Goal: Task Accomplishment & Management: Complete application form

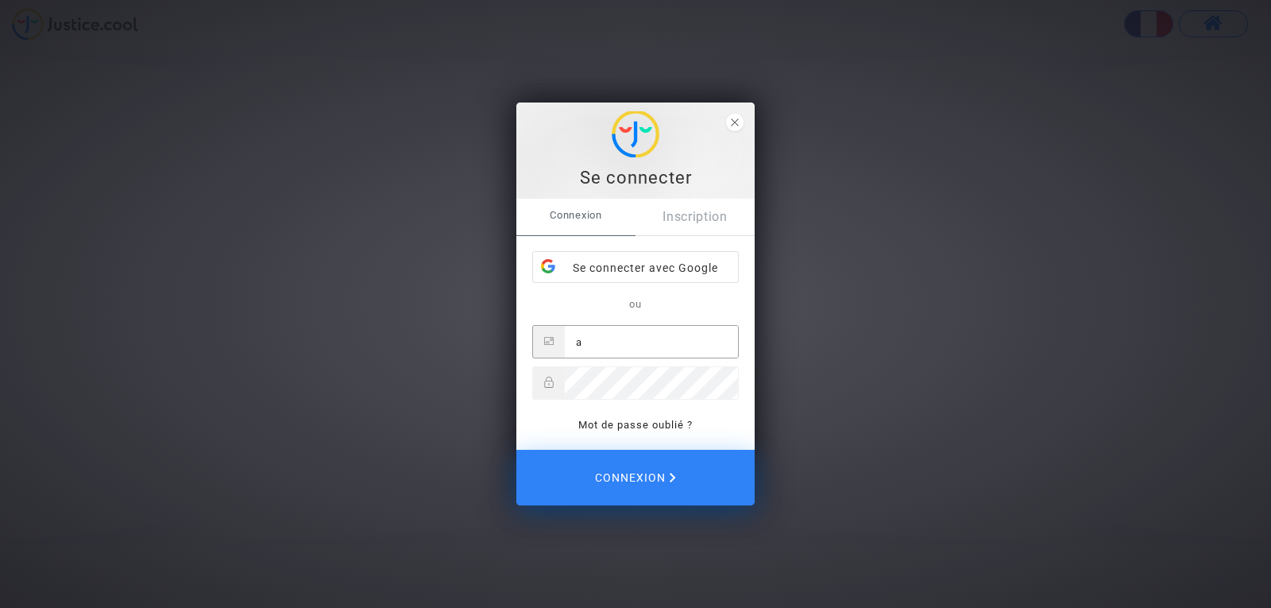
type input "axel.marlier@presta16.com"
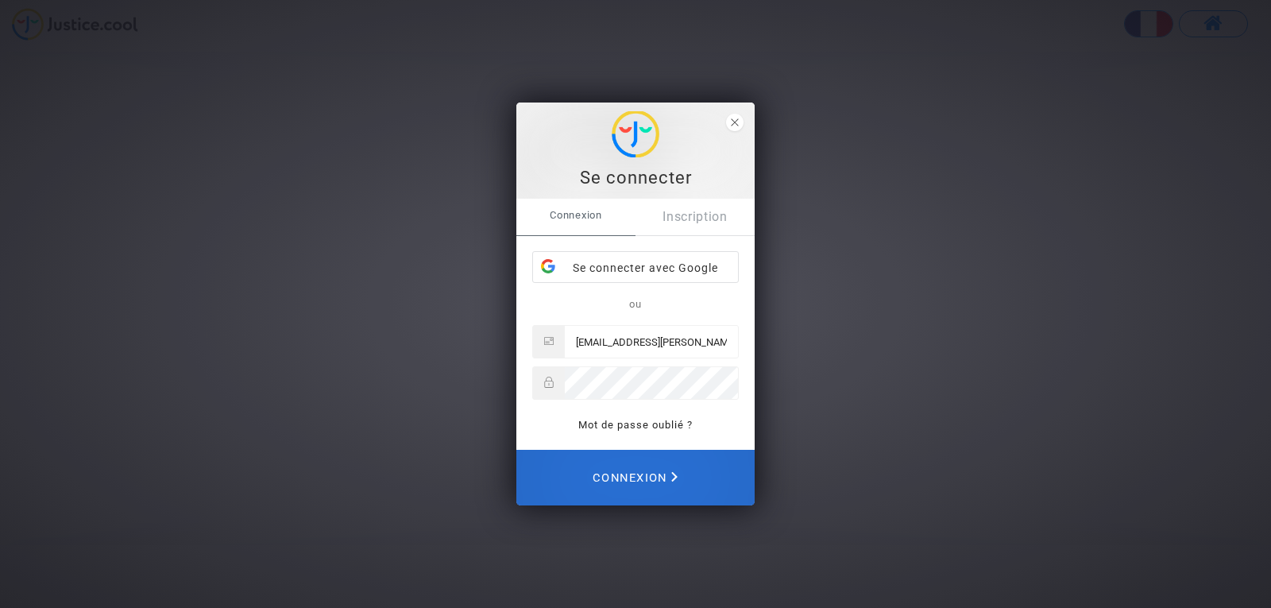
click at [648, 495] on span "Connexion" at bounding box center [634, 477] width 85 height 35
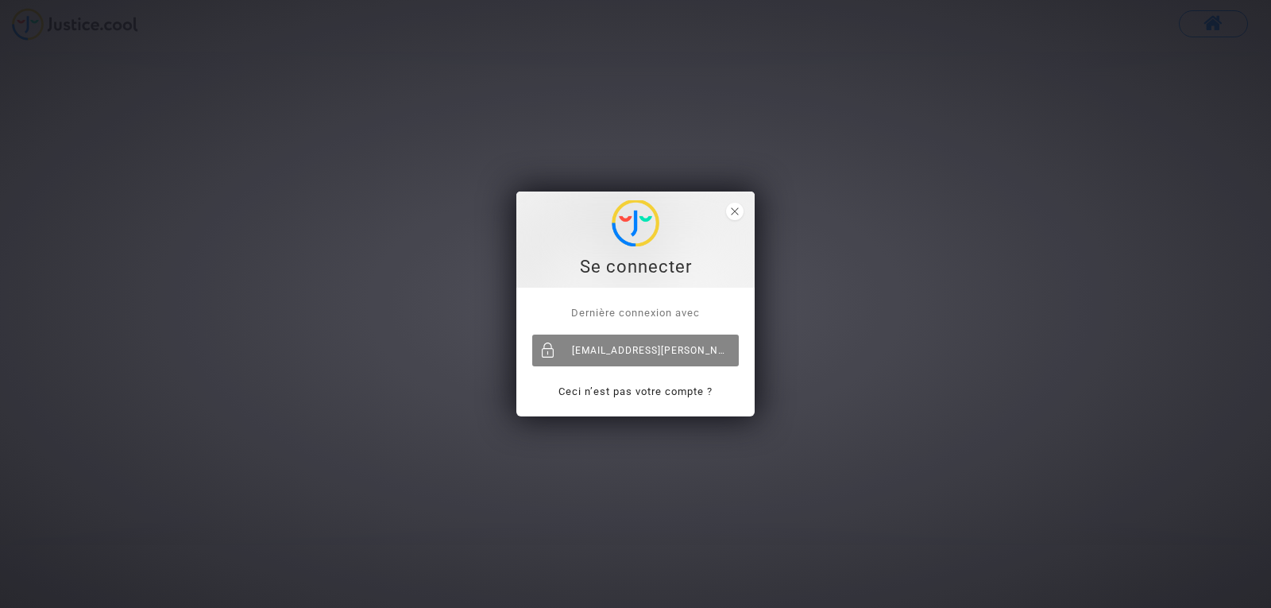
click at [652, 357] on div "[EMAIL_ADDRESS][PERSON_NAME][DOMAIN_NAME]" at bounding box center [635, 350] width 206 height 32
click at [735, 211] on polygon "close" at bounding box center [734, 210] width 7 height 7
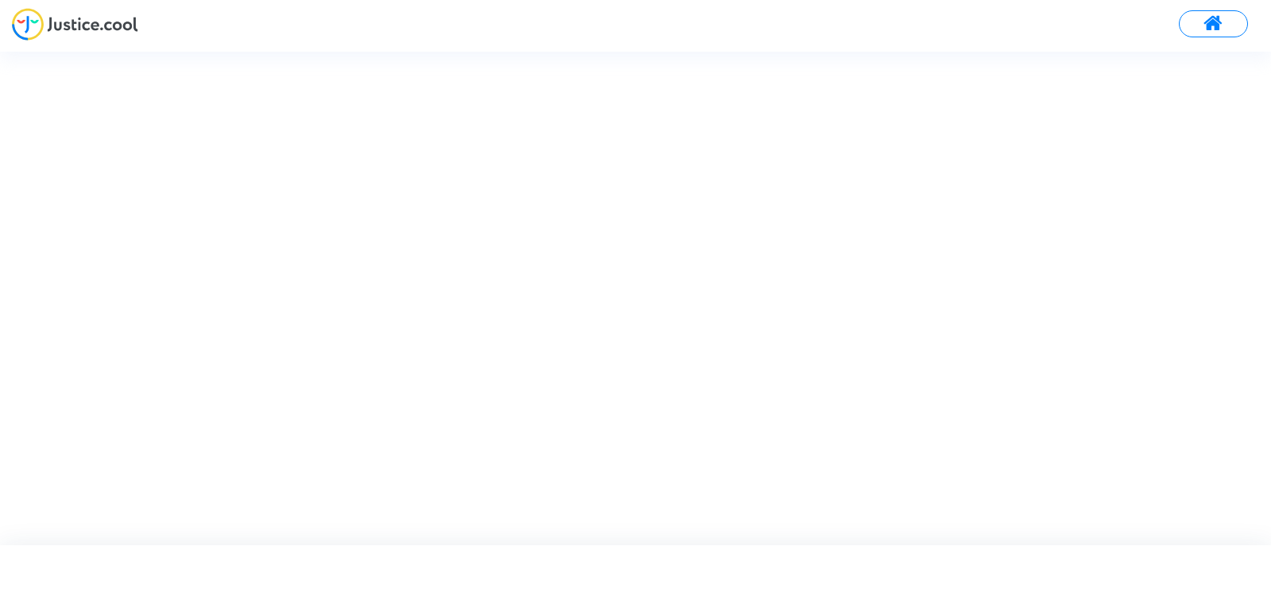
click at [735, 211] on div at bounding box center [649, 298] width 1299 height 492
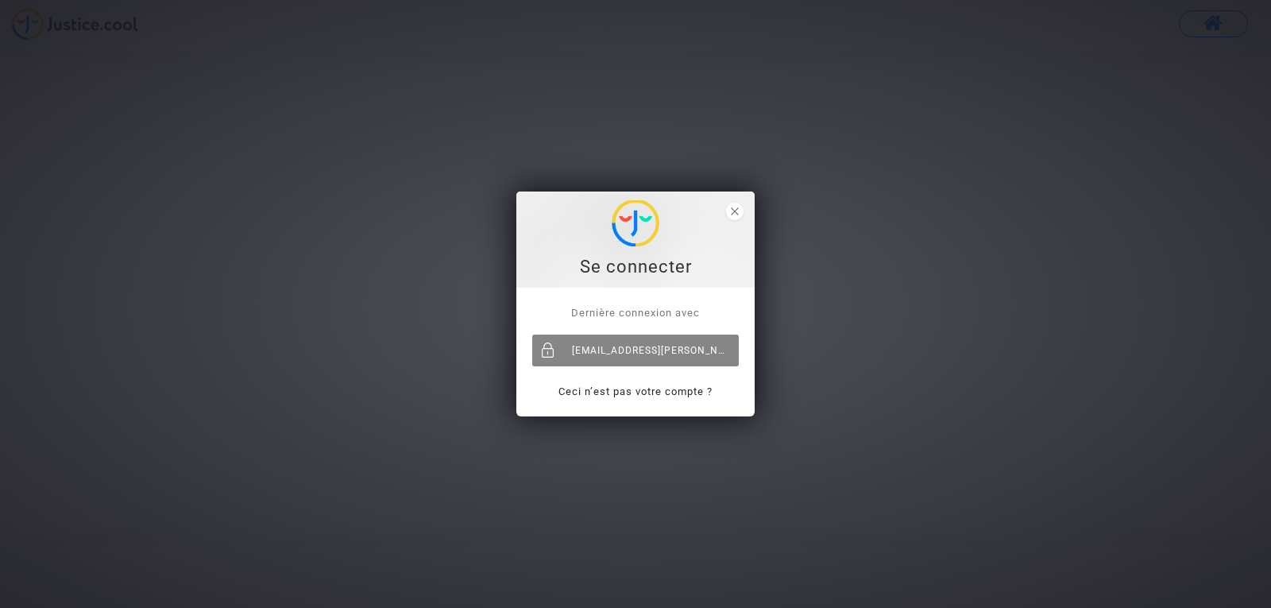
click at [619, 358] on div "[EMAIL_ADDRESS][PERSON_NAME][DOMAIN_NAME]" at bounding box center [635, 350] width 206 height 32
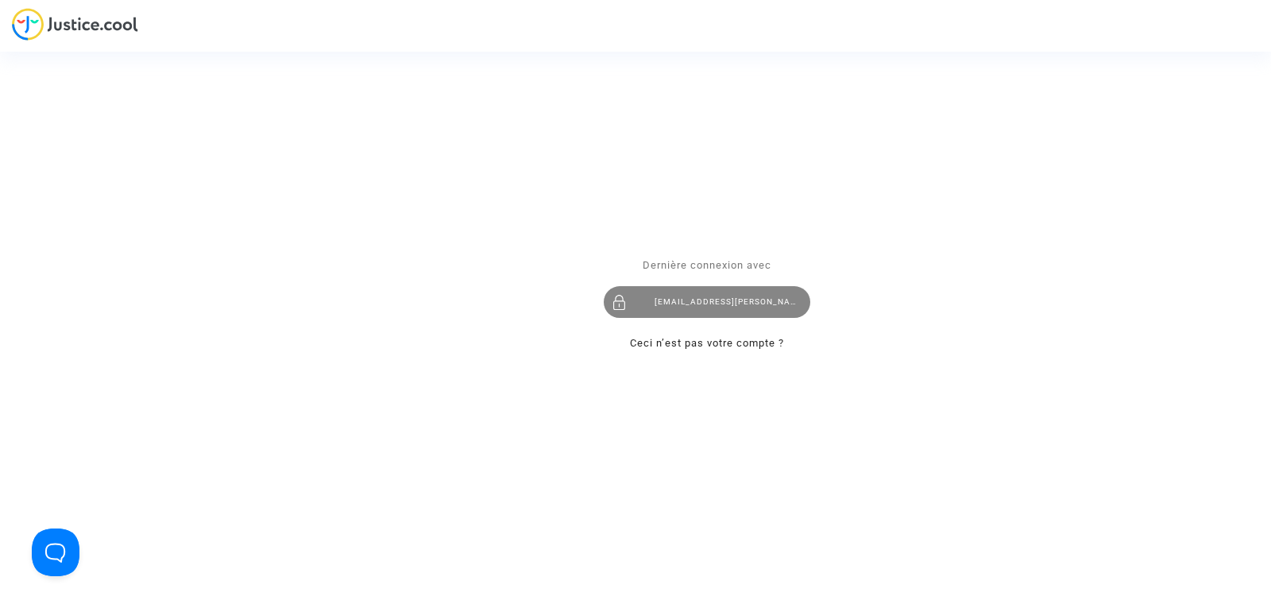
click at [708, 303] on div "axel.marlier@presta16.com" at bounding box center [707, 302] width 206 height 32
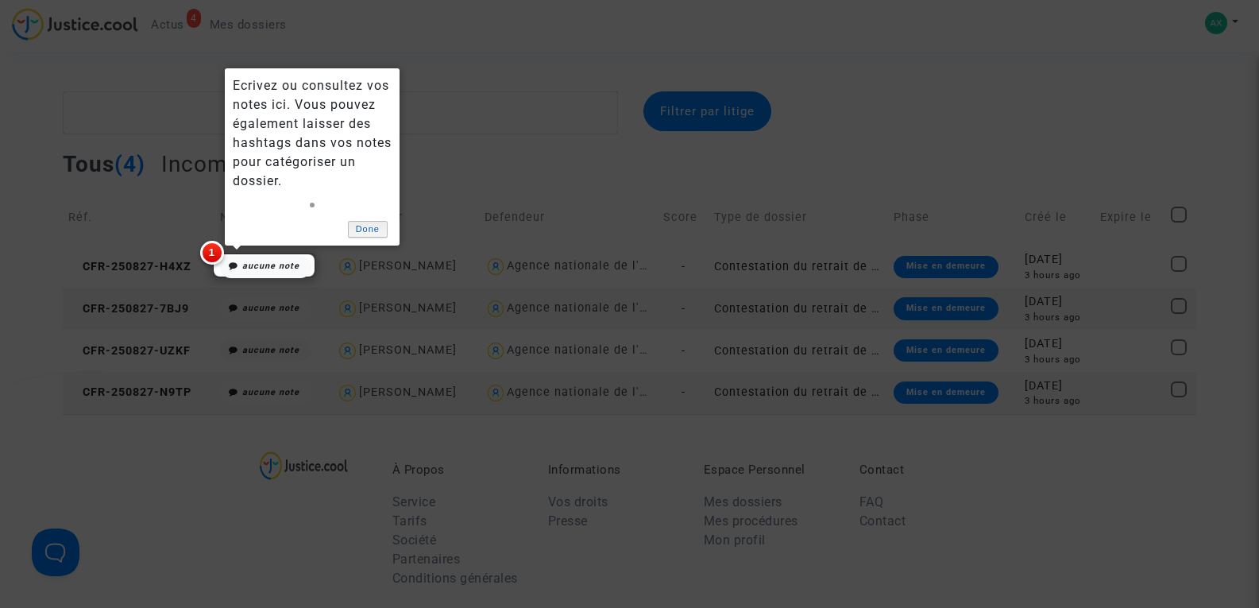
click at [379, 230] on link "Done" at bounding box center [368, 229] width 40 height 17
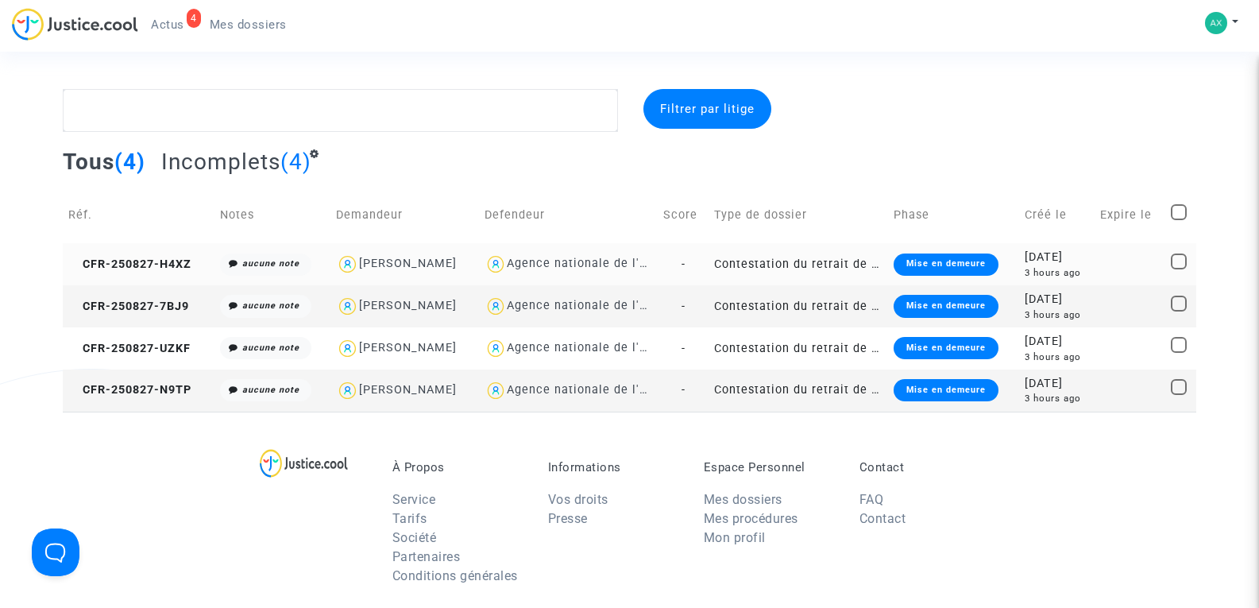
scroll to position [2, 0]
click at [135, 261] on span "CFR-250827-H4XZ" at bounding box center [129, 265] width 123 height 14
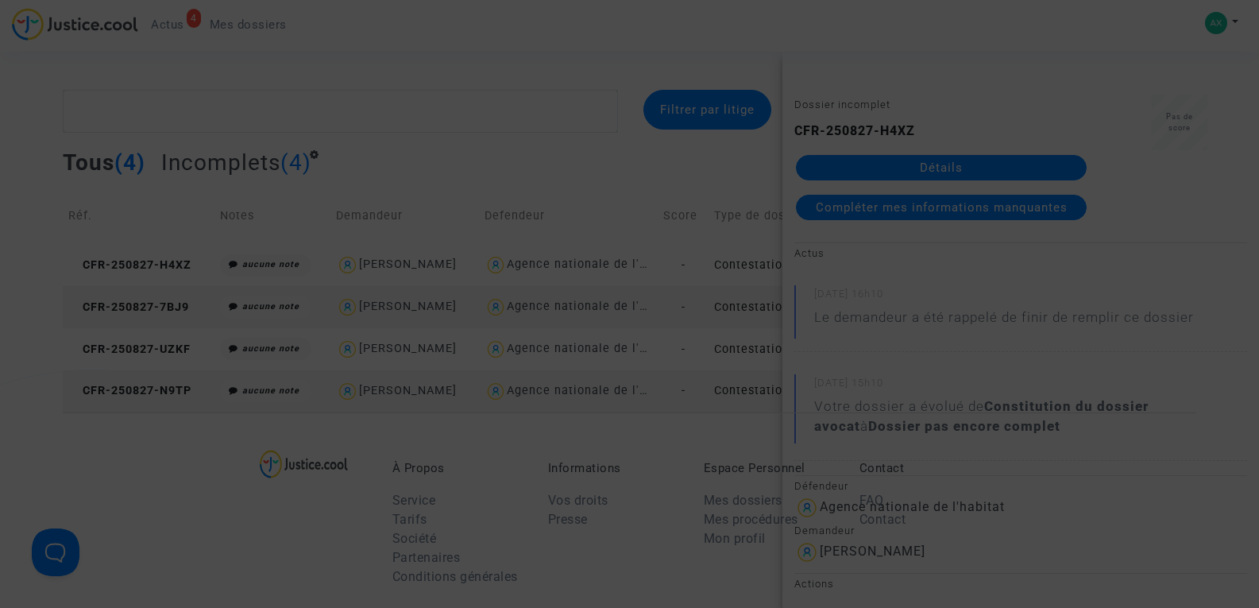
click at [893, 220] on div at bounding box center [629, 304] width 1259 height 608
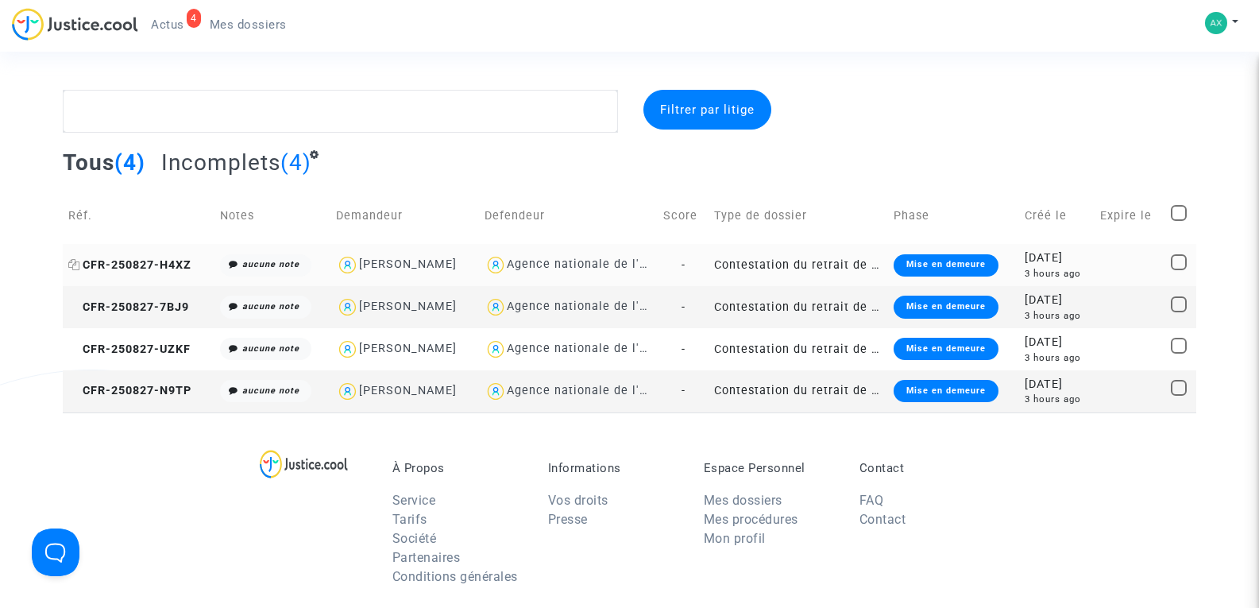
click at [133, 262] on span "CFR-250827-H4XZ" at bounding box center [129, 265] width 123 height 14
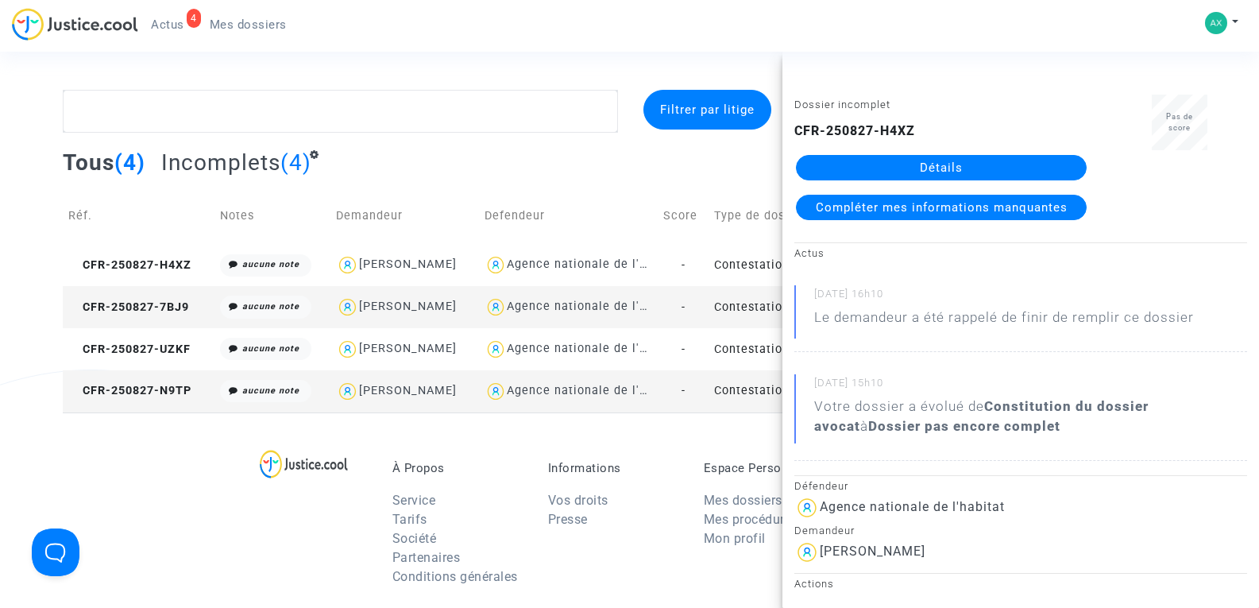
click at [919, 207] on span "Compléter mes informations manquantes" at bounding box center [942, 207] width 252 height 14
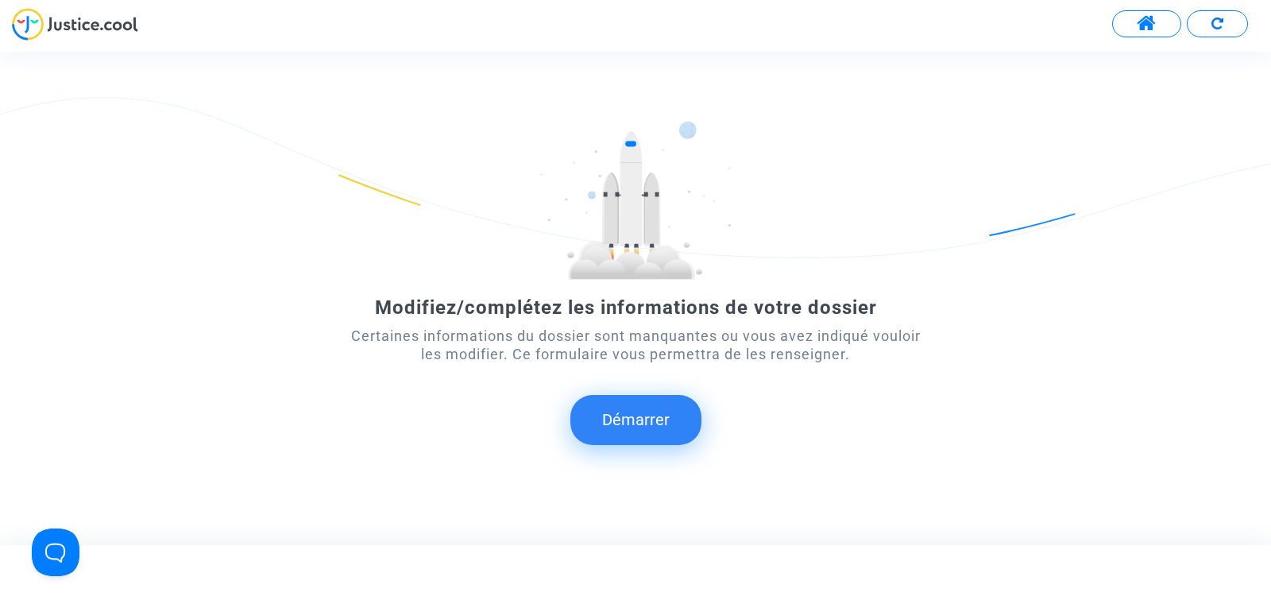
click at [623, 406] on button "Démarrer" at bounding box center [635, 419] width 131 height 49
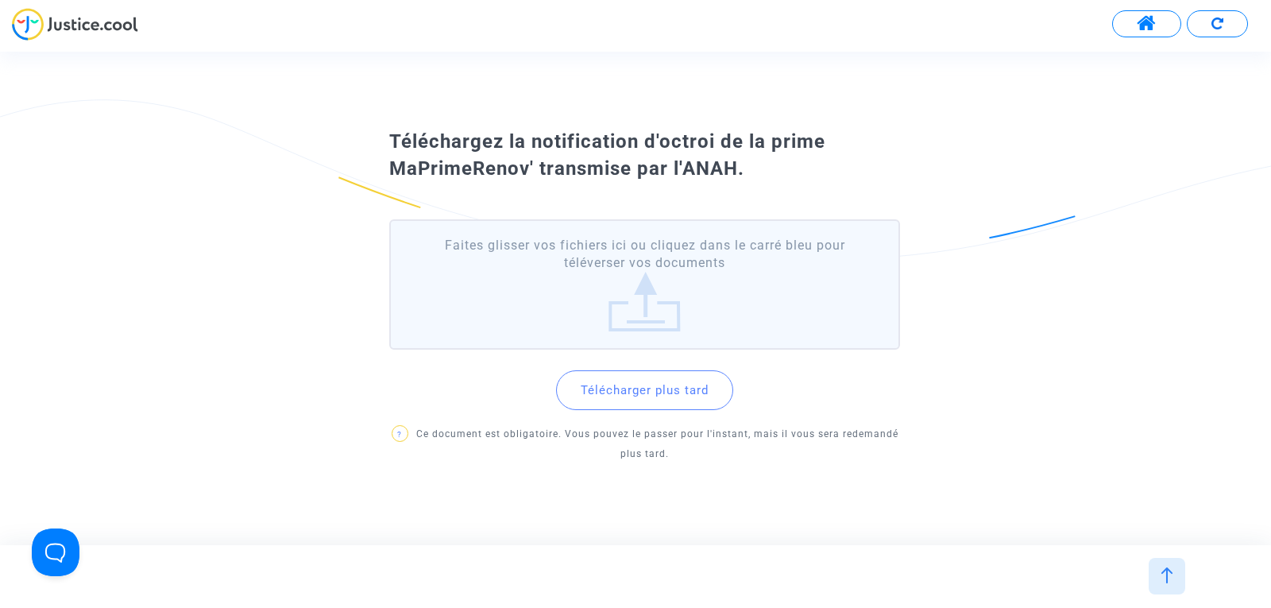
click at [630, 329] on label "Faites glisser vos fichiers ici ou cliquez dans le carré bleu pour téléverser v…" at bounding box center [644, 284] width 511 height 131
click at [0, 0] on input "Faites glisser vos fichiers ici ou cliquez dans le carré bleu pour téléverser v…" at bounding box center [0, 0] width 0 height 0
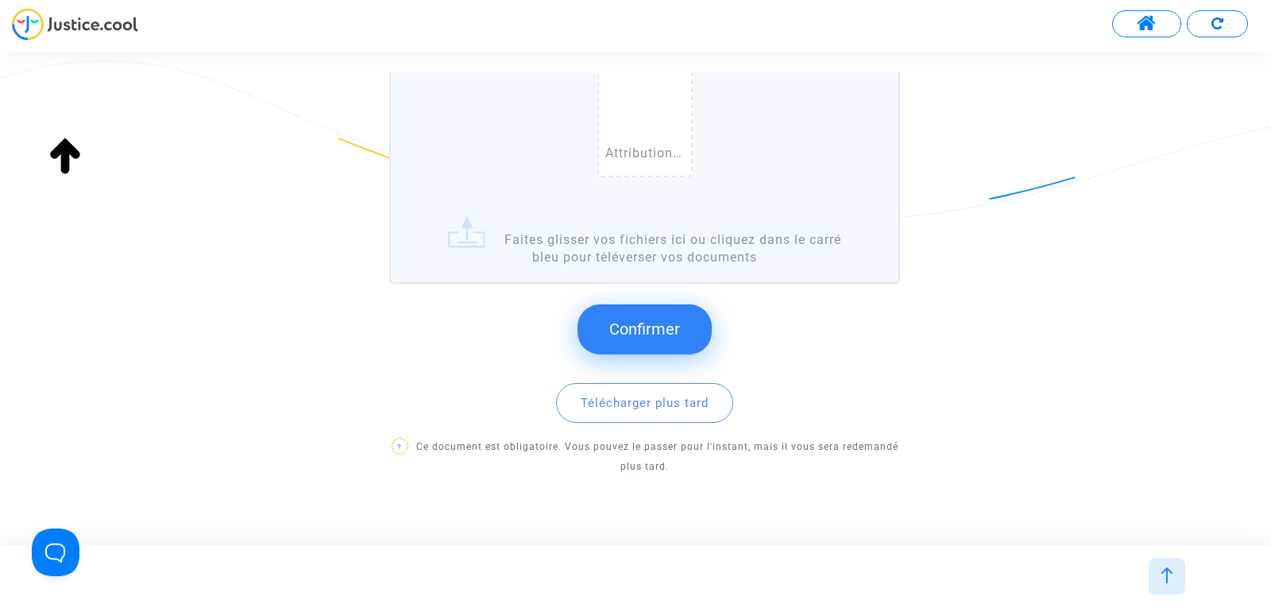
scroll to position [276, 0]
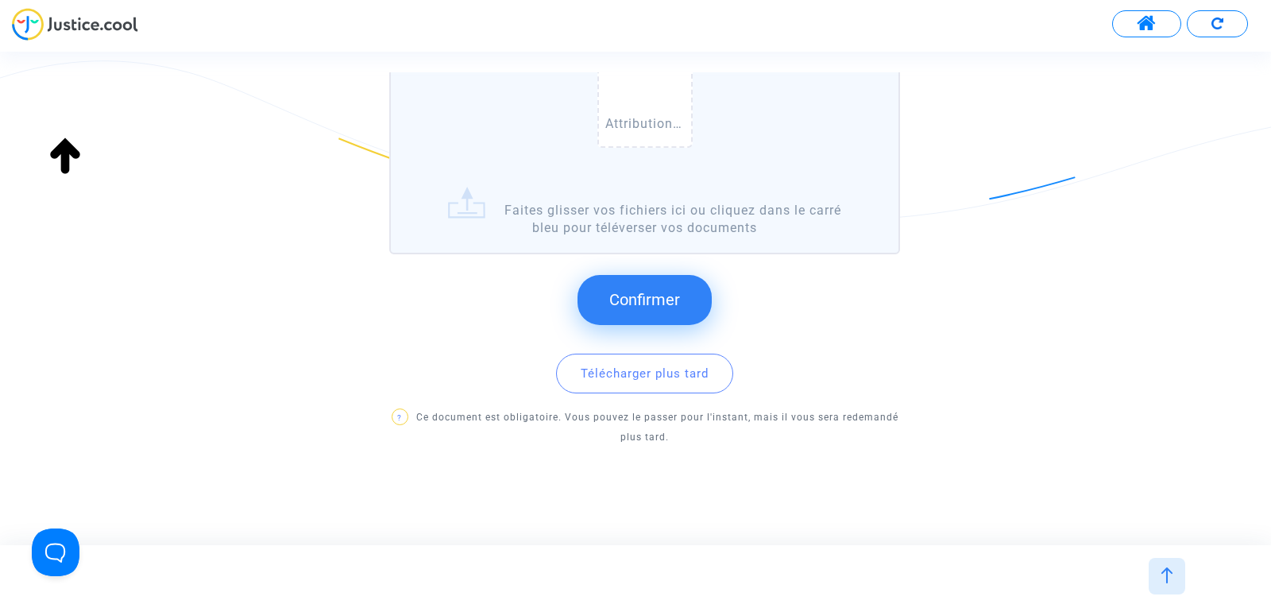
click at [658, 295] on span "Confirmer" at bounding box center [644, 299] width 71 height 19
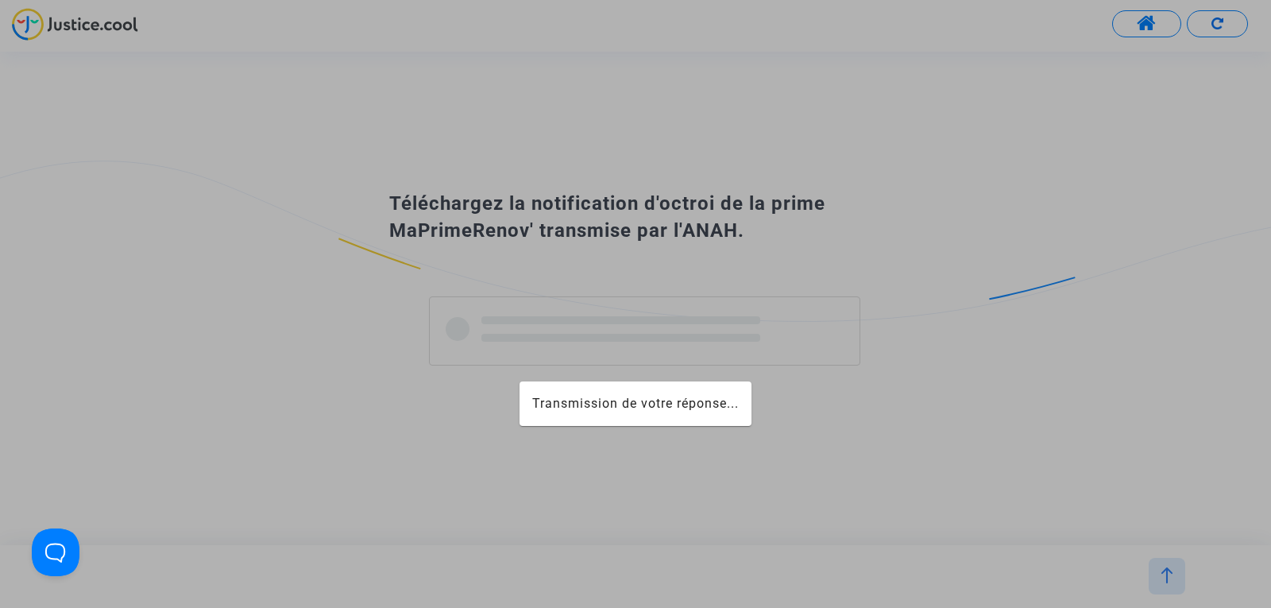
scroll to position [0, 0]
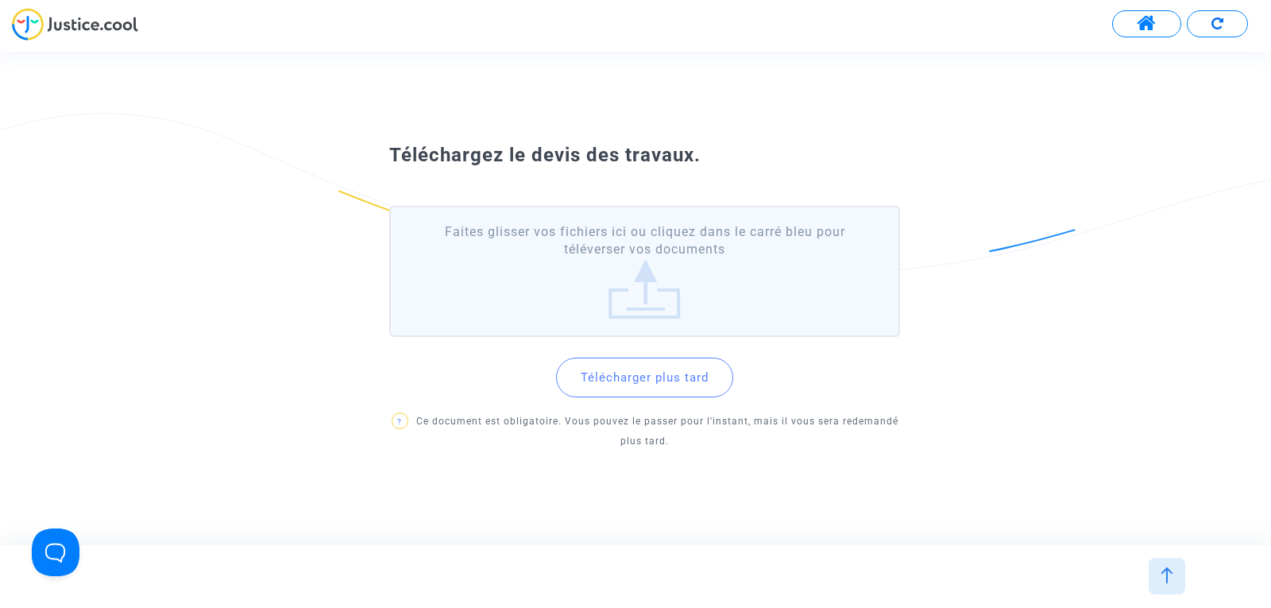
click at [706, 138] on div "Téléchargez le devis des travaux. Faites glisser vos fichiers ici ou cliquez da…" at bounding box center [635, 298] width 1271 height 323
click at [605, 384] on button "Télécharger plus tard" at bounding box center [644, 377] width 177 height 40
click at [603, 322] on label "Faites glisser vos fichiers ici ou cliquez dans le carré bleu pour téléverser v…" at bounding box center [644, 271] width 511 height 131
click at [0, 0] on input "Faites glisser vos fichiers ici ou cliquez dans le carré bleu pour téléverser v…" at bounding box center [0, 0] width 0 height 0
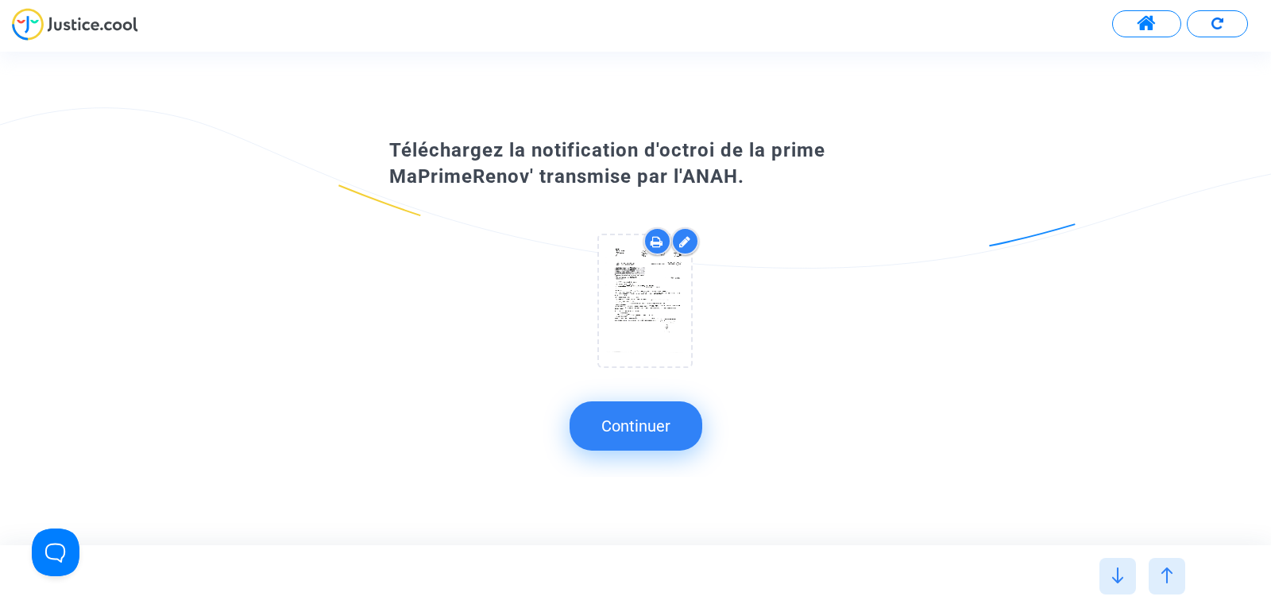
click at [805, 442] on submit-question "Continuer" at bounding box center [635, 425] width 1271 height 49
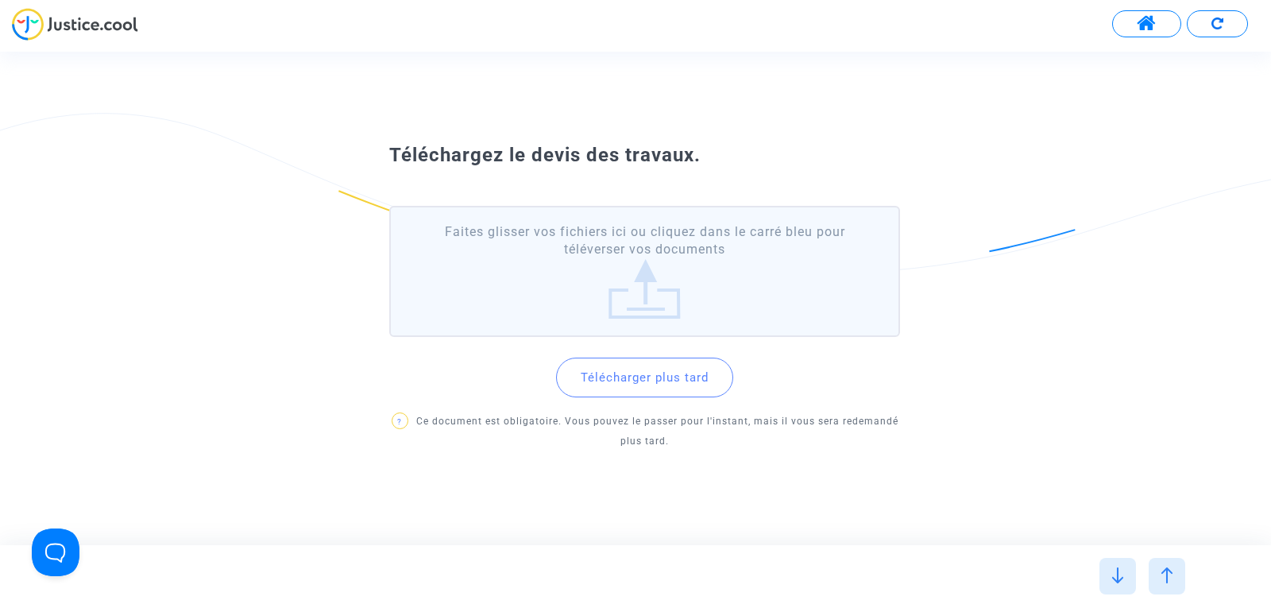
click at [608, 260] on label "Faites glisser vos fichiers ici ou cliquez dans le carré bleu pour téléverser v…" at bounding box center [644, 271] width 511 height 131
click at [0, 0] on input "Faites glisser vos fichiers ici ou cliquez dans le carré bleu pour téléverser v…" at bounding box center [0, 0] width 0 height 0
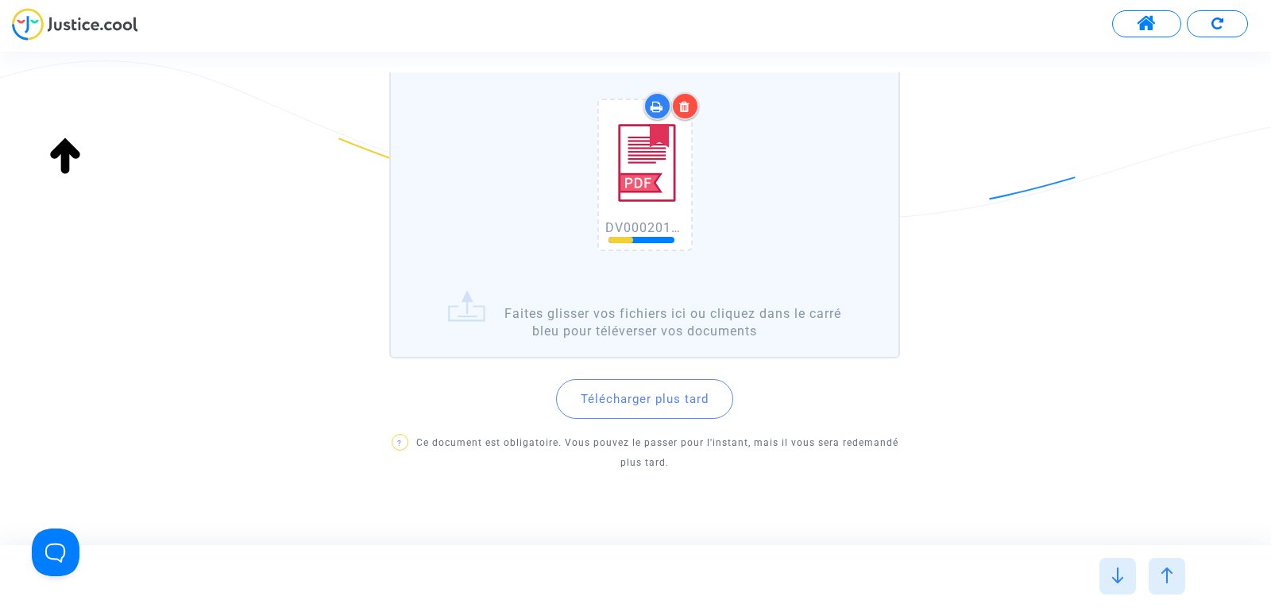
drag, startPoint x: 819, startPoint y: 403, endPoint x: 819, endPoint y: 434, distance: 31.8
click at [819, 434] on div "Télécharger plus tard ? Ce document est obligatoire. Vous pouvez le passer pour…" at bounding box center [644, 419] width 511 height 108
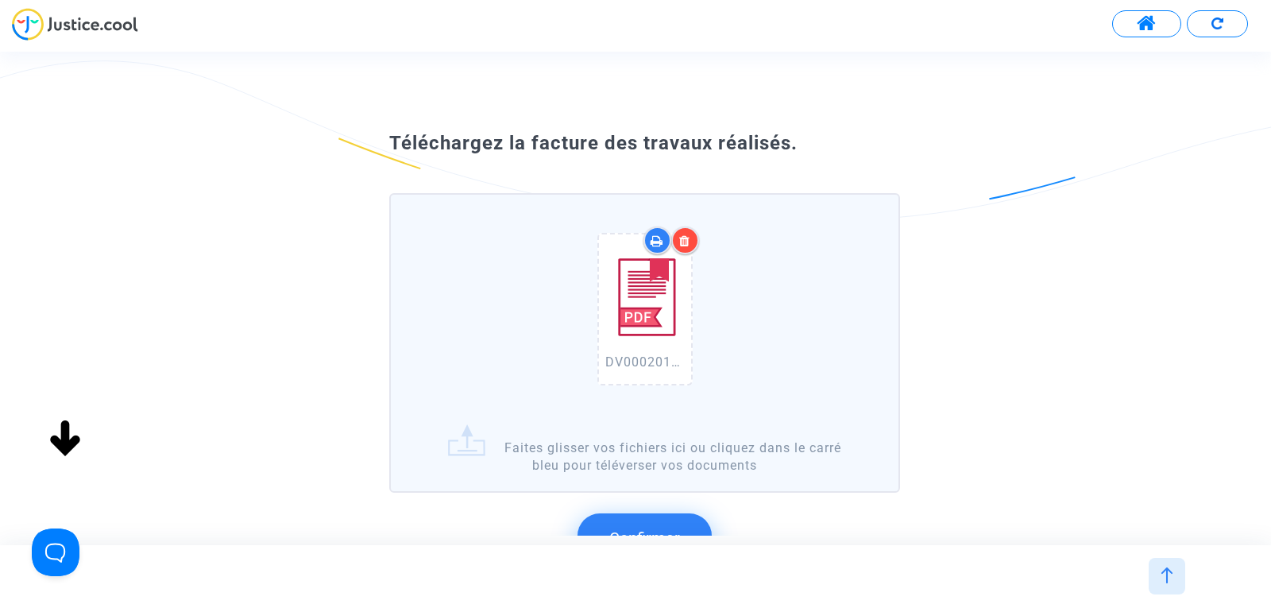
scroll to position [11, 0]
click at [685, 240] on icon at bounding box center [684, 241] width 11 height 13
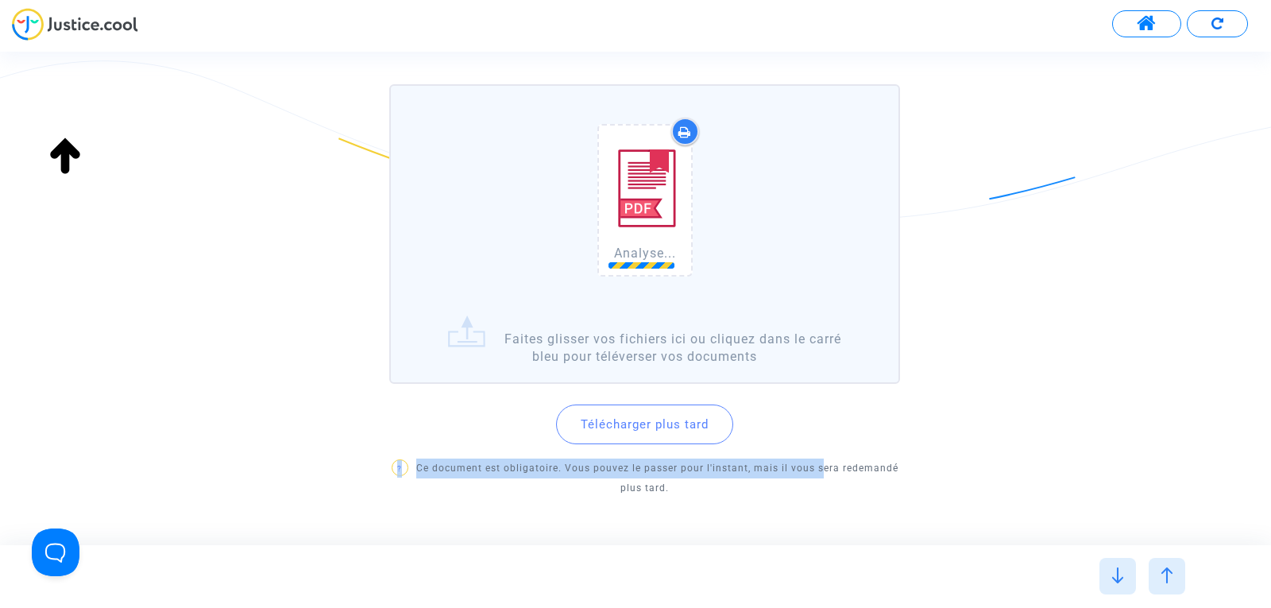
scroll to position [172, 0]
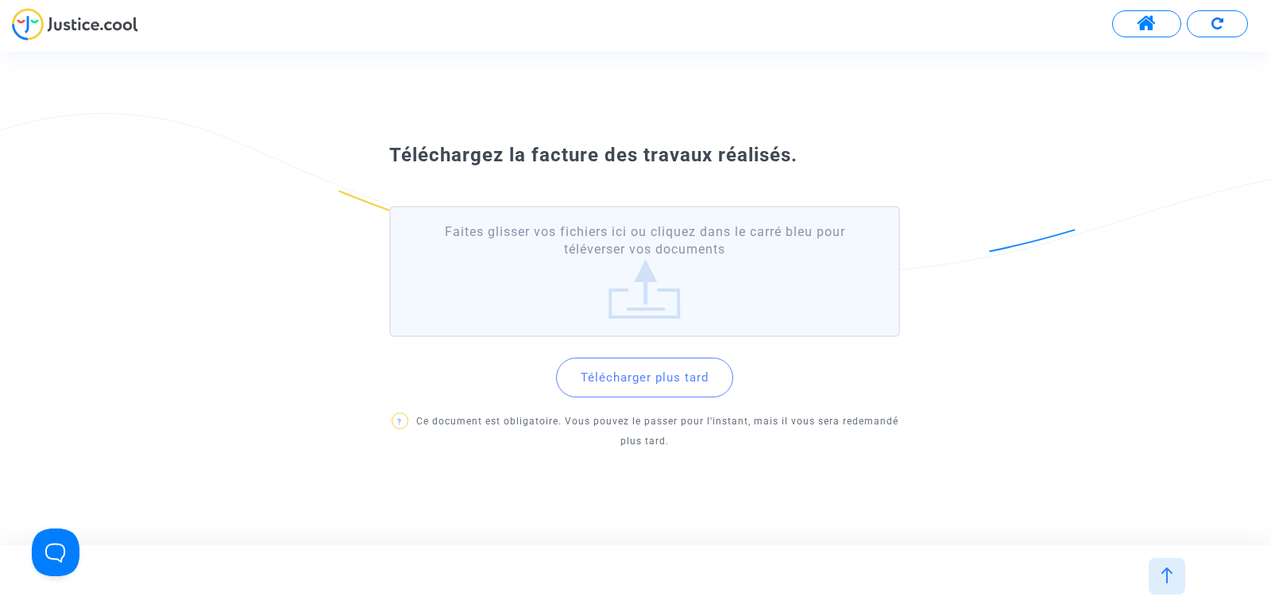
click at [576, 284] on label "Faites glisser vos fichiers ici ou cliquez dans le carré bleu pour téléverser v…" at bounding box center [644, 271] width 511 height 131
click at [0, 0] on input "Faites glisser vos fichiers ici ou cliquez dans le carré bleu pour téléverser v…" at bounding box center [0, 0] width 0 height 0
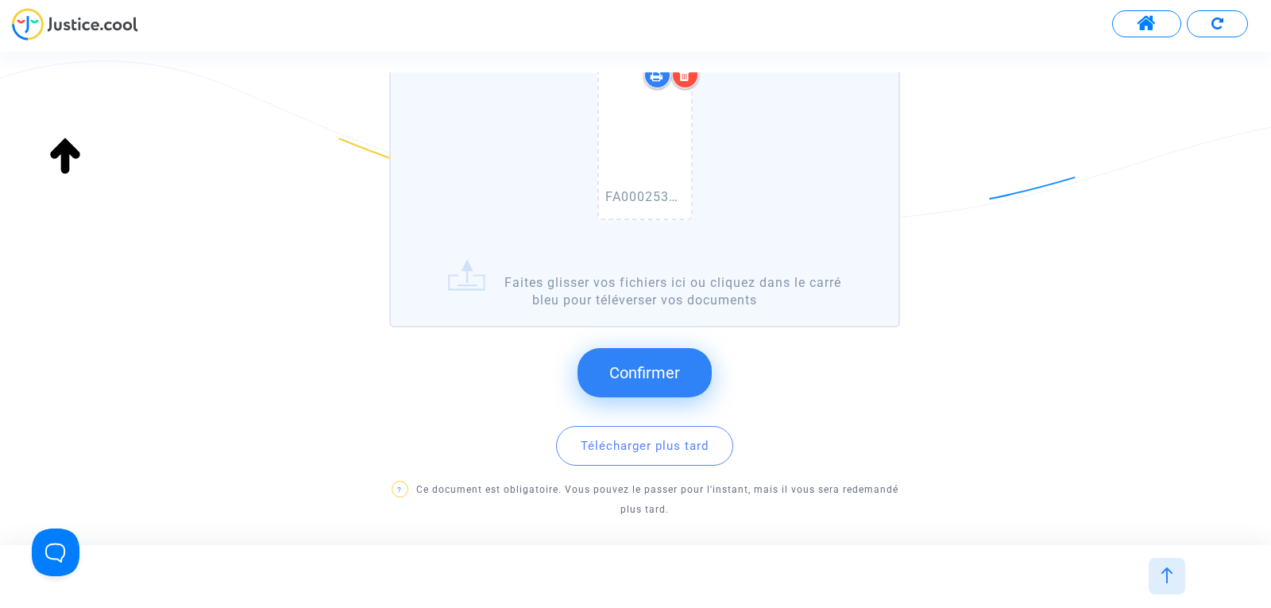
scroll to position [178, 0]
click at [667, 362] on span "Confirmer" at bounding box center [644, 371] width 71 height 19
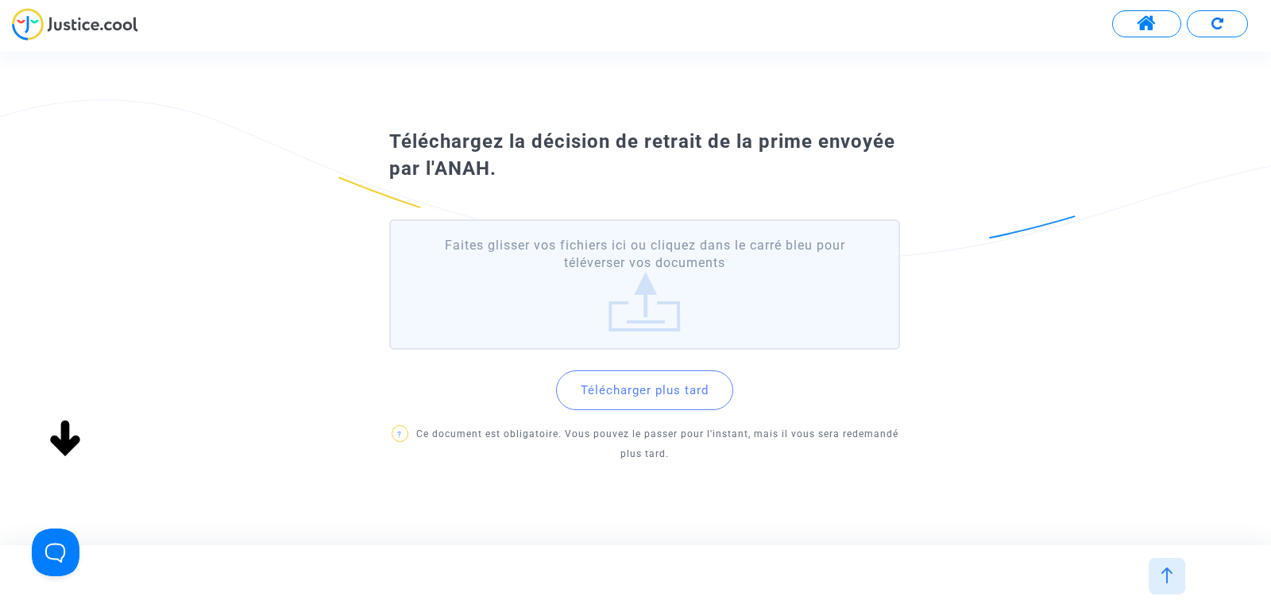
scroll to position [0, 0]
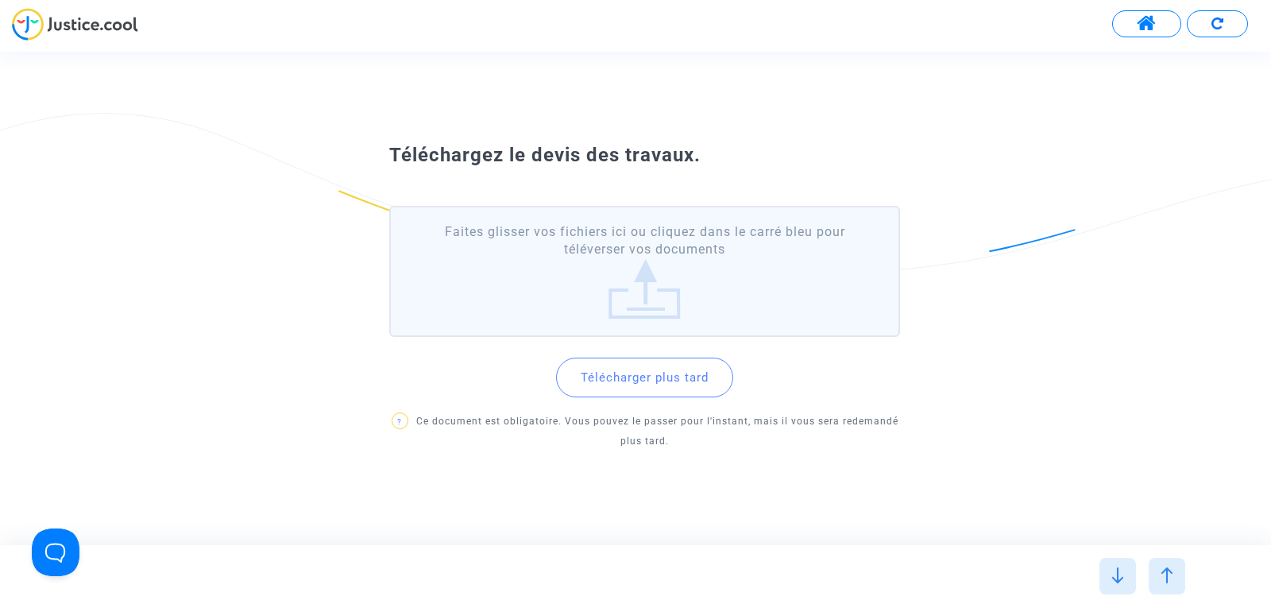
click at [592, 299] on label "Faites glisser vos fichiers ici ou cliquez dans le carré bleu pour téléverser v…" at bounding box center [644, 271] width 511 height 131
click at [0, 0] on input "Faites glisser vos fichiers ici ou cliquez dans le carré bleu pour téléverser v…" at bounding box center [0, 0] width 0 height 0
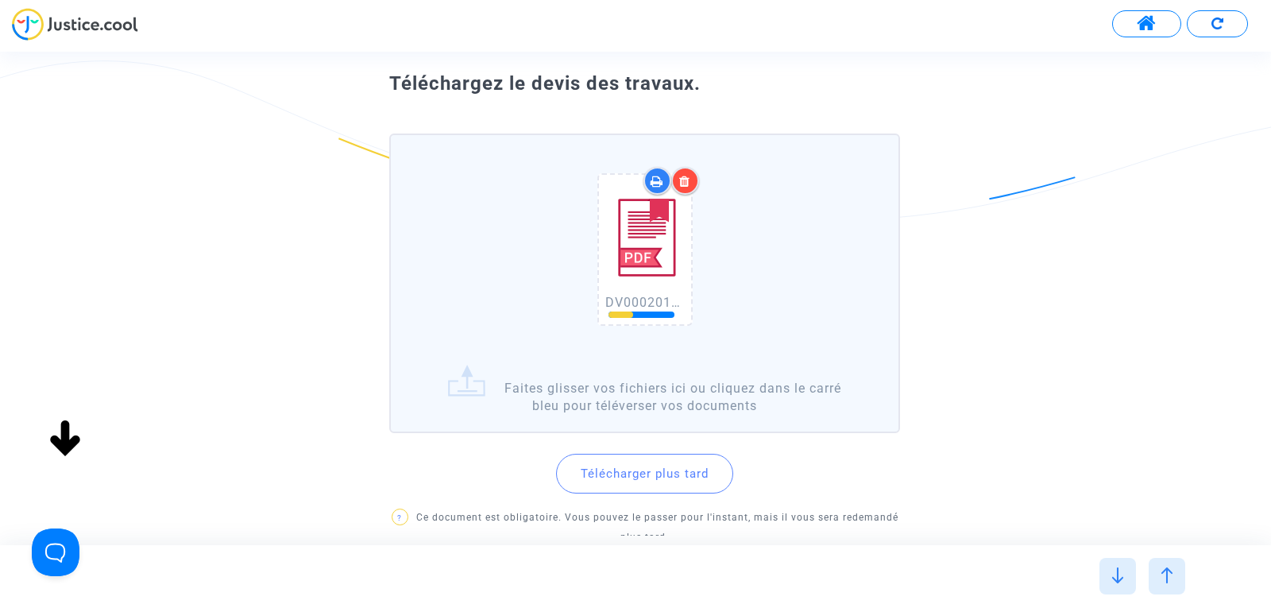
scroll to position [72, 0]
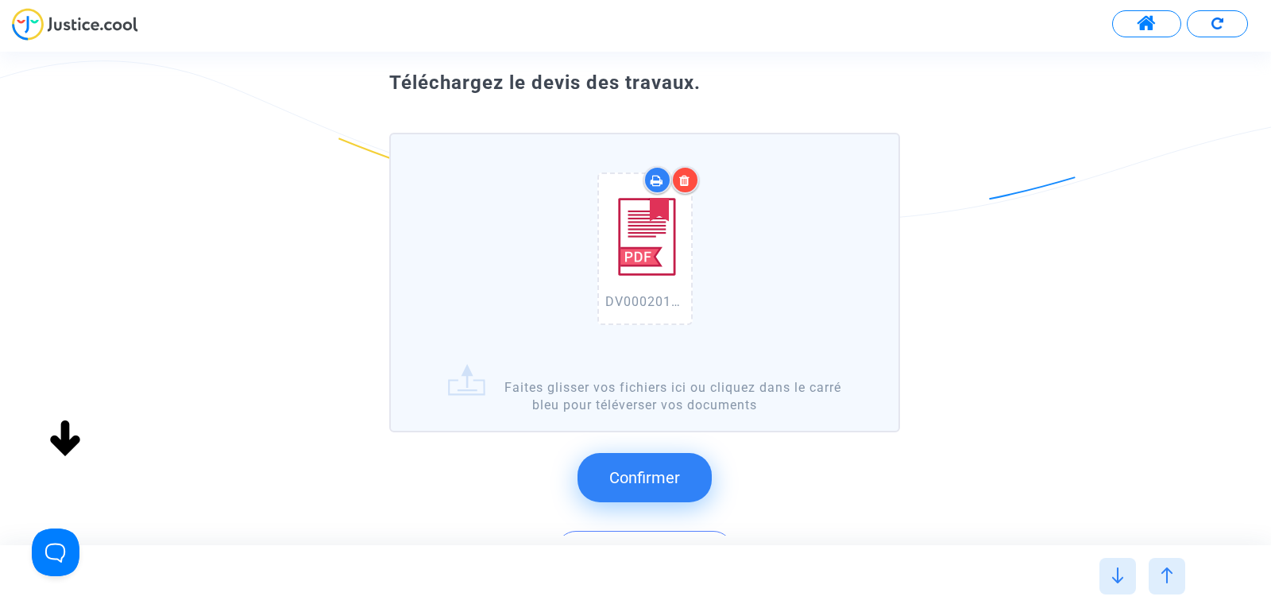
click at [623, 469] on span "Confirmer" at bounding box center [644, 477] width 71 height 19
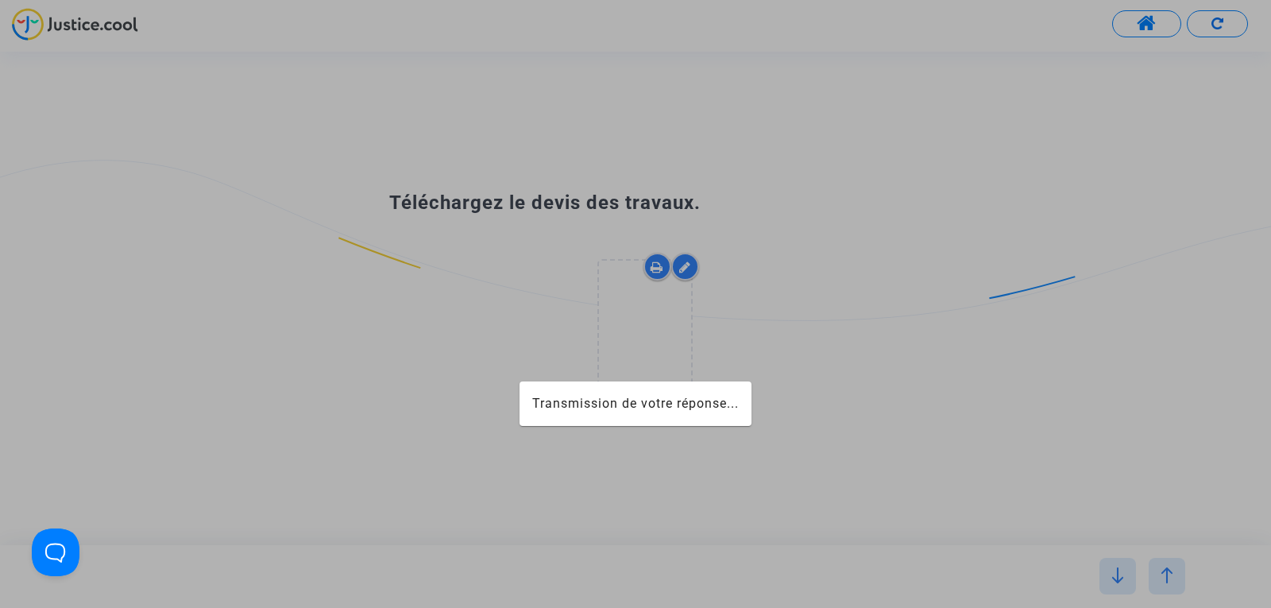
scroll to position [0, 0]
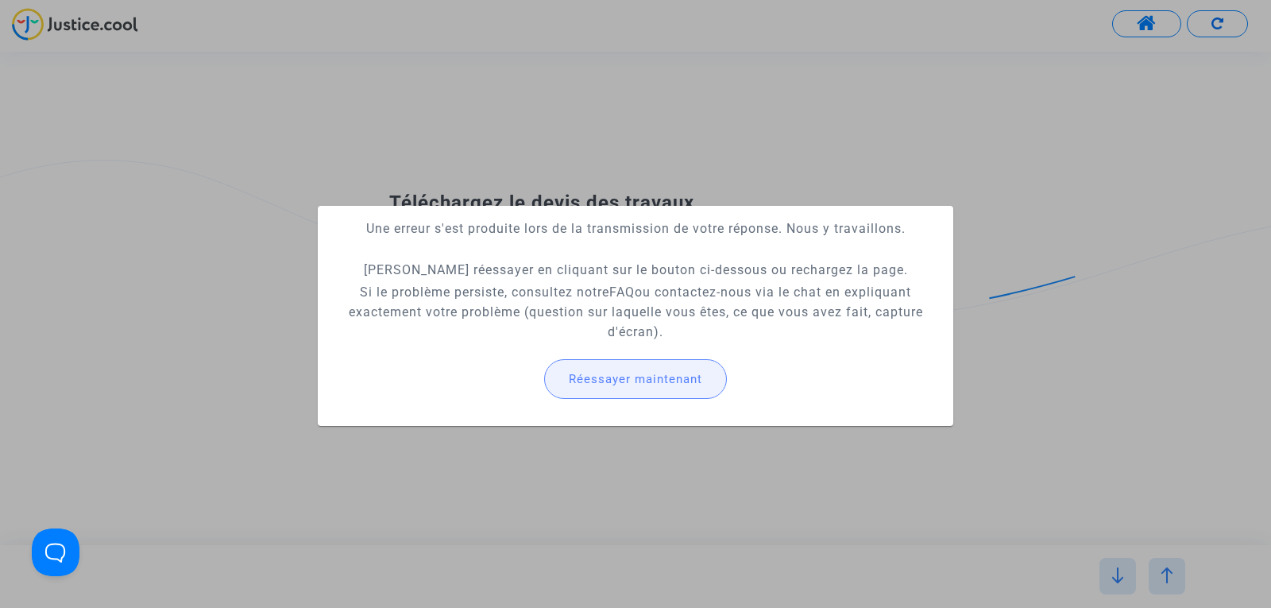
click at [620, 386] on button "Réessayer maintenant" at bounding box center [635, 379] width 183 height 40
click at [948, 152] on div at bounding box center [635, 304] width 1271 height 608
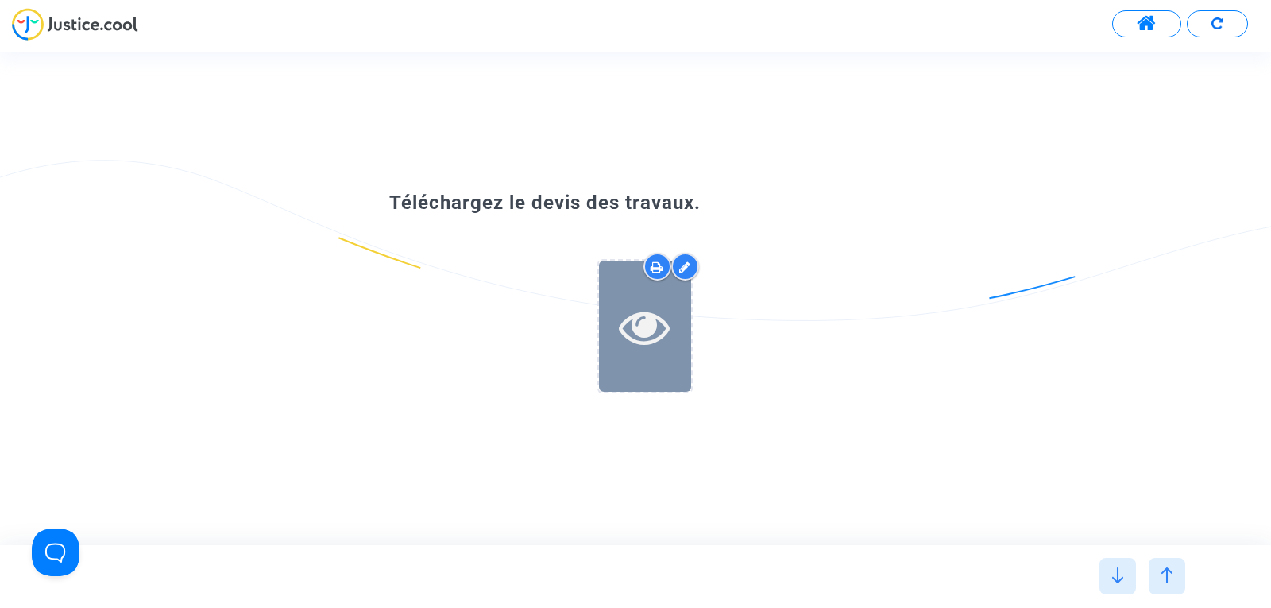
click at [648, 315] on icon at bounding box center [645, 326] width 52 height 51
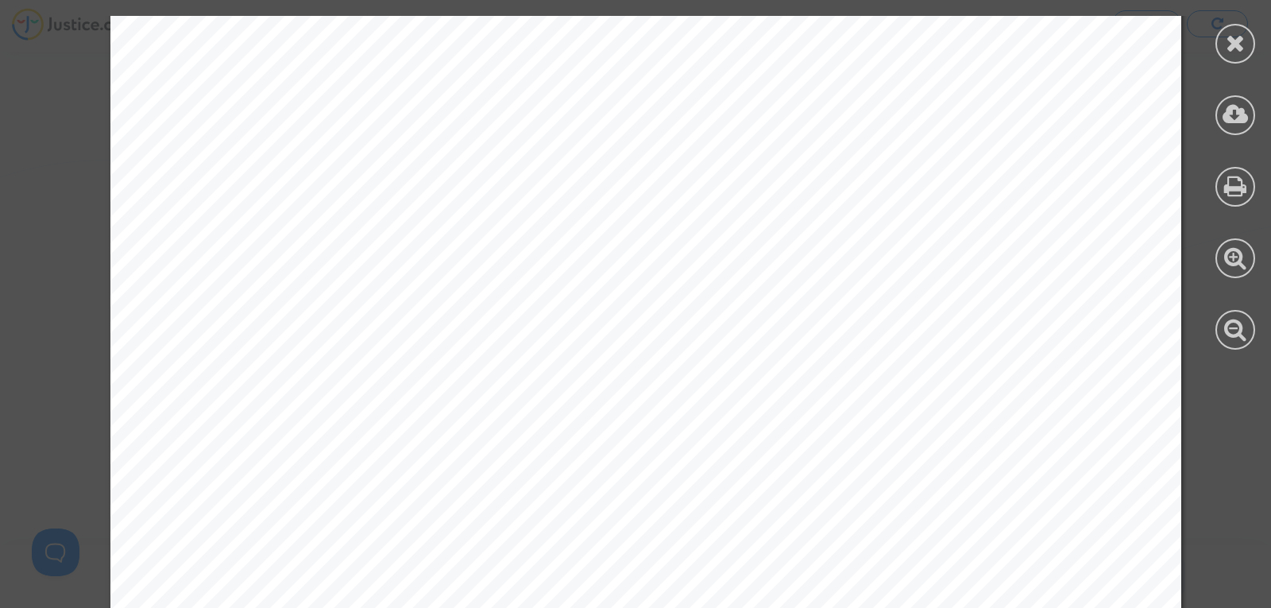
scroll to position [23, 0]
click at [1239, 69] on div at bounding box center [1234, 182] width 71 height 365
click at [1239, 49] on icon at bounding box center [1235, 43] width 20 height 24
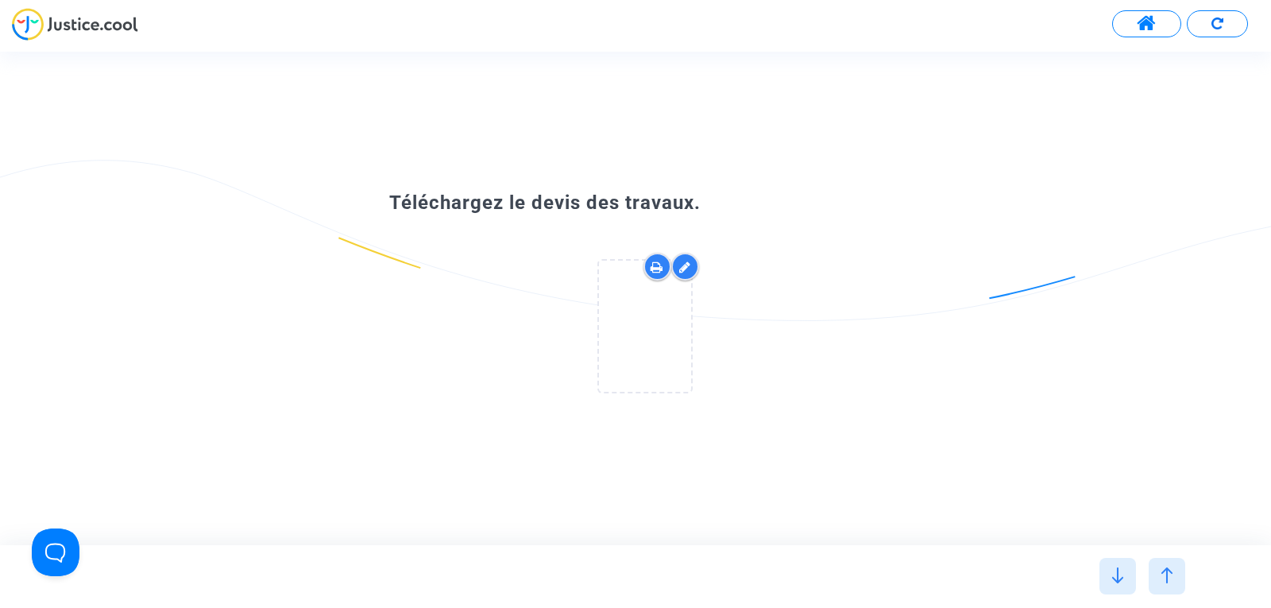
click at [1164, 566] on div at bounding box center [1166, 576] width 37 height 37
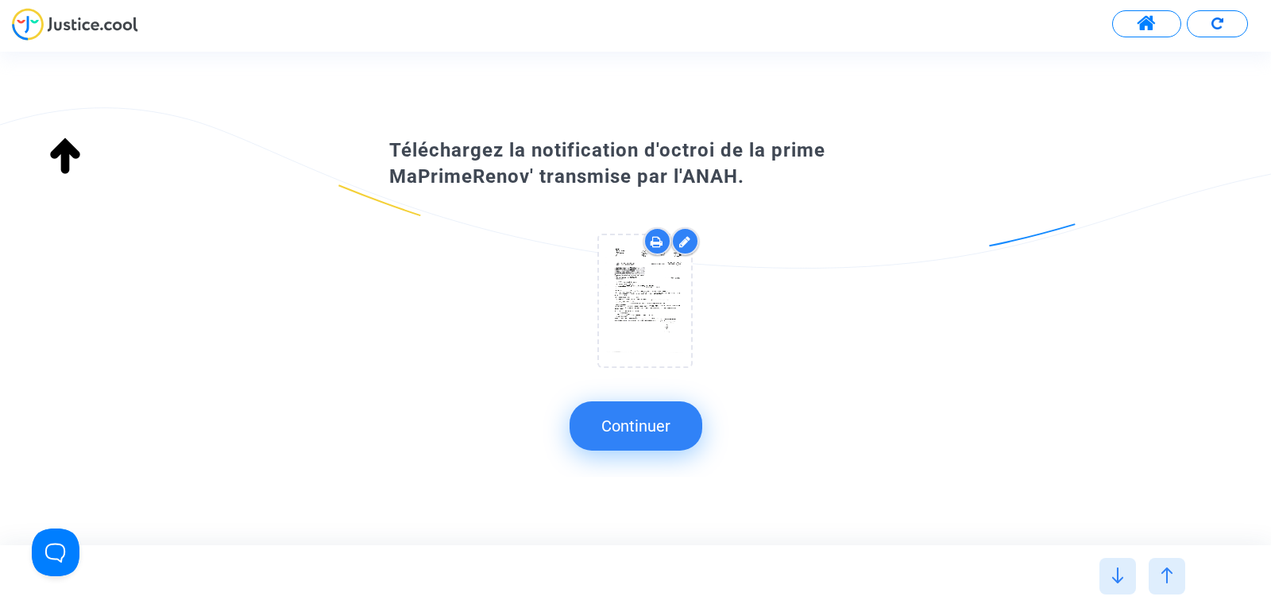
click at [1120, 577] on img at bounding box center [1118, 575] width 16 height 16
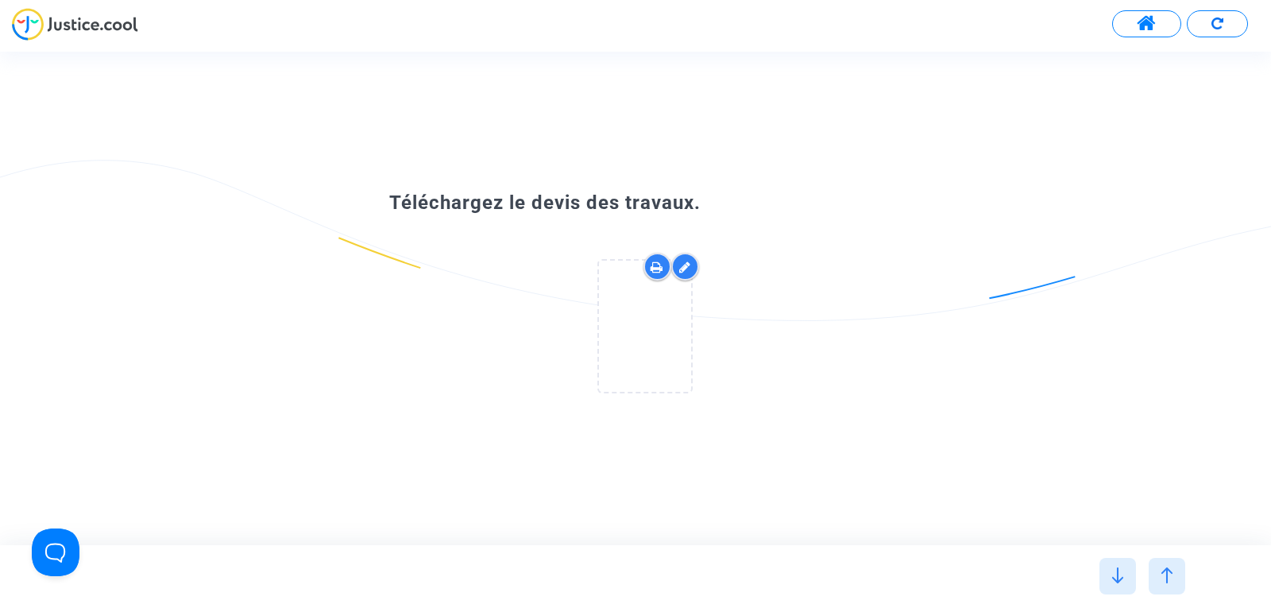
click at [682, 265] on icon at bounding box center [685, 267] width 12 height 13
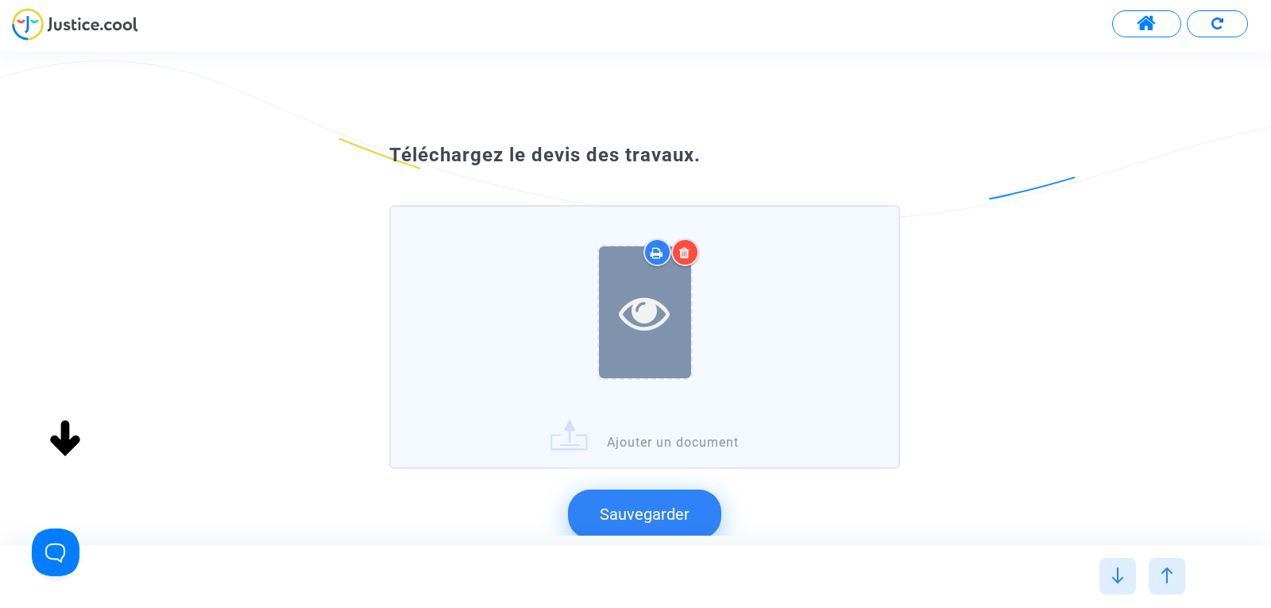
click at [638, 342] on div at bounding box center [645, 311] width 92 height 131
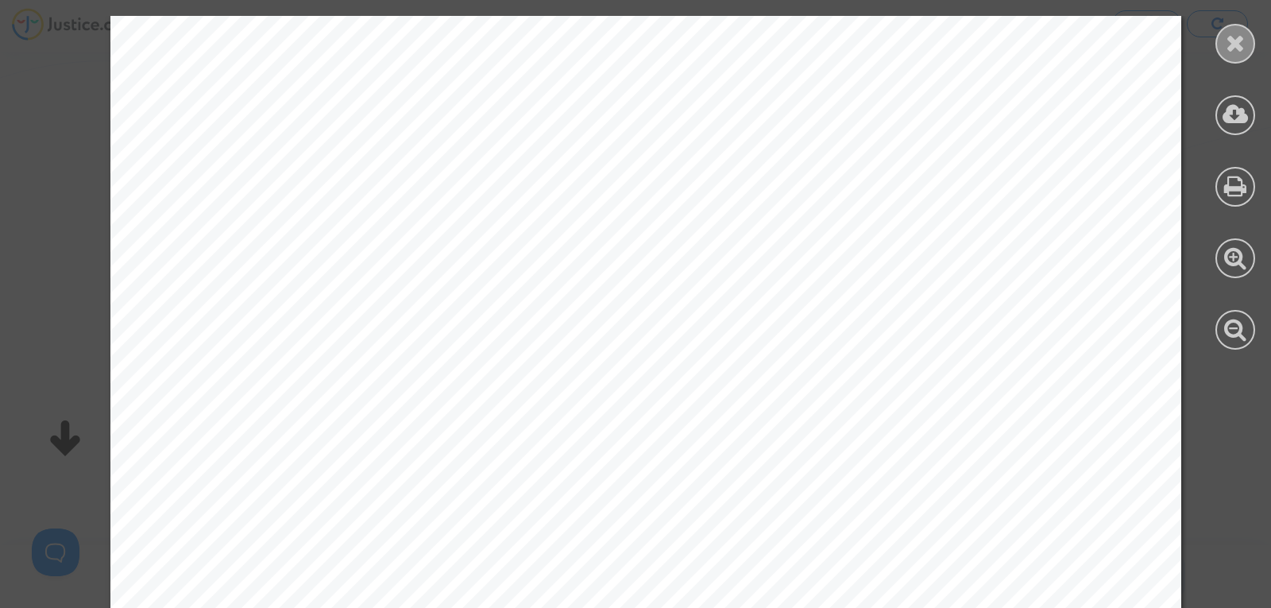
click at [1241, 41] on icon at bounding box center [1235, 43] width 20 height 24
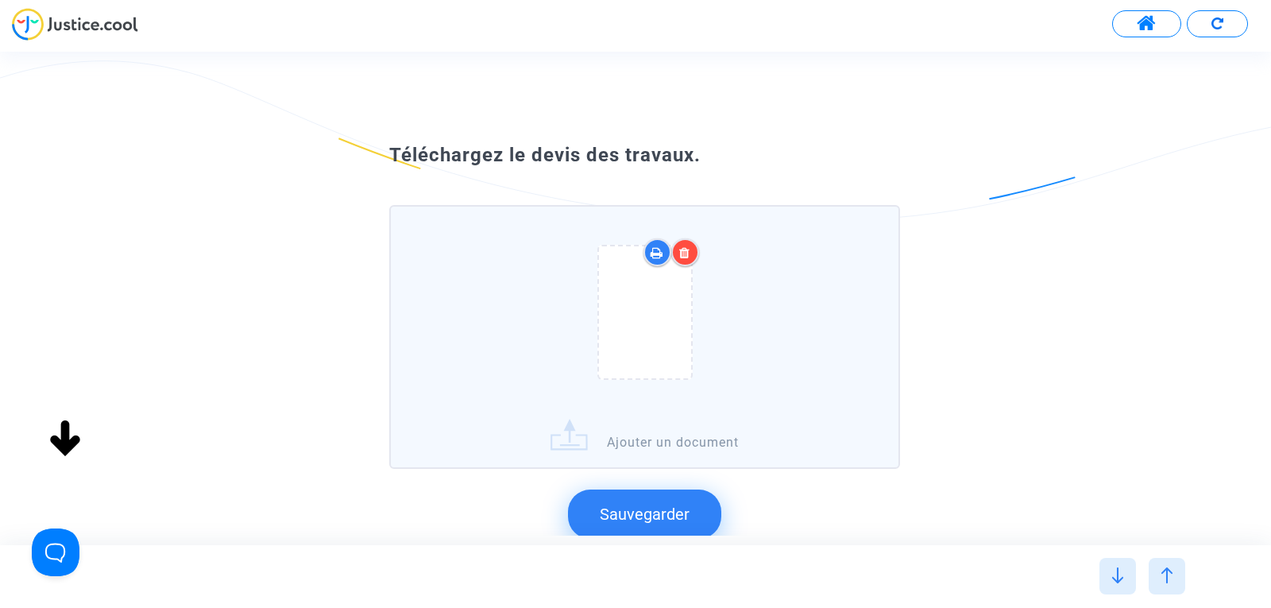
click at [595, 438] on label "Ajouter un document" at bounding box center [644, 337] width 511 height 264
click at [0, 0] on input "Ajouter un document" at bounding box center [0, 0] width 0 height 0
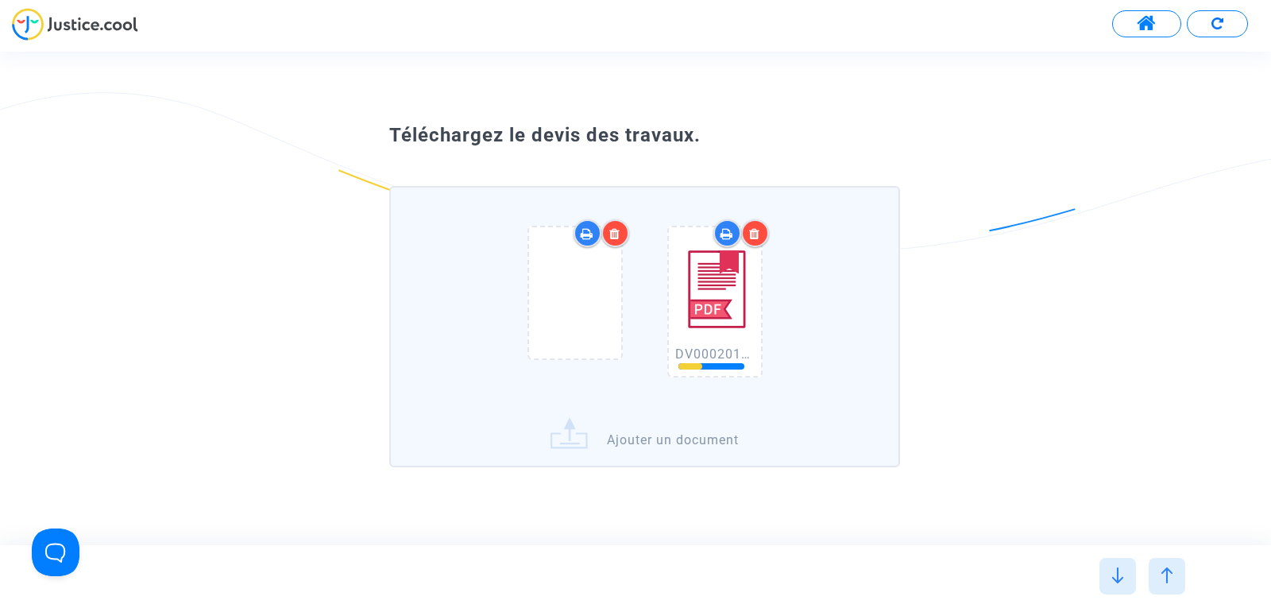
click at [612, 236] on icon at bounding box center [614, 233] width 11 height 13
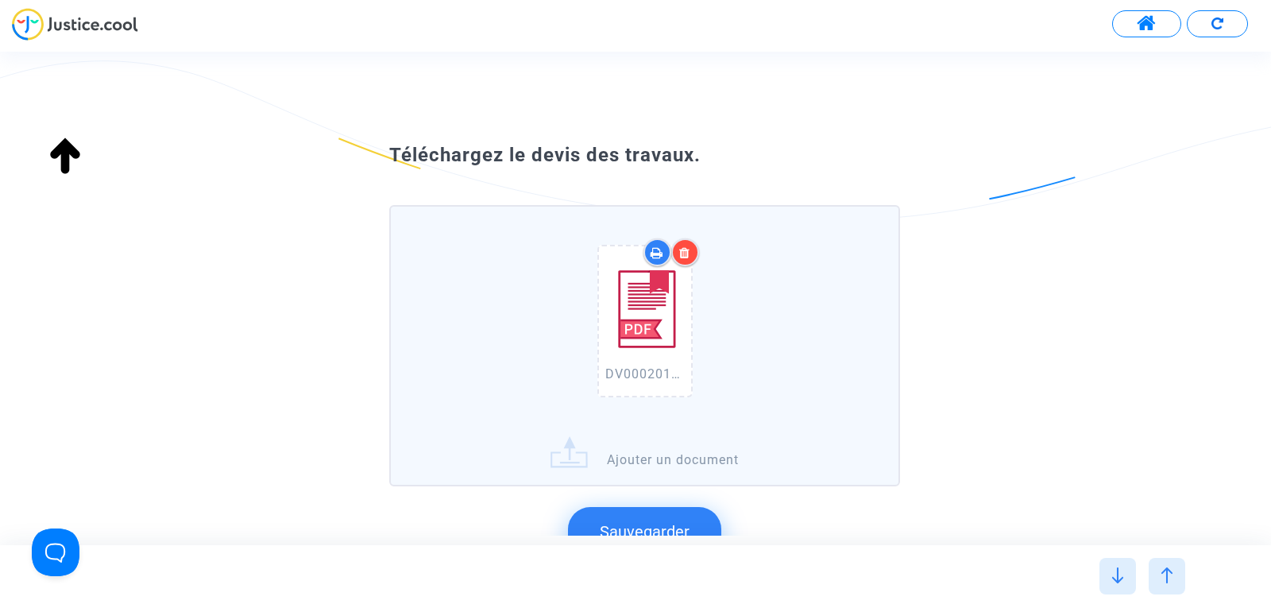
scroll to position [121, 0]
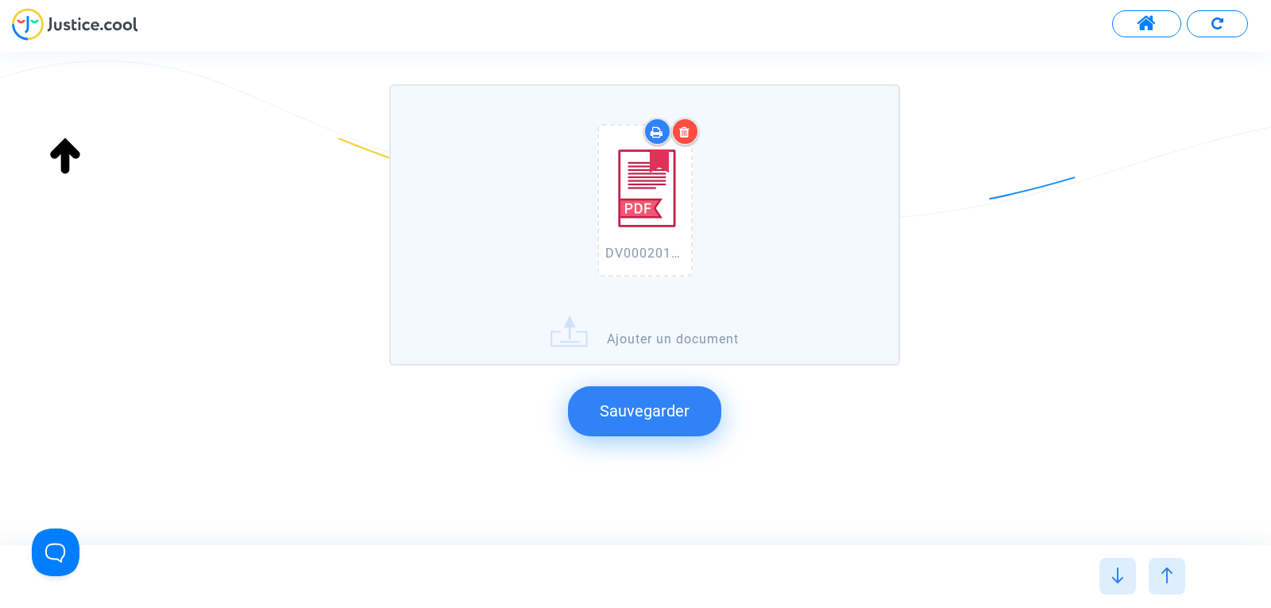
click at [662, 415] on span "Sauvegarder" at bounding box center [645, 410] width 90 height 19
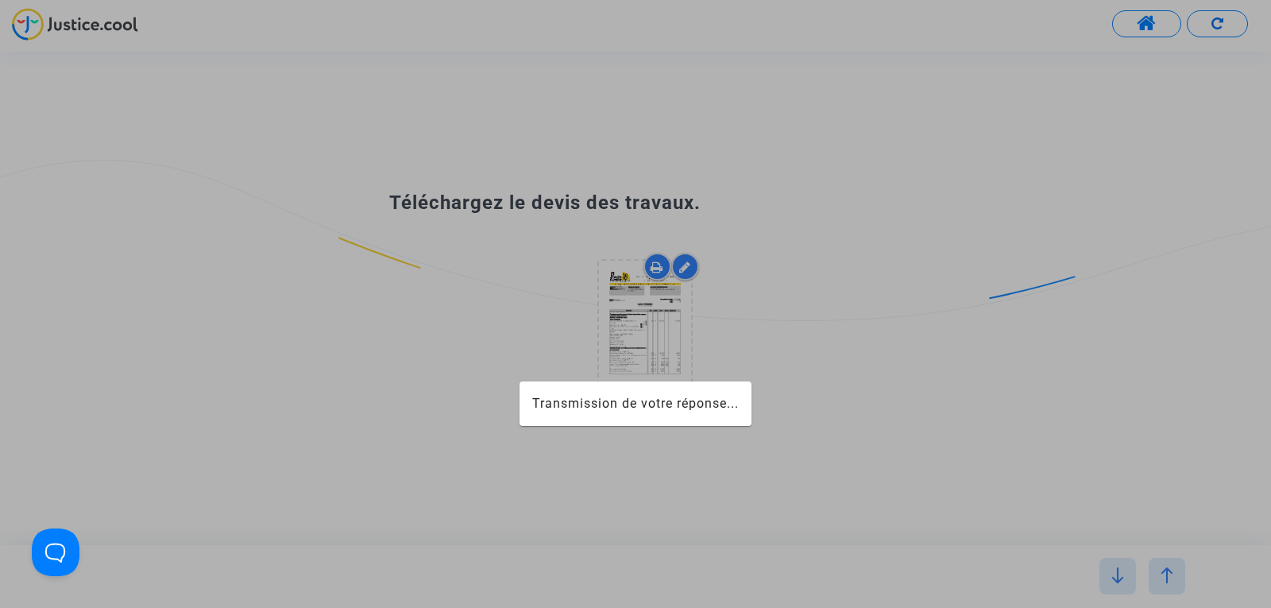
scroll to position [0, 0]
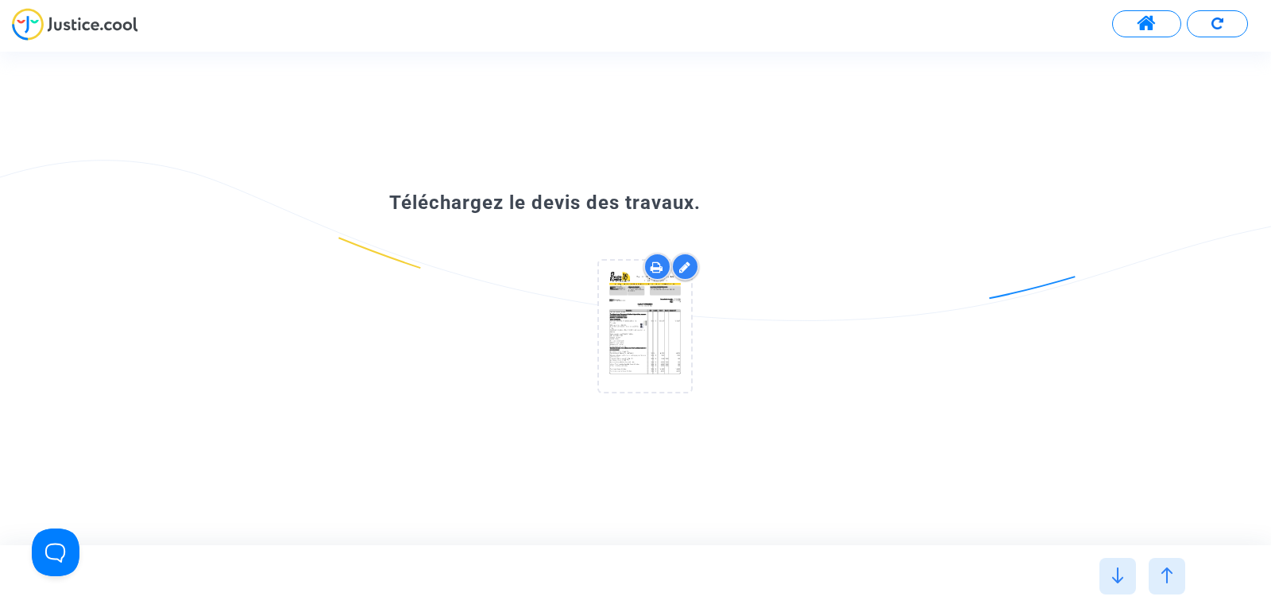
click at [1114, 574] on img at bounding box center [1118, 575] width 16 height 16
click at [1162, 586] on div at bounding box center [1166, 576] width 37 height 37
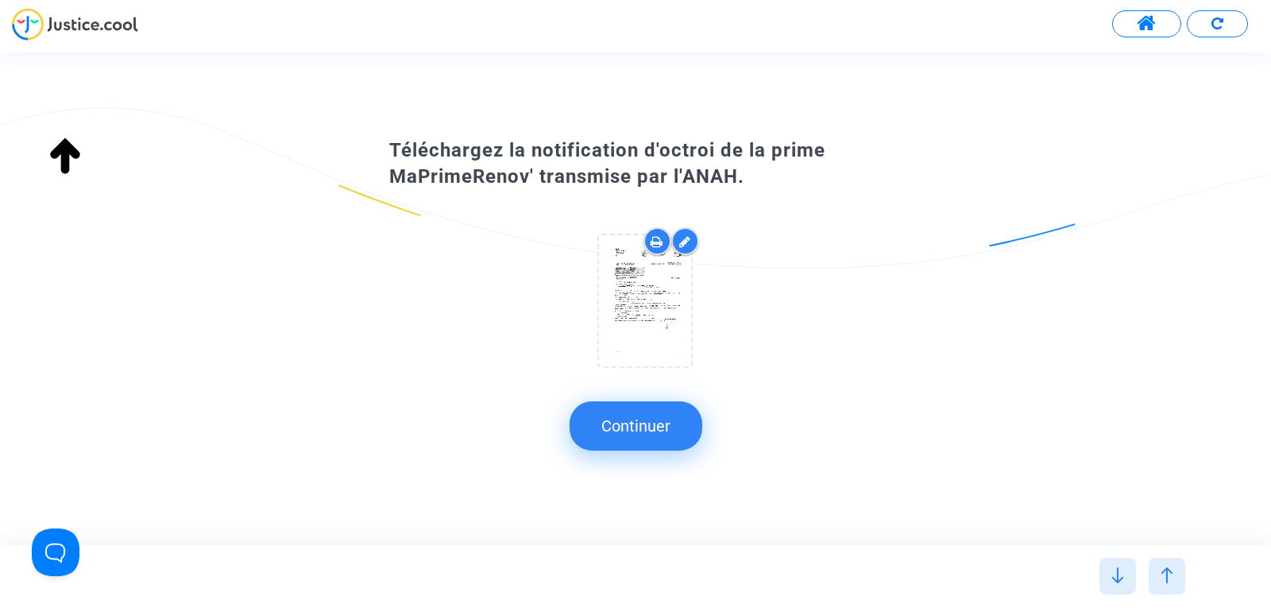
click at [1121, 579] on img at bounding box center [1118, 575] width 16 height 16
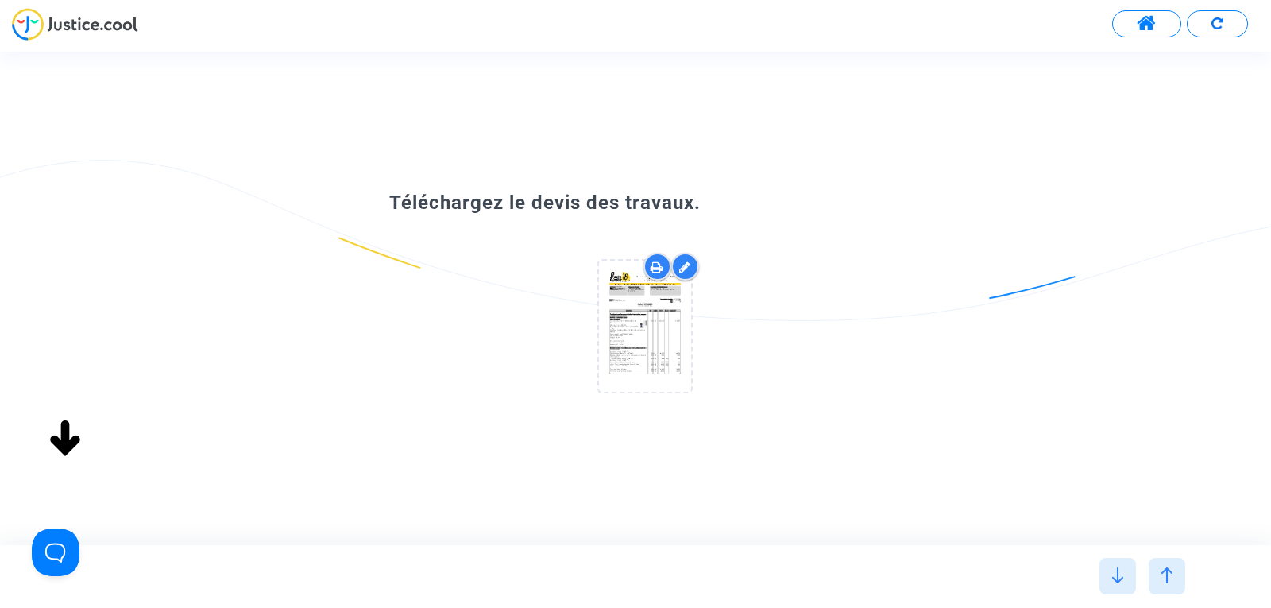
click at [1121, 579] on img at bounding box center [1118, 575] width 16 height 16
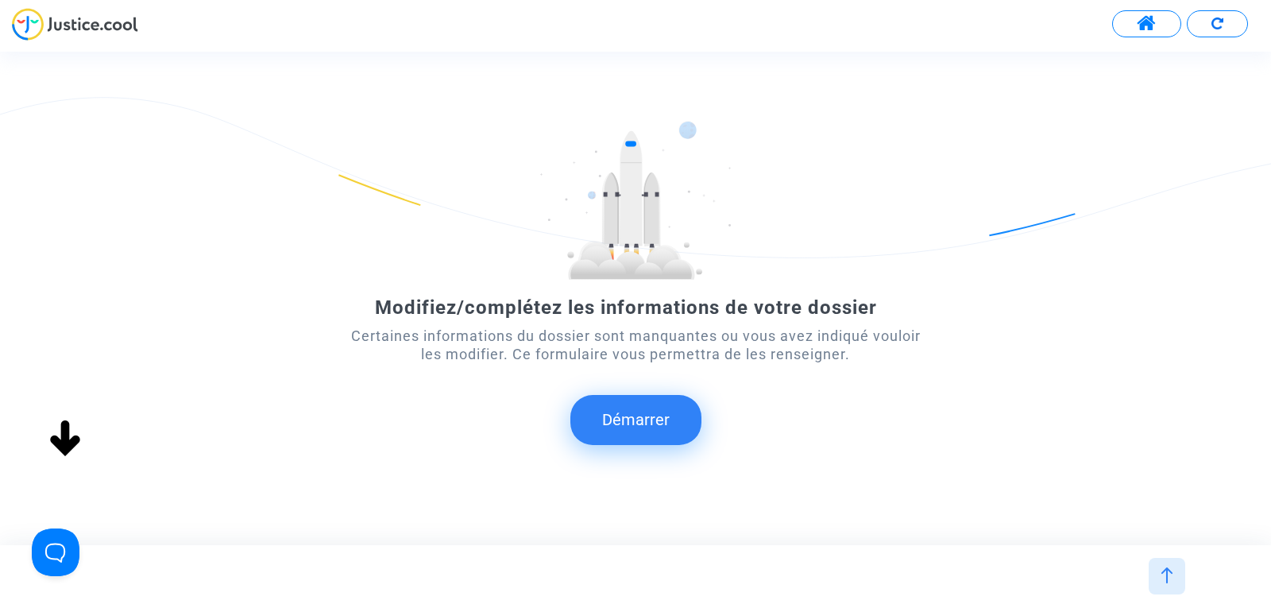
click at [635, 437] on button "Démarrer" at bounding box center [635, 419] width 131 height 49
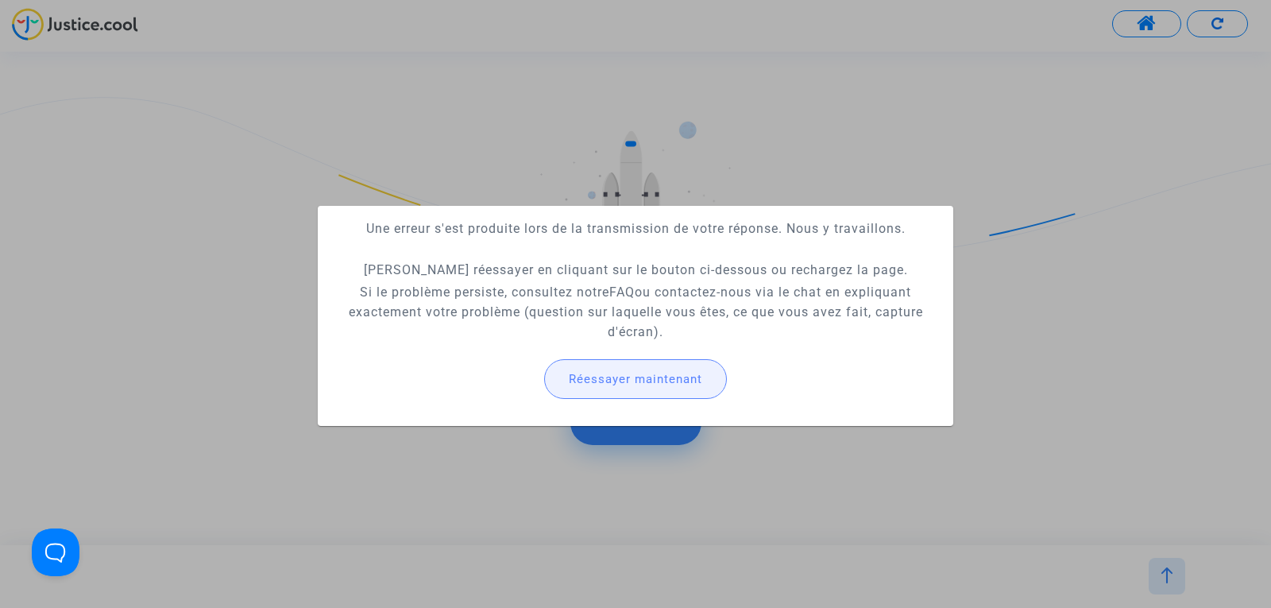
click at [627, 372] on span "Réessayer maintenant" at bounding box center [635, 379] width 133 height 14
click at [612, 374] on span "Réessayer maintenant" at bounding box center [635, 379] width 133 height 14
click at [575, 387] on button "Réessayer maintenant" at bounding box center [635, 379] width 183 height 40
click at [619, 470] on div at bounding box center [635, 304] width 1271 height 608
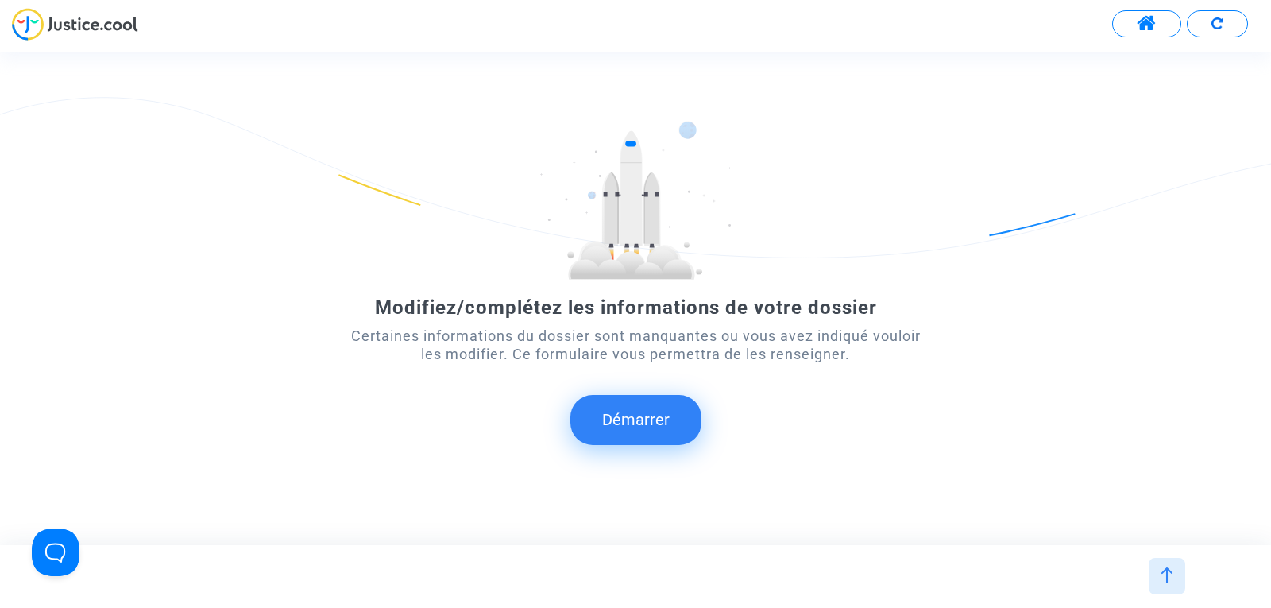
click at [626, 428] on button "Démarrer" at bounding box center [635, 419] width 131 height 49
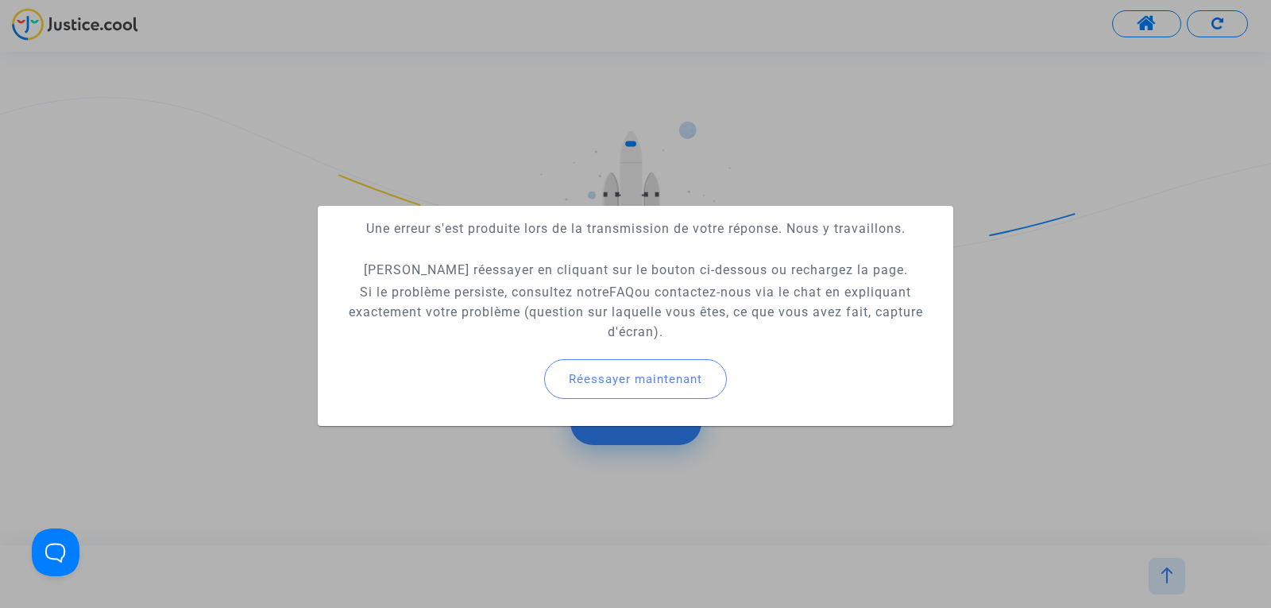
click at [971, 453] on div at bounding box center [635, 304] width 1271 height 608
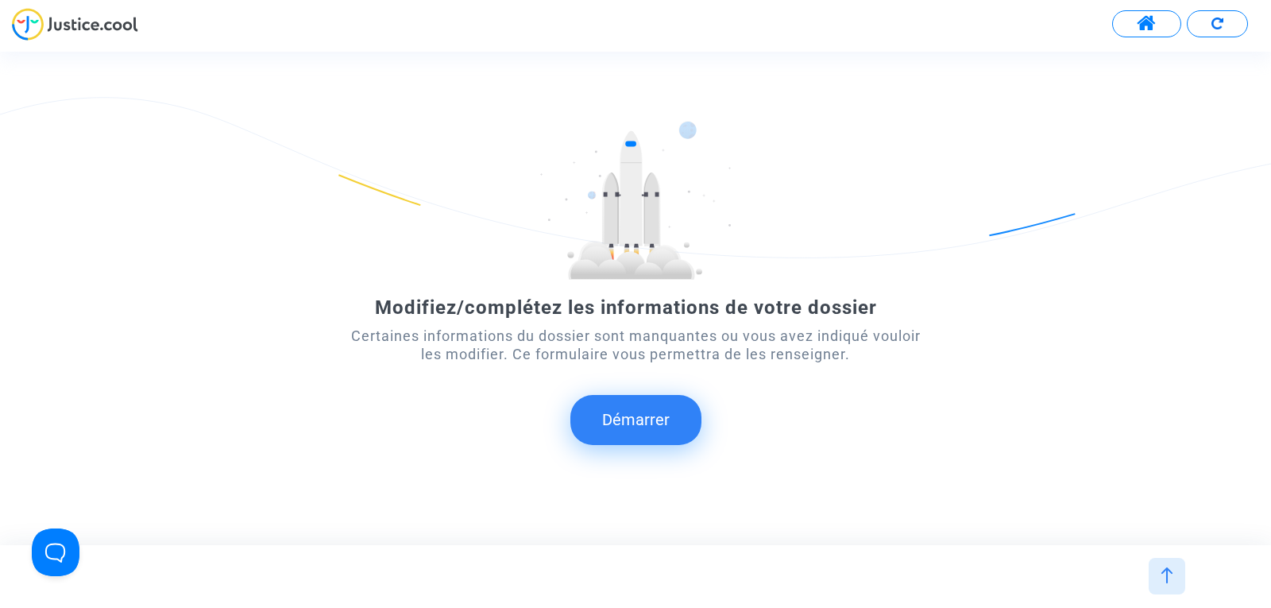
click at [592, 417] on button "Démarrer" at bounding box center [635, 419] width 131 height 49
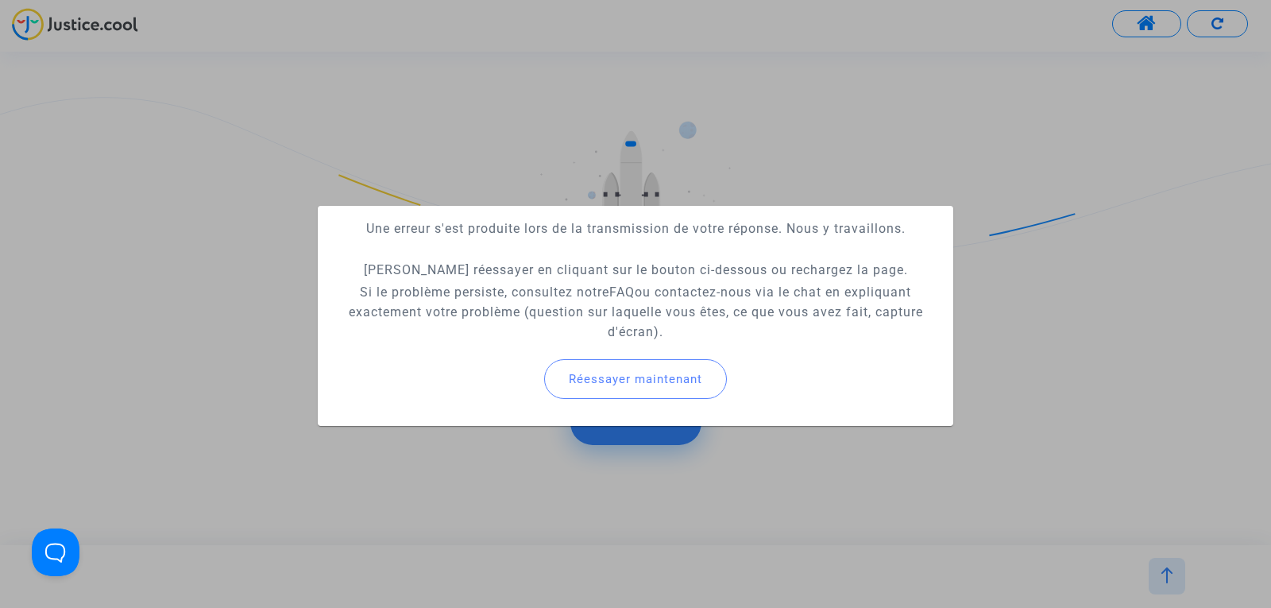
click at [592, 417] on mat-card "Une erreur s'est produite lors de la transmission de votre réponse. Nous y trav…" at bounding box center [635, 316] width 635 height 220
click at [631, 376] on span "Réessayer maintenant" at bounding box center [635, 379] width 133 height 14
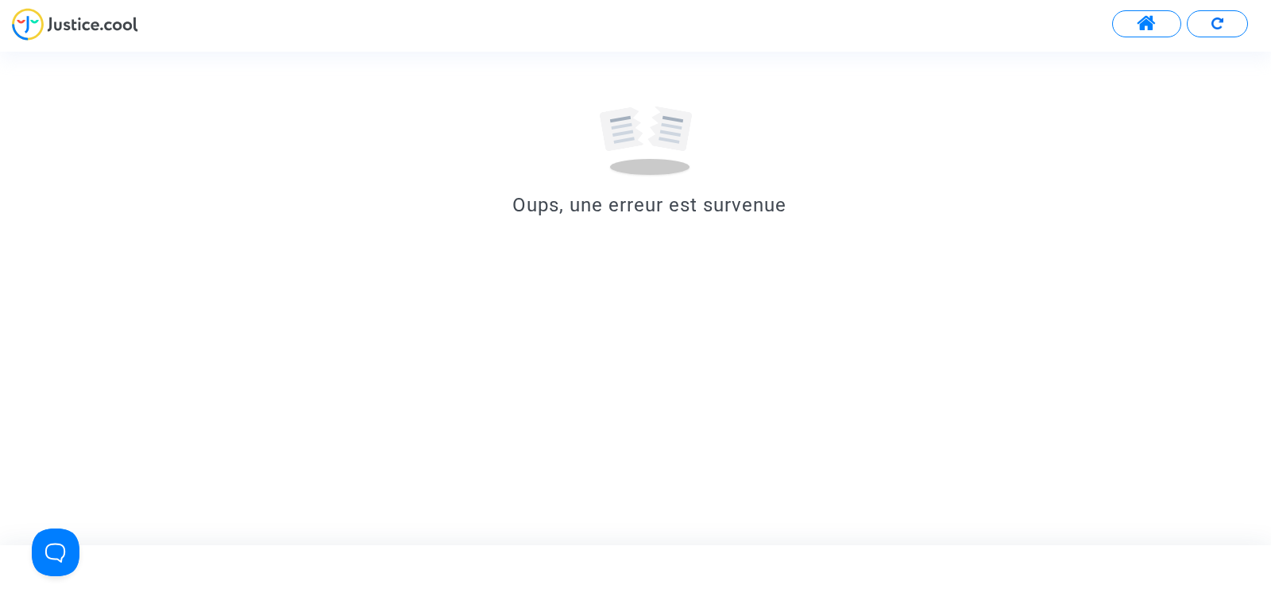
click at [1139, 28] on span at bounding box center [1147, 24] width 20 height 21
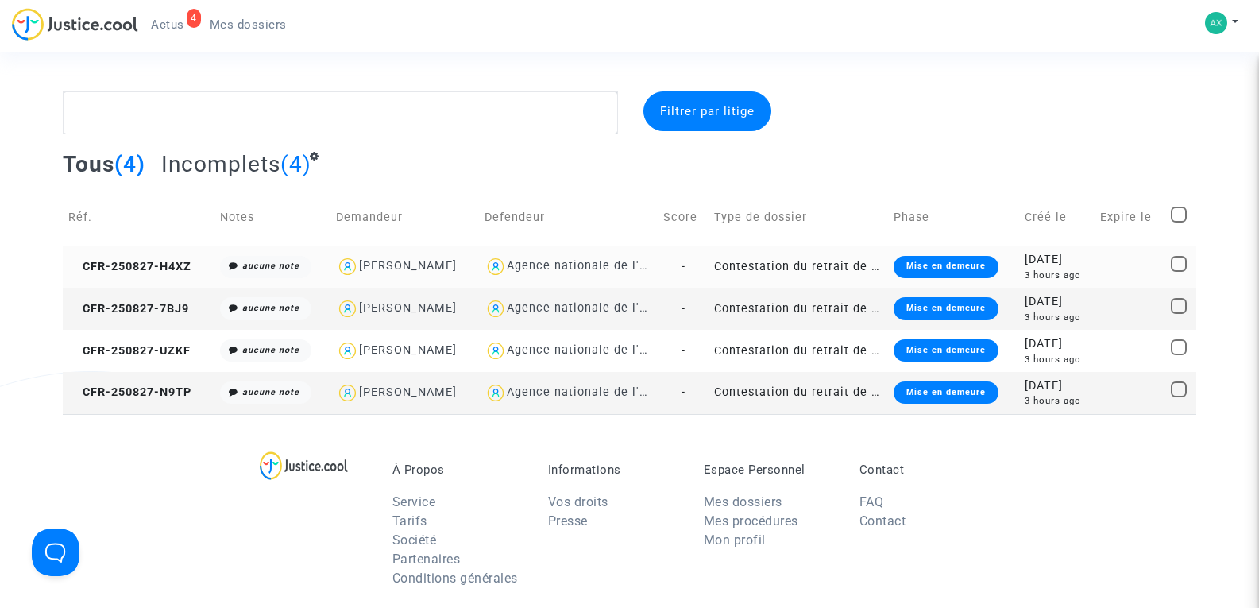
click at [134, 257] on td "CFR-250827-H4XZ" at bounding box center [138, 266] width 151 height 42
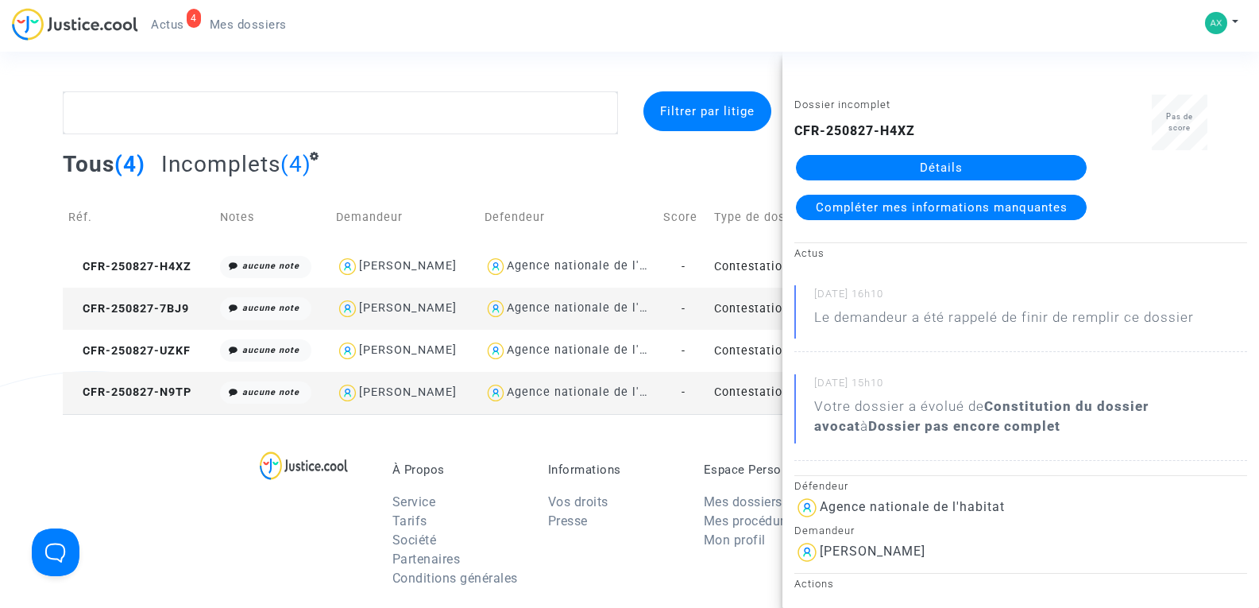
click at [889, 199] on link "Compléter mes informations manquantes" at bounding box center [941, 207] width 291 height 25
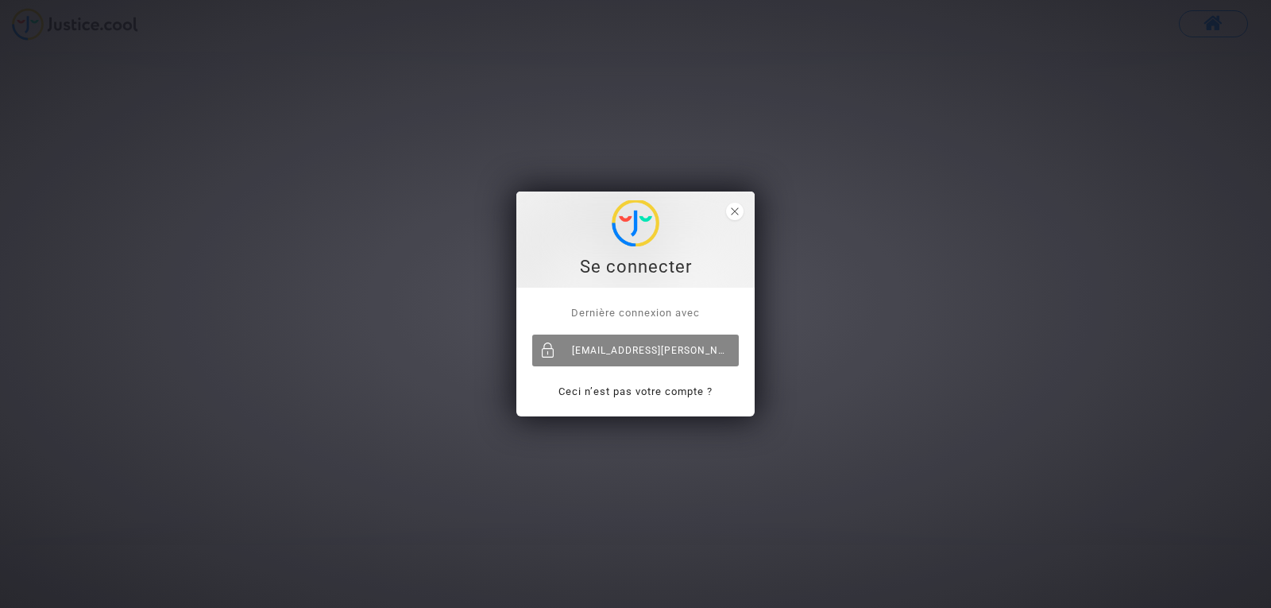
click at [565, 354] on div "[EMAIL_ADDRESS][PERSON_NAME][DOMAIN_NAME]" at bounding box center [635, 350] width 206 height 32
click at [565, 354] on div "axel.marlier@presta16.com" at bounding box center [635, 350] width 206 height 32
click at [585, 395] on link "Ceci n’est pas votre compte ?" at bounding box center [635, 391] width 154 height 12
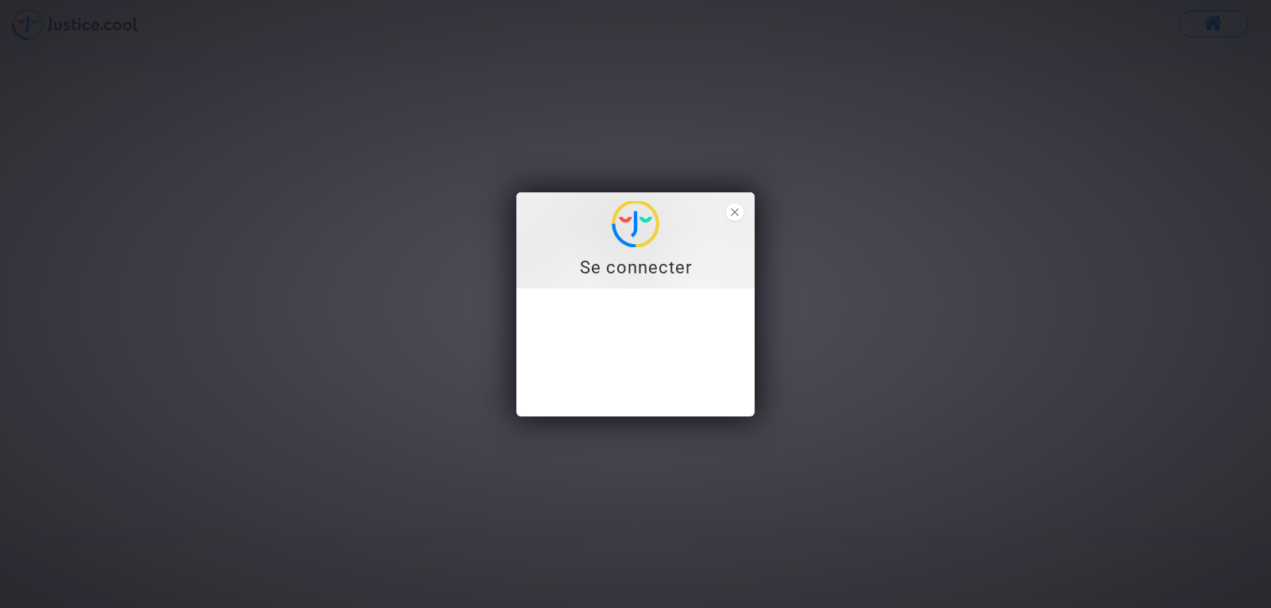
type input "[EMAIL_ADDRESS][PERSON_NAME][DOMAIN_NAME]"
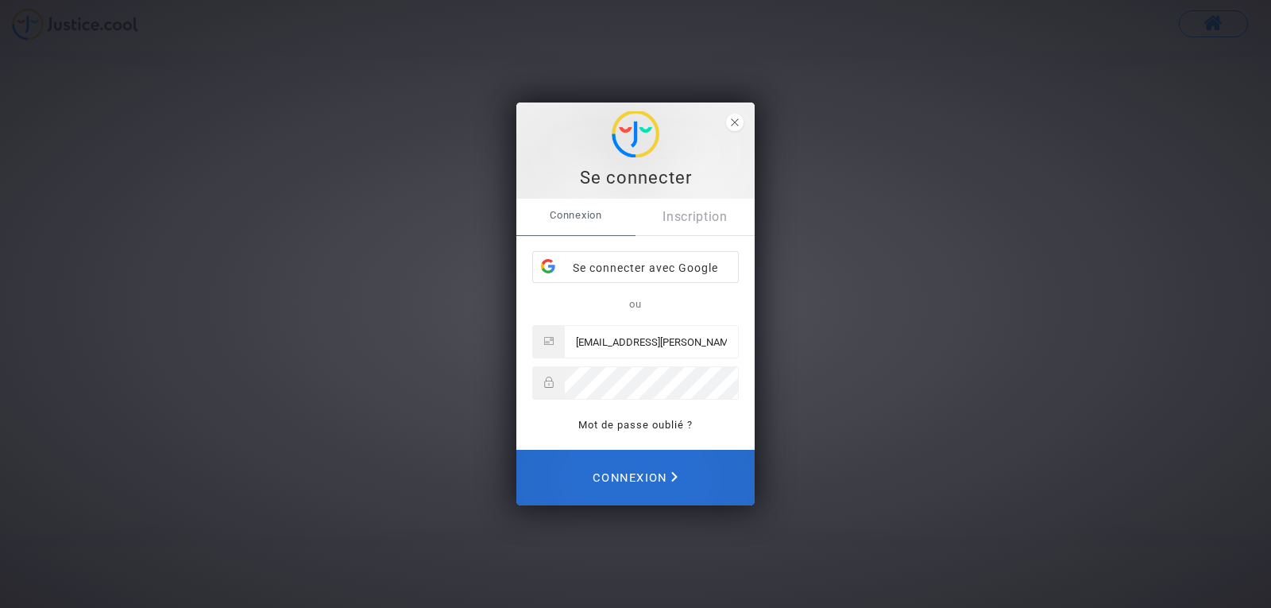
click at [614, 475] on span "Connexion" at bounding box center [634, 477] width 85 height 35
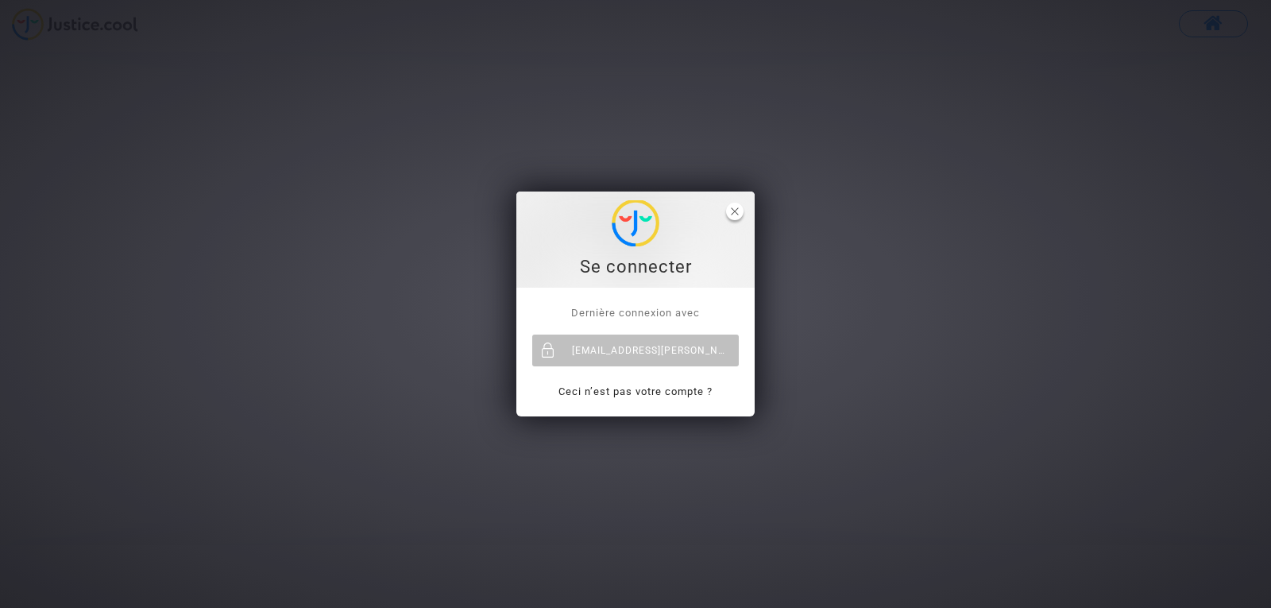
click at [731, 214] on icon "close" at bounding box center [735, 211] width 8 height 8
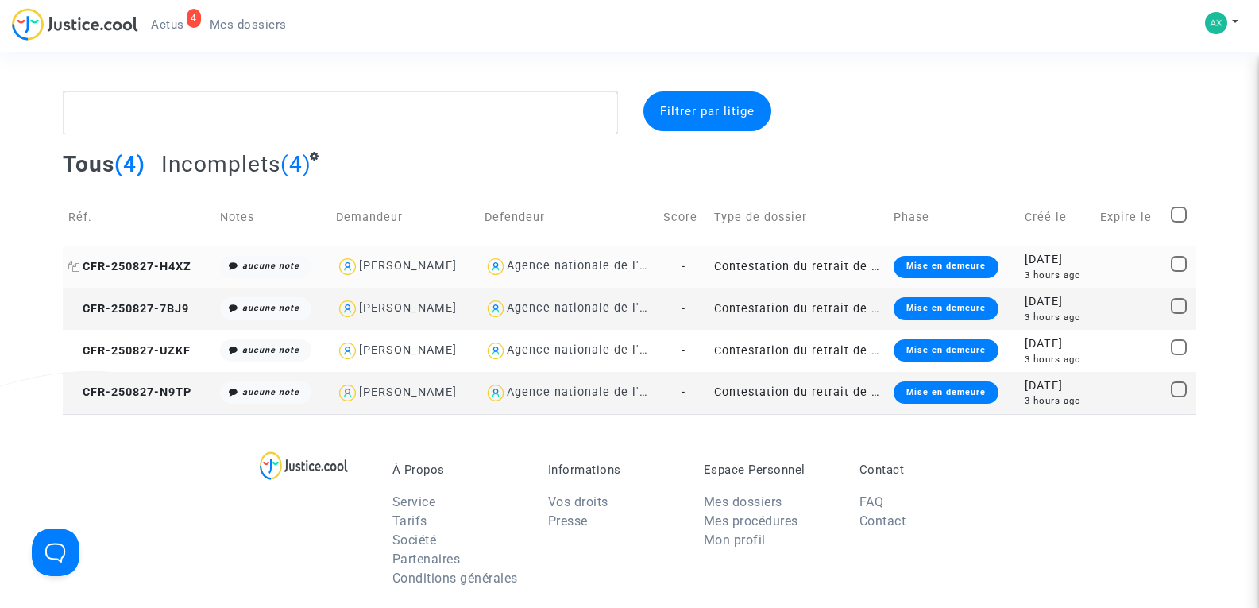
click at [162, 271] on span "CFR-250827-H4XZ" at bounding box center [129, 267] width 123 height 14
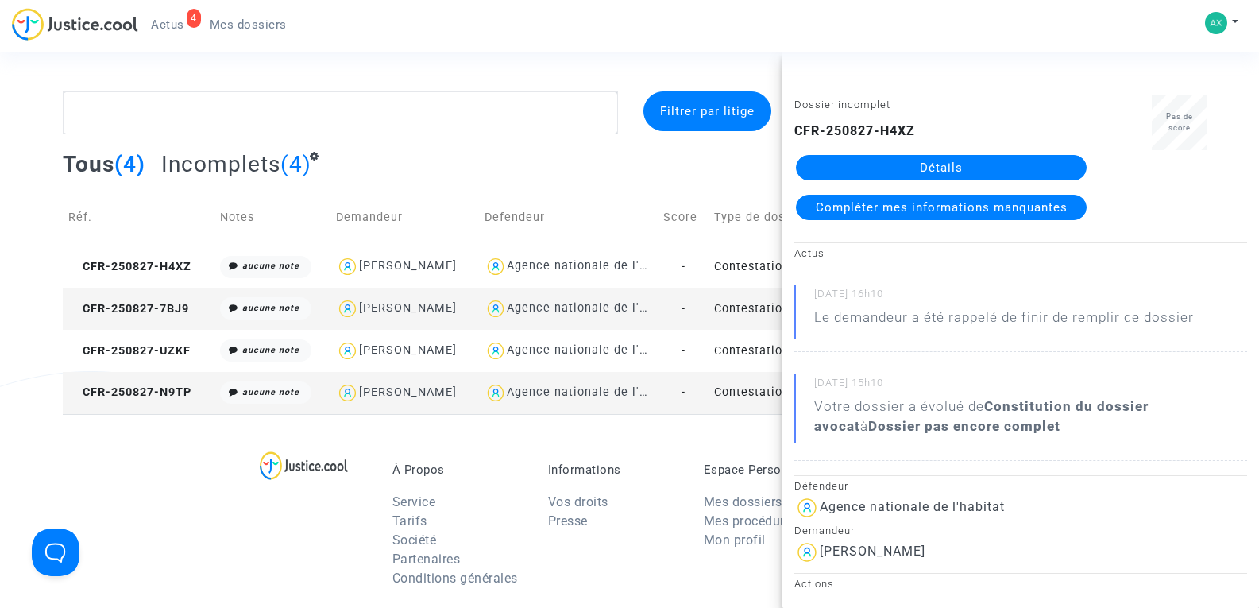
click at [924, 206] on span "Compléter mes informations manquantes" at bounding box center [942, 207] width 252 height 14
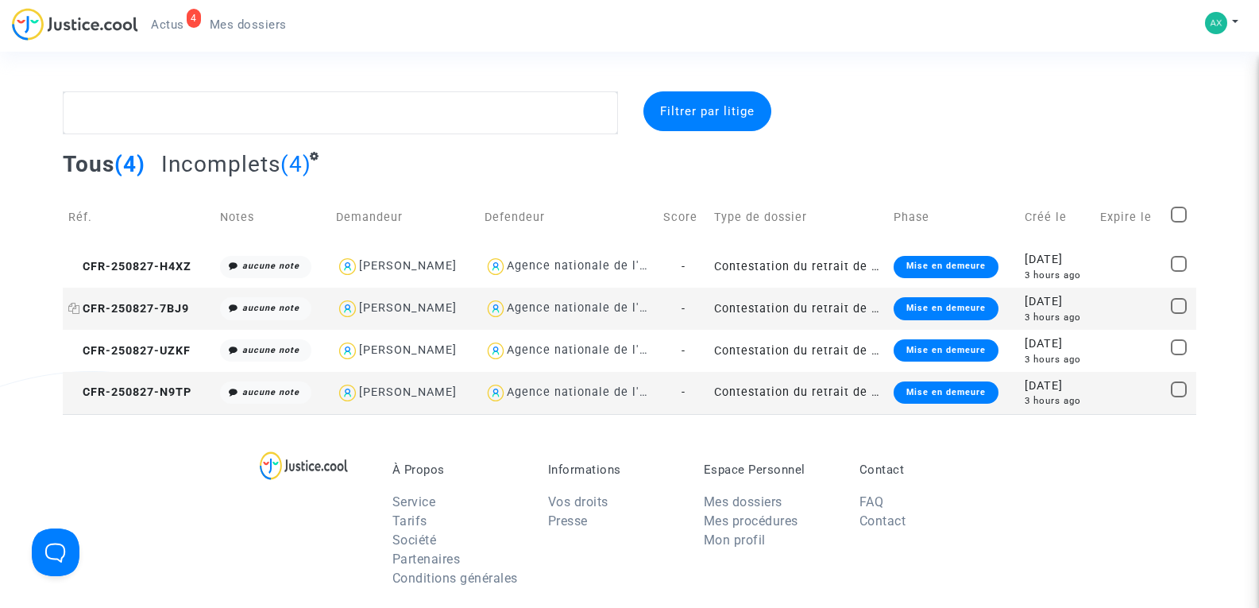
click at [155, 308] on span "CFR-250827-7BJ9" at bounding box center [128, 309] width 121 height 14
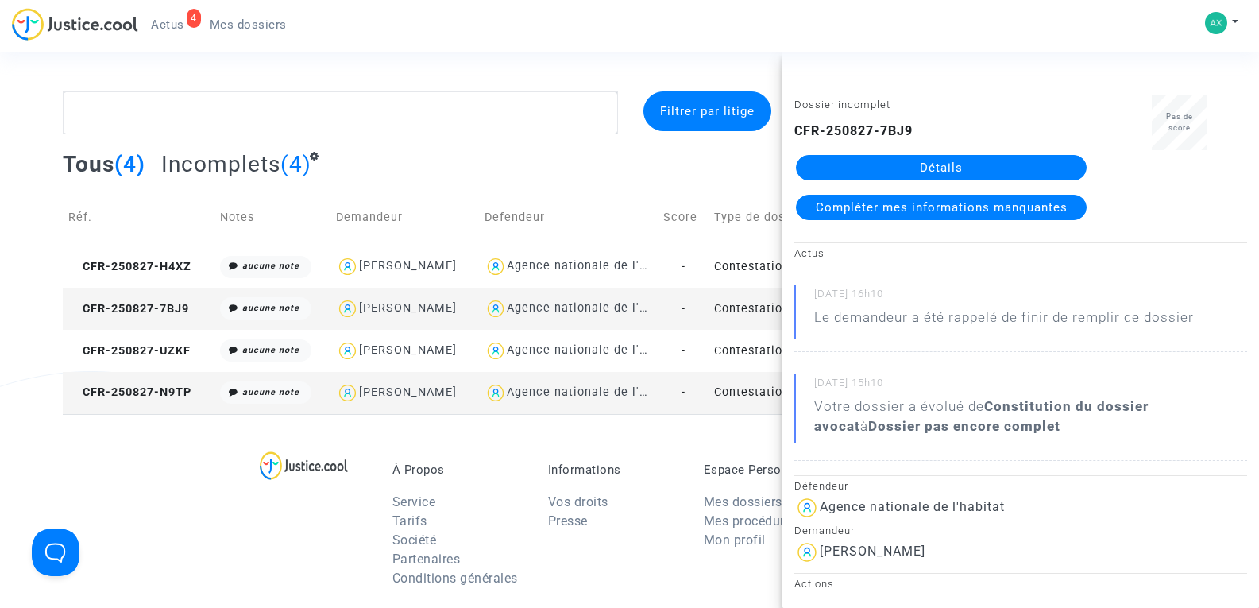
click at [913, 206] on span "Compléter mes informations manquantes" at bounding box center [942, 207] width 252 height 14
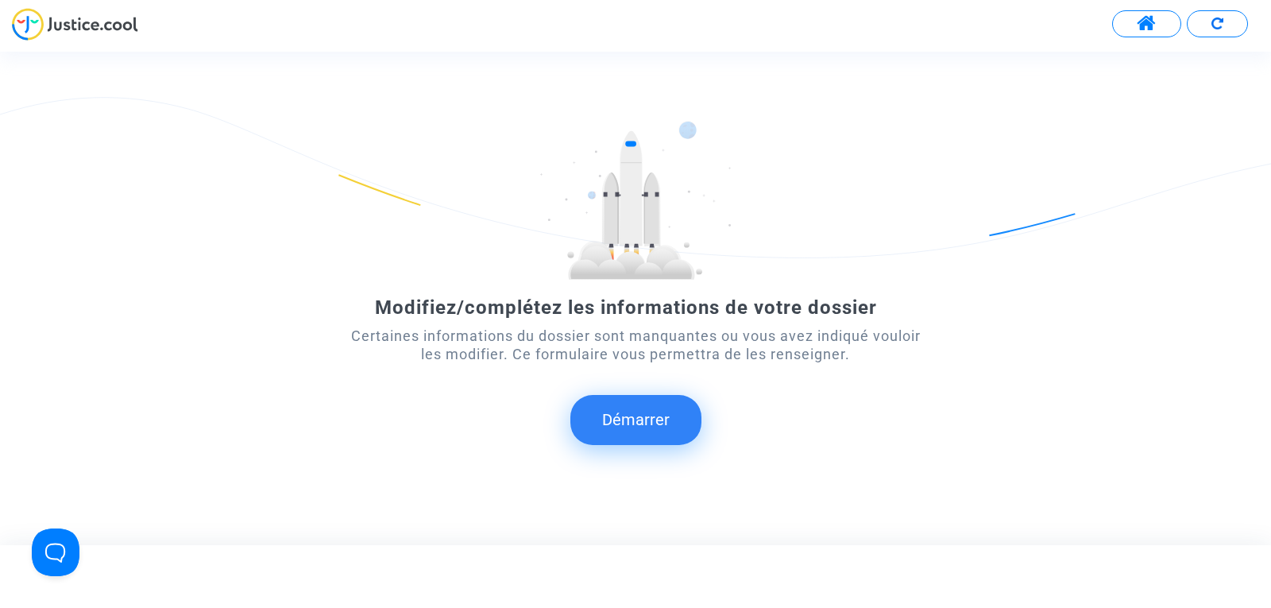
click at [622, 419] on button "Démarrer" at bounding box center [635, 419] width 131 height 49
click at [1149, 26] on span at bounding box center [1147, 24] width 20 height 21
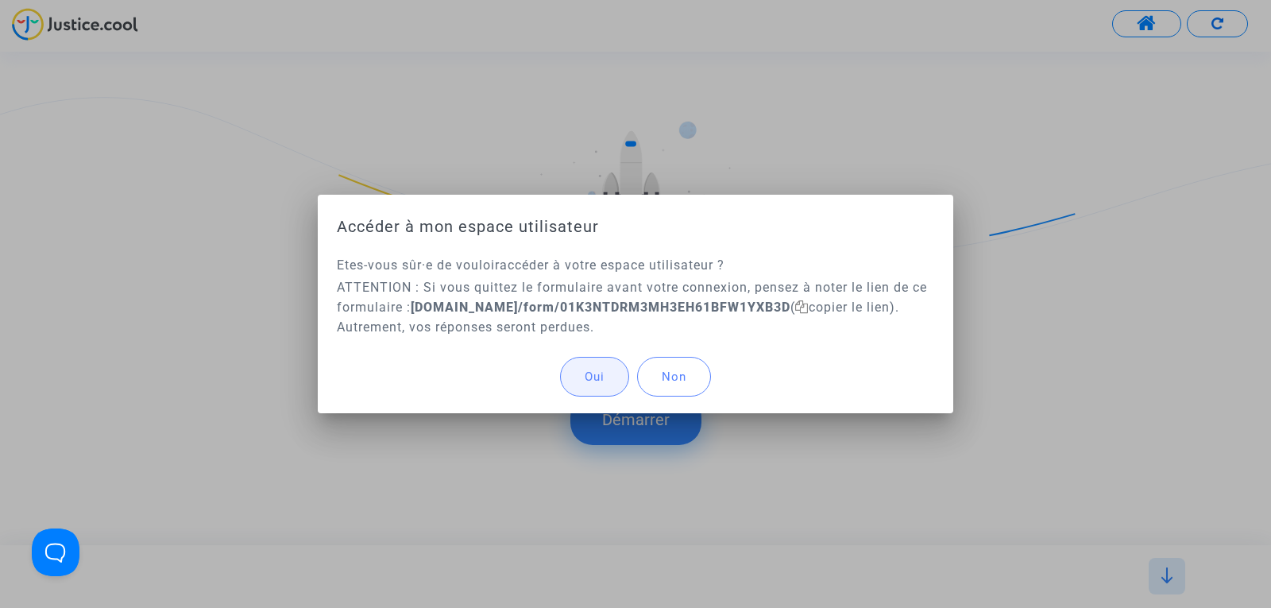
click at [591, 376] on span "Oui" at bounding box center [595, 376] width 20 height 14
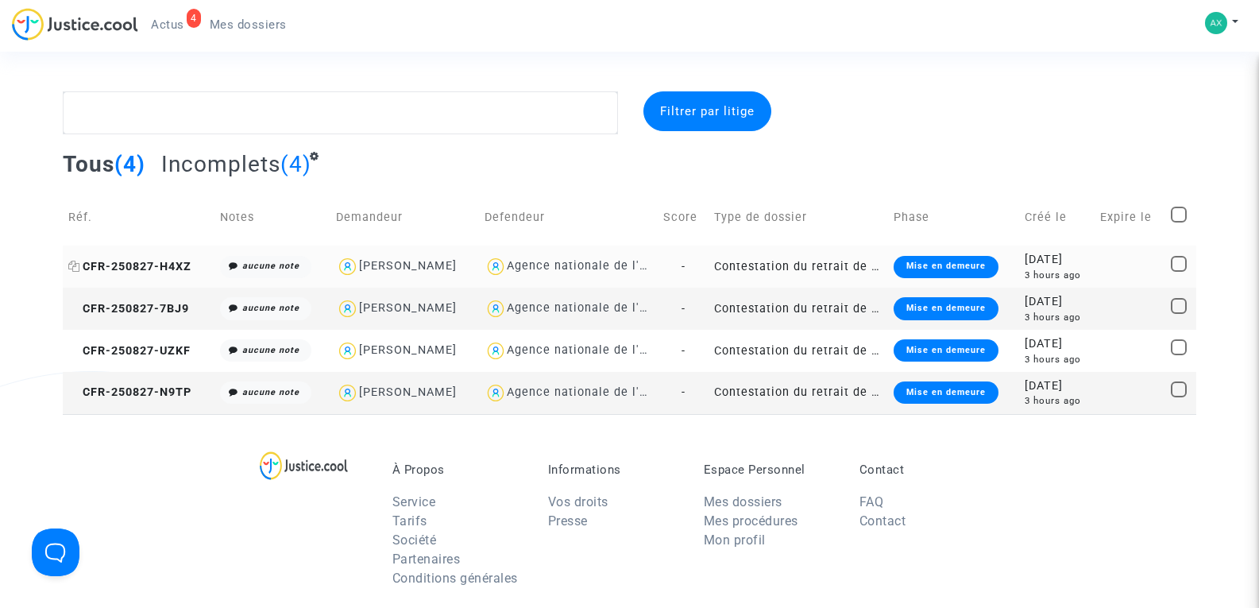
click at [148, 268] on span "CFR-250827-H4XZ" at bounding box center [129, 267] width 123 height 14
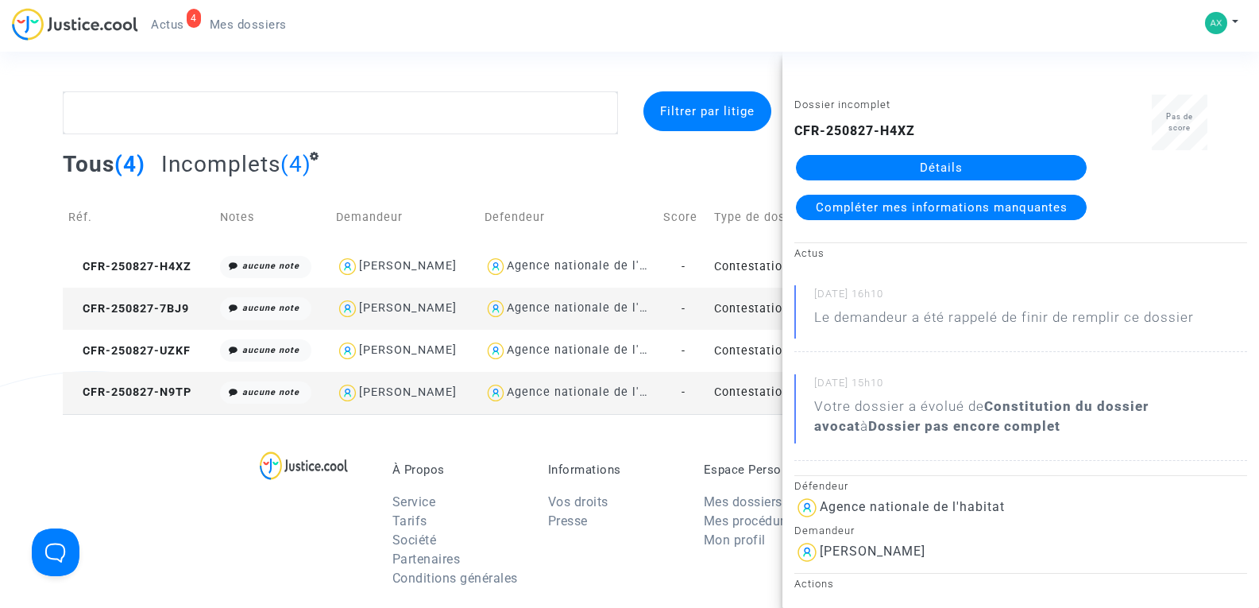
click at [832, 209] on span "Compléter mes informations manquantes" at bounding box center [942, 207] width 252 height 14
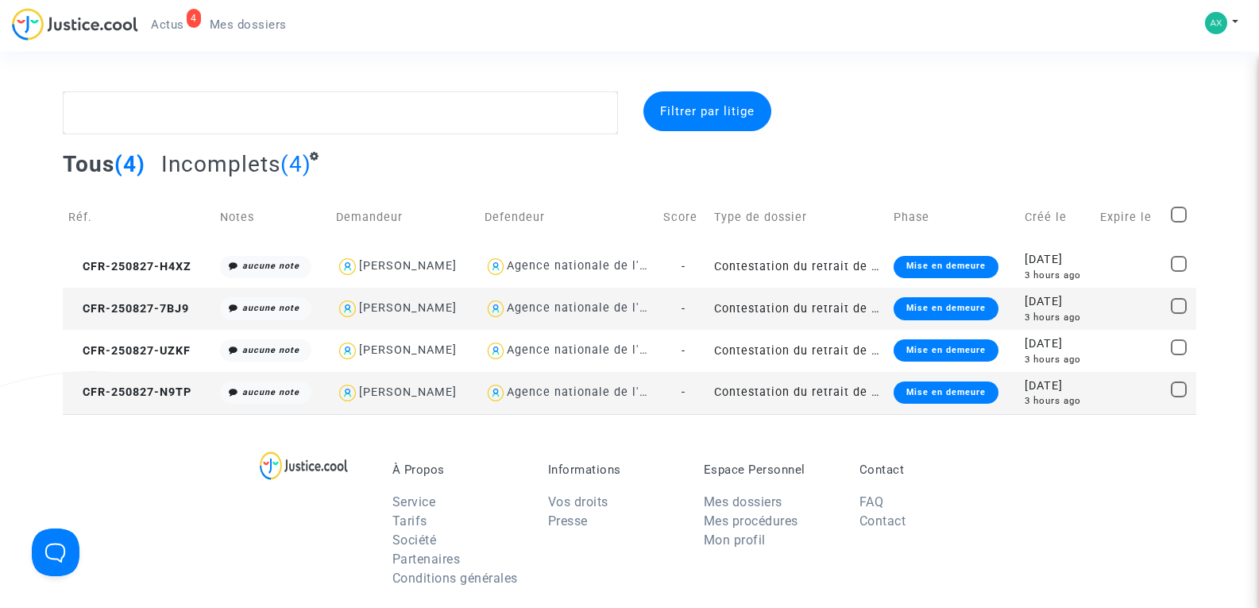
click at [111, 317] on td "CFR-250827-7BJ9" at bounding box center [138, 309] width 151 height 42
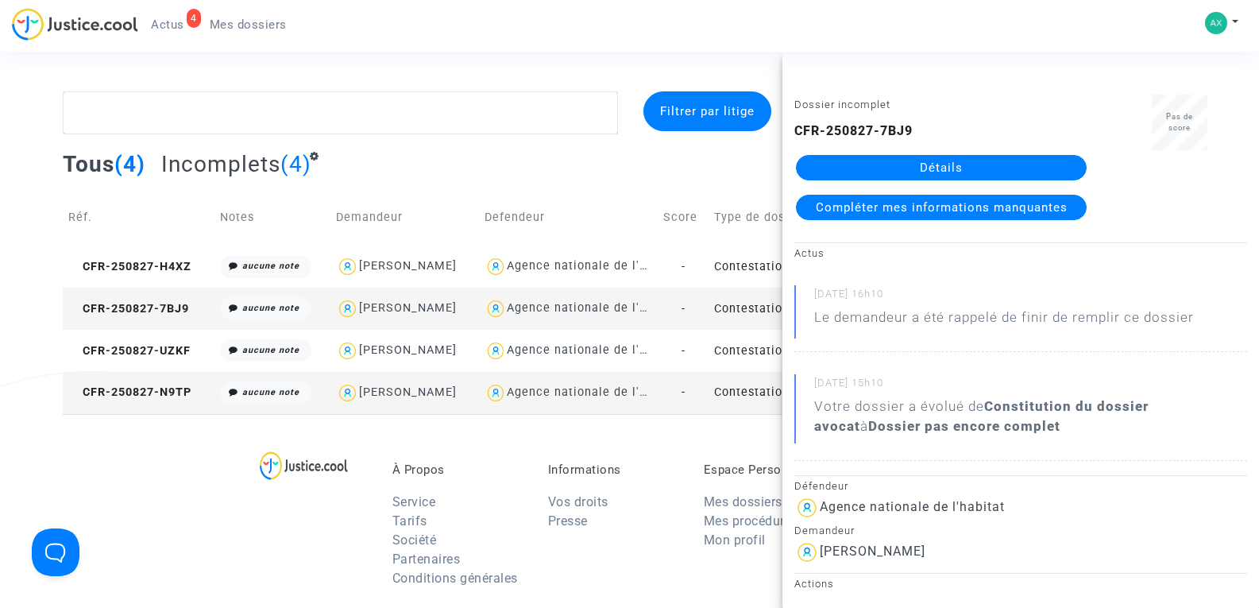
click at [936, 210] on span "Compléter mes informations manquantes" at bounding box center [942, 207] width 252 height 14
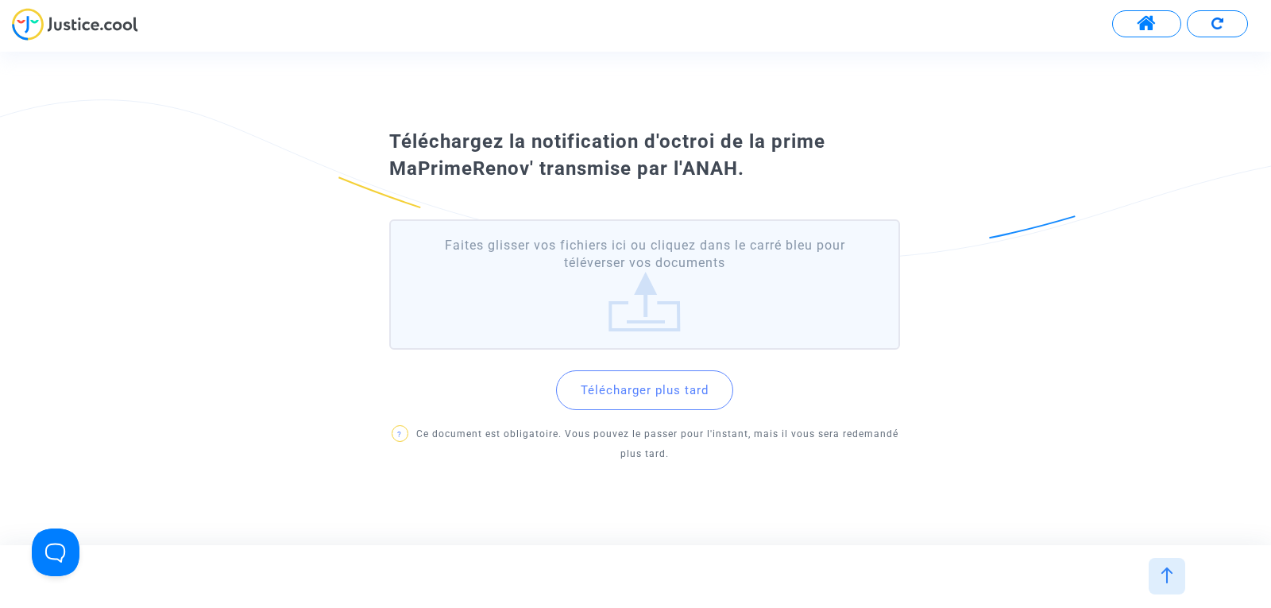
click at [599, 290] on label "Faites glisser vos fichiers ici ou cliquez dans le carré bleu pour téléverser v…" at bounding box center [644, 284] width 511 height 131
click at [0, 0] on input "Faites glisser vos fichiers ici ou cliquez dans le carré bleu pour téléverser v…" at bounding box center [0, 0] width 0 height 0
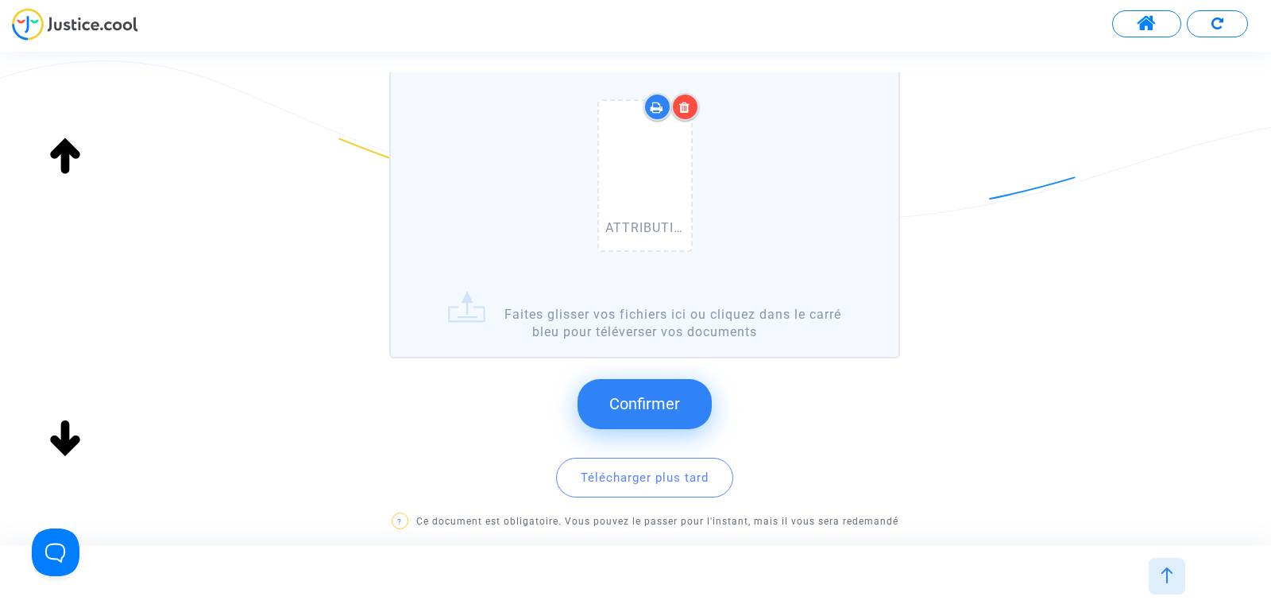
scroll to position [176, 0]
click at [662, 399] on span "Confirmer" at bounding box center [644, 400] width 71 height 19
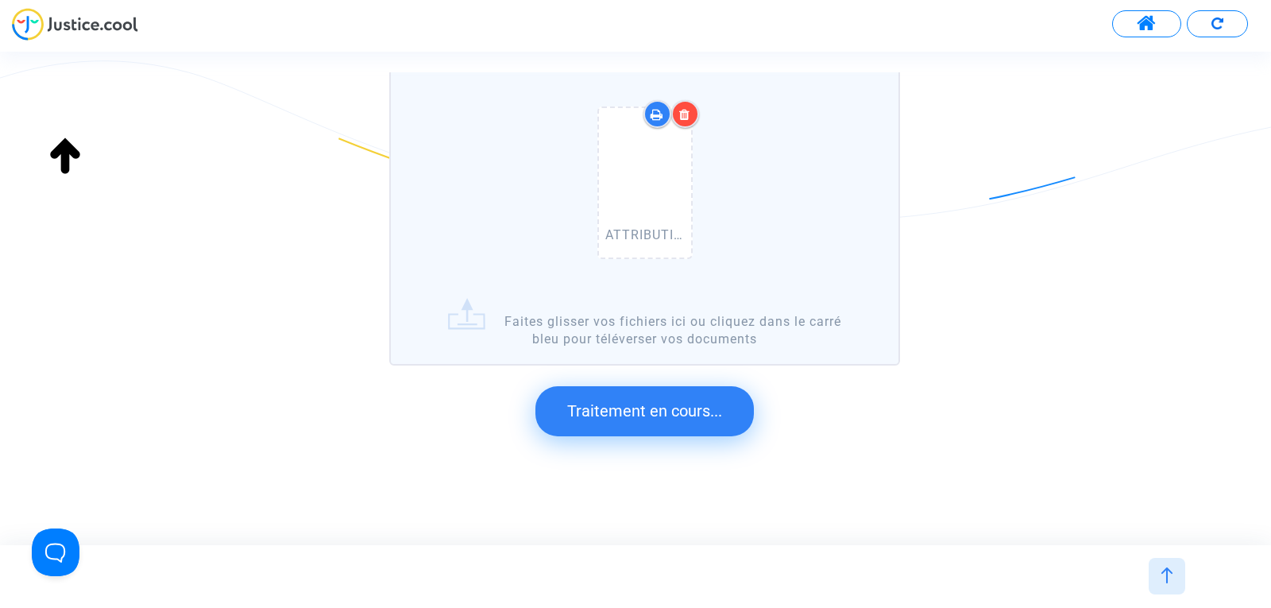
scroll to position [0, 0]
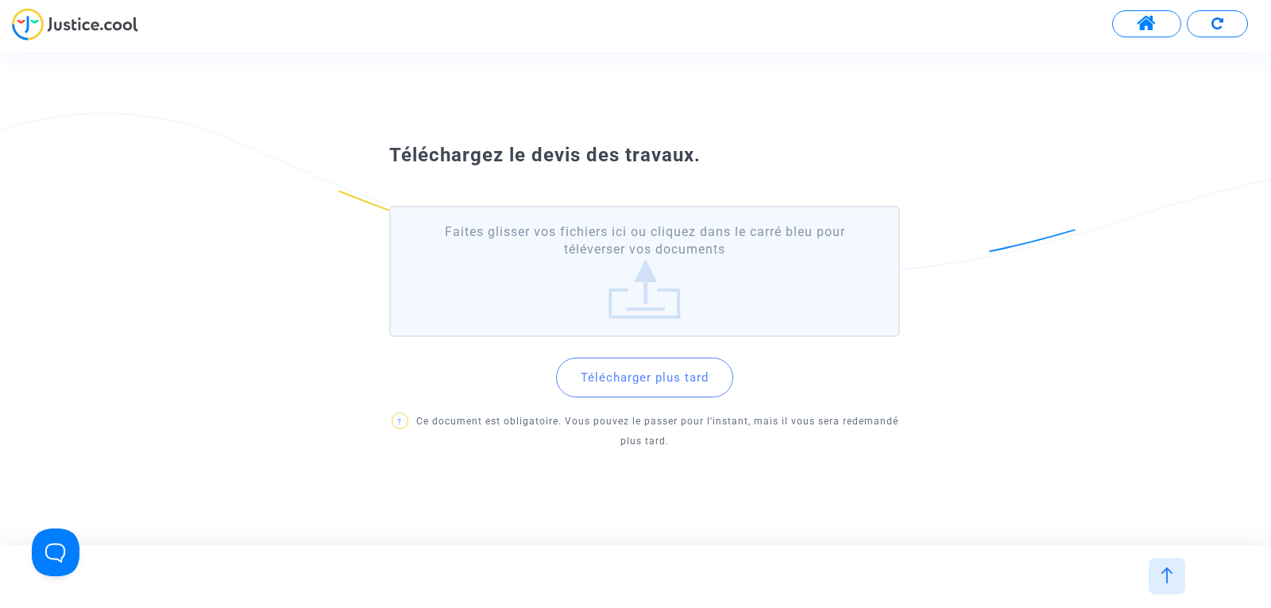
click at [596, 262] on label "Faites glisser vos fichiers ici ou cliquez dans le carré bleu pour téléverser v…" at bounding box center [644, 271] width 511 height 131
click at [0, 0] on input "Faites glisser vos fichiers ici ou cliquez dans le carré bleu pour téléverser v…" at bounding box center [0, 0] width 0 height 0
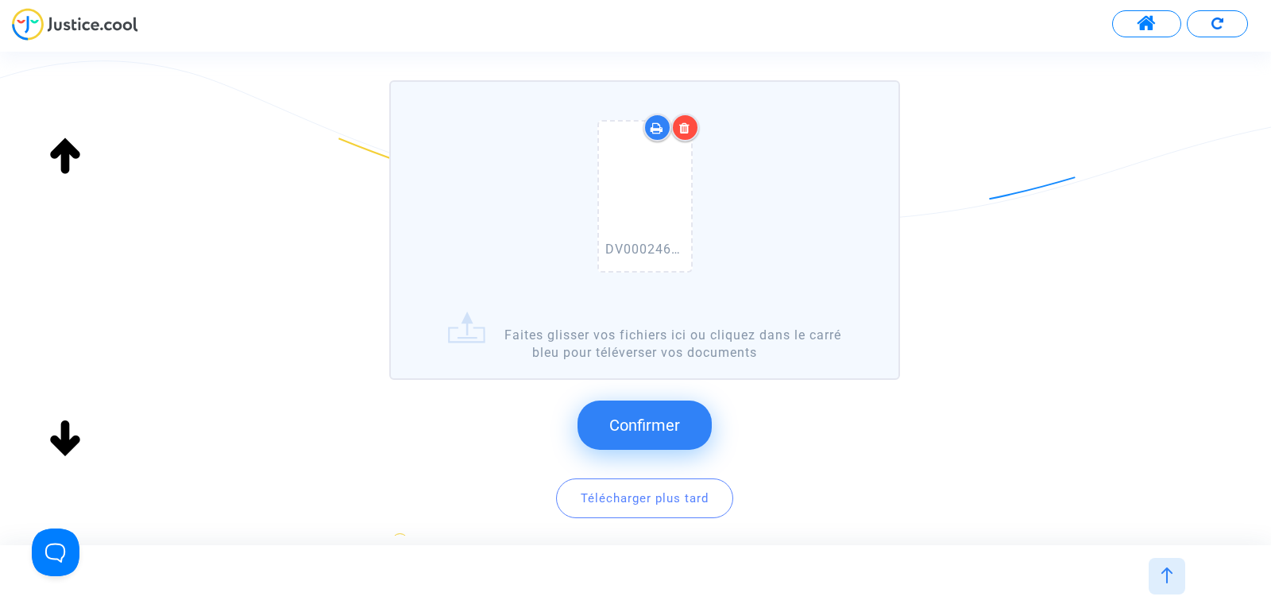
scroll to position [125, 0]
click at [650, 419] on span "Confirmer" at bounding box center [644, 424] width 71 height 19
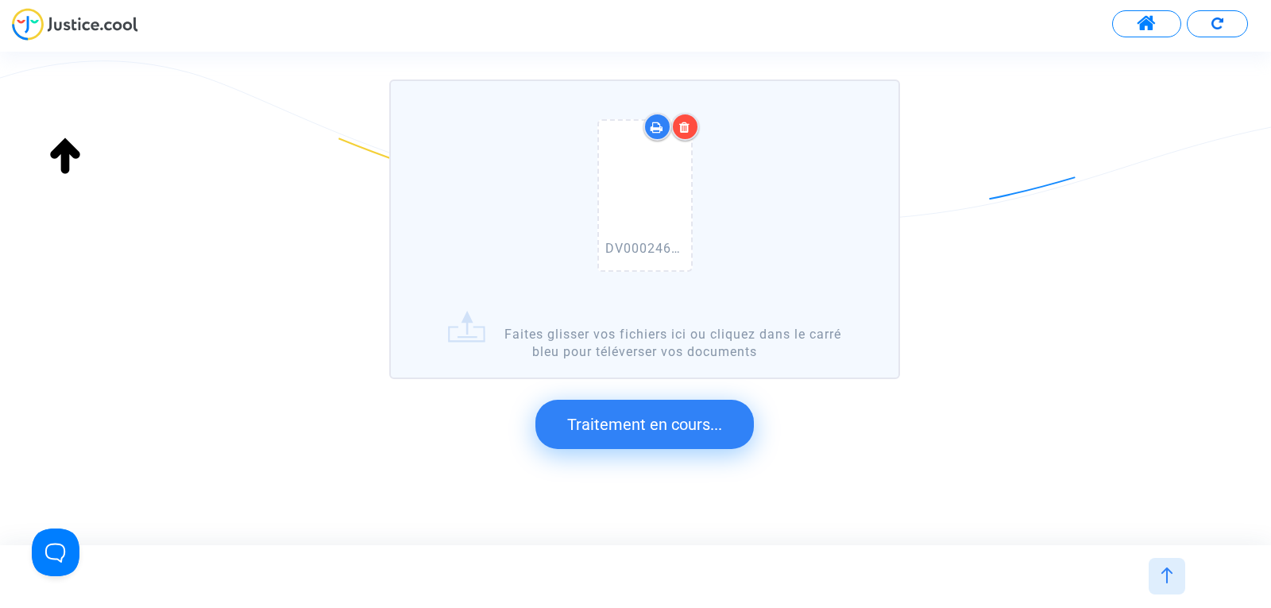
scroll to position [0, 0]
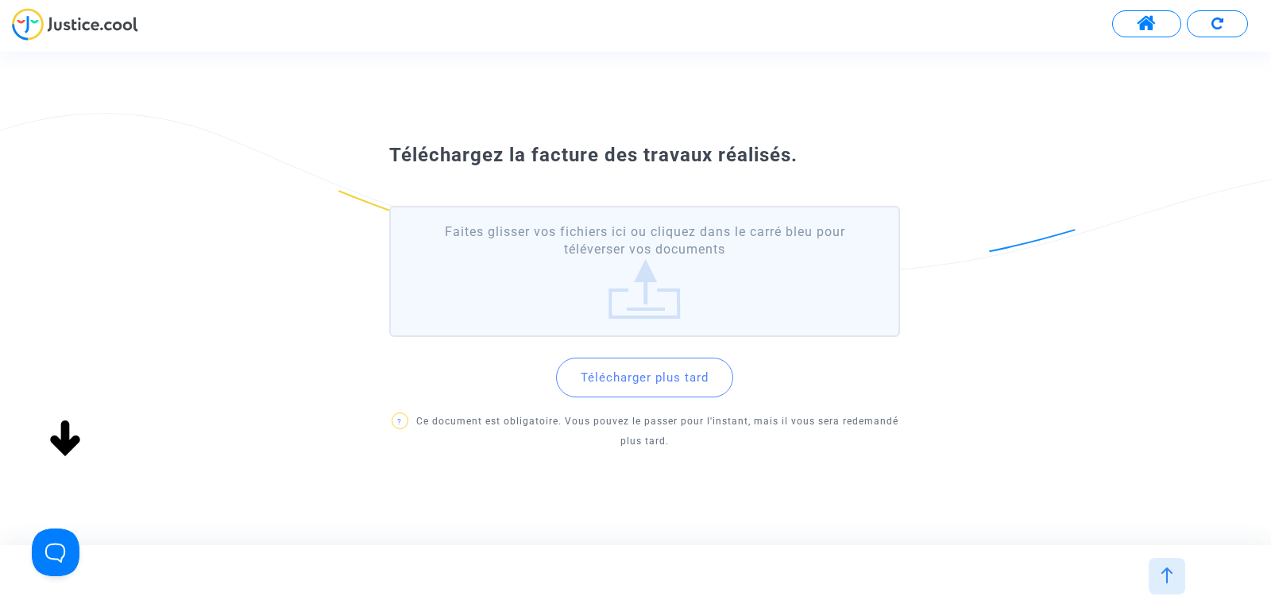
click at [682, 314] on label "Faites glisser vos fichiers ici ou cliquez dans le carré bleu pour téléverser v…" at bounding box center [644, 271] width 511 height 131
click at [0, 0] on input "Faites glisser vos fichiers ici ou cliquez dans le carré bleu pour téléverser v…" at bounding box center [0, 0] width 0 height 0
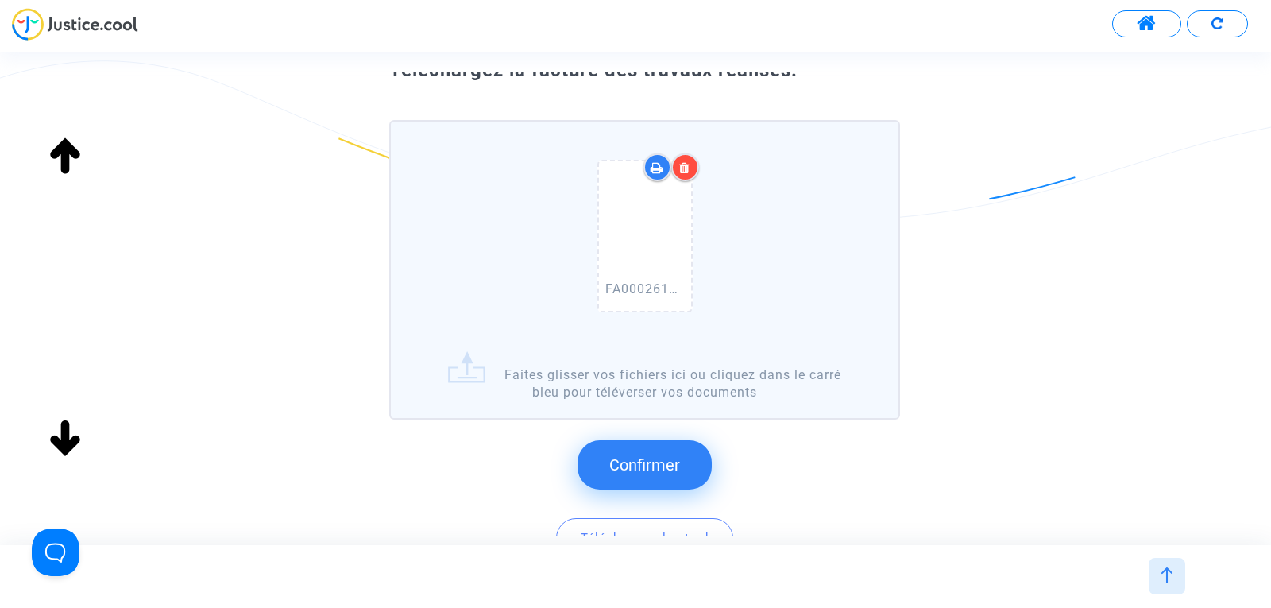
scroll to position [86, 0]
click at [665, 450] on button "Confirmer" at bounding box center [644, 463] width 134 height 49
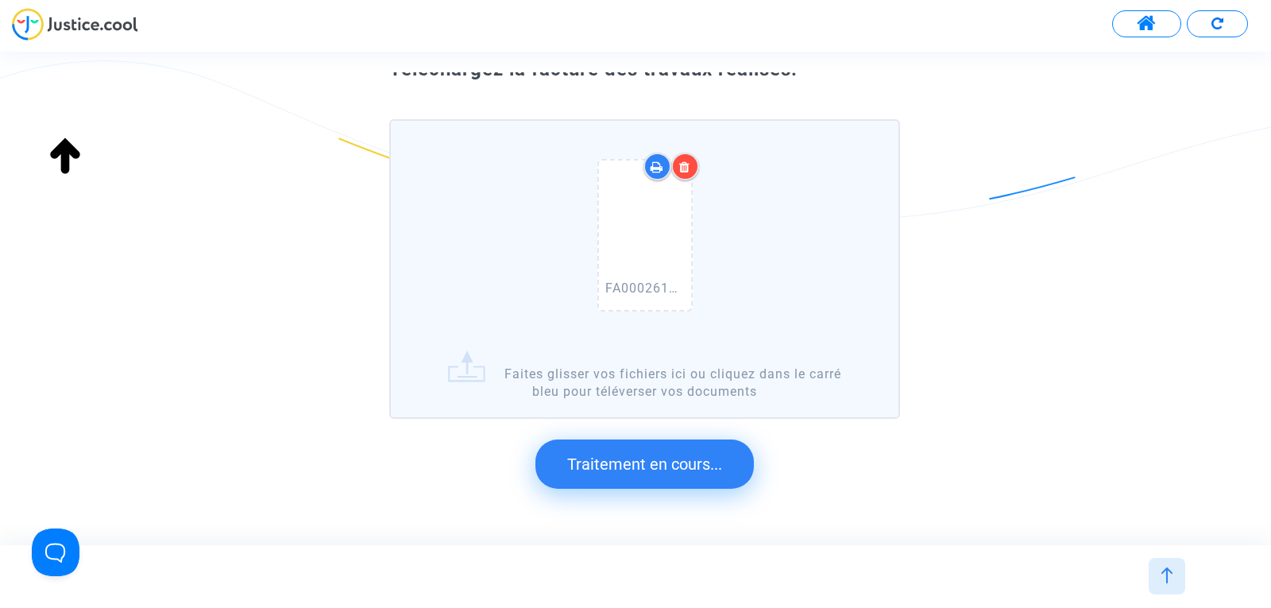
scroll to position [0, 0]
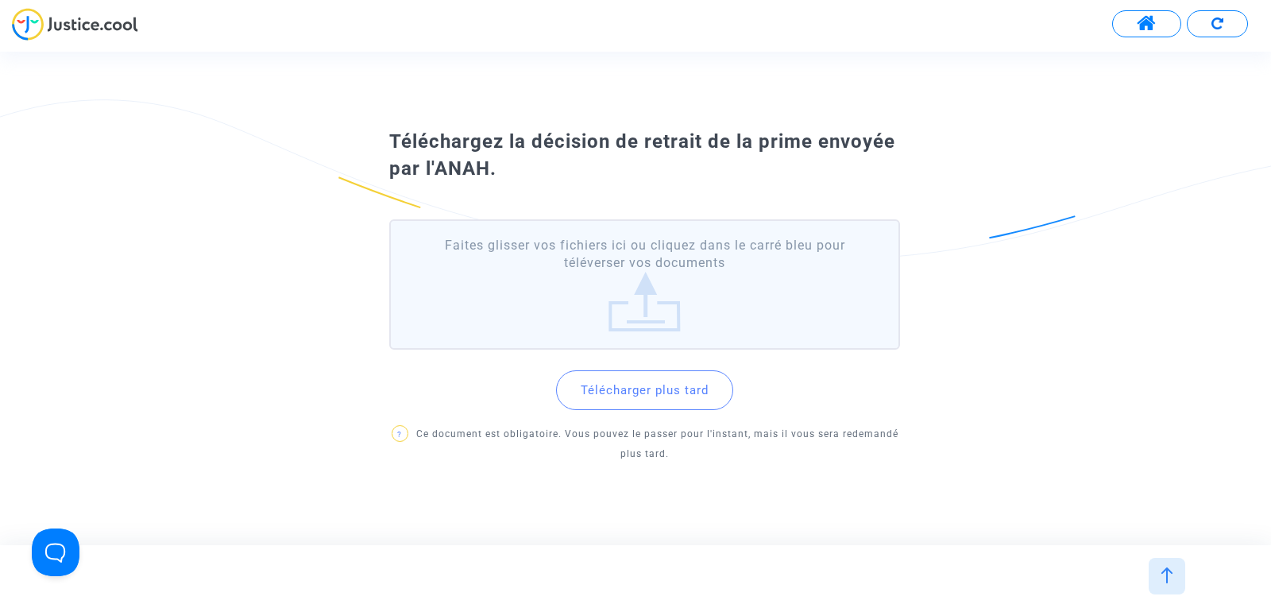
click at [573, 274] on label "Faites glisser vos fichiers ici ou cliquez dans le carré bleu pour téléverser v…" at bounding box center [644, 284] width 511 height 131
click at [0, 0] on input "Faites glisser vos fichiers ici ou cliquez dans le carré bleu pour téléverser v…" at bounding box center [0, 0] width 0 height 0
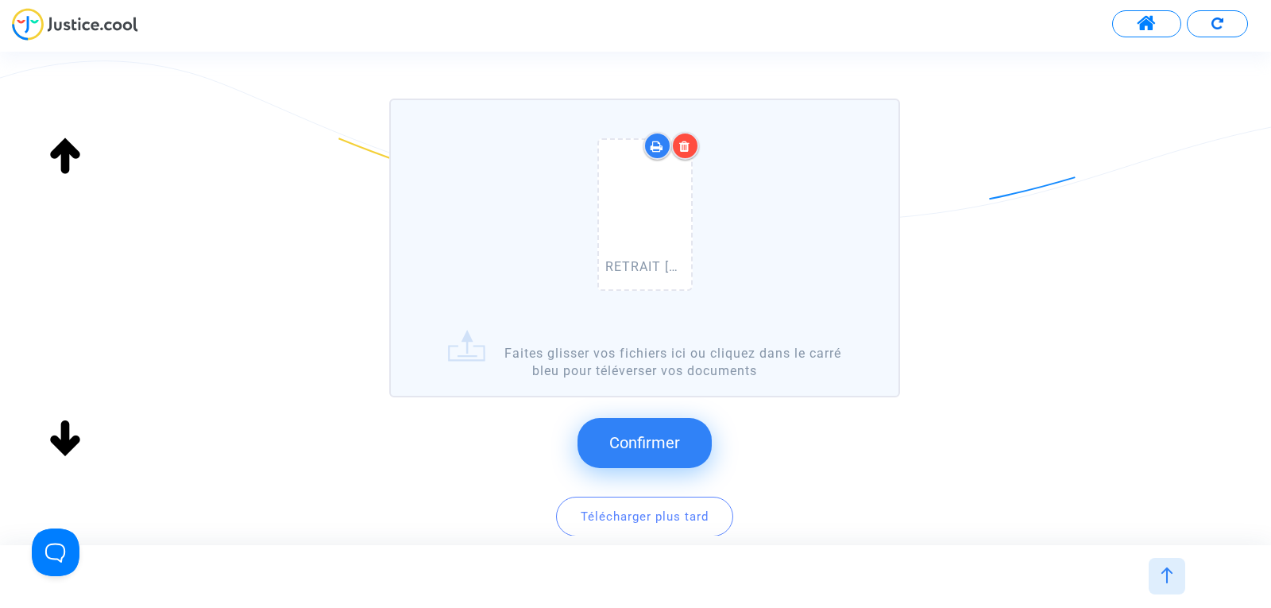
scroll to position [134, 0]
click at [658, 433] on span "Confirmer" at bounding box center [644, 441] width 71 height 19
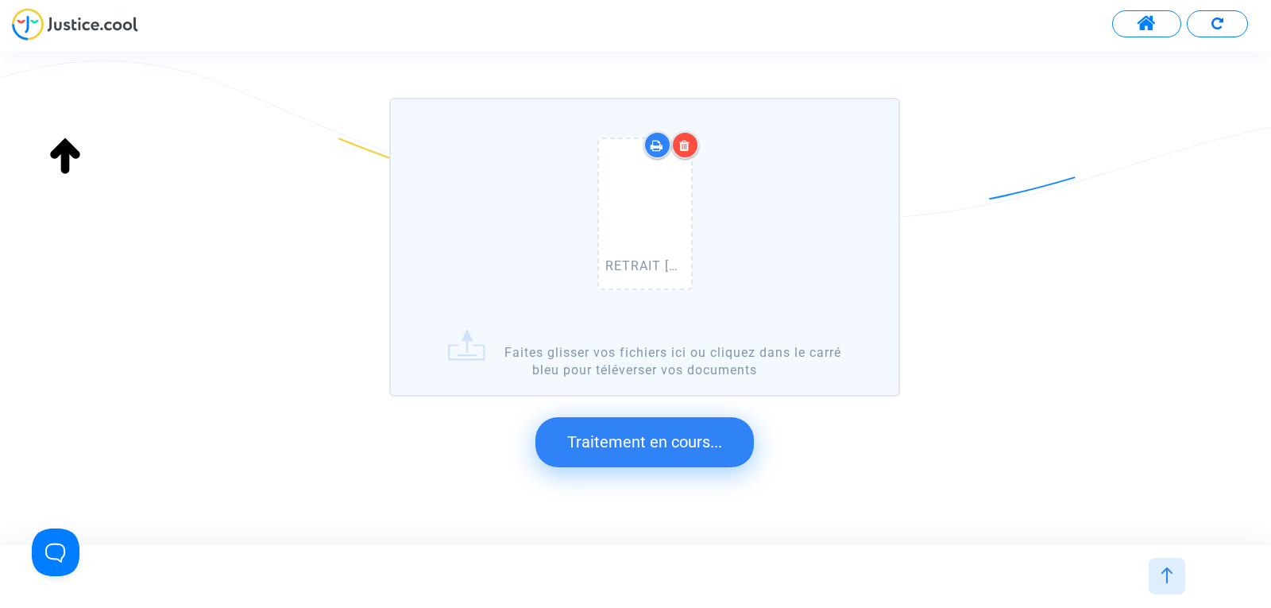
scroll to position [0, 0]
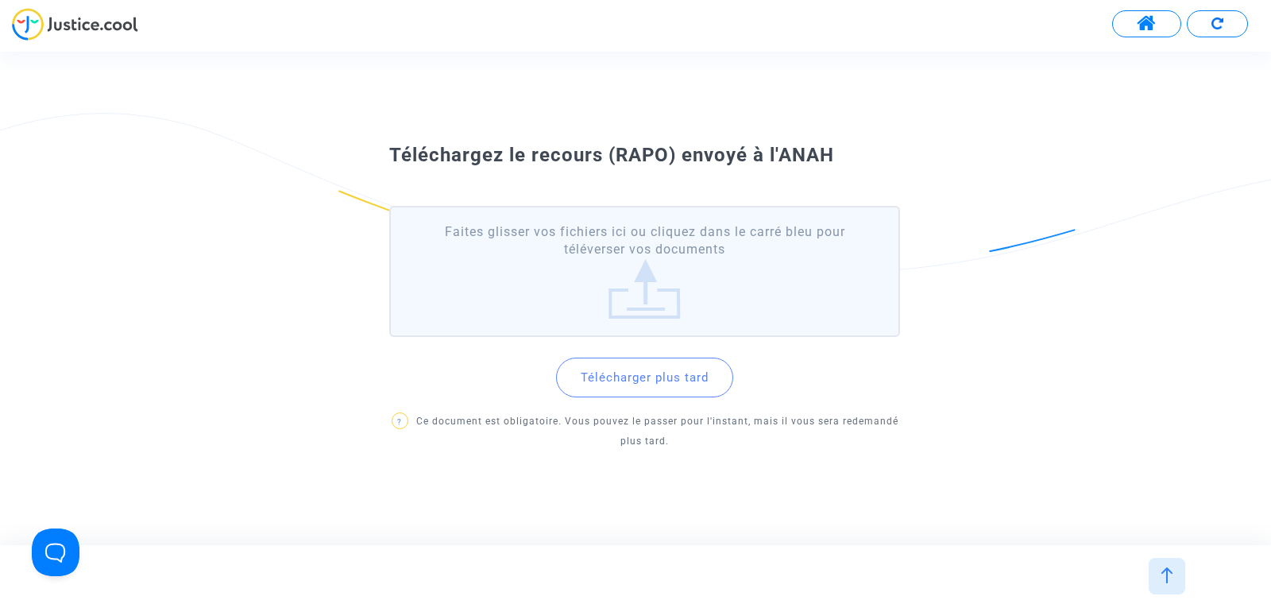
click at [625, 275] on label "Faites glisser vos fichiers ici ou cliquez dans le carré bleu pour téléverser v…" at bounding box center [644, 271] width 511 height 131
click at [0, 0] on input "Faites glisser vos fichiers ici ou cliquez dans le carré bleu pour téléverser v…" at bounding box center [0, 0] width 0 height 0
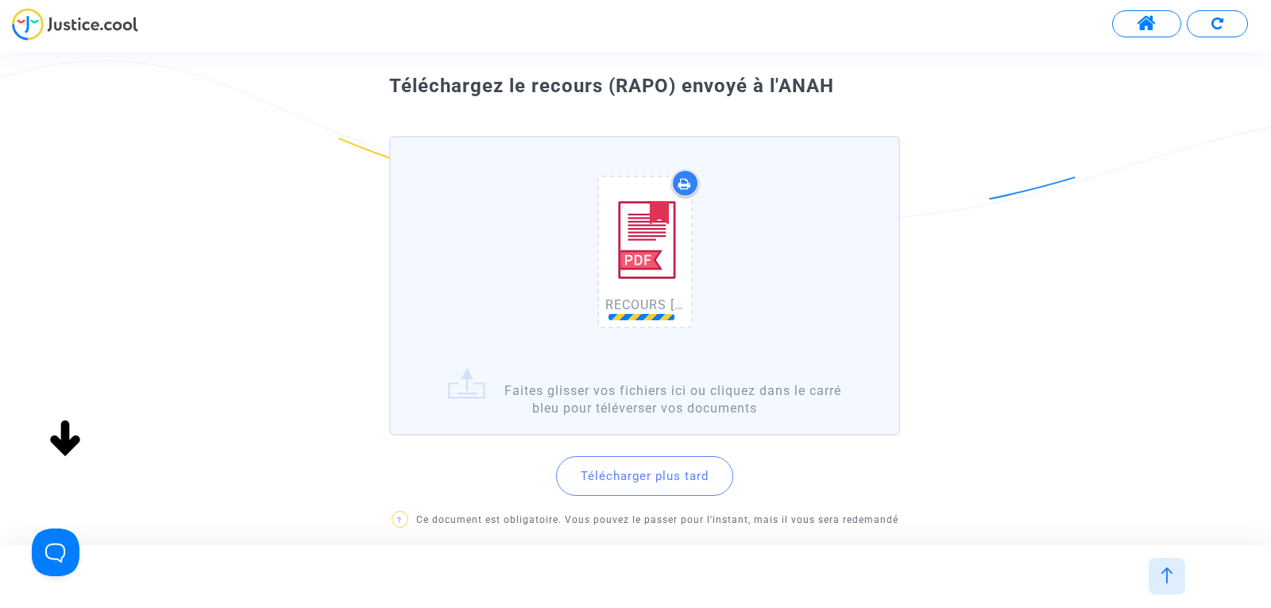
scroll to position [125, 0]
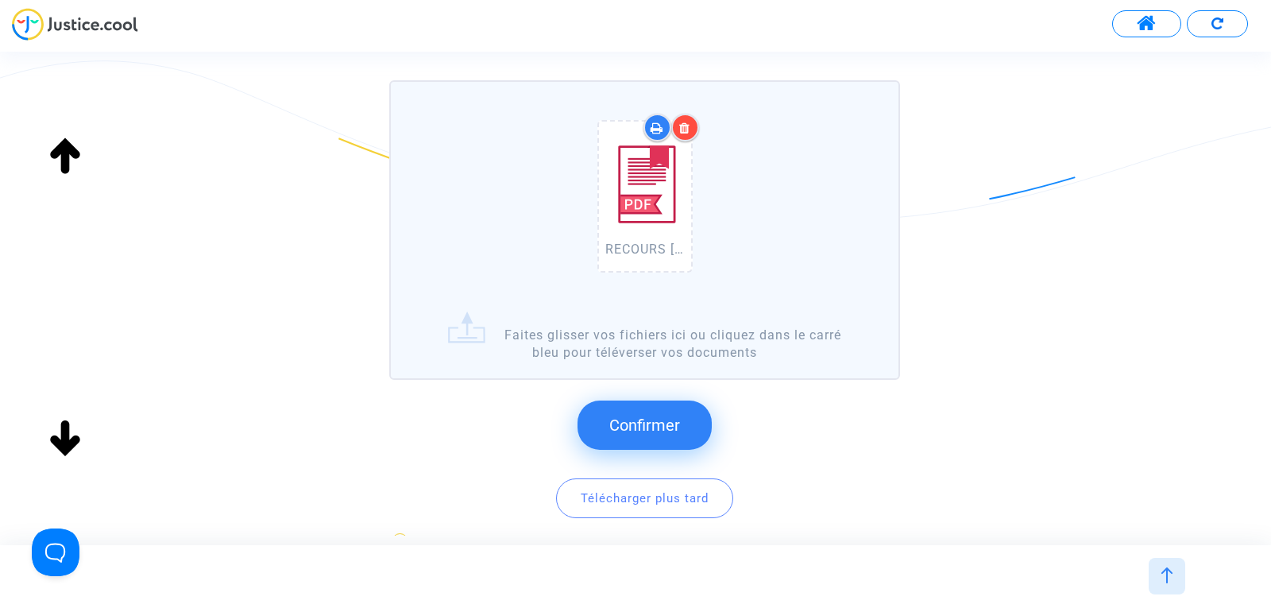
click at [685, 431] on button "Confirmer" at bounding box center [644, 424] width 134 height 49
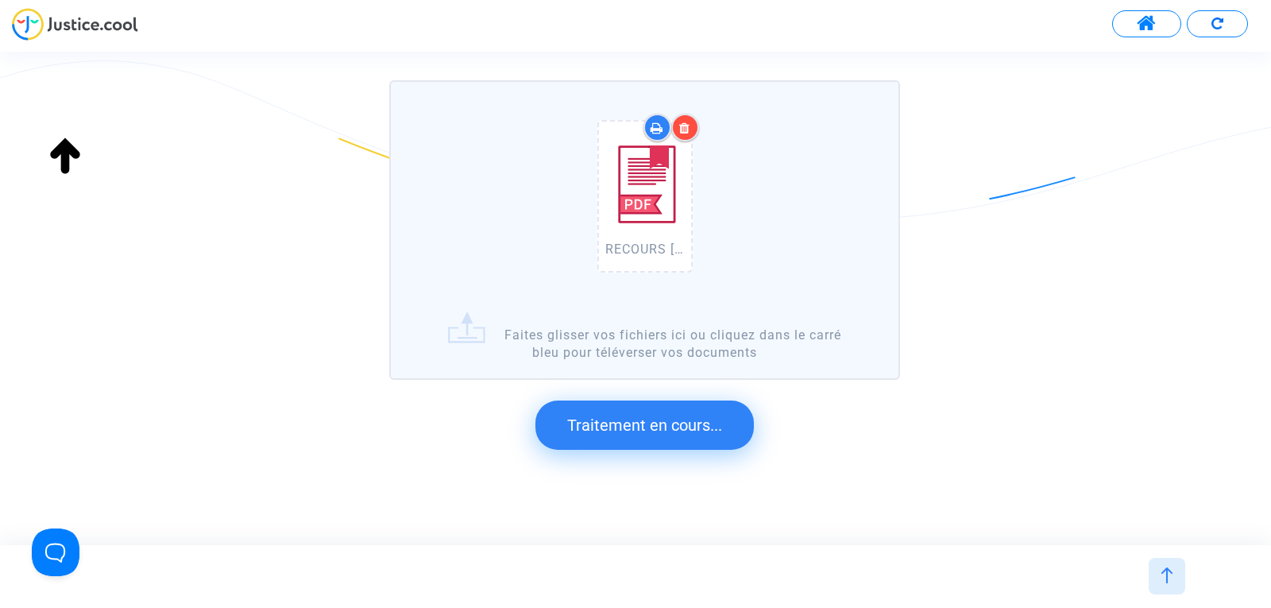
scroll to position [0, 0]
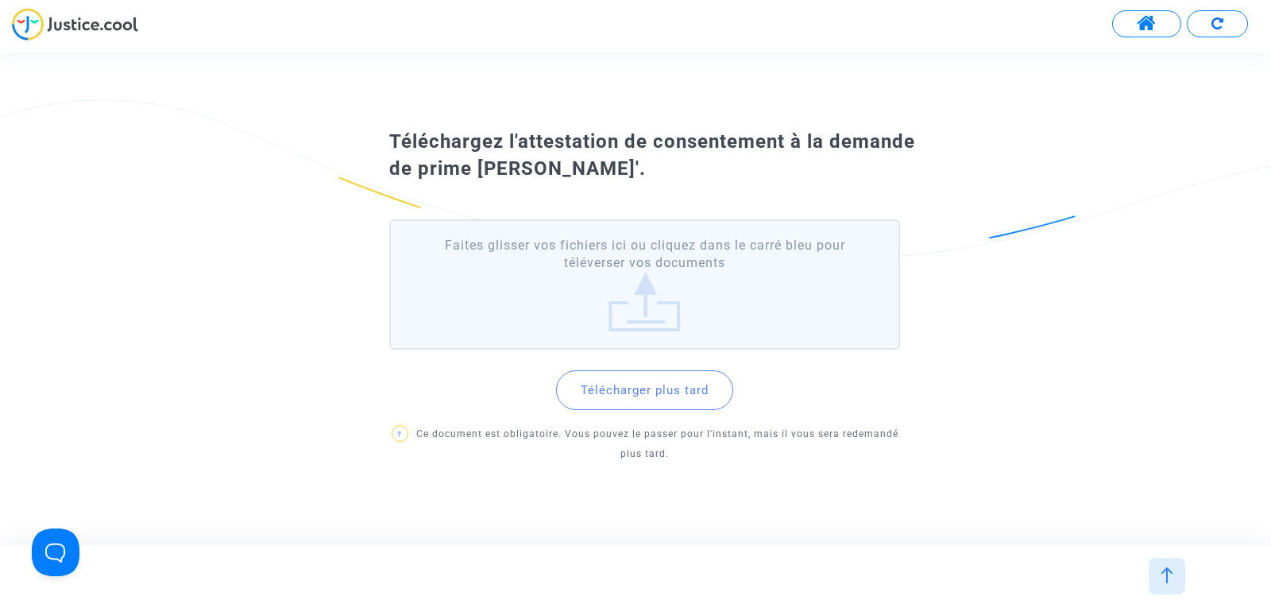
click at [634, 398] on button "Télécharger plus tard" at bounding box center [644, 390] width 177 height 40
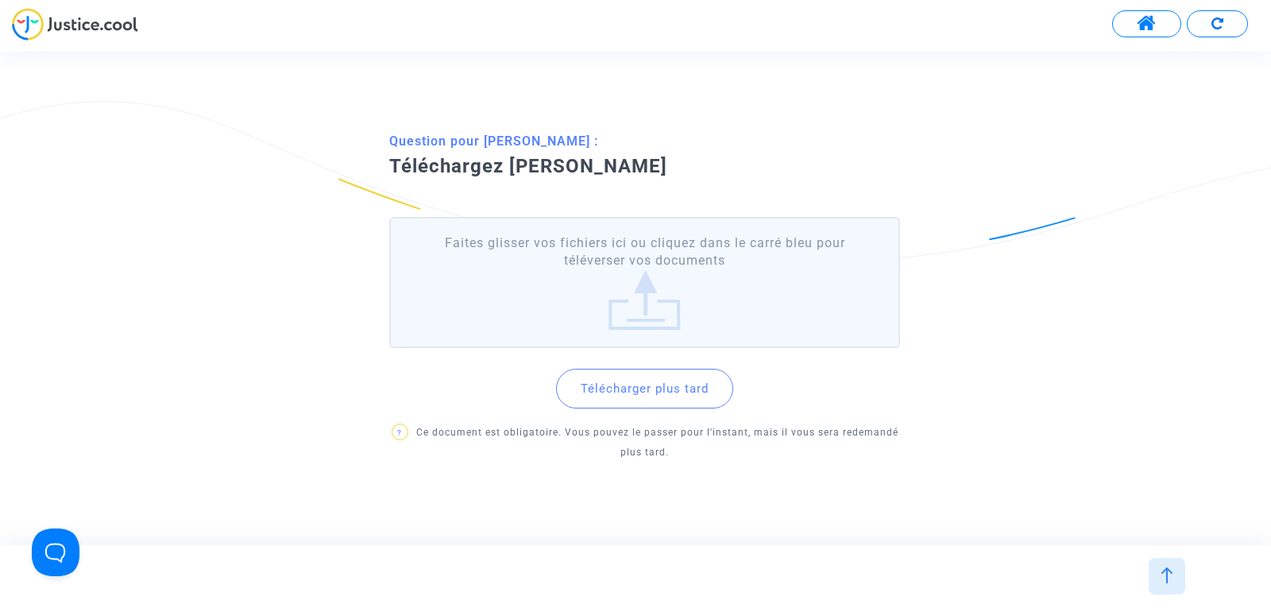
click at [588, 288] on label "Faites glisser vos fichiers ici ou cliquez dans le carré bleu pour téléverser v…" at bounding box center [644, 282] width 511 height 131
click at [0, 0] on input "Faites glisser vos fichiers ici ou cliquez dans le carré bleu pour téléverser v…" at bounding box center [0, 0] width 0 height 0
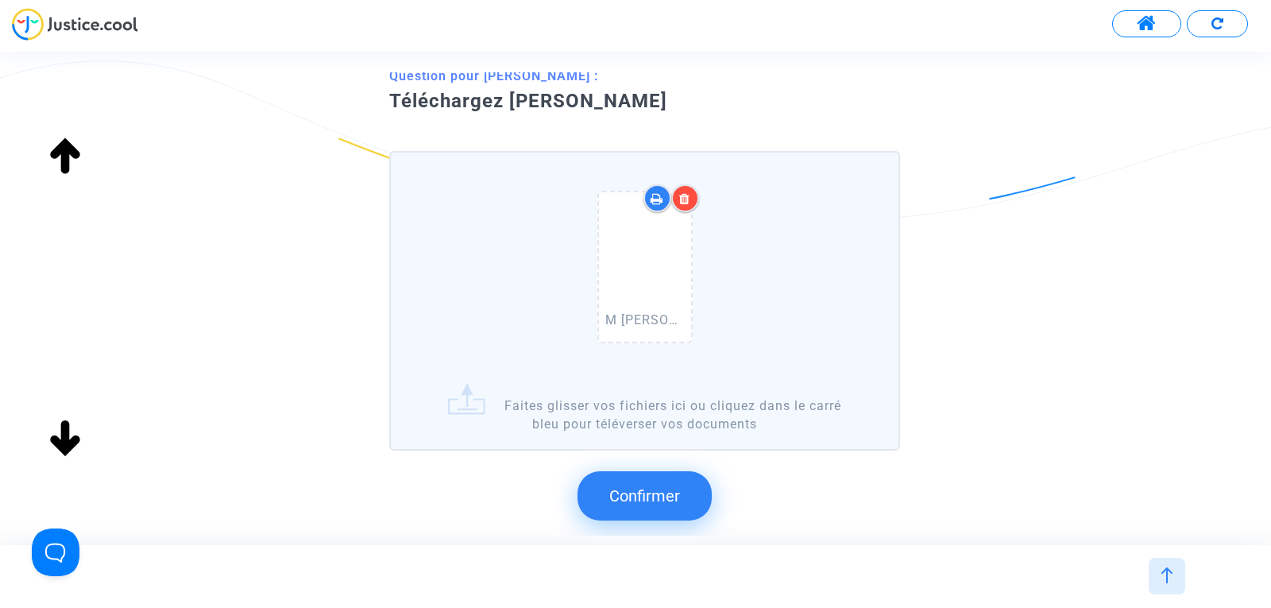
scroll to position [77, 0]
click at [606, 507] on button "Confirmer" at bounding box center [644, 494] width 134 height 49
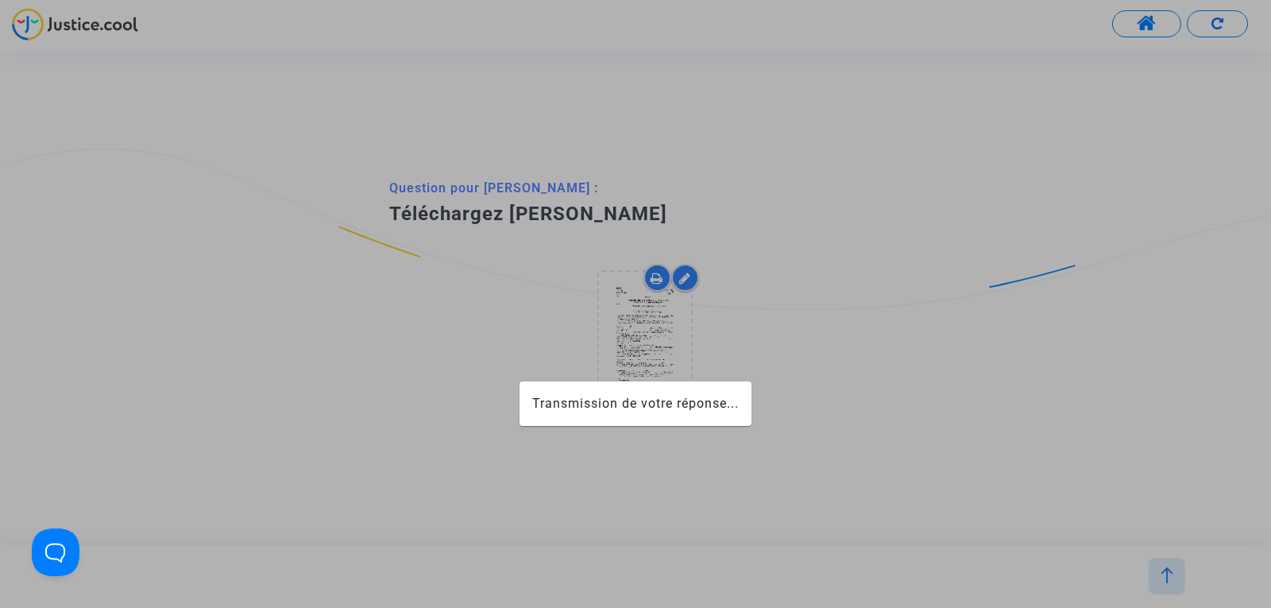
scroll to position [0, 0]
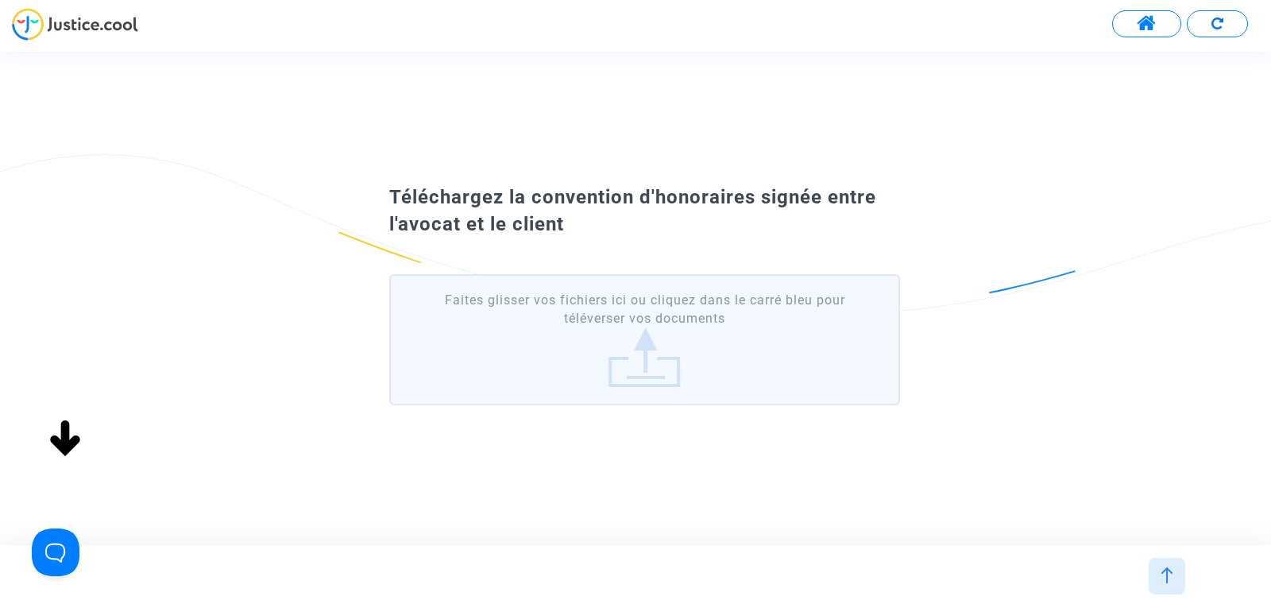
click at [515, 367] on label "Faites glisser vos fichiers ici ou cliquez dans le carré bleu pour téléverser v…" at bounding box center [644, 339] width 511 height 131
click at [0, 0] on input "Faites glisser vos fichiers ici ou cliquez dans le carré bleu pour téléverser v…" at bounding box center [0, 0] width 0 height 0
click at [636, 337] on label "Faites glisser vos fichiers ici ou cliquez dans le carré bleu pour téléverser v…" at bounding box center [644, 339] width 511 height 131
click at [0, 0] on input "Faites glisser vos fichiers ici ou cliquez dans le carré bleu pour téléverser v…" at bounding box center [0, 0] width 0 height 0
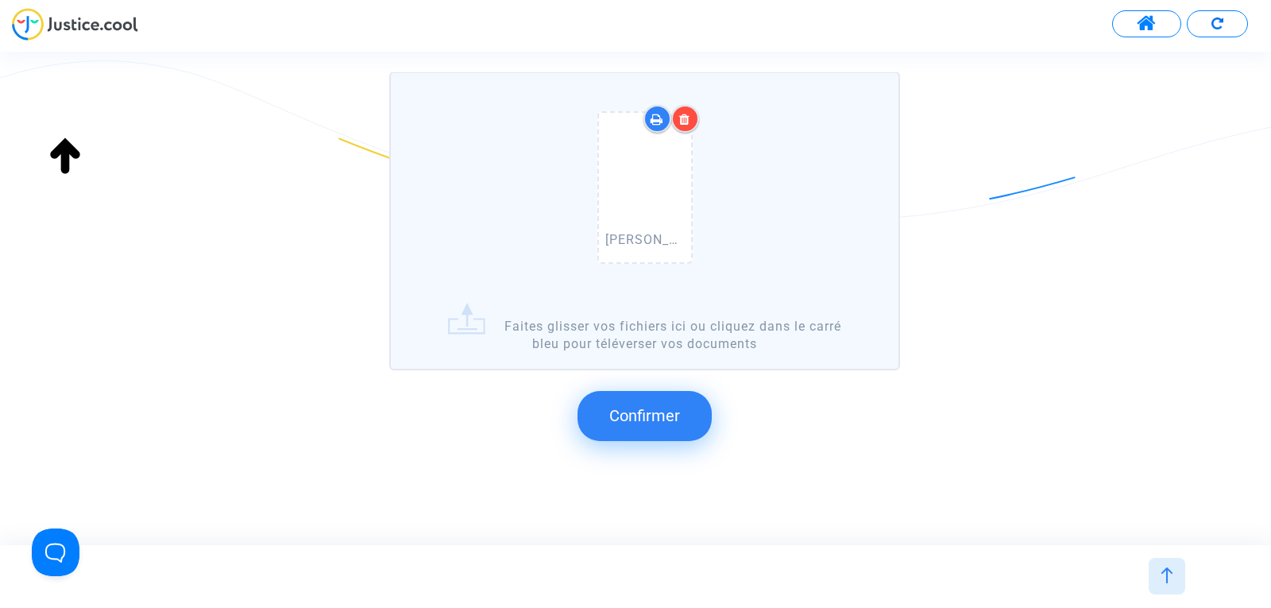
scroll to position [161, 0]
click at [639, 424] on span "Confirmer" at bounding box center [644, 414] width 71 height 19
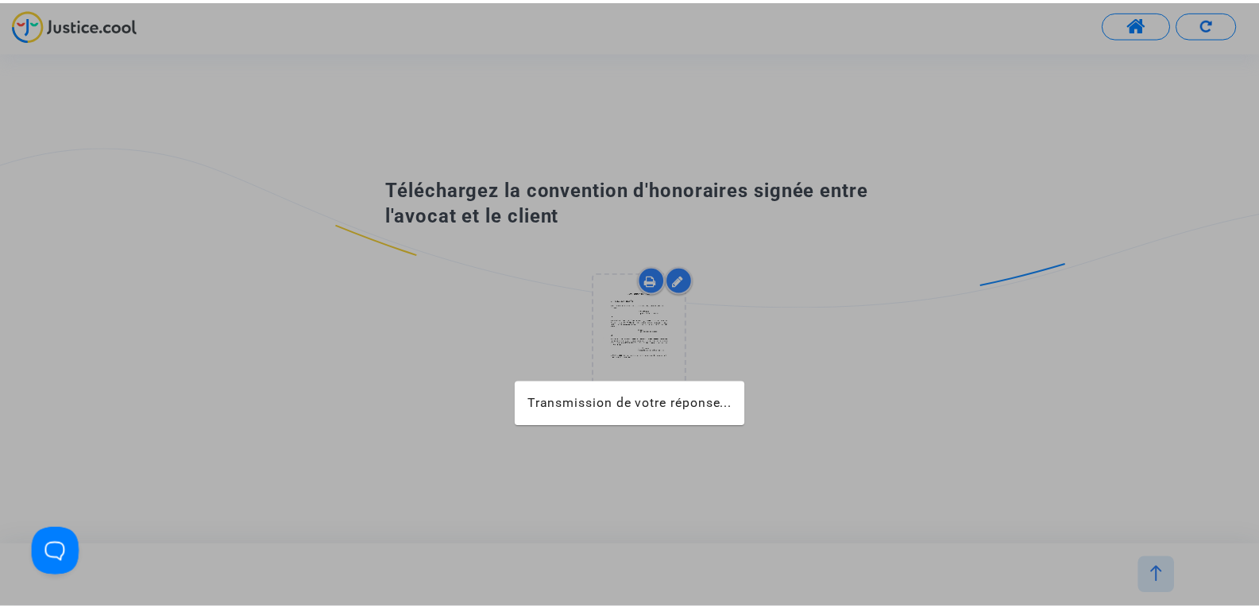
scroll to position [0, 0]
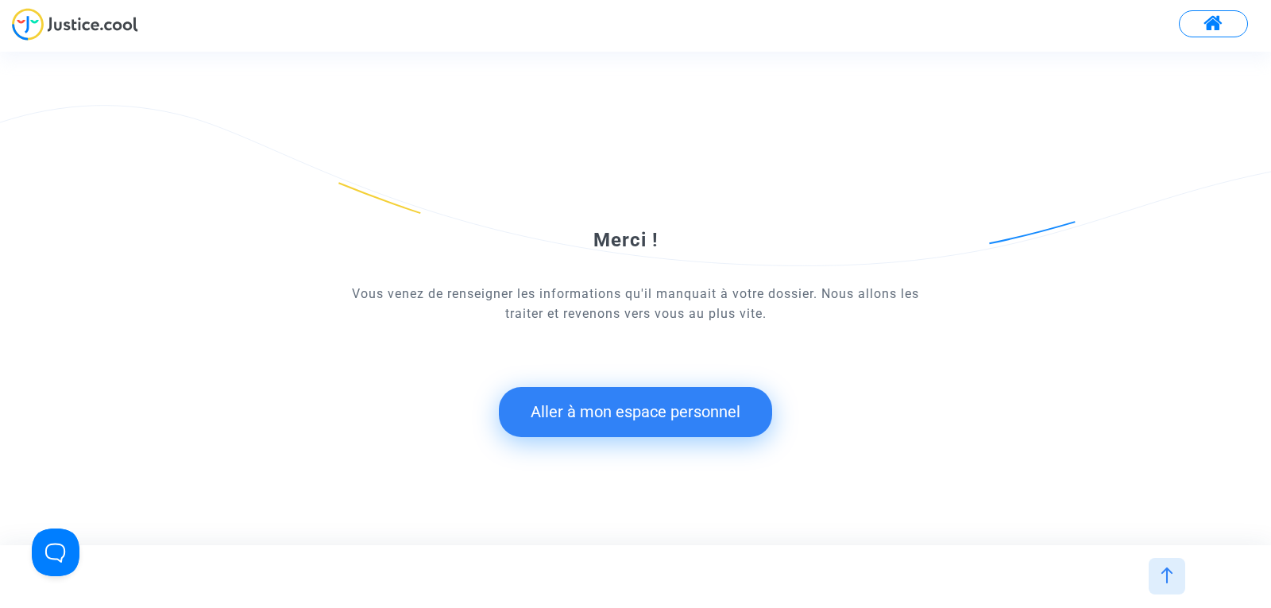
click at [592, 430] on button "Aller à mon espace personnel" at bounding box center [635, 411] width 273 height 49
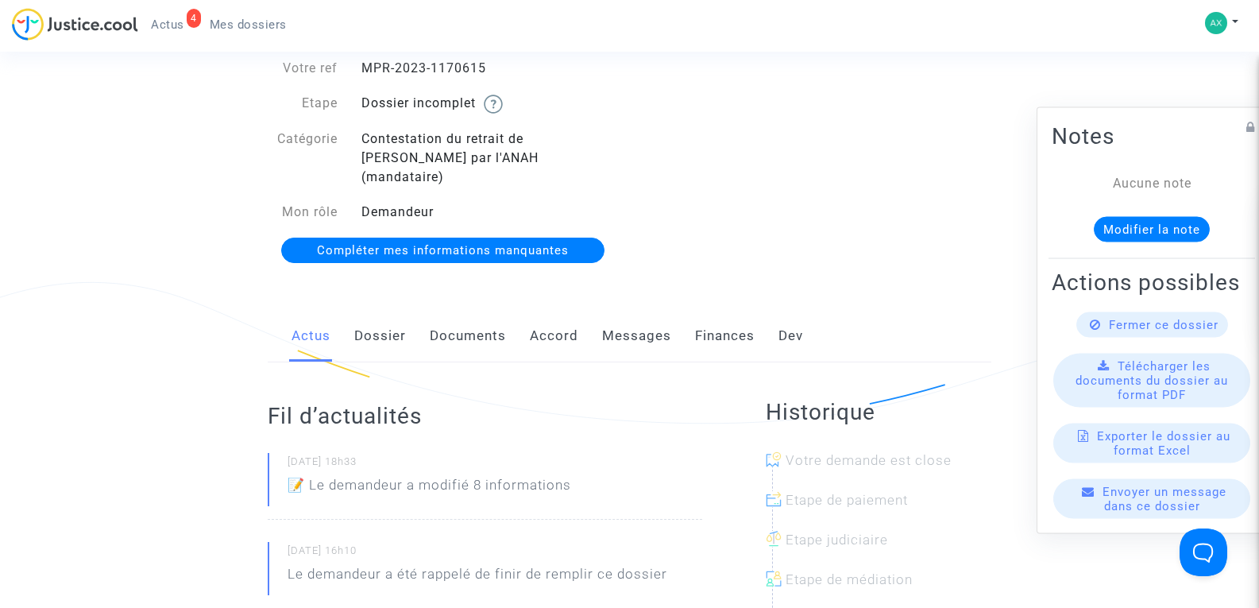
scroll to position [88, 0]
click at [1164, 149] on div "Notes Aucune note Modifier la note" at bounding box center [1151, 188] width 206 height 140
click at [1135, 176] on div "Aucune note" at bounding box center [1151, 182] width 152 height 19
click at [1141, 173] on div "Aucune note" at bounding box center [1151, 182] width 152 height 19
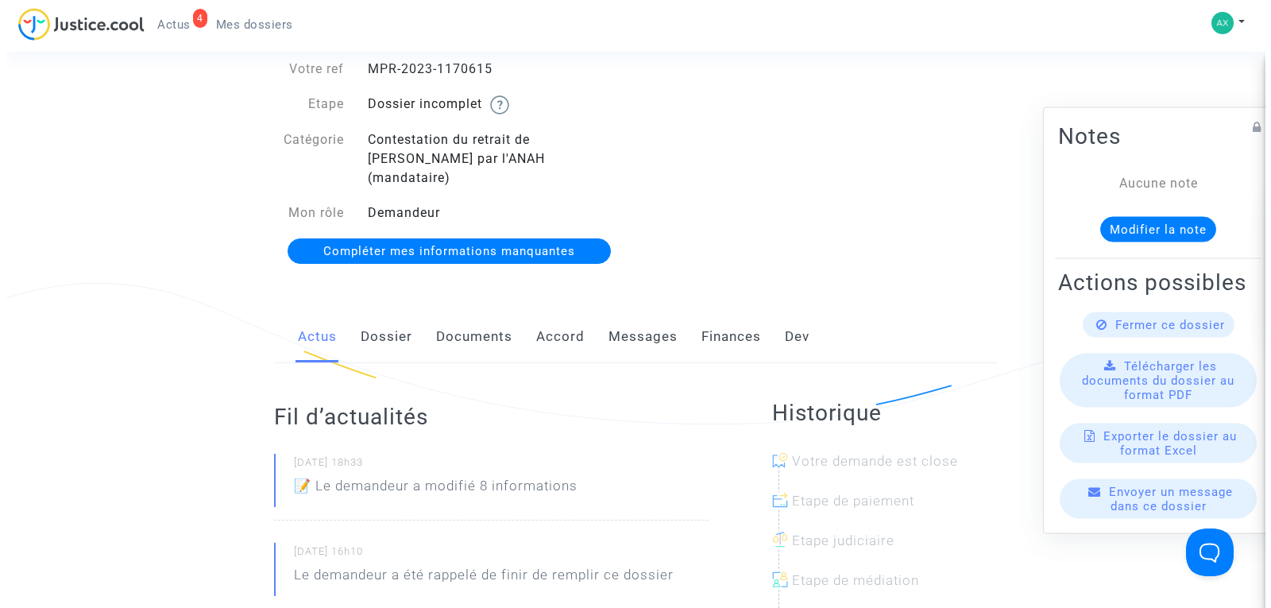
scroll to position [0, 0]
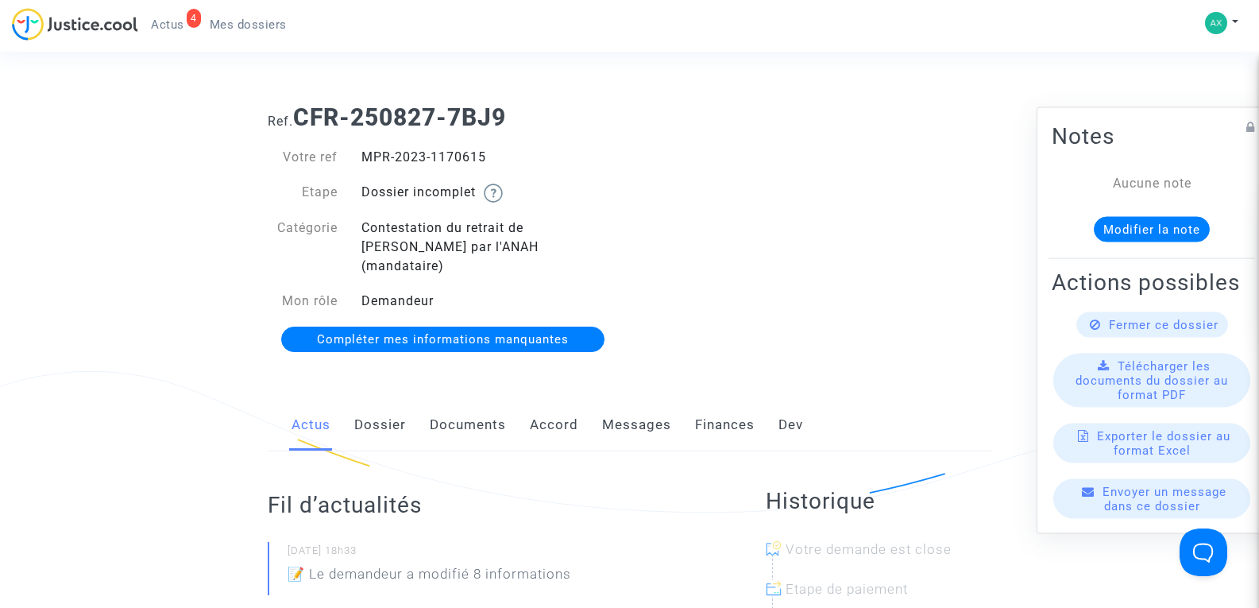
click at [172, 37] on div "4 Actus Mes dossiers" at bounding box center [156, 30] width 288 height 44
click at [174, 24] on span "Actus" at bounding box center [167, 24] width 33 height 14
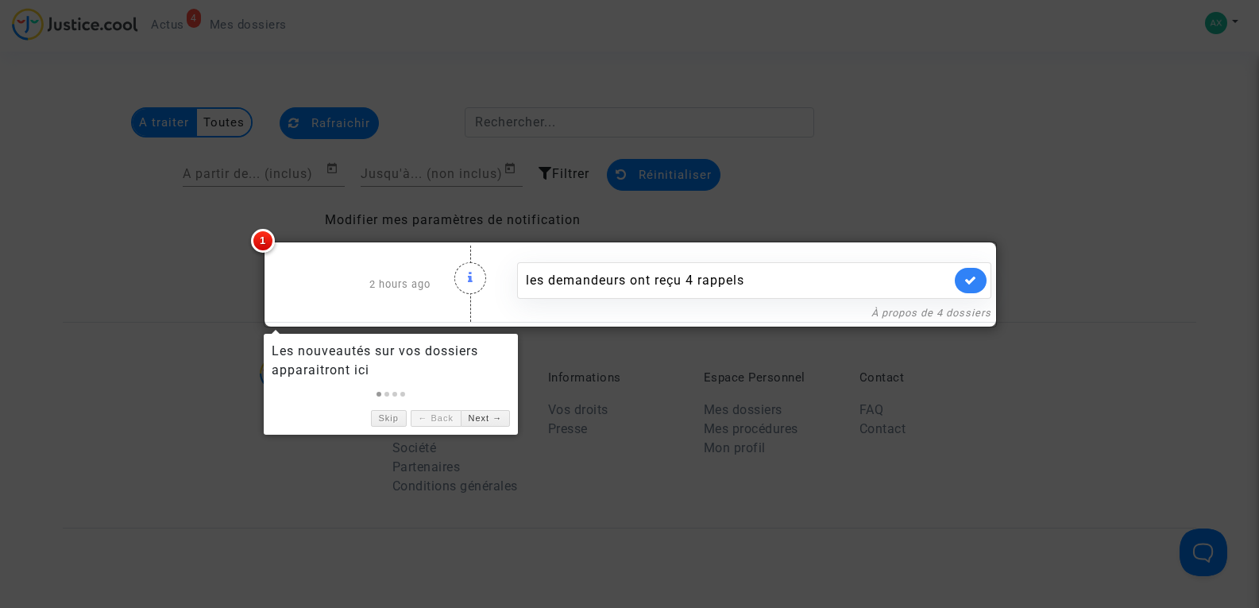
click at [1106, 357] on div at bounding box center [629, 304] width 1259 height 608
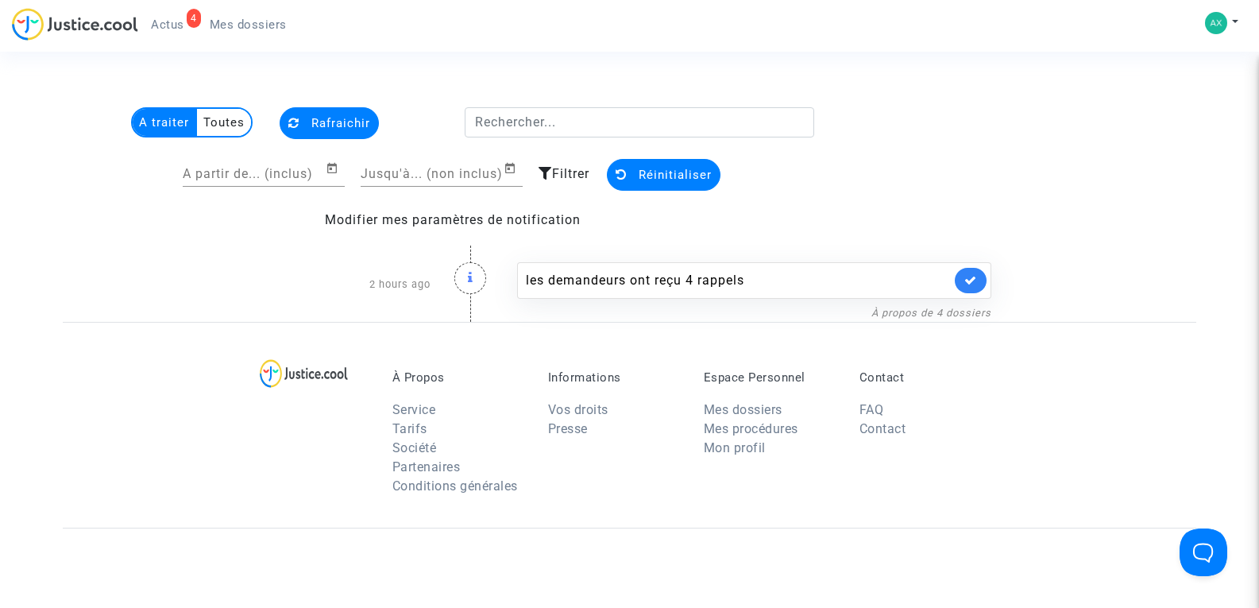
click at [222, 25] on span "Mes dossiers" at bounding box center [248, 24] width 77 height 14
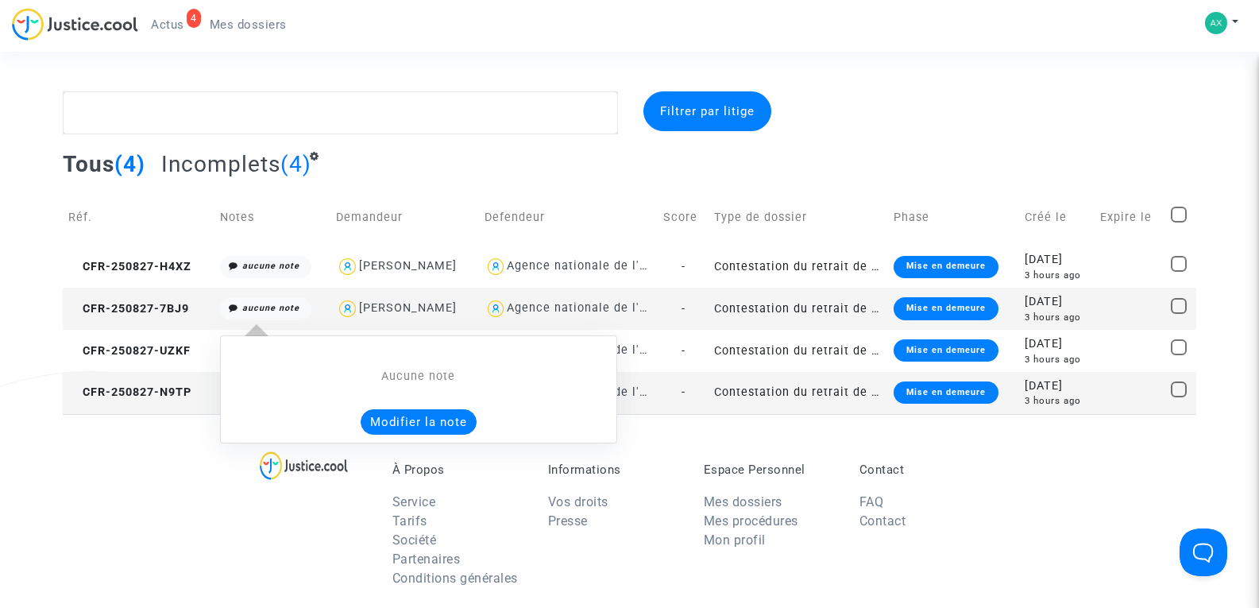
drag, startPoint x: 263, startPoint y: 300, endPoint x: 422, endPoint y: 425, distance: 201.9
click at [312, 314] on span "aucune note Aucune note Modifier la note" at bounding box center [266, 307] width 92 height 14
click at [422, 425] on button "Modifier la note" at bounding box center [419, 421] width 116 height 25
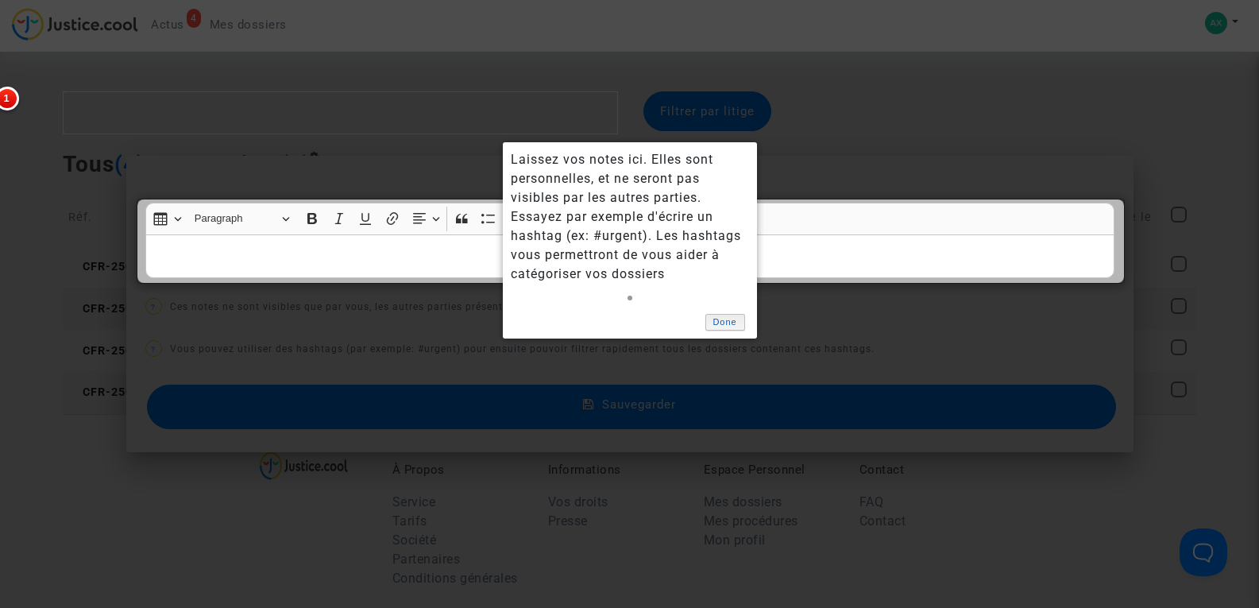
click at [724, 325] on link "Done" at bounding box center [725, 322] width 40 height 17
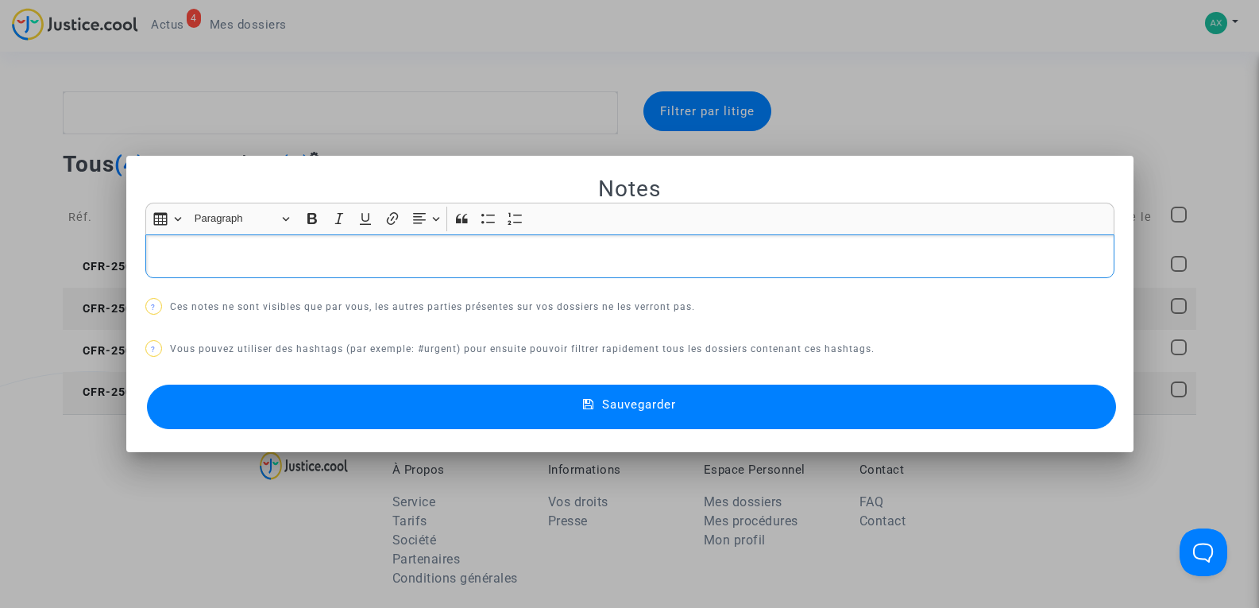
click at [515, 257] on p "Rich Text Editor, main" at bounding box center [629, 256] width 952 height 20
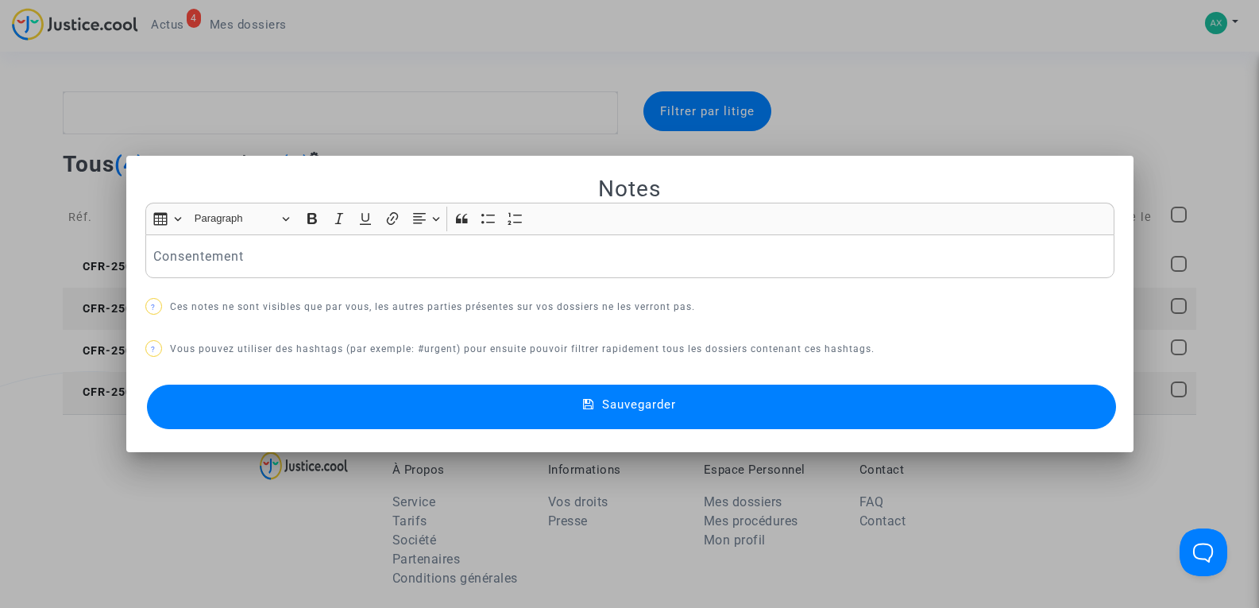
click at [594, 411] on mat-icon at bounding box center [592, 406] width 19 height 19
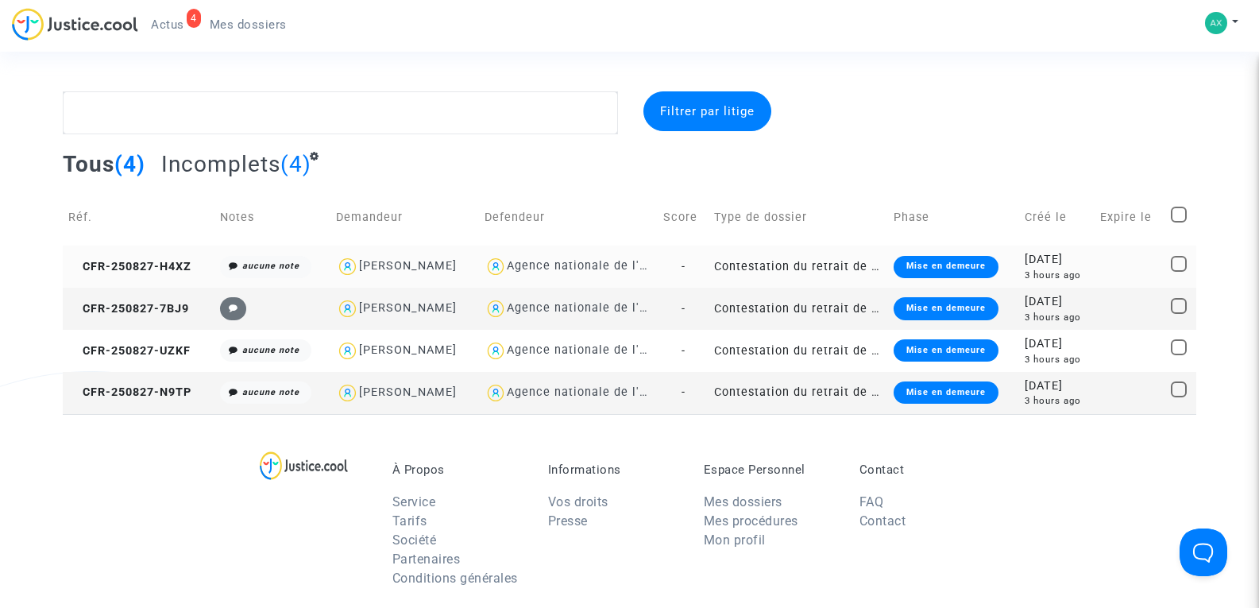
click at [384, 262] on div "Nicolas VARACHER" at bounding box center [408, 266] width 98 height 14
type textarea "@"Nicolas VARACHER" @"SOS MaPrimeRénov by Pitcher Avocat""
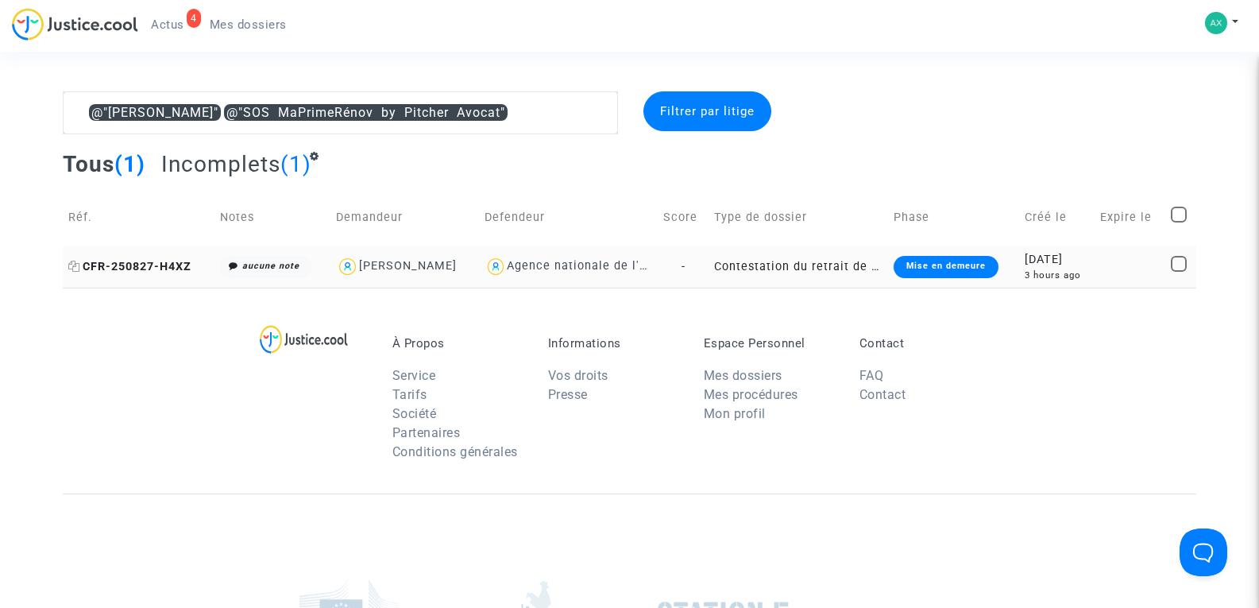
click at [148, 264] on span "CFR-250827-H4XZ" at bounding box center [129, 267] width 123 height 14
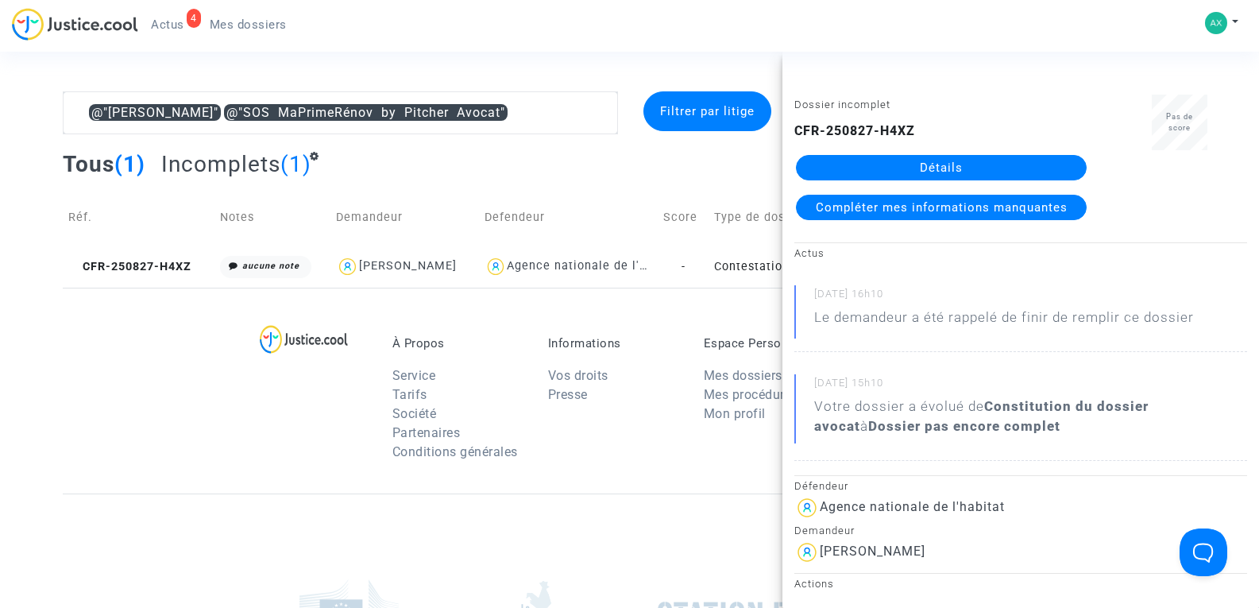
click at [925, 206] on span "Compléter mes informations manquantes" at bounding box center [942, 207] width 252 height 14
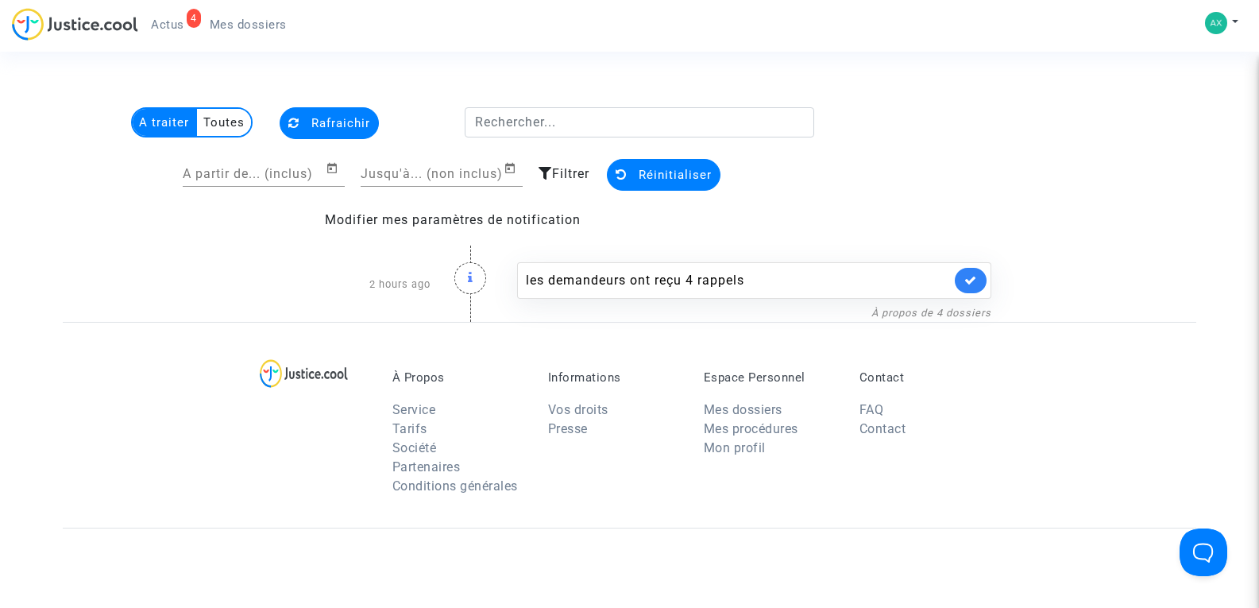
click at [245, 29] on span "Mes dossiers" at bounding box center [248, 24] width 77 height 14
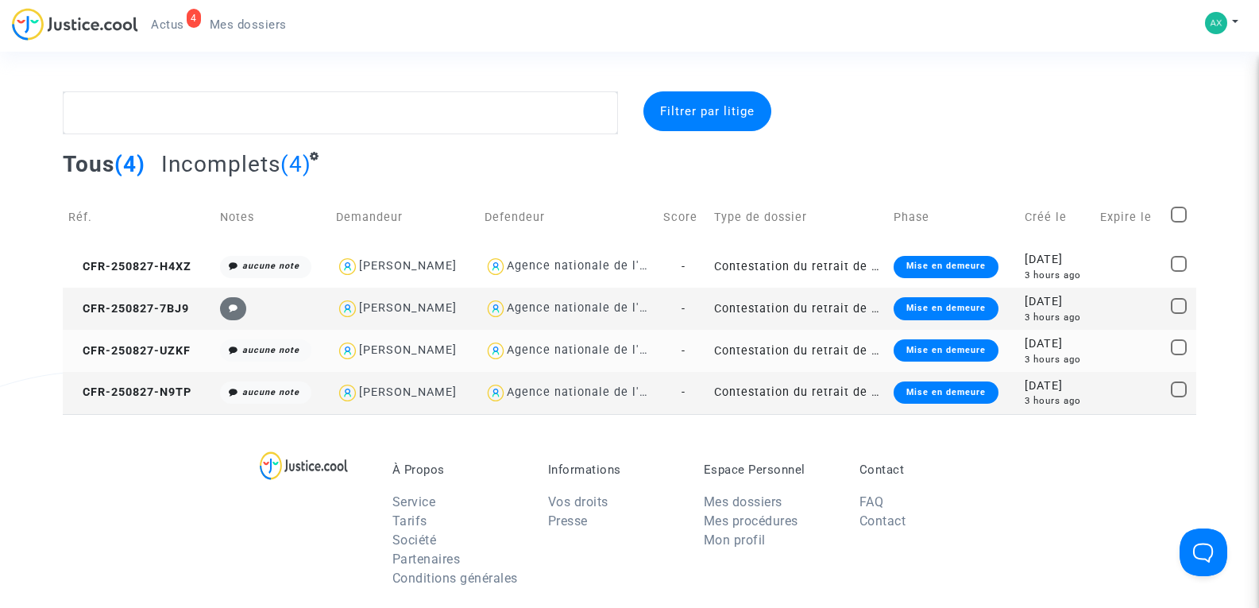
click at [416, 351] on div "Adrien LENOIR" at bounding box center [408, 350] width 98 height 14
type textarea "@"Adrien LENOIR" @"SOS MaPrimeRénov by Pitcher Avocat""
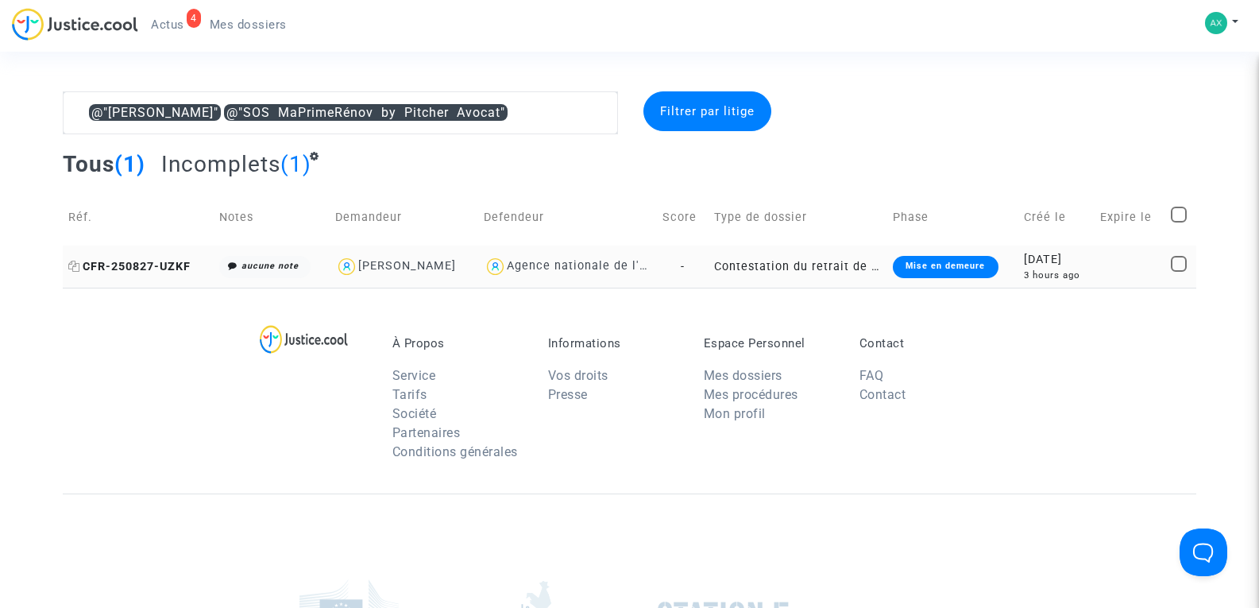
click at [166, 265] on span "CFR-250827-UZKF" at bounding box center [129, 267] width 122 height 14
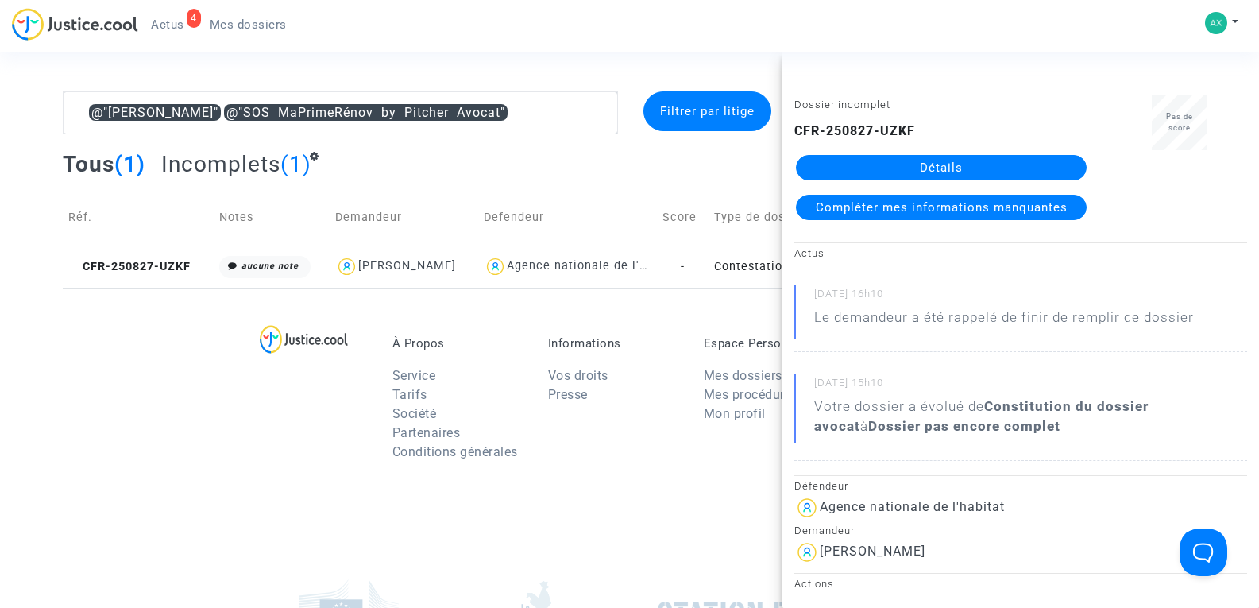
click at [941, 207] on span "Compléter mes informations manquantes" at bounding box center [942, 207] width 252 height 14
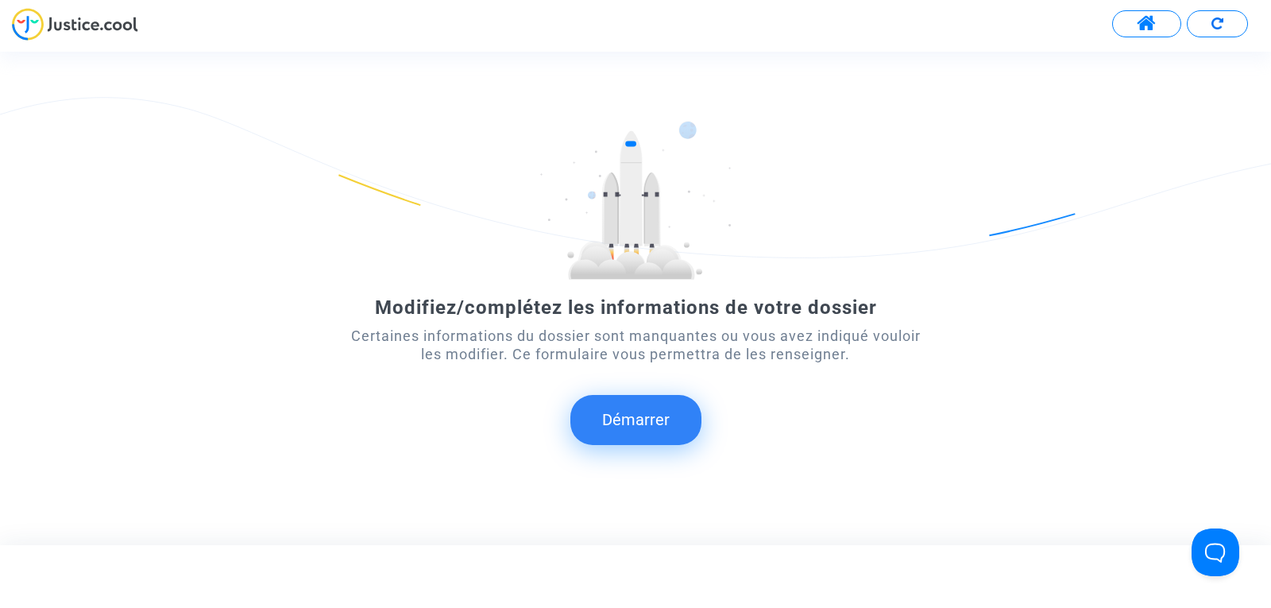
click at [664, 412] on button "Démarrer" at bounding box center [635, 419] width 131 height 49
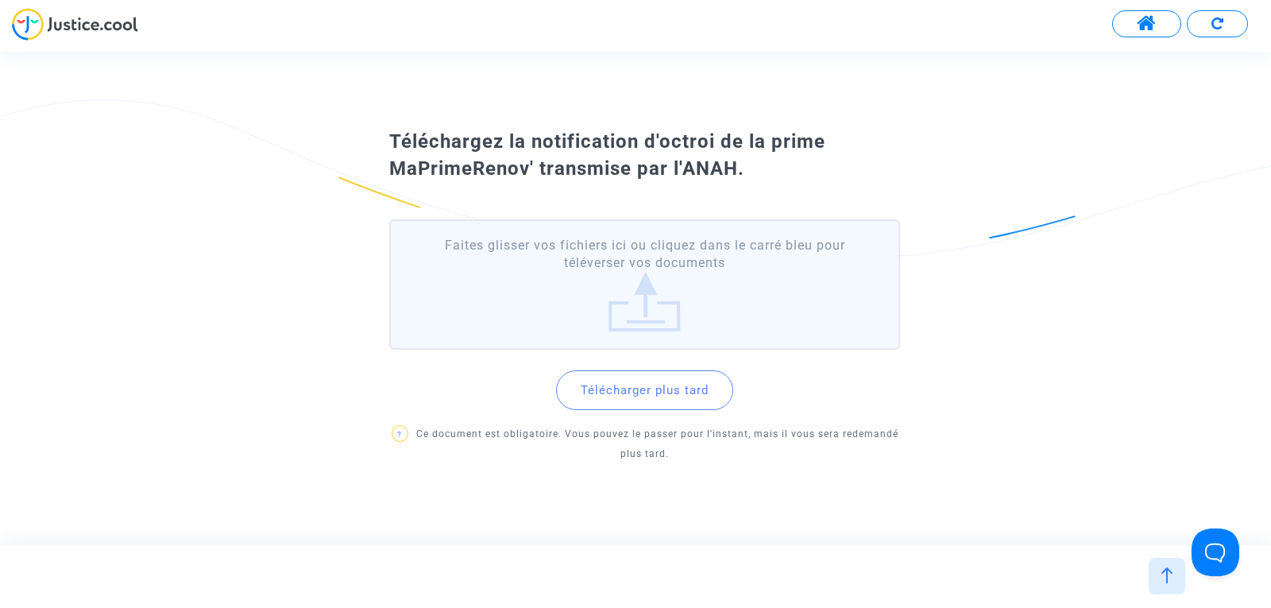
click at [684, 255] on label "Faites glisser vos fichiers ici ou cliquez dans le carré bleu pour téléverser v…" at bounding box center [644, 284] width 511 height 131
click at [0, 0] on input "Faites glisser vos fichiers ici ou cliquez dans le carré bleu pour téléverser v…" at bounding box center [0, 0] width 0 height 0
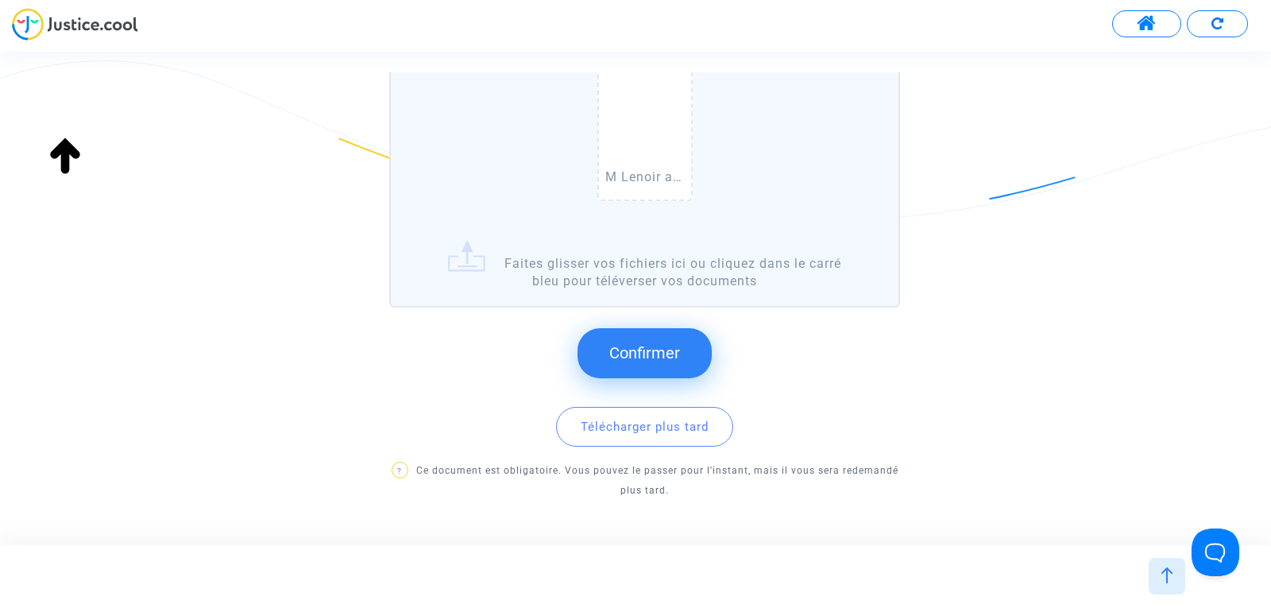
scroll to position [228, 0]
click at [677, 342] on span "Confirmer" at bounding box center [644, 347] width 71 height 19
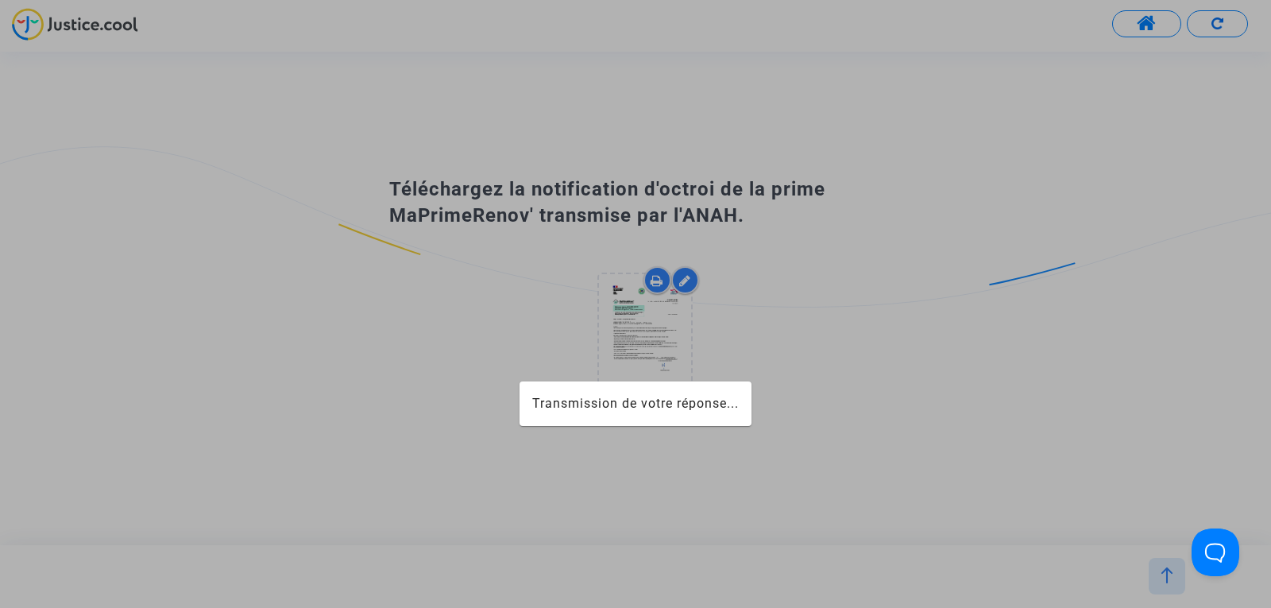
scroll to position [0, 0]
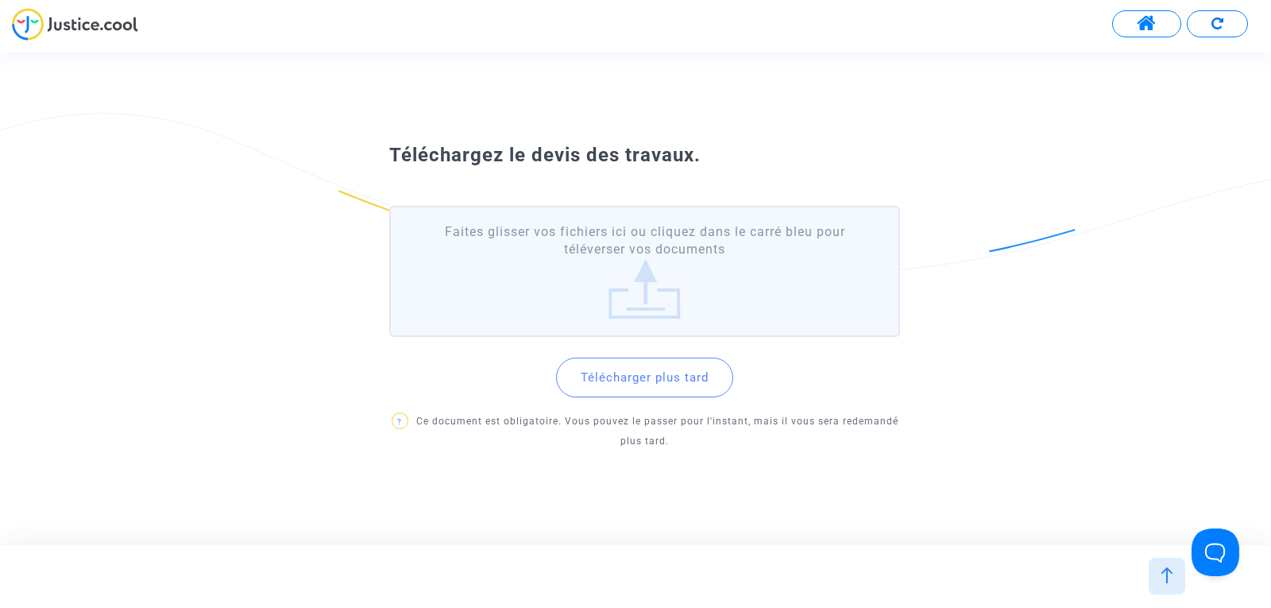
click at [651, 269] on label "Faites glisser vos fichiers ici ou cliquez dans le carré bleu pour téléverser v…" at bounding box center [644, 271] width 511 height 131
click at [0, 0] on input "Faites glisser vos fichiers ici ou cliquez dans le carré bleu pour téléverser v…" at bounding box center [0, 0] width 0 height 0
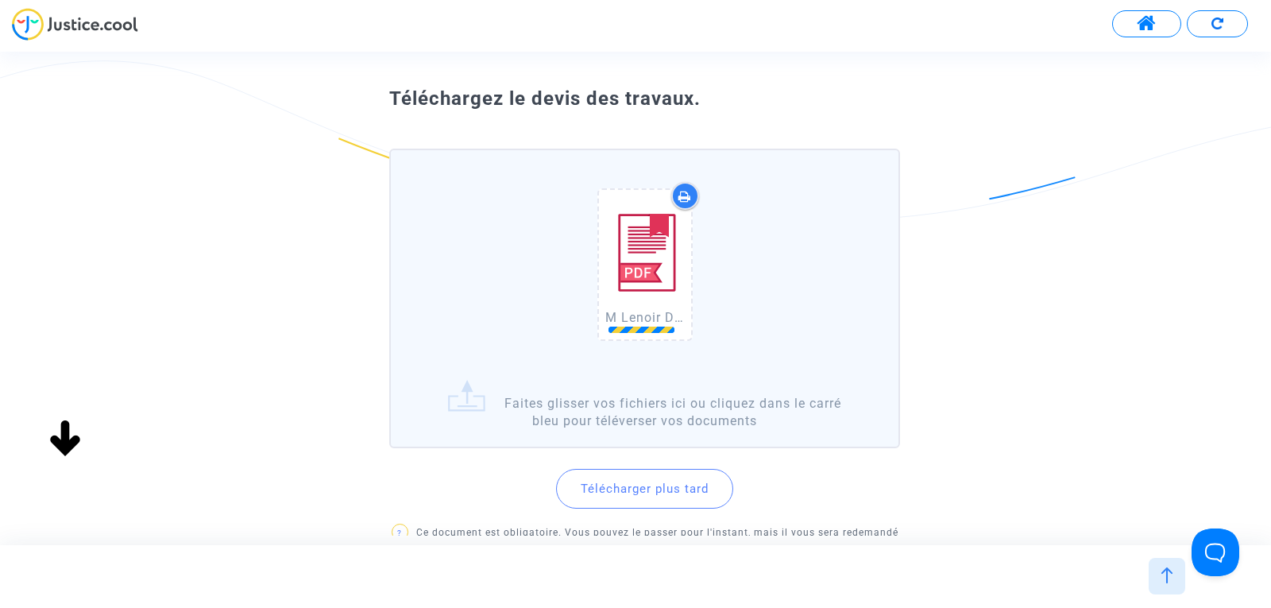
scroll to position [57, 0]
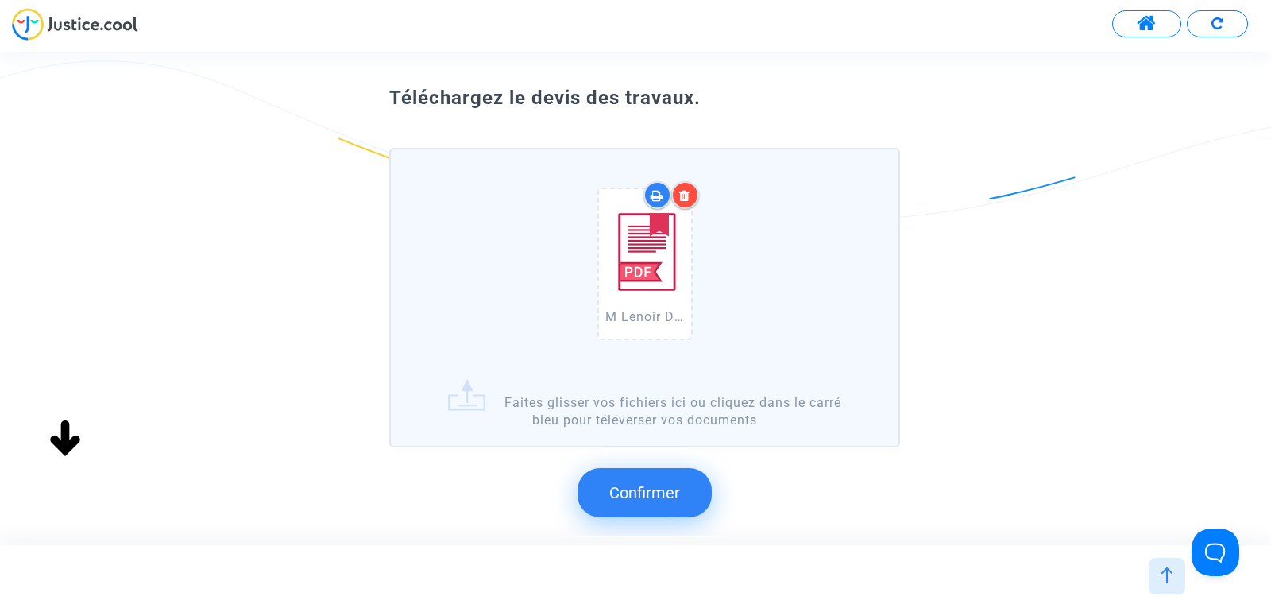
click at [624, 488] on span "Confirmer" at bounding box center [644, 492] width 71 height 19
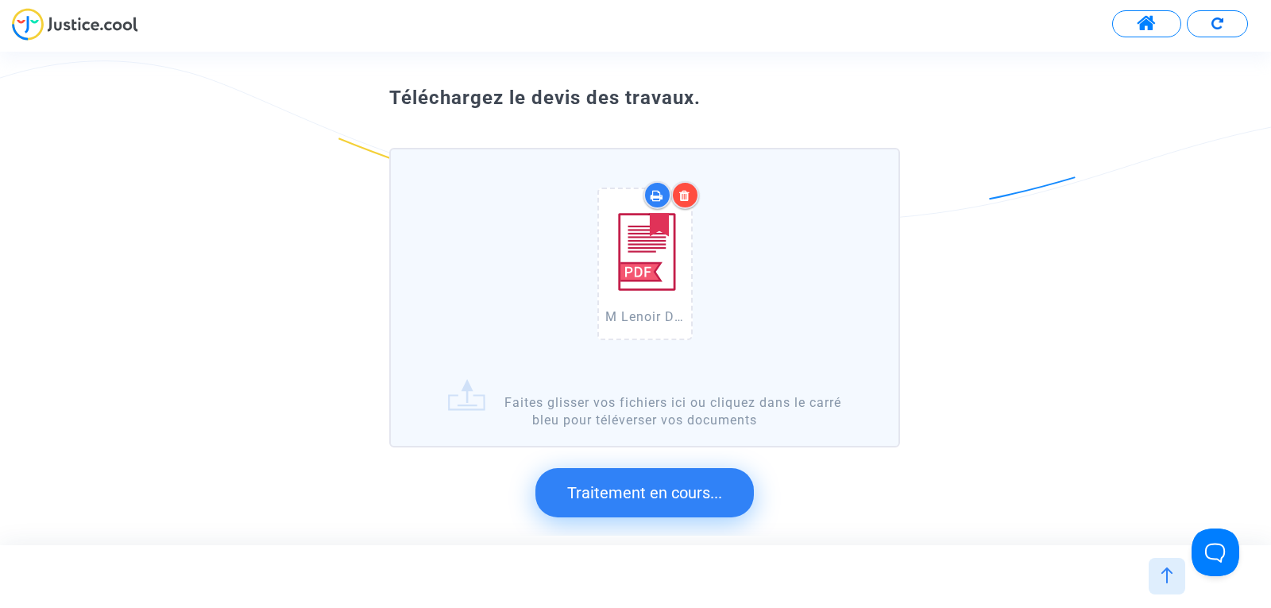
scroll to position [0, 0]
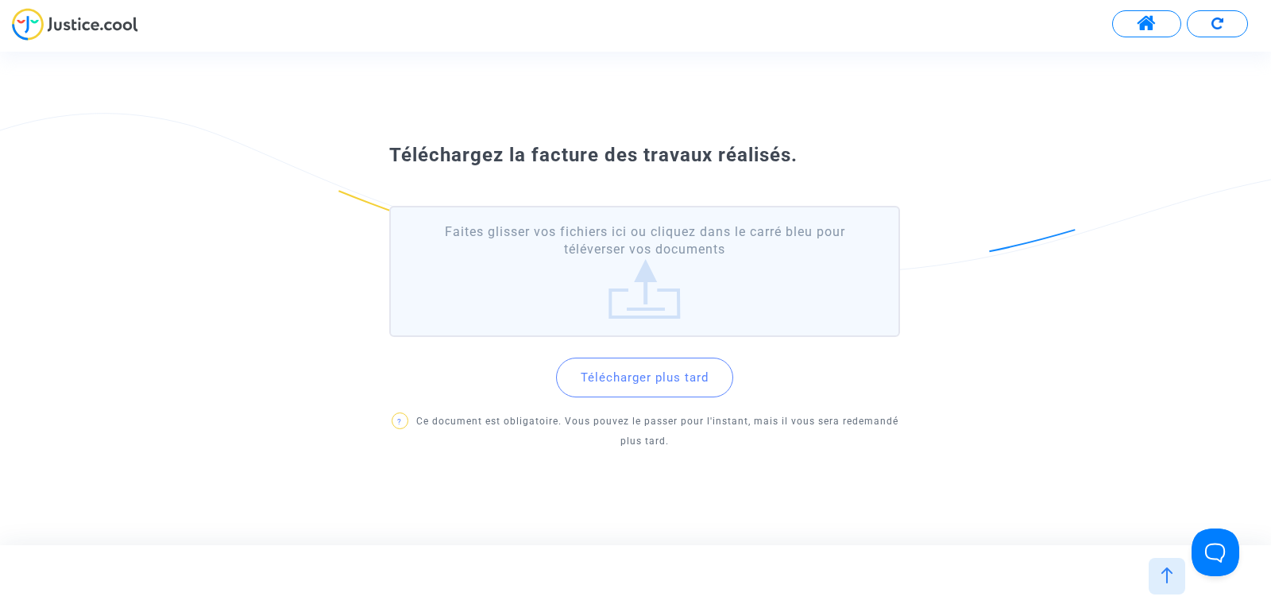
click at [640, 267] on label "Faites glisser vos fichiers ici ou cliquez dans le carré bleu pour téléverser v…" at bounding box center [644, 271] width 511 height 131
click at [0, 0] on input "Faites glisser vos fichiers ici ou cliquez dans le carré bleu pour téléverser v…" at bounding box center [0, 0] width 0 height 0
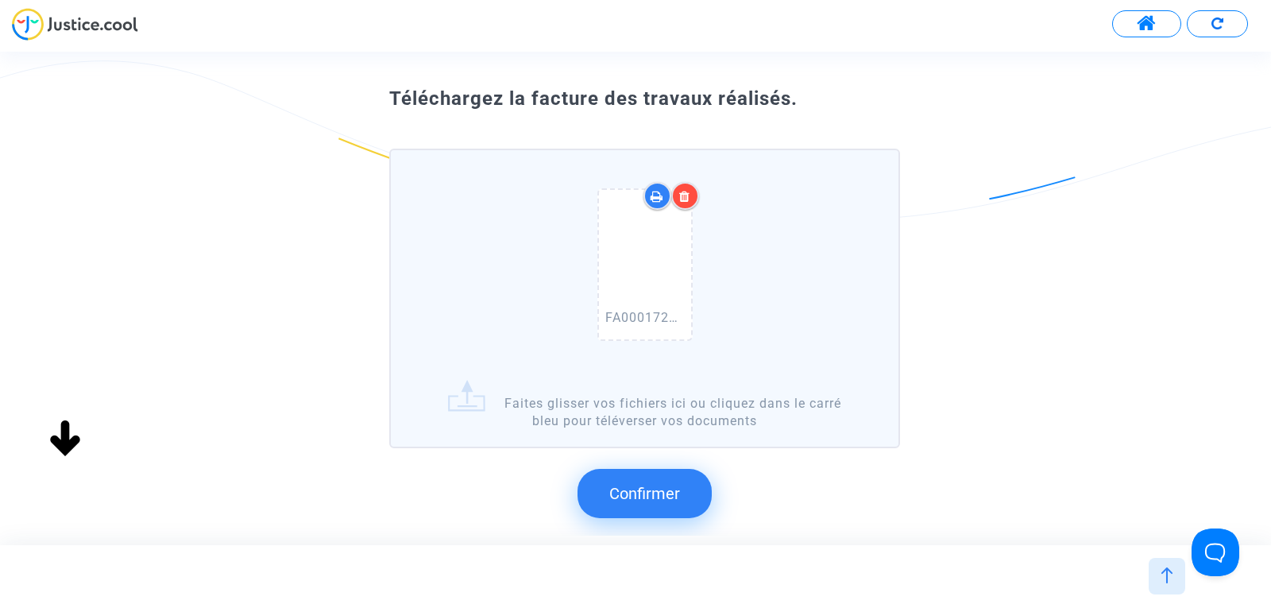
scroll to position [57, 0]
click at [682, 195] on icon at bounding box center [684, 195] width 11 height 13
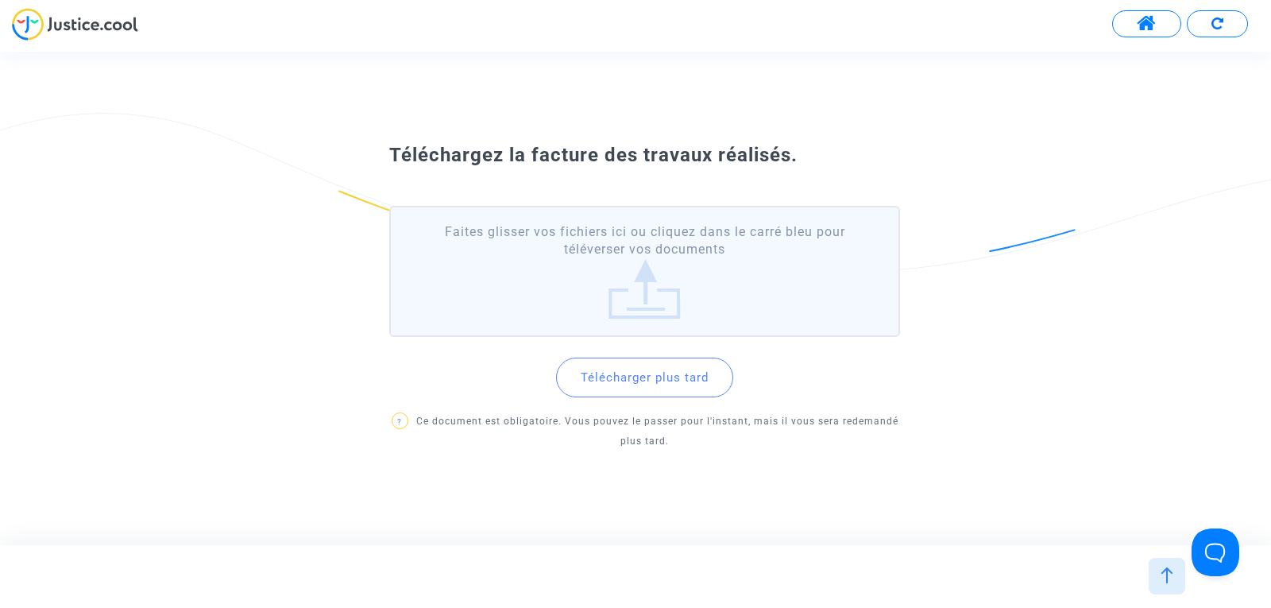
click at [648, 302] on label "Faites glisser vos fichiers ici ou cliquez dans le carré bleu pour téléverser v…" at bounding box center [644, 271] width 511 height 131
click at [0, 0] on input "Faites glisser vos fichiers ici ou cliquez dans le carré bleu pour téléverser v…" at bounding box center [0, 0] width 0 height 0
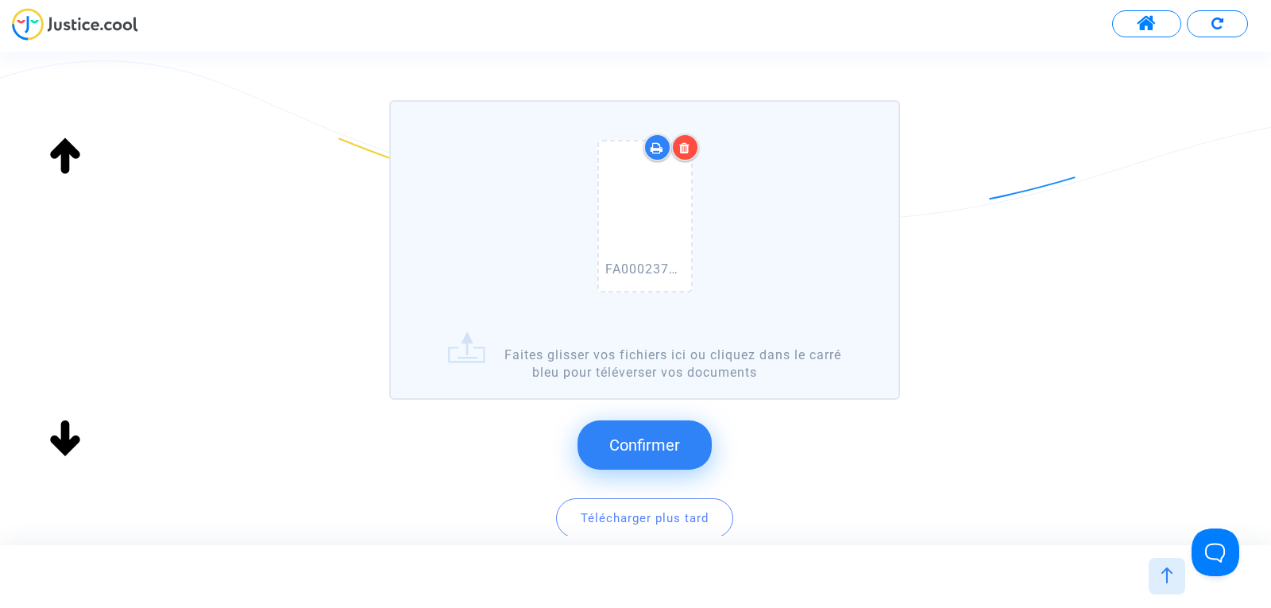
scroll to position [104, 0]
click at [684, 450] on button "Confirmer" at bounding box center [644, 445] width 134 height 49
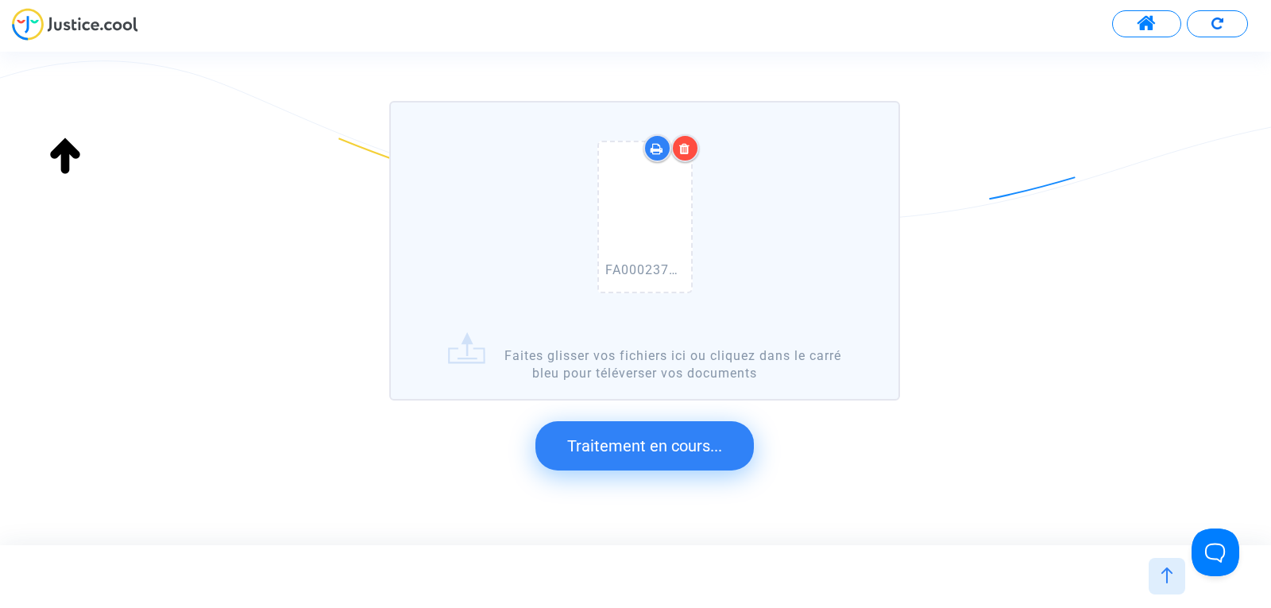
scroll to position [0, 0]
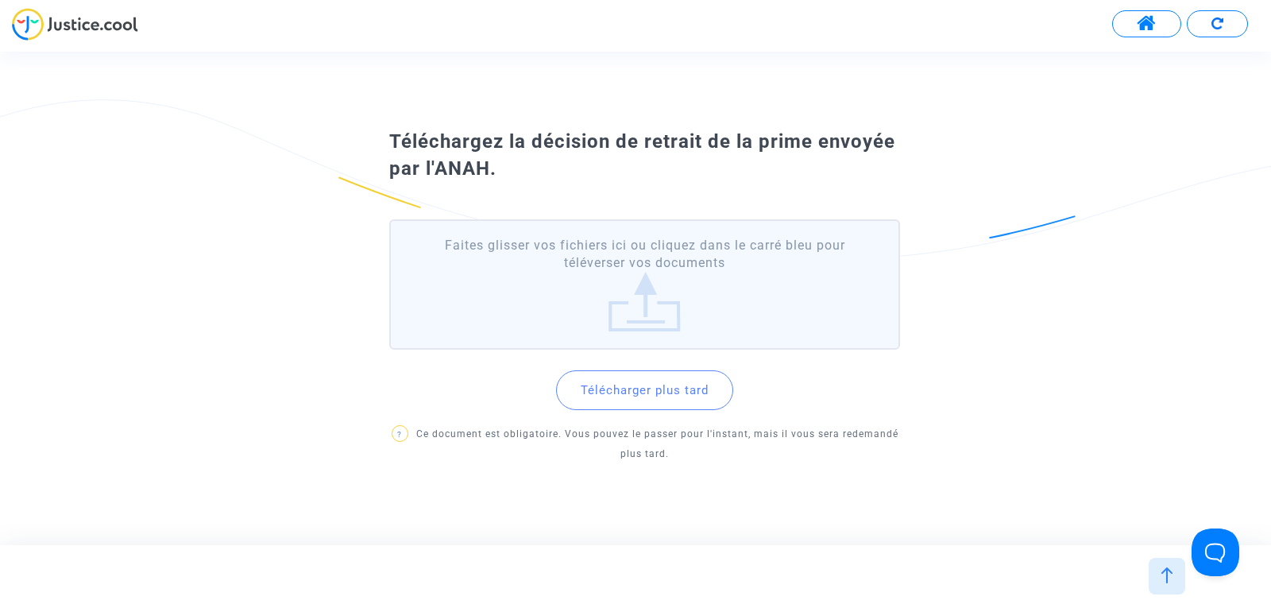
click at [644, 290] on label "Faites glisser vos fichiers ici ou cliquez dans le carré bleu pour téléverser v…" at bounding box center [644, 284] width 511 height 131
click at [0, 0] on input "Faites glisser vos fichiers ici ou cliquez dans le carré bleu pour téléverser v…" at bounding box center [0, 0] width 0 height 0
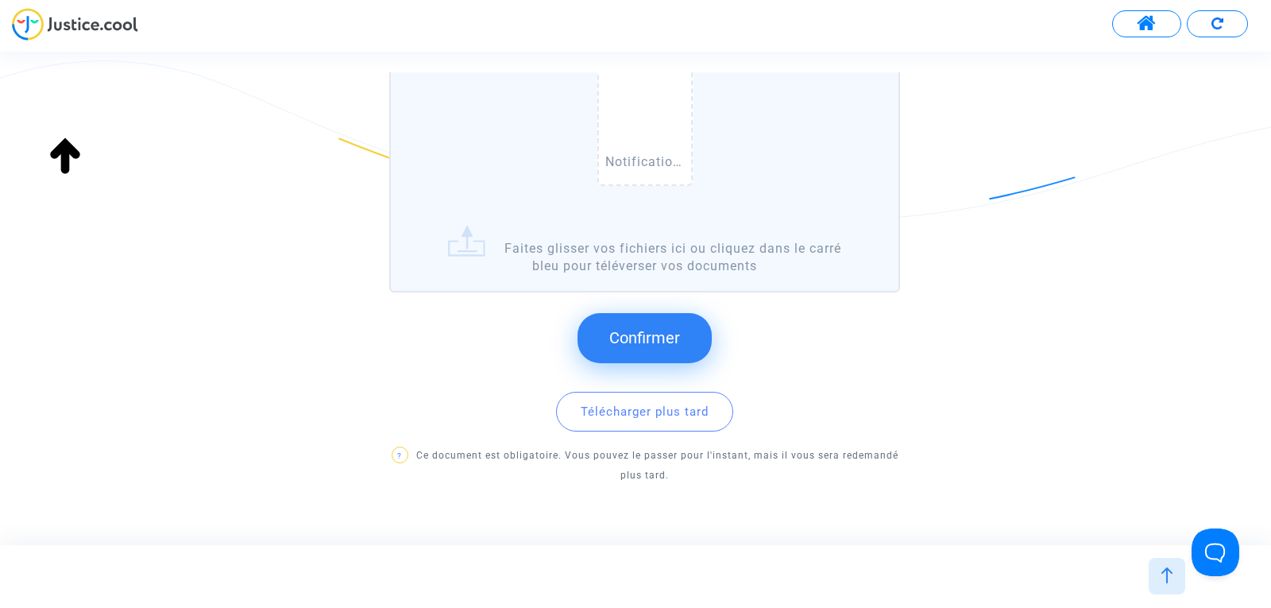
scroll to position [276, 0]
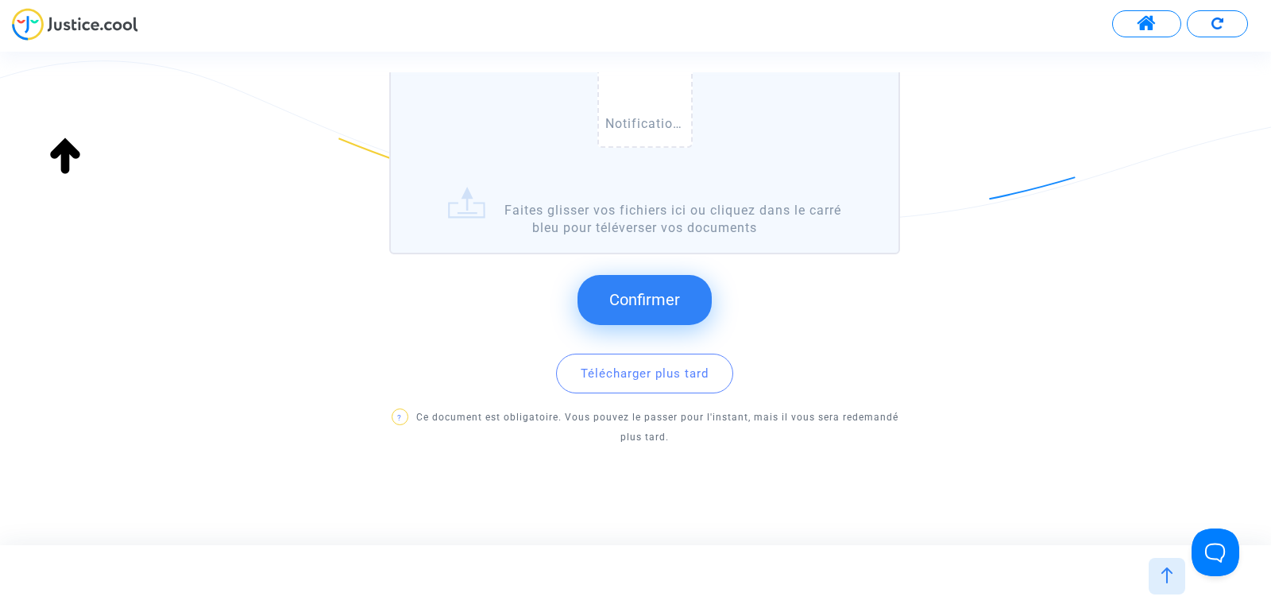
click at [654, 311] on button "Confirmer" at bounding box center [644, 299] width 134 height 49
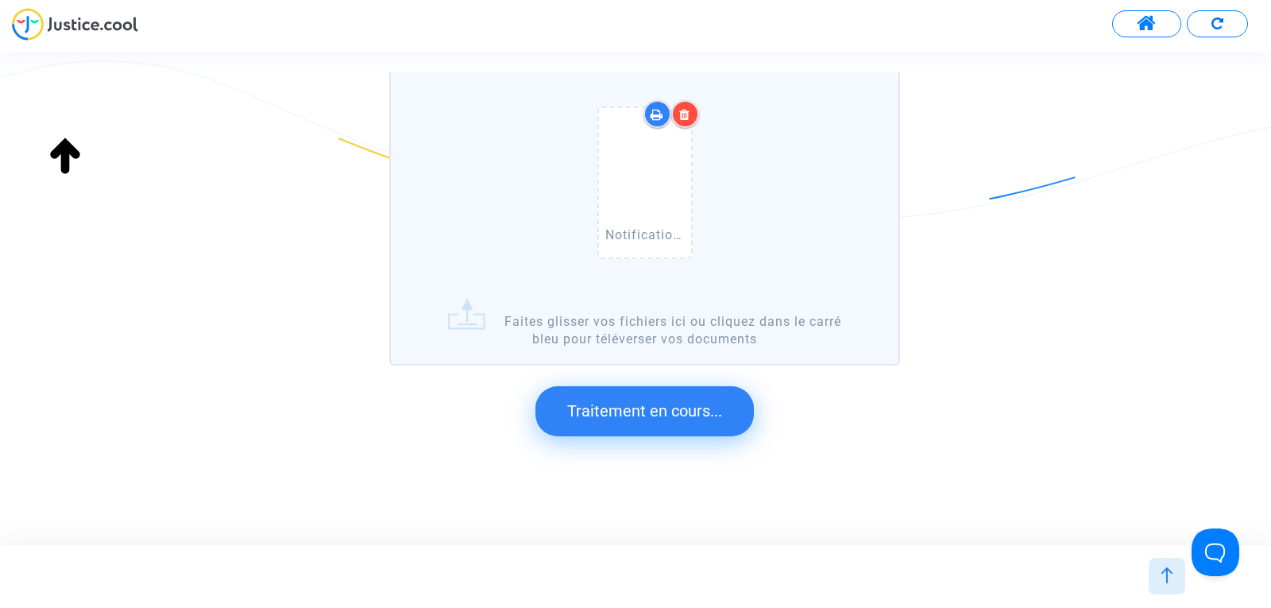
scroll to position [0, 0]
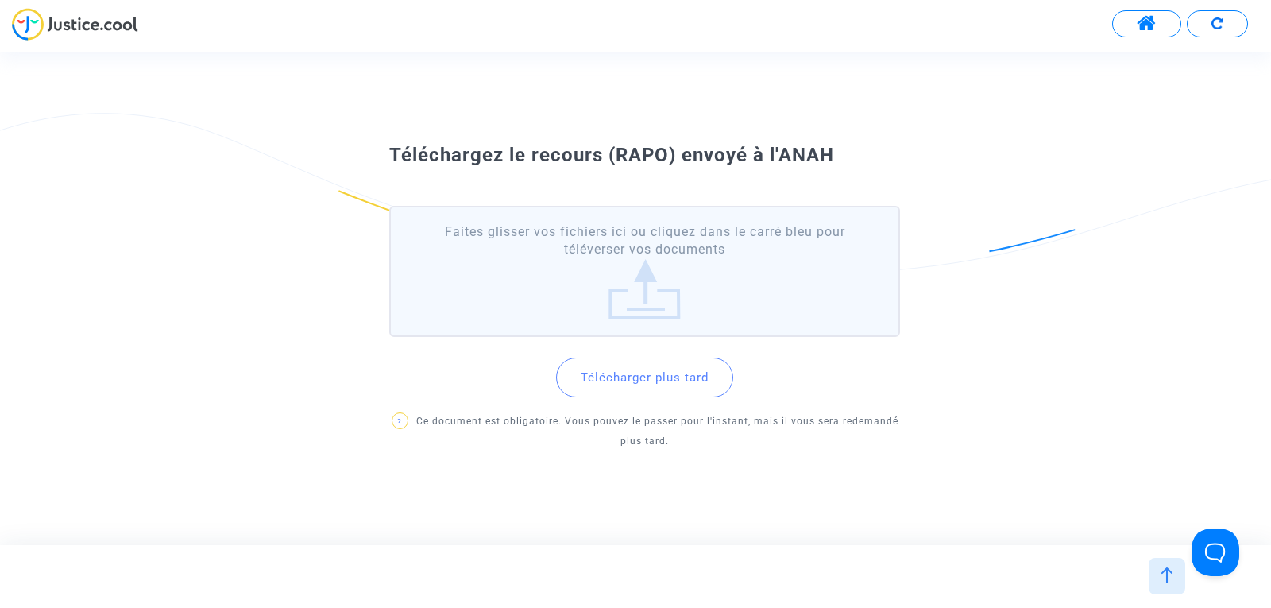
click at [654, 237] on label "Faites glisser vos fichiers ici ou cliquez dans le carré bleu pour téléverser v…" at bounding box center [644, 271] width 511 height 131
click at [0, 0] on input "Faites glisser vos fichiers ici ou cliquez dans le carré bleu pour téléverser v…" at bounding box center [0, 0] width 0 height 0
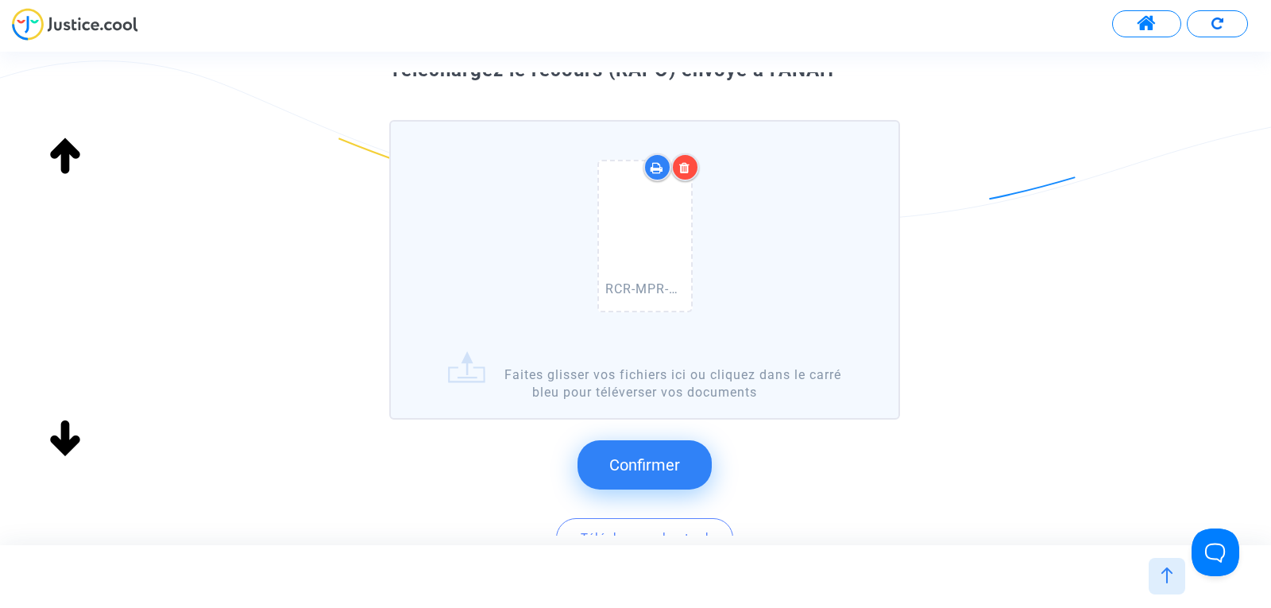
scroll to position [91, 0]
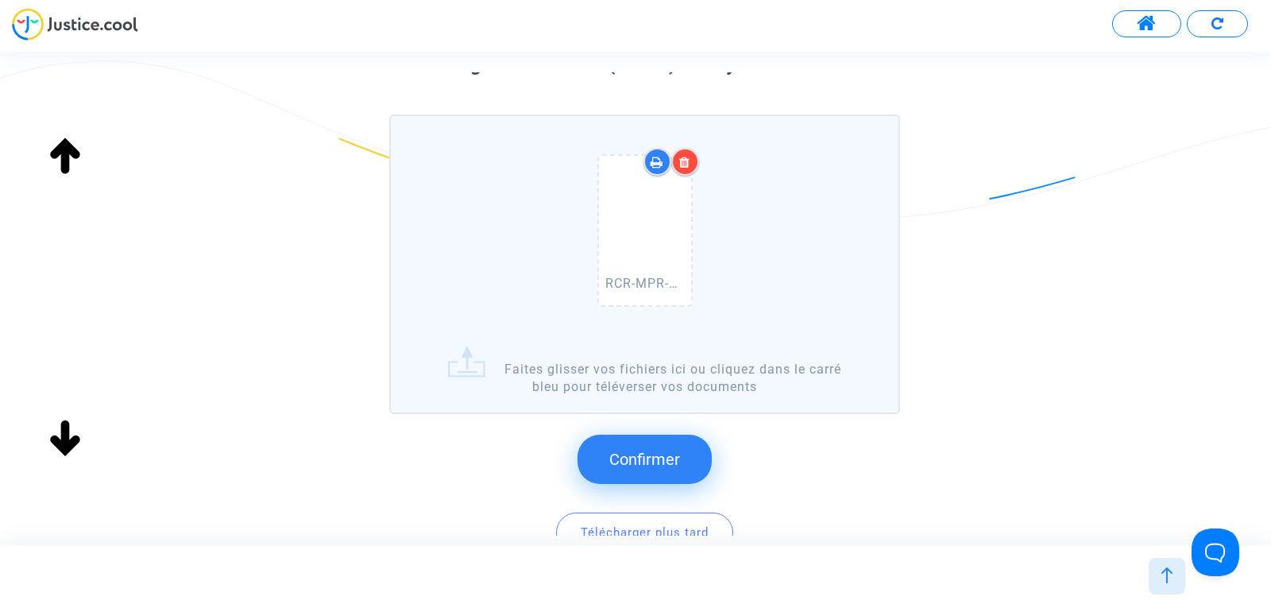
click at [676, 450] on span "Confirmer" at bounding box center [644, 459] width 71 height 19
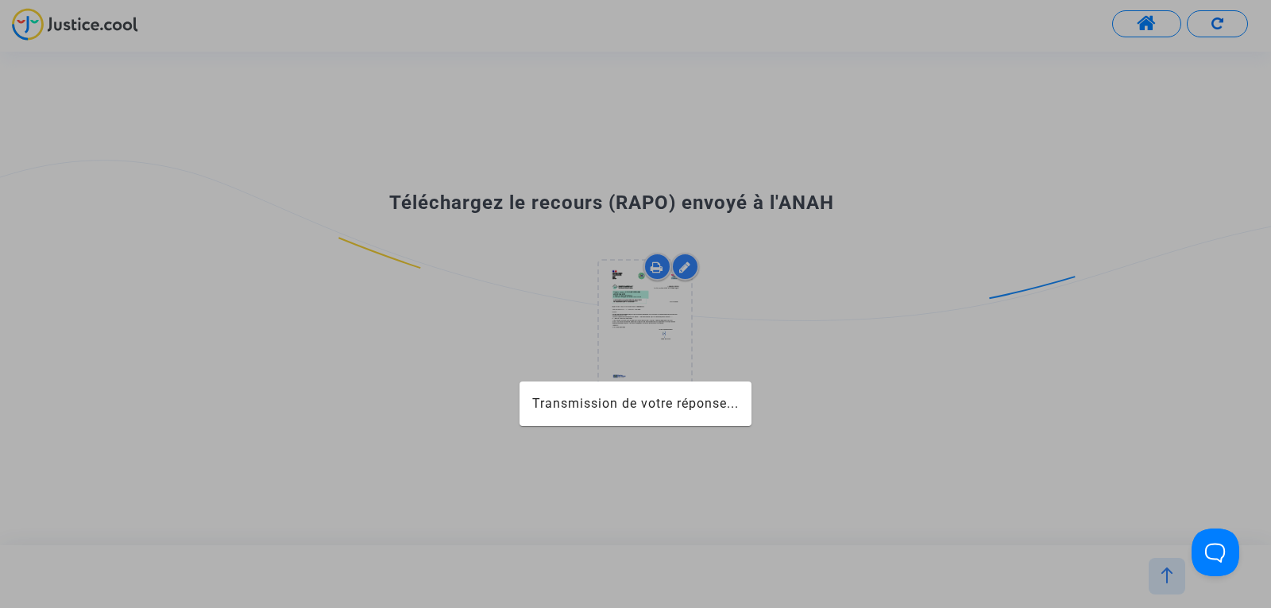
scroll to position [0, 0]
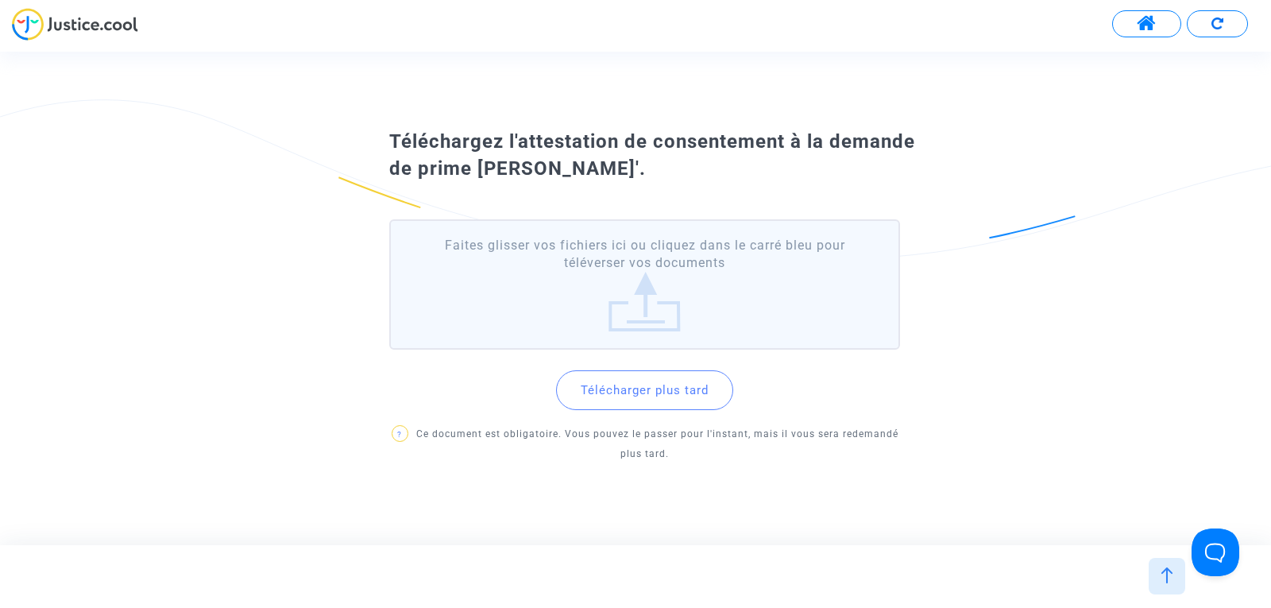
click at [646, 295] on label "Faites glisser vos fichiers ici ou cliquez dans le carré bleu pour téléverser v…" at bounding box center [644, 284] width 511 height 131
click at [0, 0] on input "Faites glisser vos fichiers ici ou cliquez dans le carré bleu pour téléverser v…" at bounding box center [0, 0] width 0 height 0
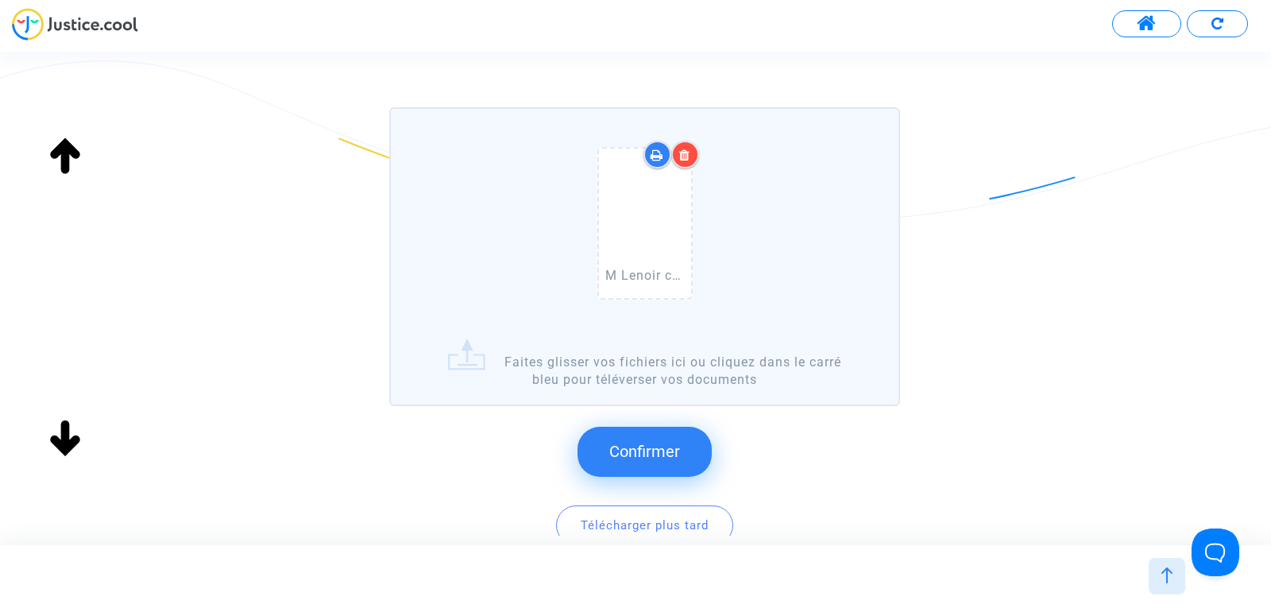
scroll to position [125, 0]
click at [669, 442] on span "Confirmer" at bounding box center [644, 450] width 71 height 19
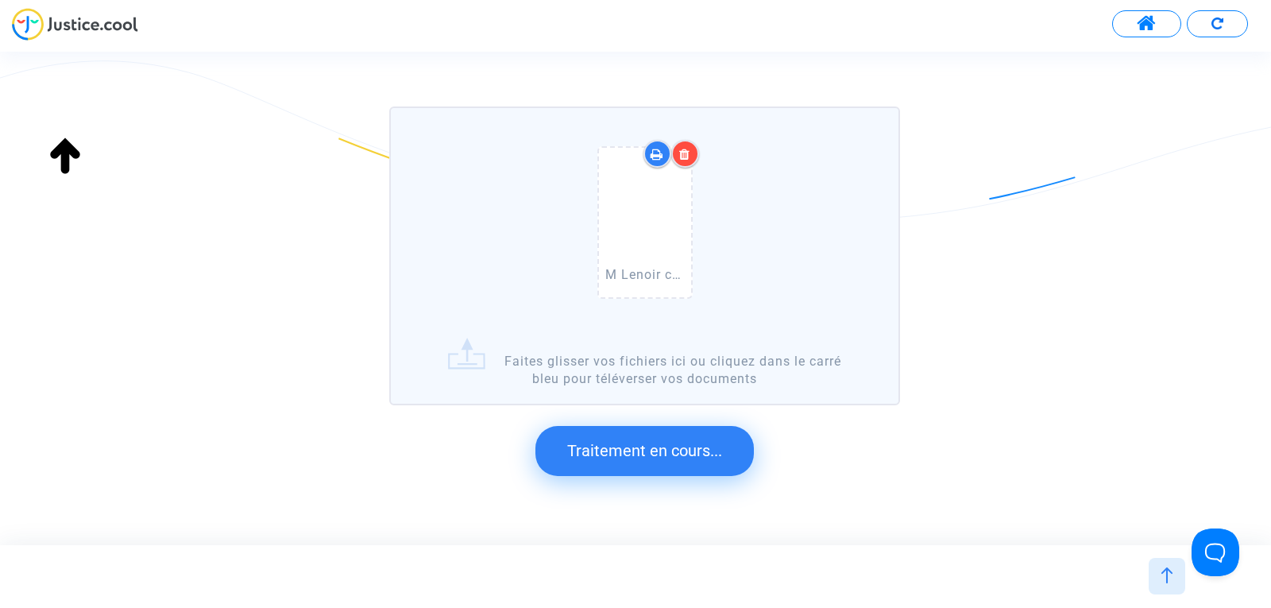
scroll to position [0, 0]
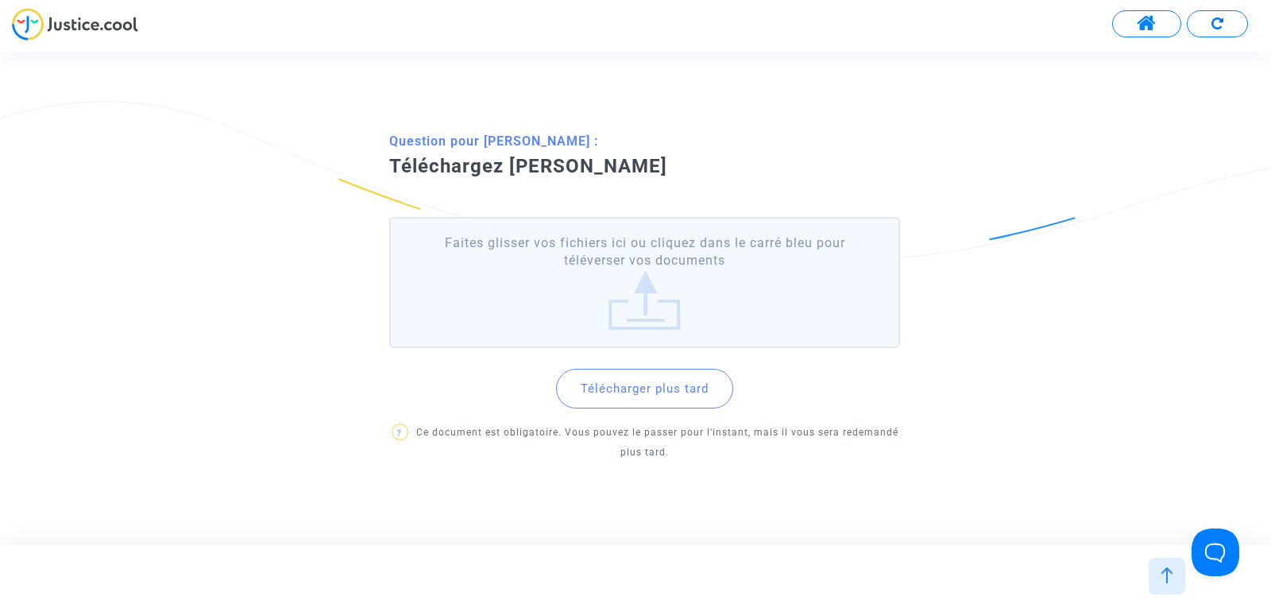
click at [643, 288] on label "Faites glisser vos fichiers ici ou cliquez dans le carré bleu pour téléverser v…" at bounding box center [644, 282] width 511 height 131
click at [0, 0] on input "Faites glisser vos fichiers ici ou cliquez dans le carré bleu pour téléverser v…" at bounding box center [0, 0] width 0 height 0
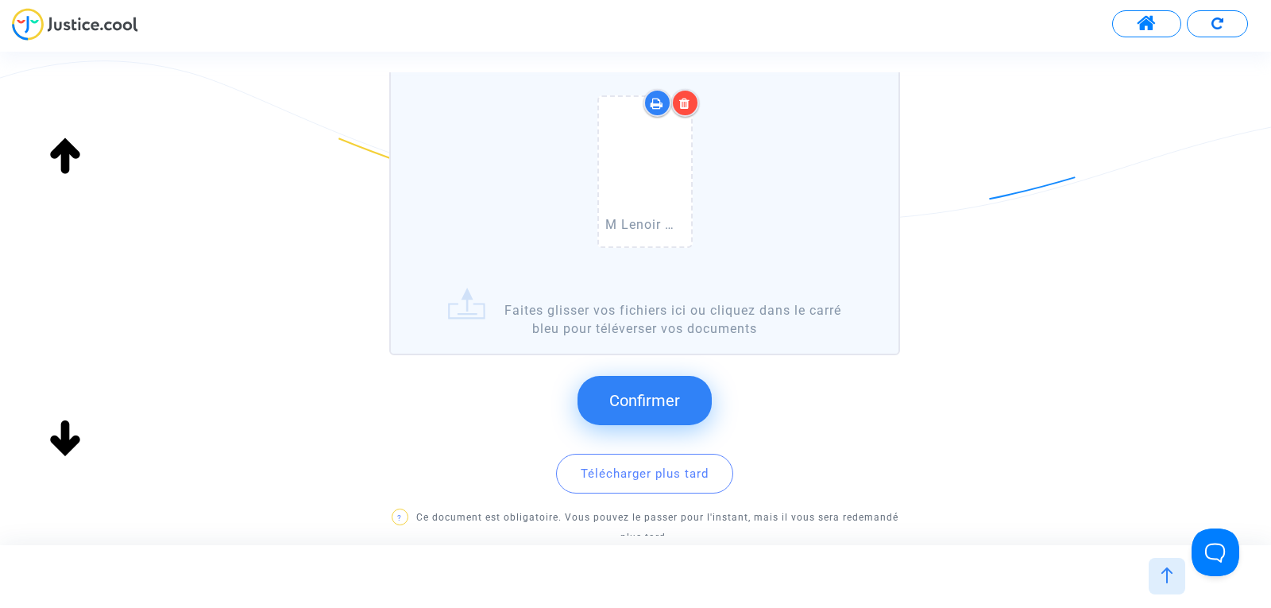
scroll to position [172, 0]
click at [678, 402] on span "Confirmer" at bounding box center [644, 399] width 71 height 19
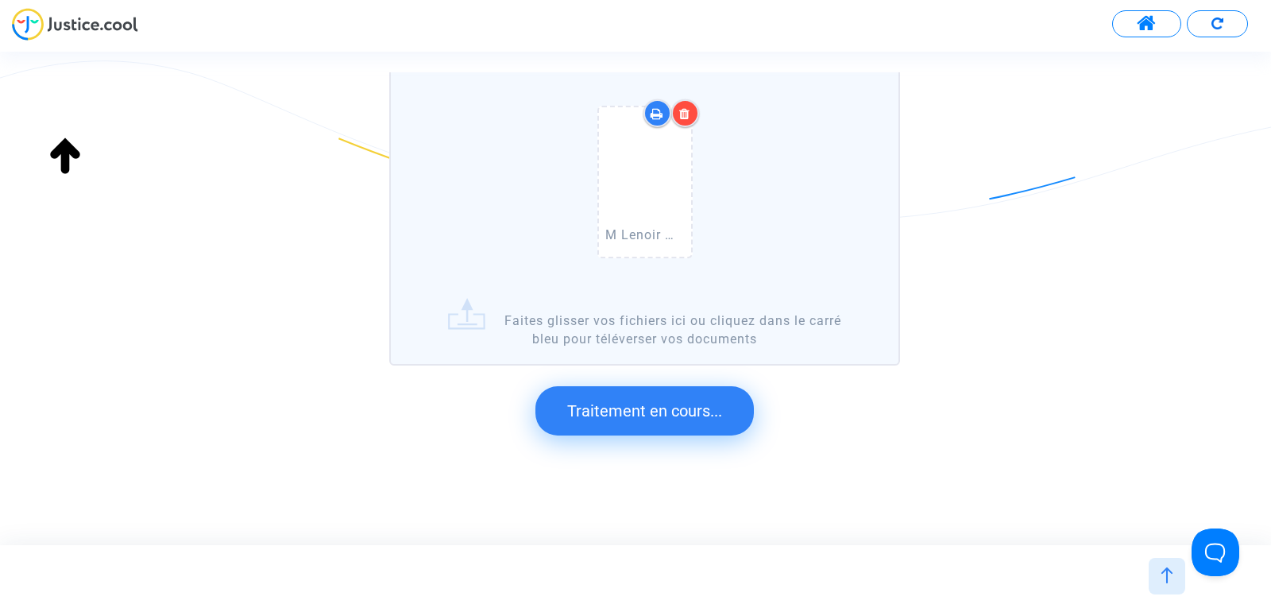
scroll to position [0, 0]
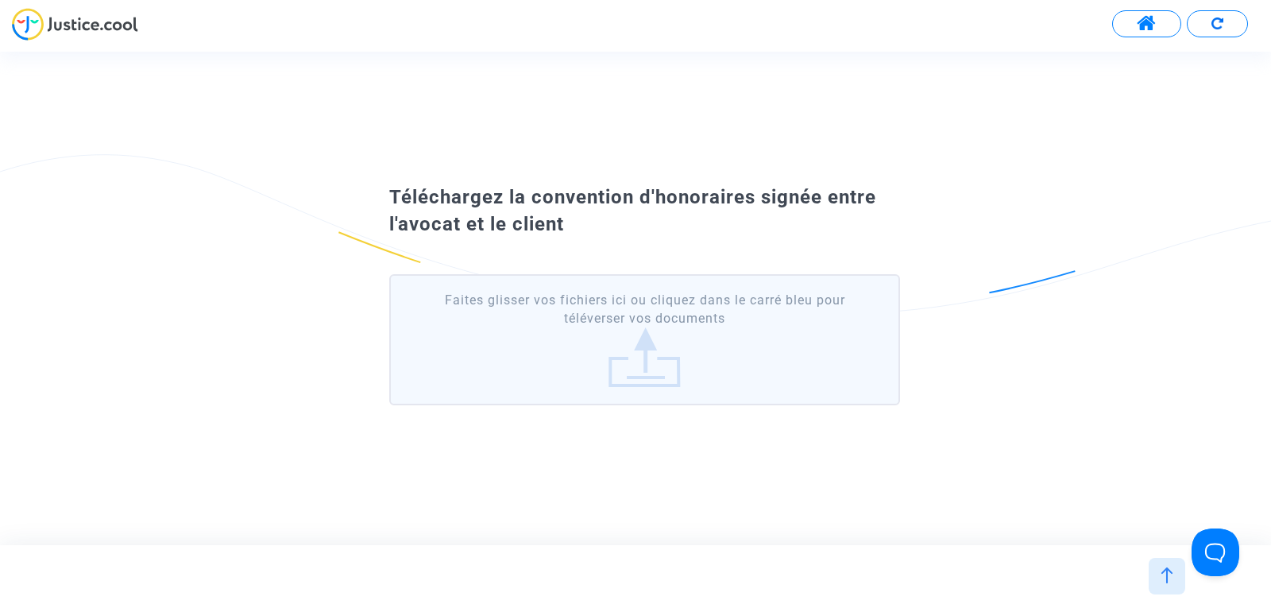
click at [612, 373] on label "Faites glisser vos fichiers ici ou cliquez dans le carré bleu pour téléverser v…" at bounding box center [644, 339] width 511 height 131
click at [0, 0] on input "Faites glisser vos fichiers ici ou cliquez dans le carré bleu pour téléverser v…" at bounding box center [0, 0] width 0 height 0
click at [689, 341] on label "Faites glisser vos fichiers ici ou cliquez dans le carré bleu pour téléverser v…" at bounding box center [644, 339] width 511 height 131
click at [0, 0] on input "Faites glisser vos fichiers ici ou cliquez dans le carré bleu pour téléverser v…" at bounding box center [0, 0] width 0 height 0
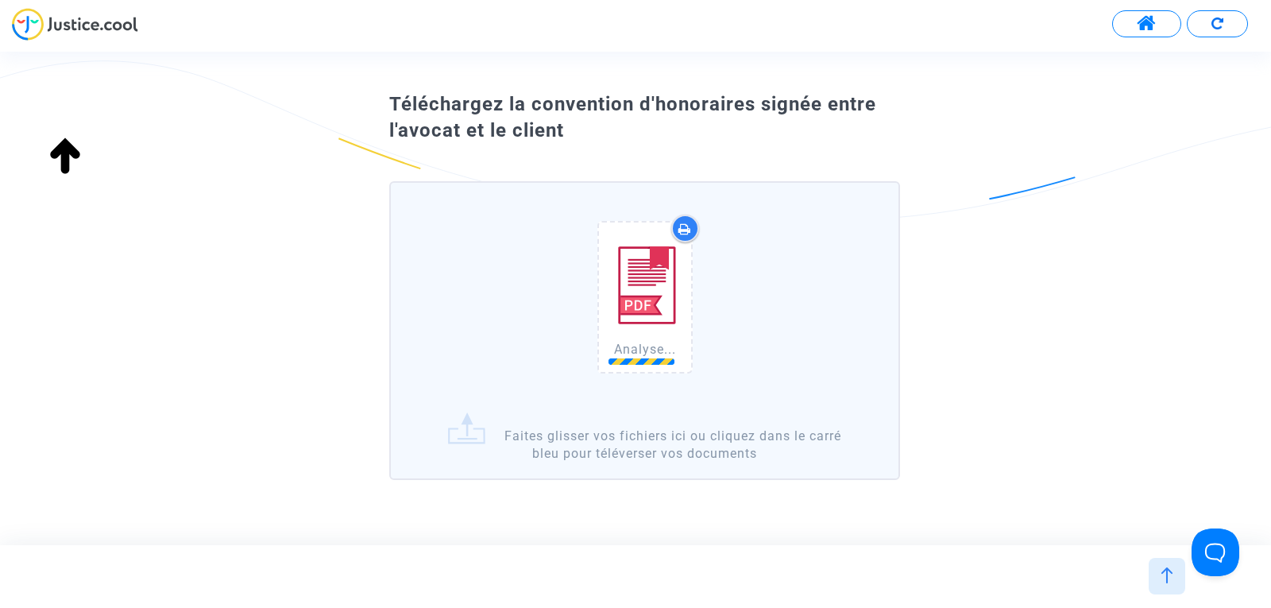
scroll to position [87, 0]
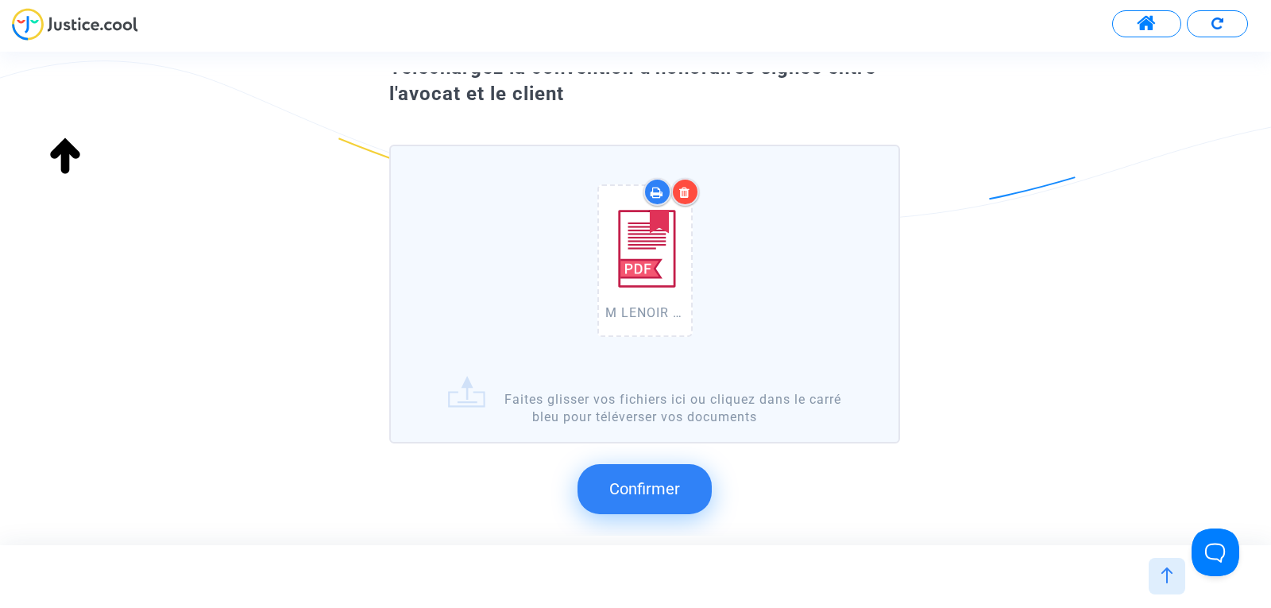
click at [623, 507] on button "Confirmer" at bounding box center [644, 488] width 134 height 49
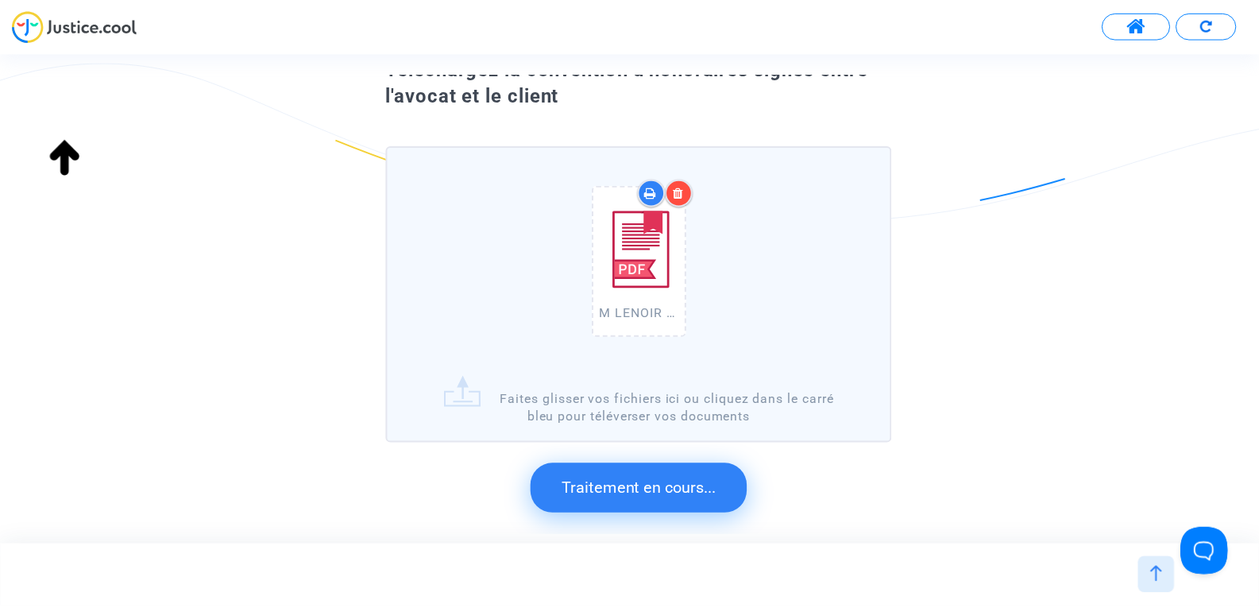
scroll to position [0, 0]
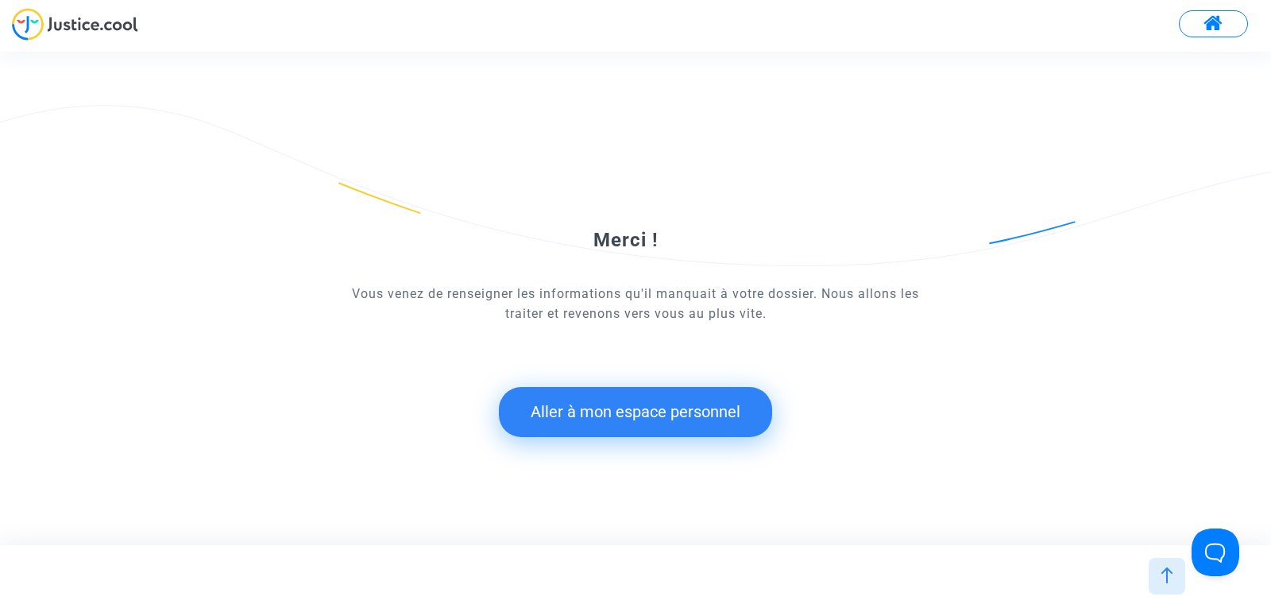
click at [565, 419] on button "Aller à mon espace personnel" at bounding box center [635, 411] width 273 height 49
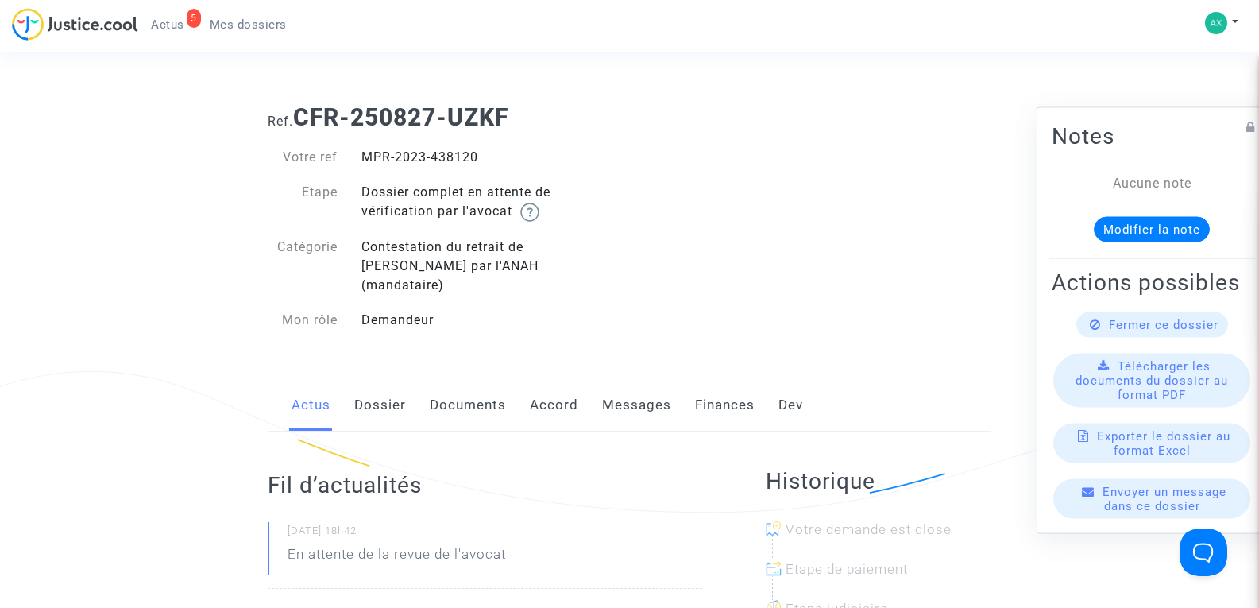
click at [237, 24] on span "Mes dossiers" at bounding box center [248, 24] width 77 height 14
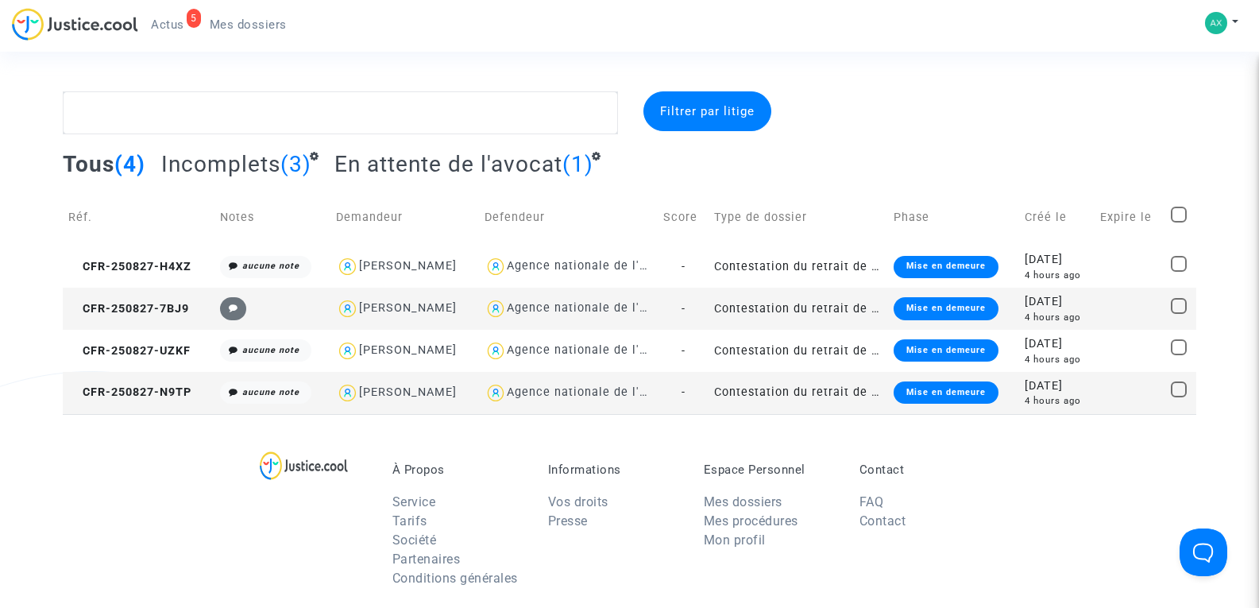
click at [372, 390] on div "Bruno JADAUD" at bounding box center [408, 392] width 98 height 14
type textarea "@"Bruno JADAUD" @"SOS MaPrimeRénov by Pitcher Avocat""
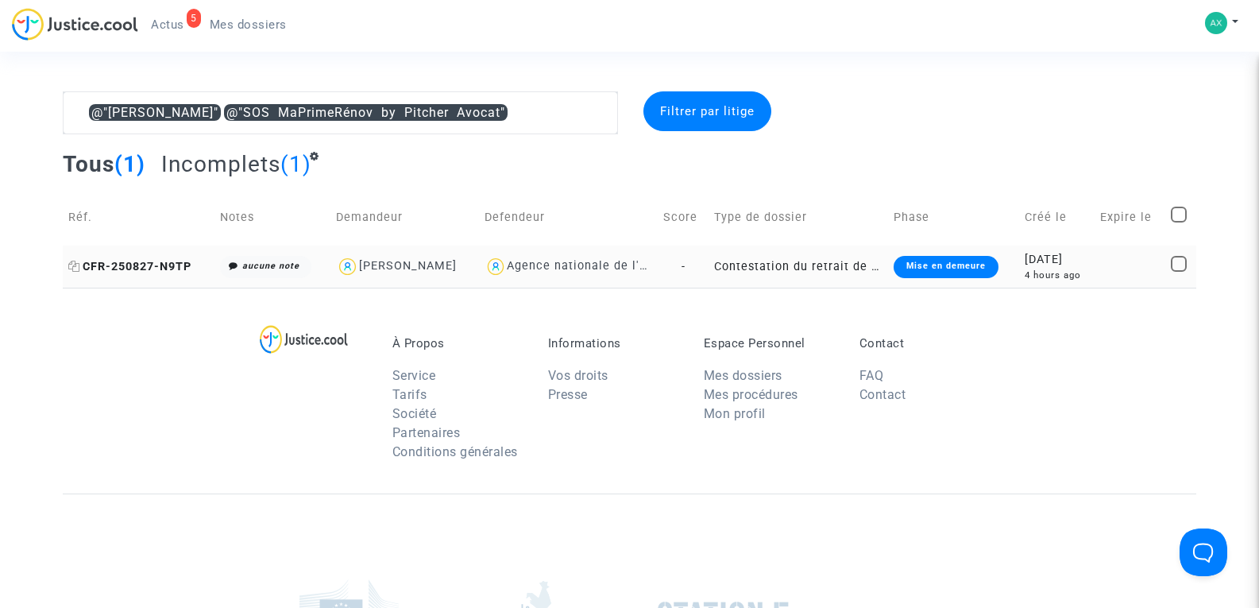
click at [162, 261] on span "CFR-250827-N9TP" at bounding box center [129, 267] width 123 height 14
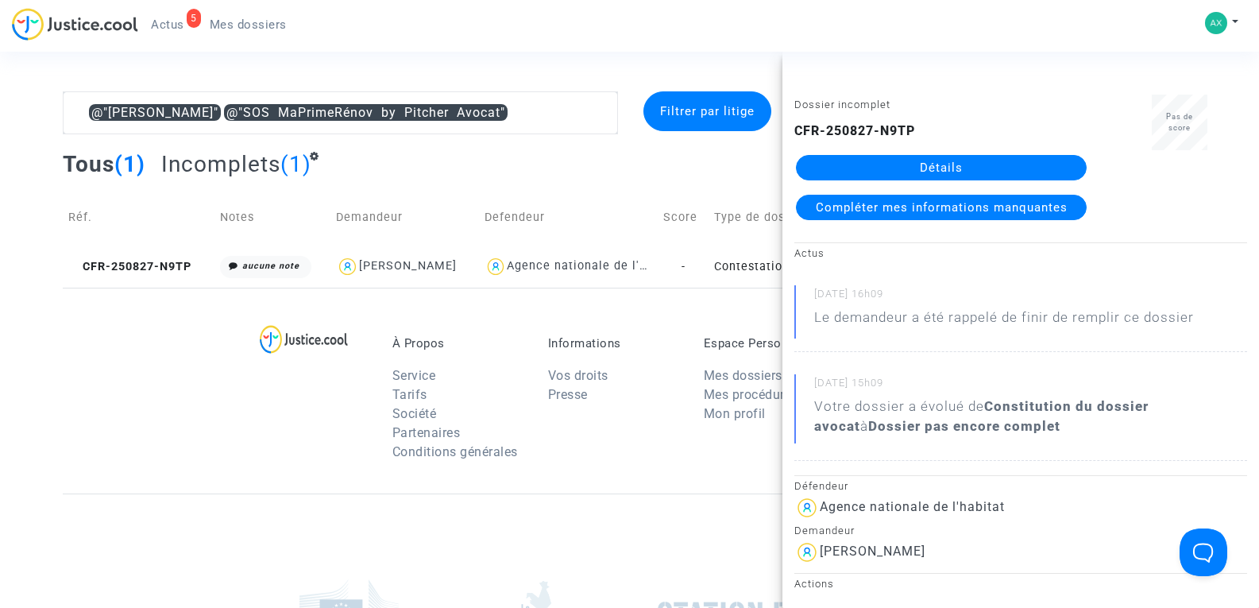
click at [832, 203] on span "Compléter mes informations manquantes" at bounding box center [942, 207] width 252 height 14
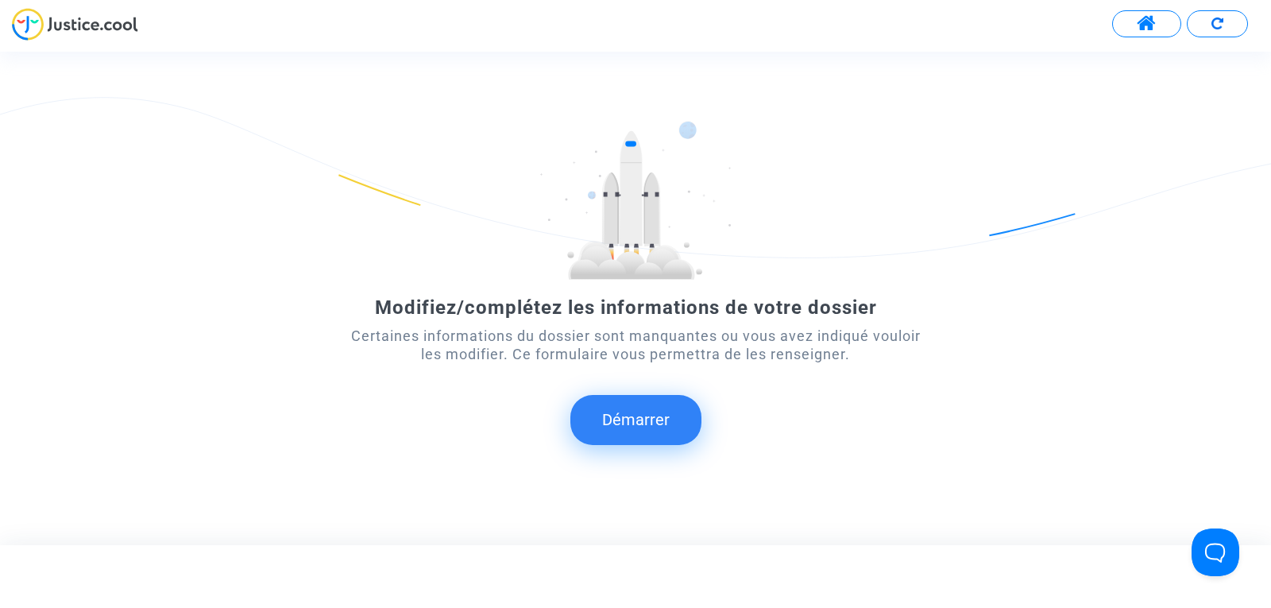
click at [660, 405] on button "Démarrer" at bounding box center [635, 419] width 131 height 49
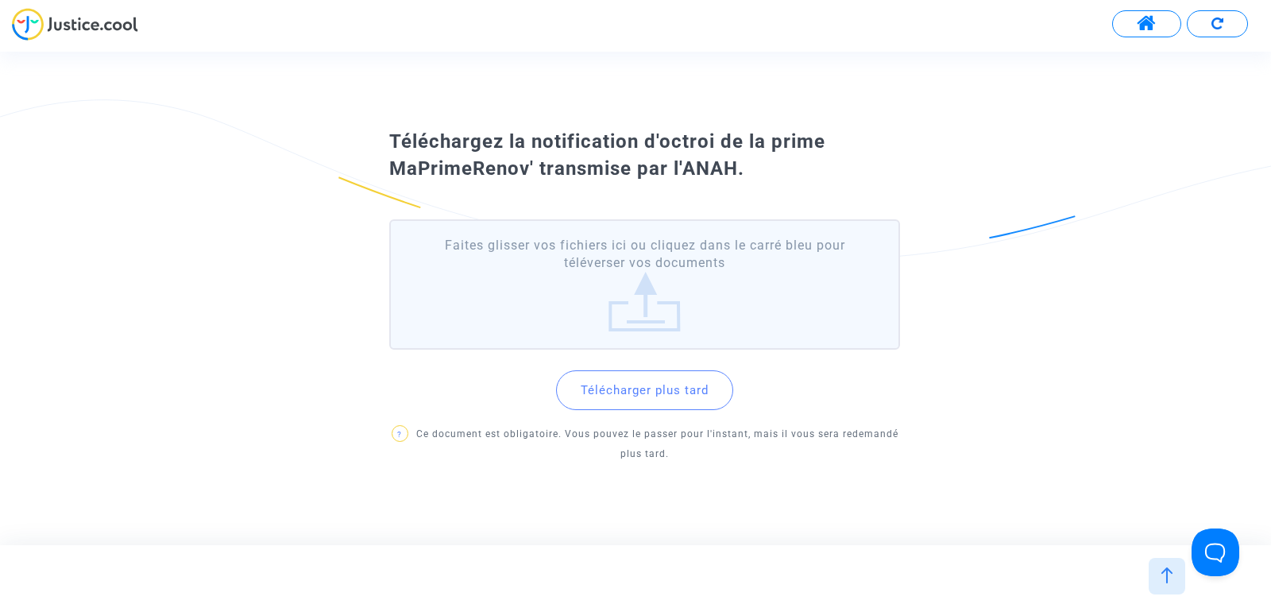
click at [661, 265] on label "Faites glisser vos fichiers ici ou cliquez dans le carré bleu pour téléverser v…" at bounding box center [644, 284] width 511 height 131
click at [0, 0] on input "Faites glisser vos fichiers ici ou cliquez dans le carré bleu pour téléverser v…" at bounding box center [0, 0] width 0 height 0
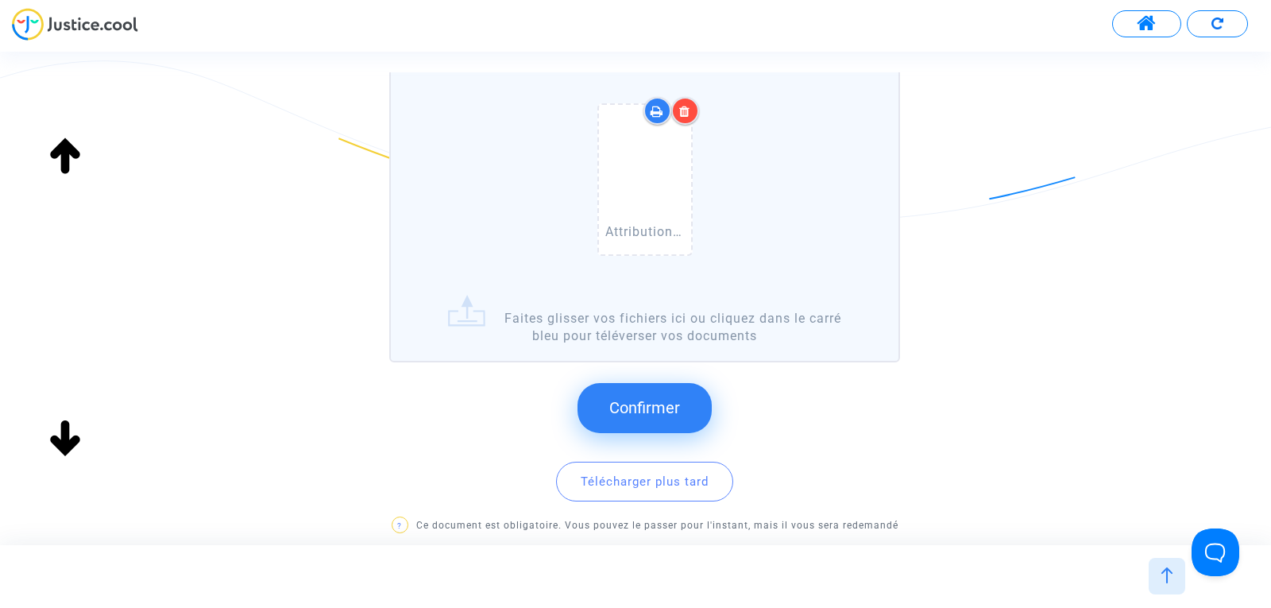
scroll to position [169, 0]
click at [623, 401] on span "Confirmer" at bounding box center [644, 406] width 71 height 19
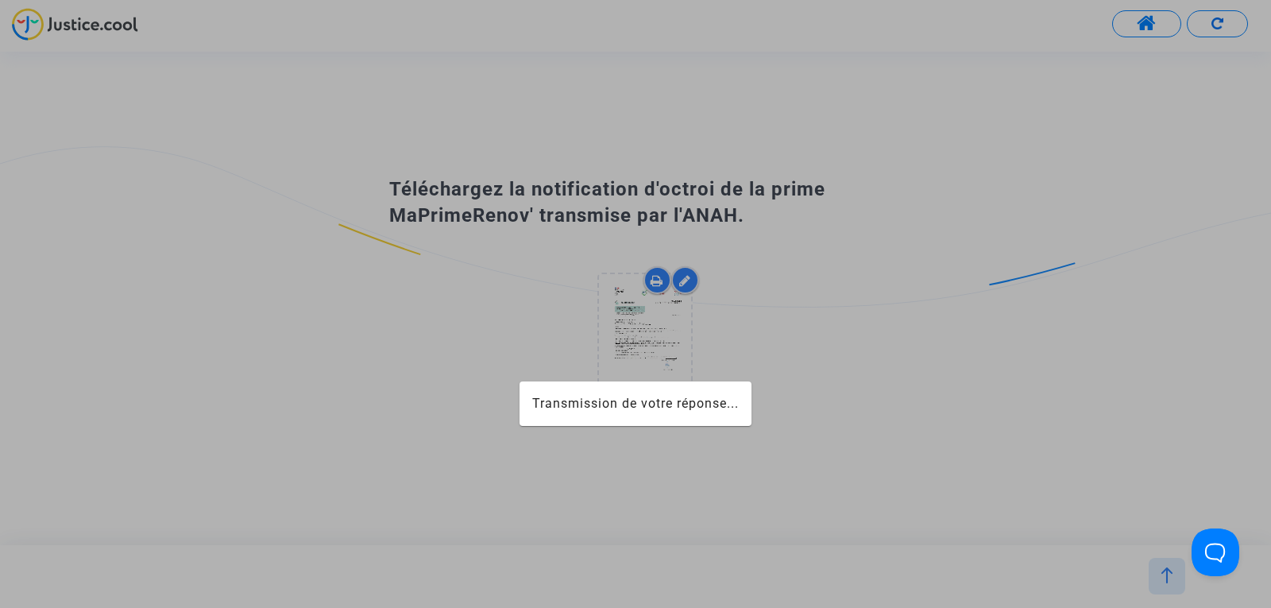
scroll to position [0, 0]
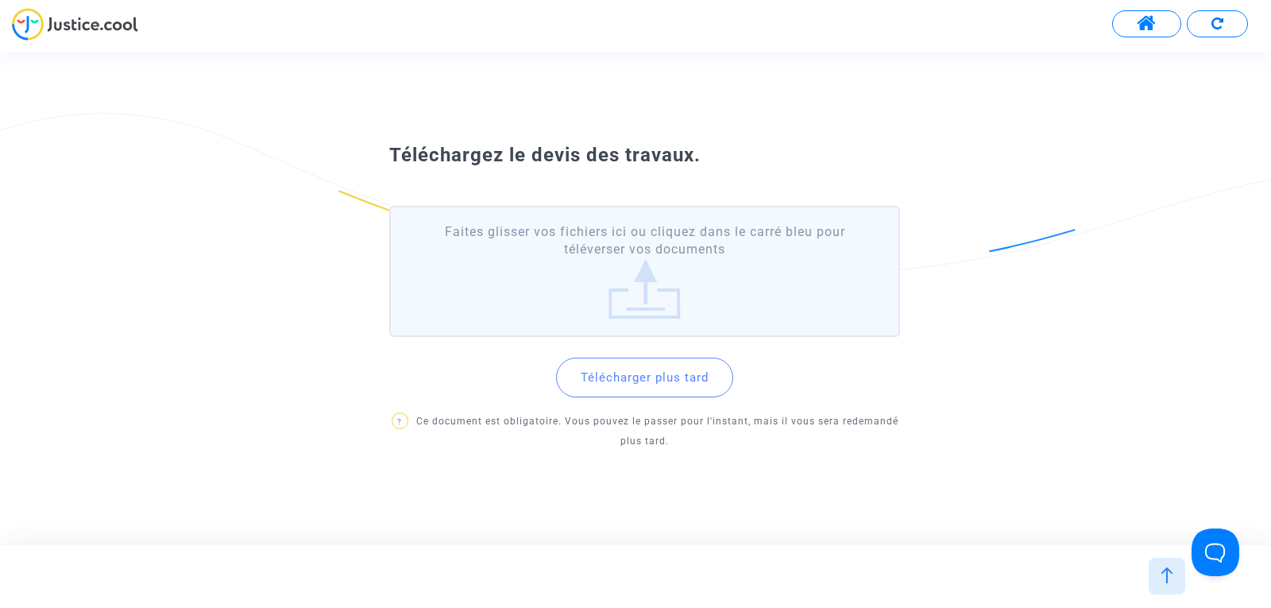
click at [583, 296] on label "Faites glisser vos fichiers ici ou cliquez dans le carré bleu pour téléverser v…" at bounding box center [644, 271] width 511 height 131
click at [0, 0] on input "Faites glisser vos fichiers ici ou cliquez dans le carré bleu pour téléverser v…" at bounding box center [0, 0] width 0 height 0
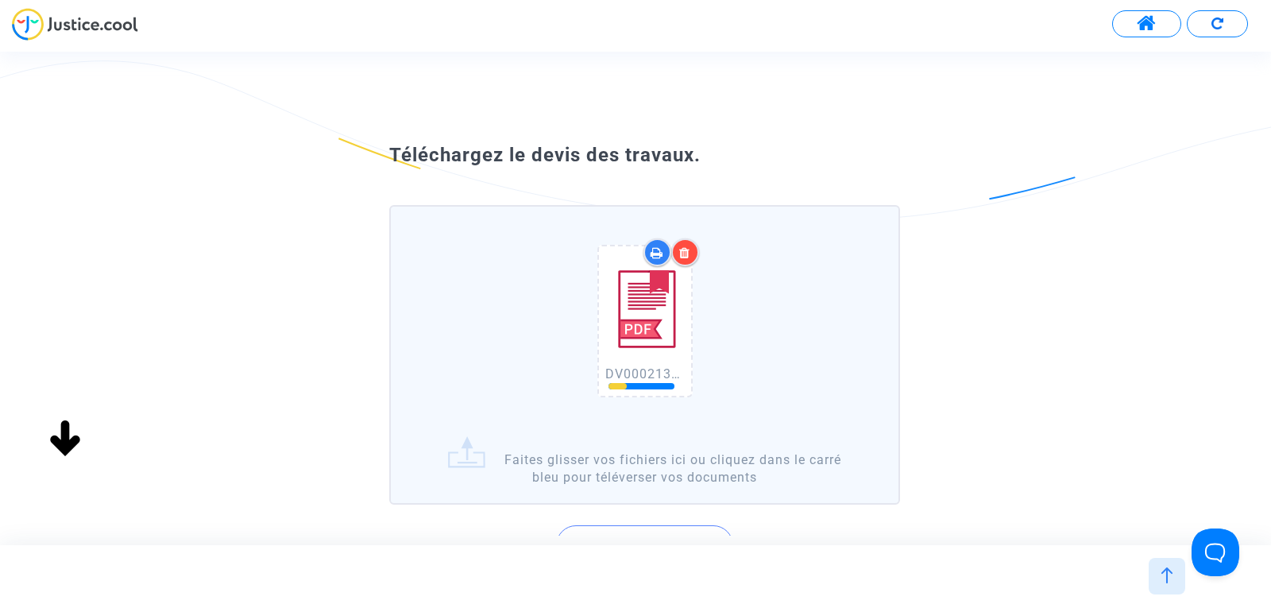
scroll to position [172, 0]
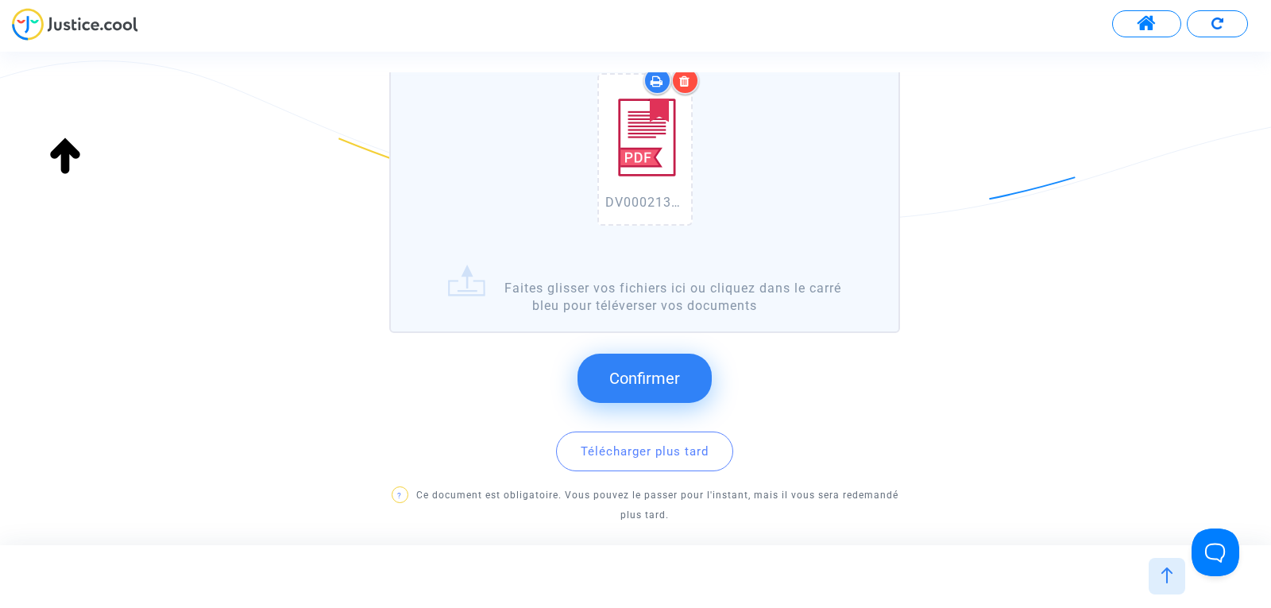
click at [651, 369] on span "Confirmer" at bounding box center [644, 378] width 71 height 19
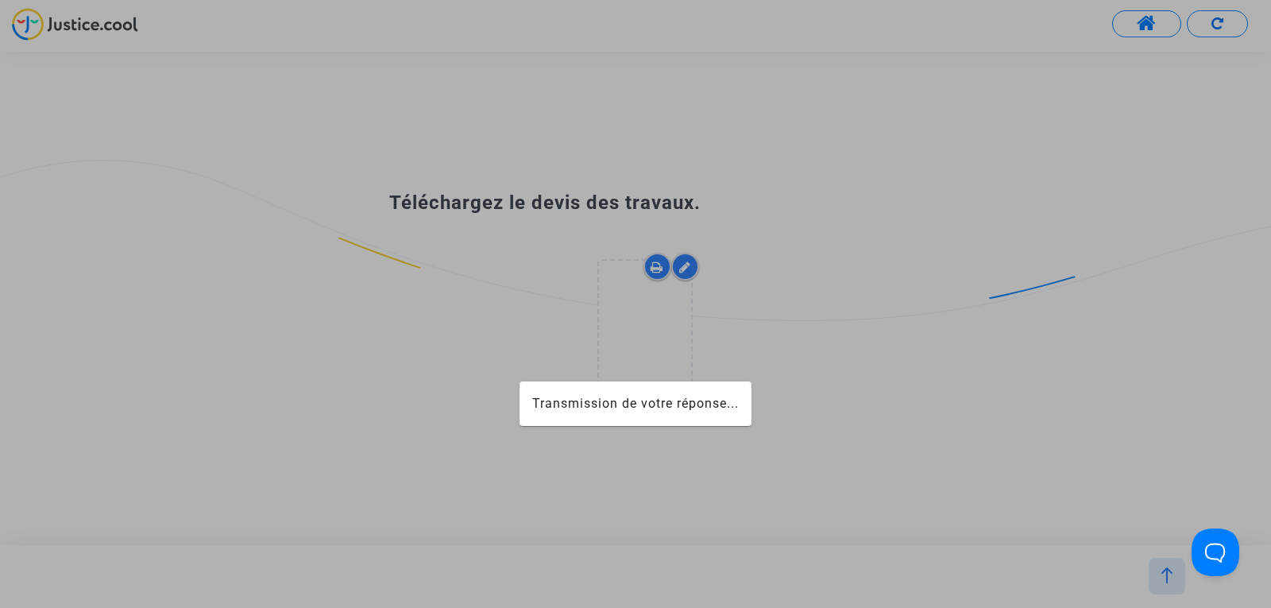
scroll to position [0, 0]
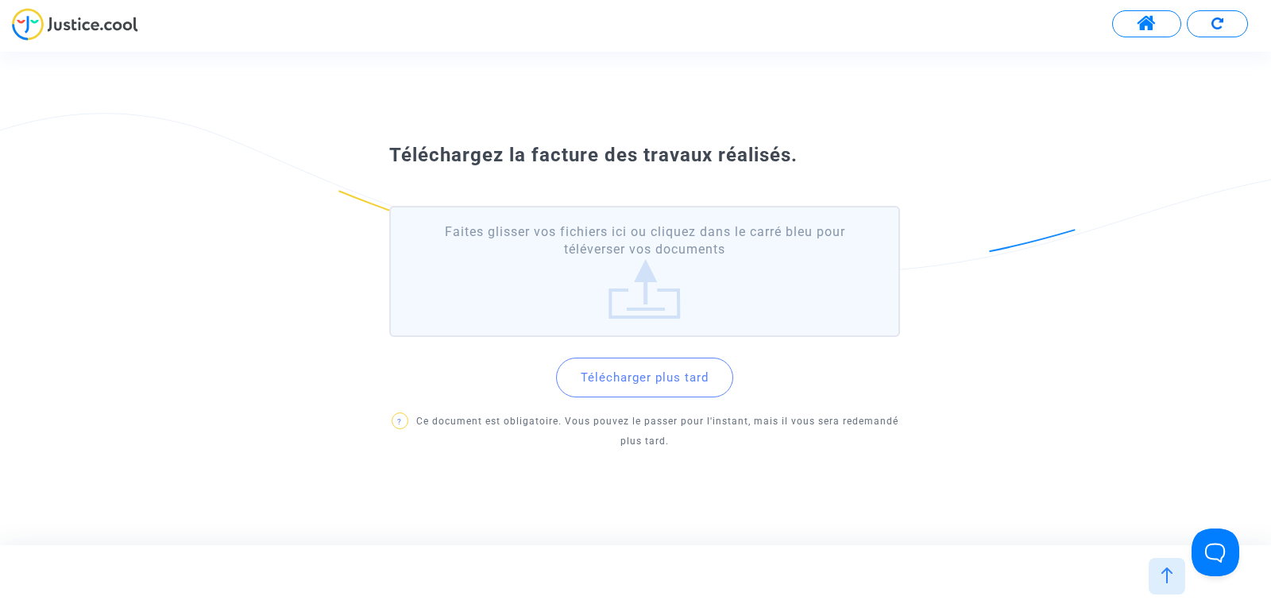
click at [610, 274] on label "Faites glisser vos fichiers ici ou cliquez dans le carré bleu pour téléverser v…" at bounding box center [644, 271] width 511 height 131
click at [0, 0] on input "Faites glisser vos fichiers ici ou cliquez dans le carré bleu pour téléverser v…" at bounding box center [0, 0] width 0 height 0
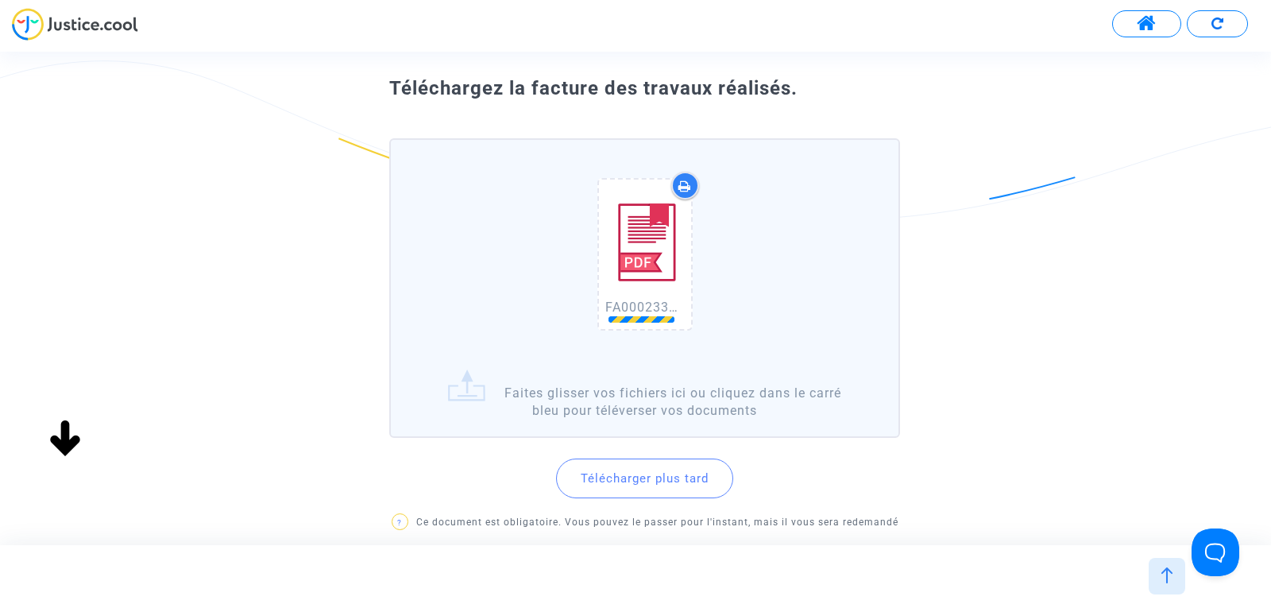
scroll to position [68, 0]
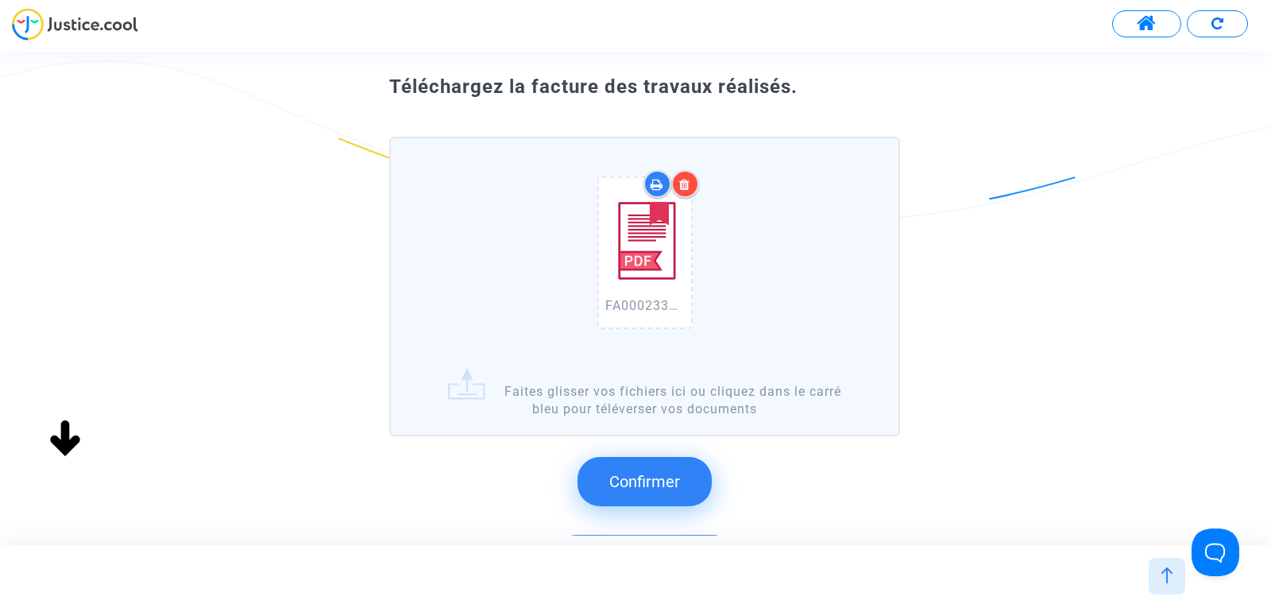
click at [643, 482] on span "Confirmer" at bounding box center [644, 481] width 71 height 19
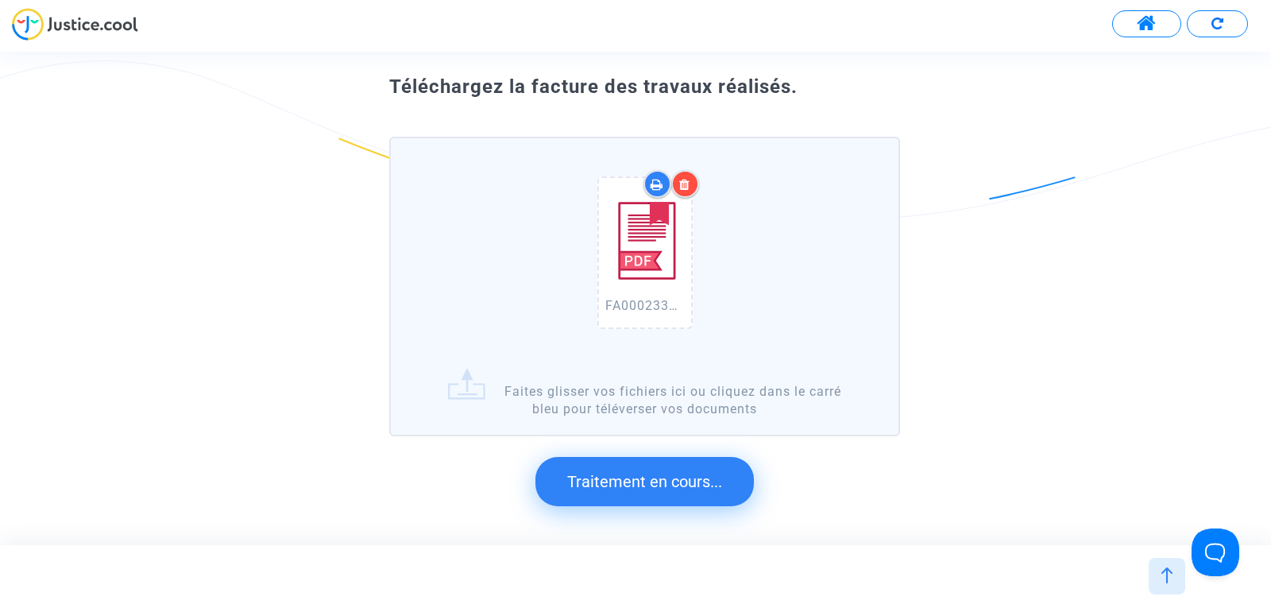
scroll to position [0, 0]
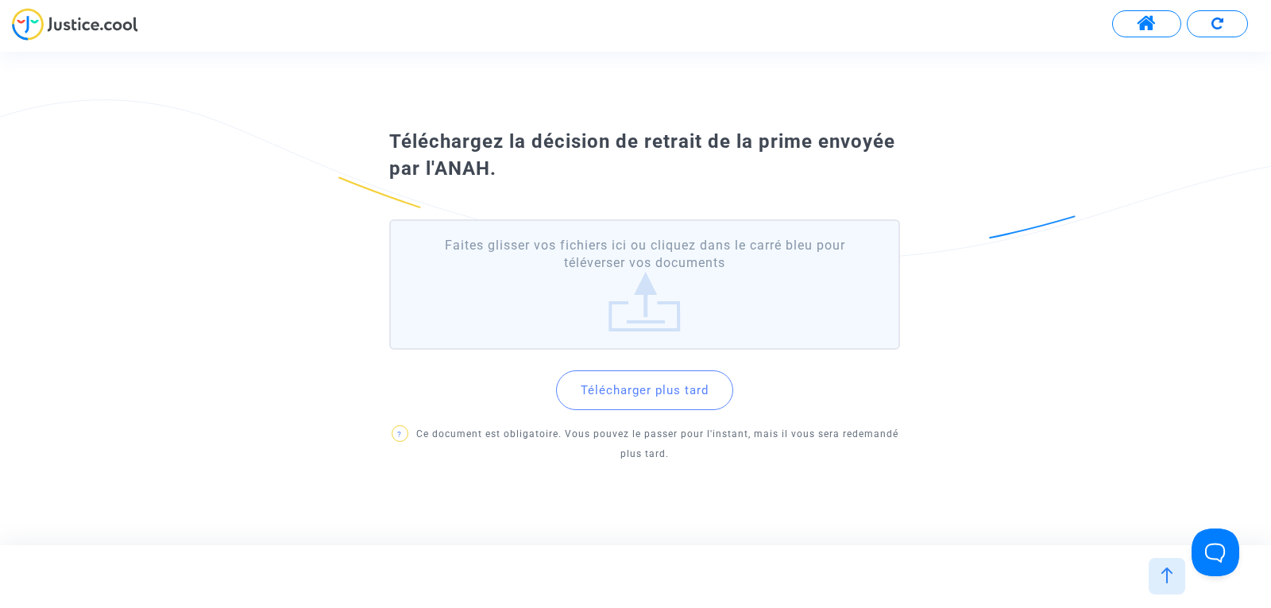
click at [634, 316] on label "Faites glisser vos fichiers ici ou cliquez dans le carré bleu pour téléverser v…" at bounding box center [644, 284] width 511 height 131
click at [0, 0] on input "Faites glisser vos fichiers ici ou cliquez dans le carré bleu pour téléverser v…" at bounding box center [0, 0] width 0 height 0
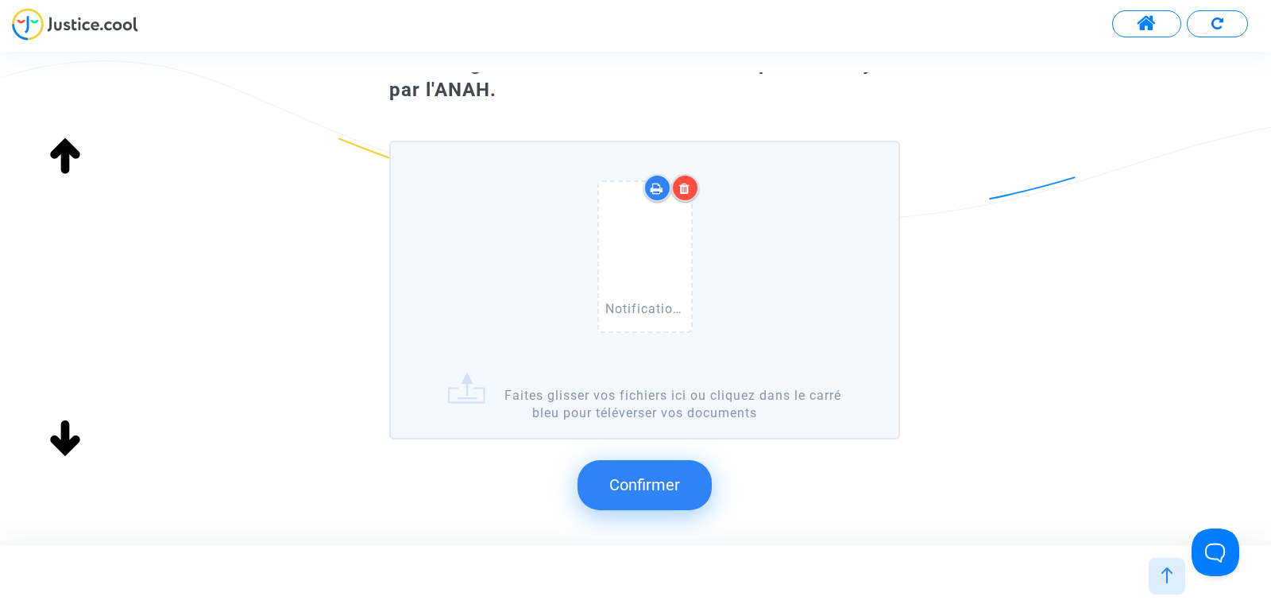
scroll to position [92, 0]
click at [629, 485] on span "Confirmer" at bounding box center [644, 483] width 71 height 19
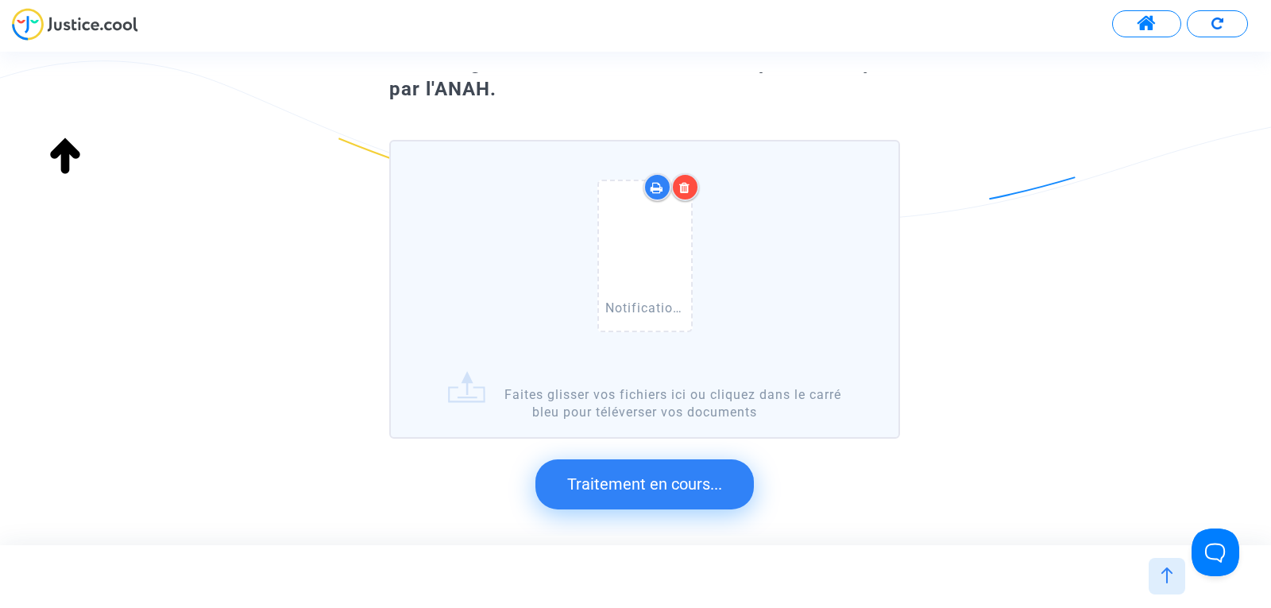
scroll to position [0, 0]
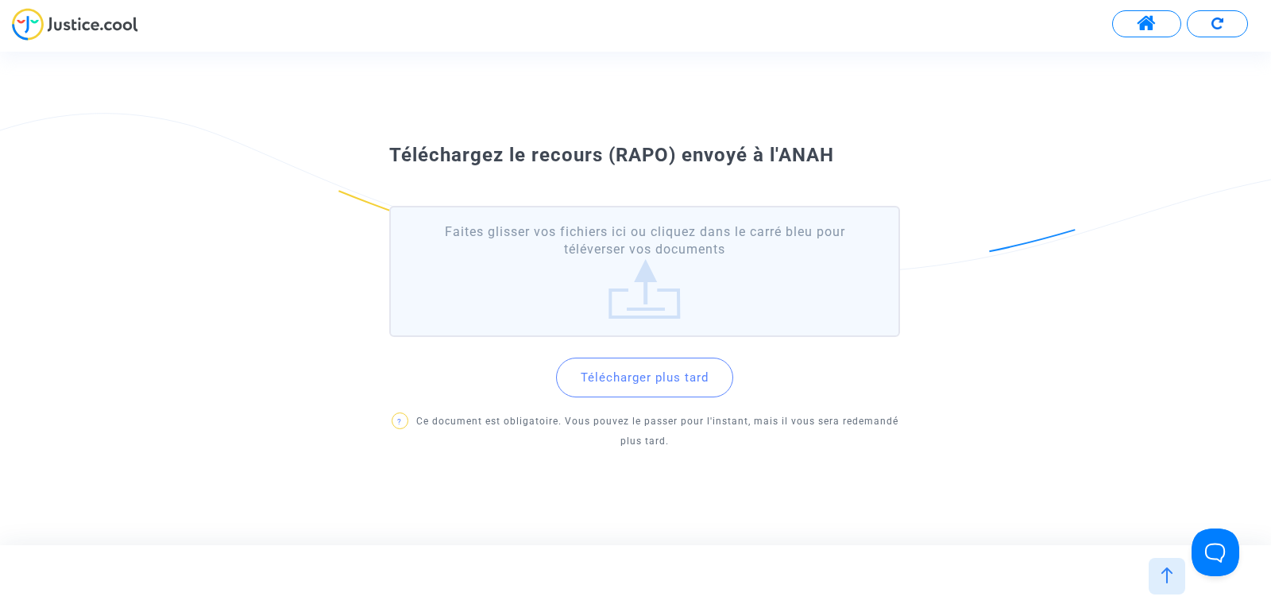
click at [665, 244] on label "Faites glisser vos fichiers ici ou cliquez dans le carré bleu pour téléverser v…" at bounding box center [644, 271] width 511 height 131
click at [0, 0] on input "Faites glisser vos fichiers ici ou cliquez dans le carré bleu pour téléverser v…" at bounding box center [0, 0] width 0 height 0
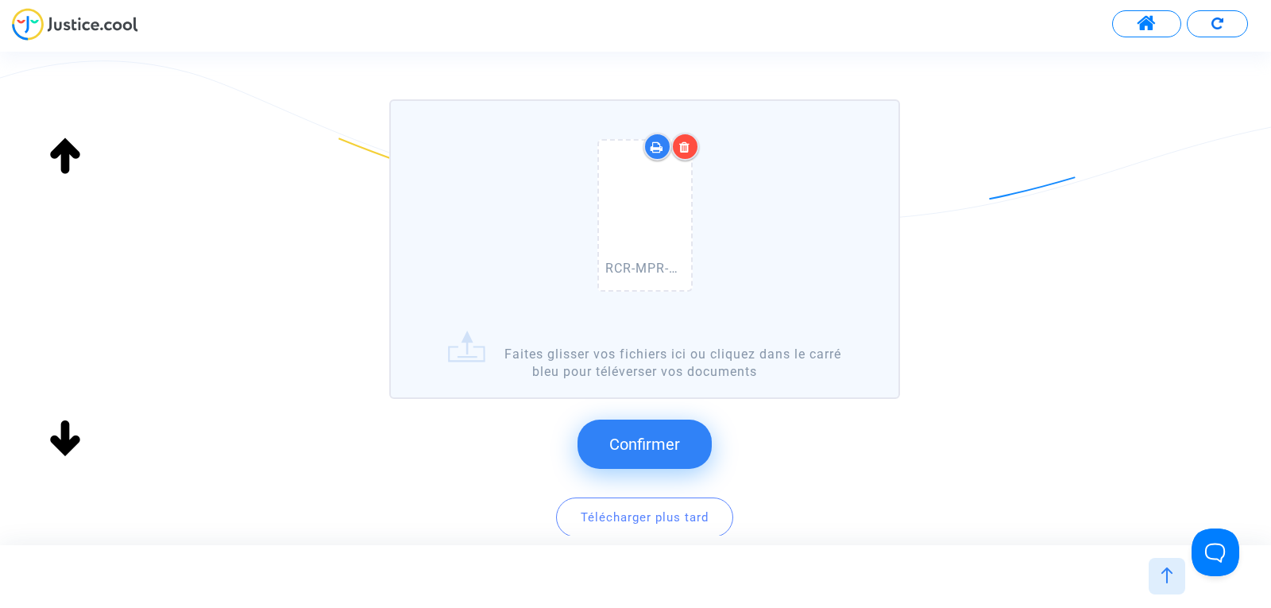
scroll to position [109, 0]
click at [667, 435] on span "Confirmer" at bounding box center [644, 440] width 71 height 19
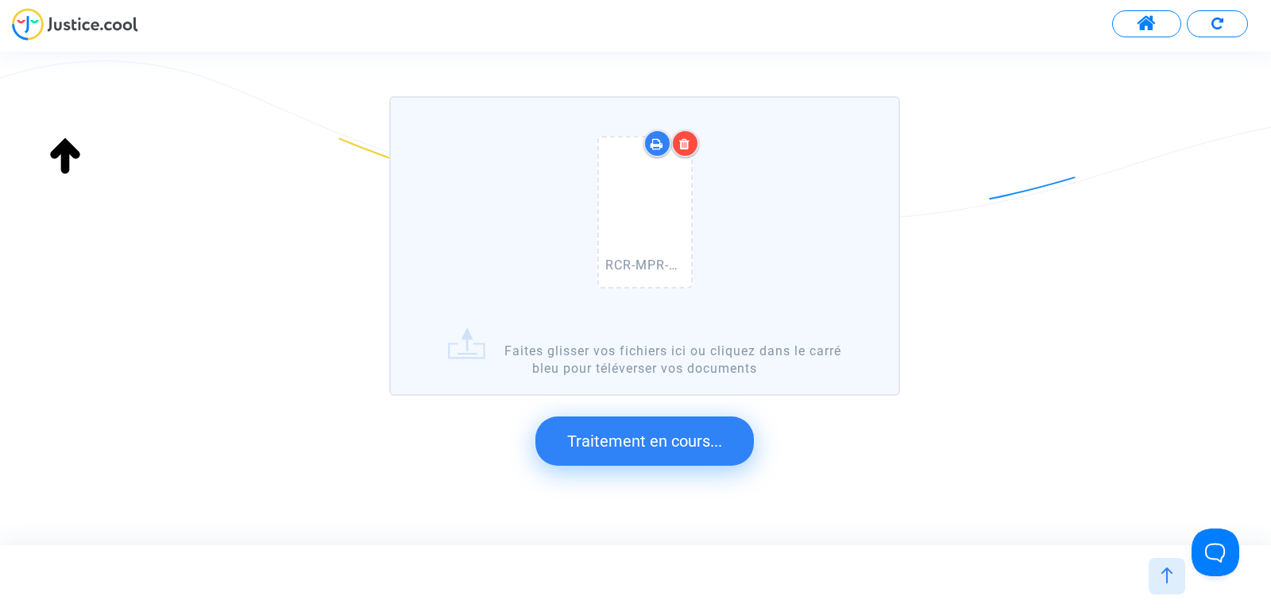
scroll to position [0, 0]
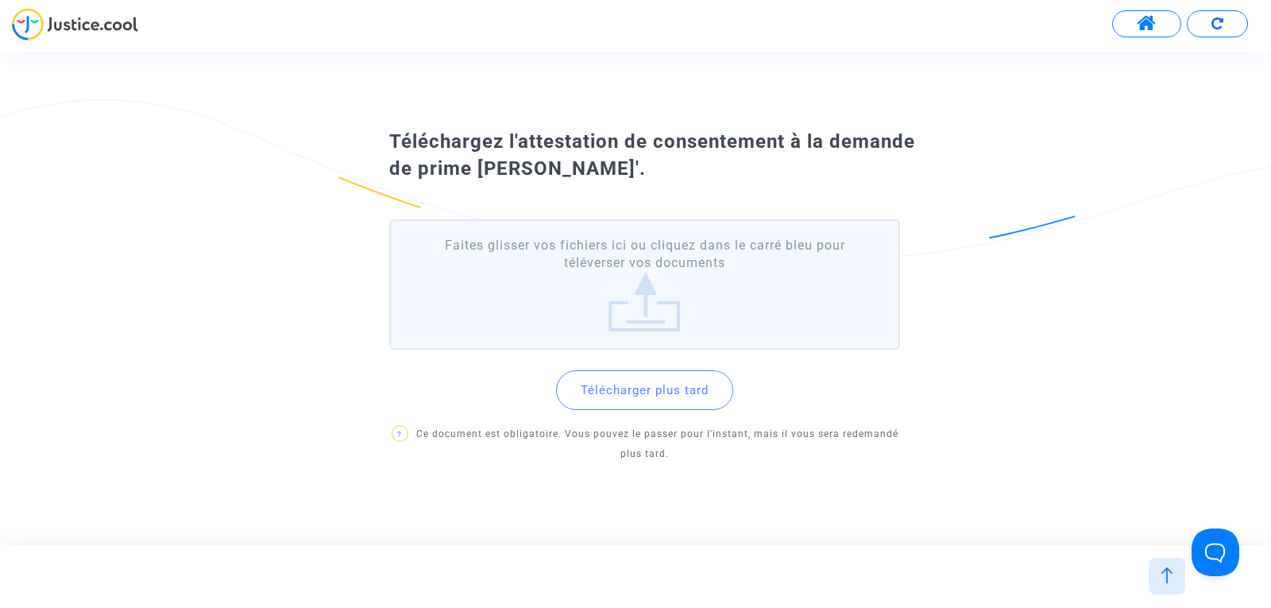
click at [626, 264] on label "Faites glisser vos fichiers ici ou cliquez dans le carré bleu pour téléverser v…" at bounding box center [644, 284] width 511 height 131
click at [0, 0] on input "Faites glisser vos fichiers ici ou cliquez dans le carré bleu pour téléverser v…" at bounding box center [0, 0] width 0 height 0
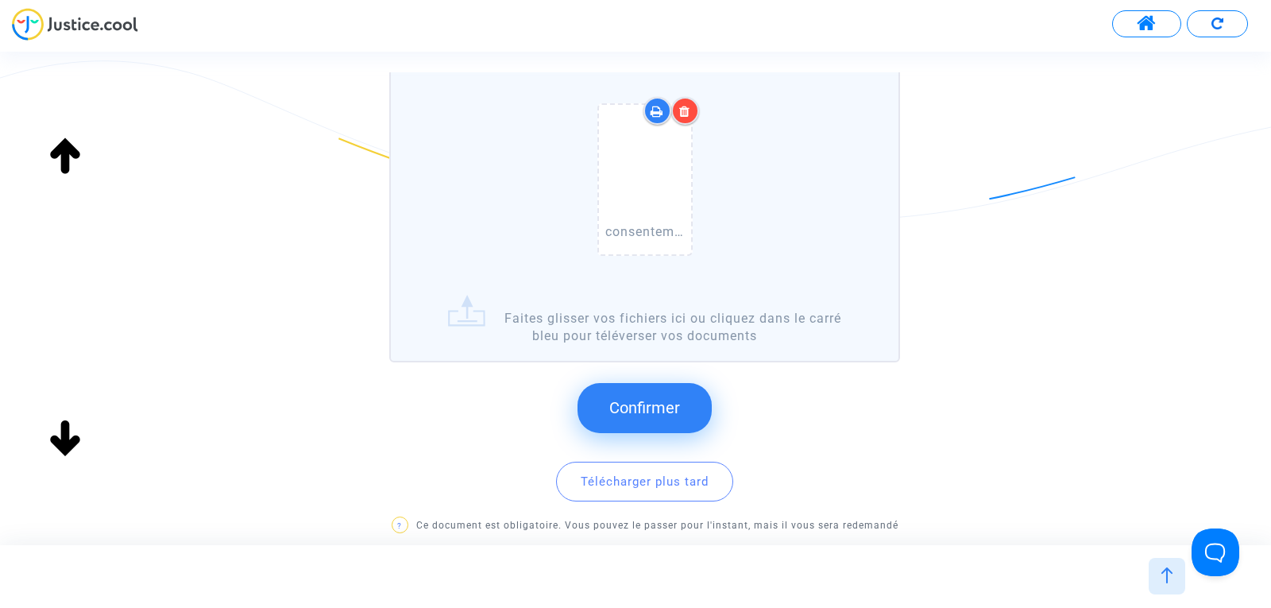
scroll to position [169, 0]
click at [643, 405] on span "Confirmer" at bounding box center [644, 406] width 71 height 19
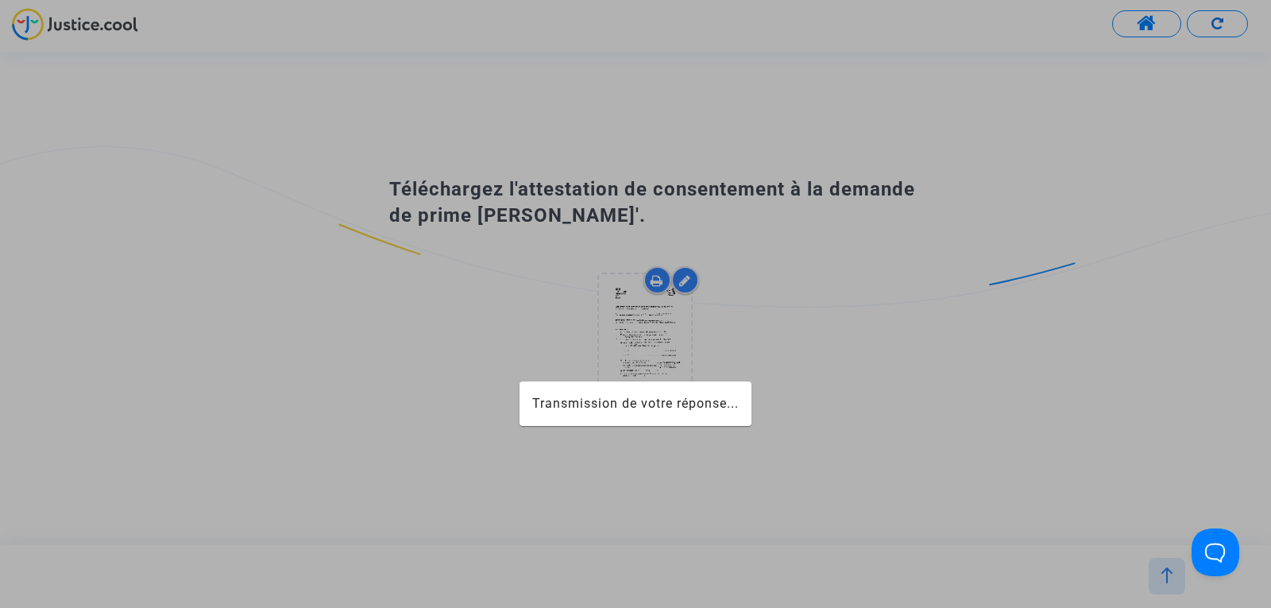
scroll to position [0, 0]
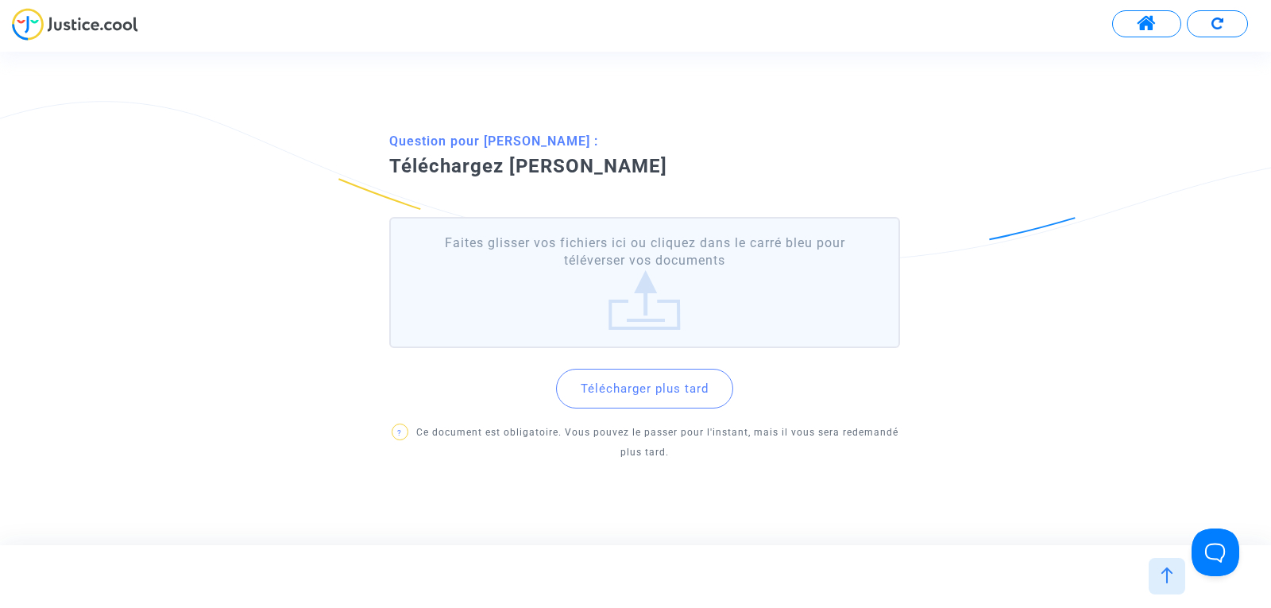
click at [595, 272] on label "Faites glisser vos fichiers ici ou cliquez dans le carré bleu pour téléverser v…" at bounding box center [644, 282] width 511 height 131
click at [0, 0] on input "Faites glisser vos fichiers ici ou cliquez dans le carré bleu pour téléverser v…" at bounding box center [0, 0] width 0 height 0
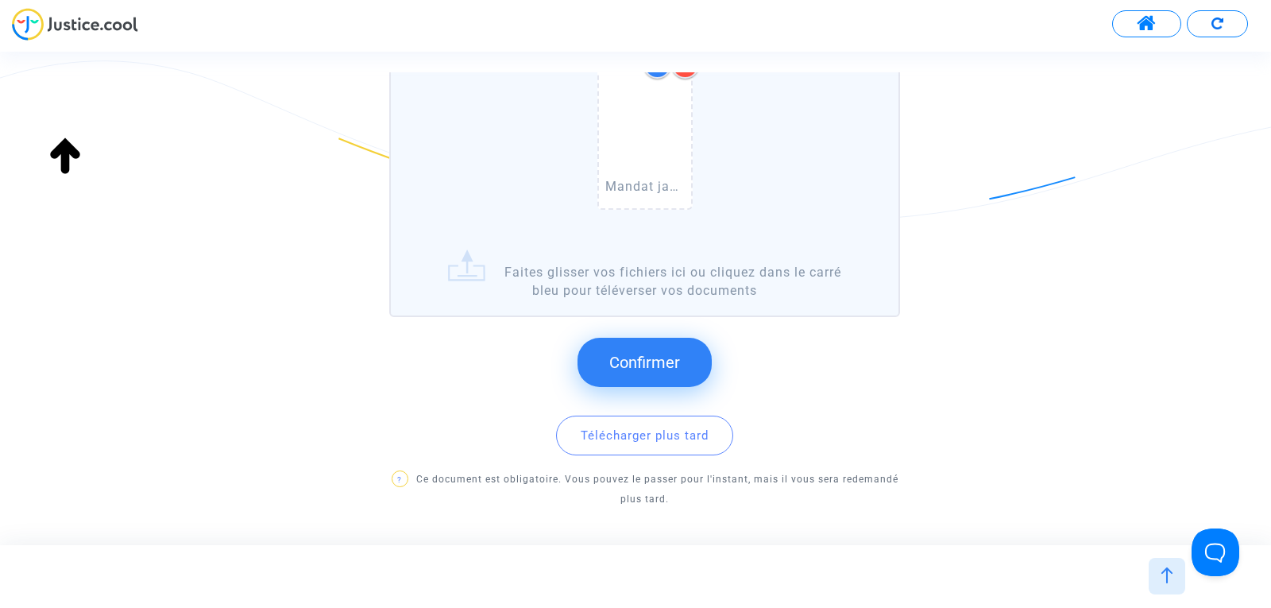
click at [658, 362] on span "Confirmer" at bounding box center [644, 362] width 71 height 19
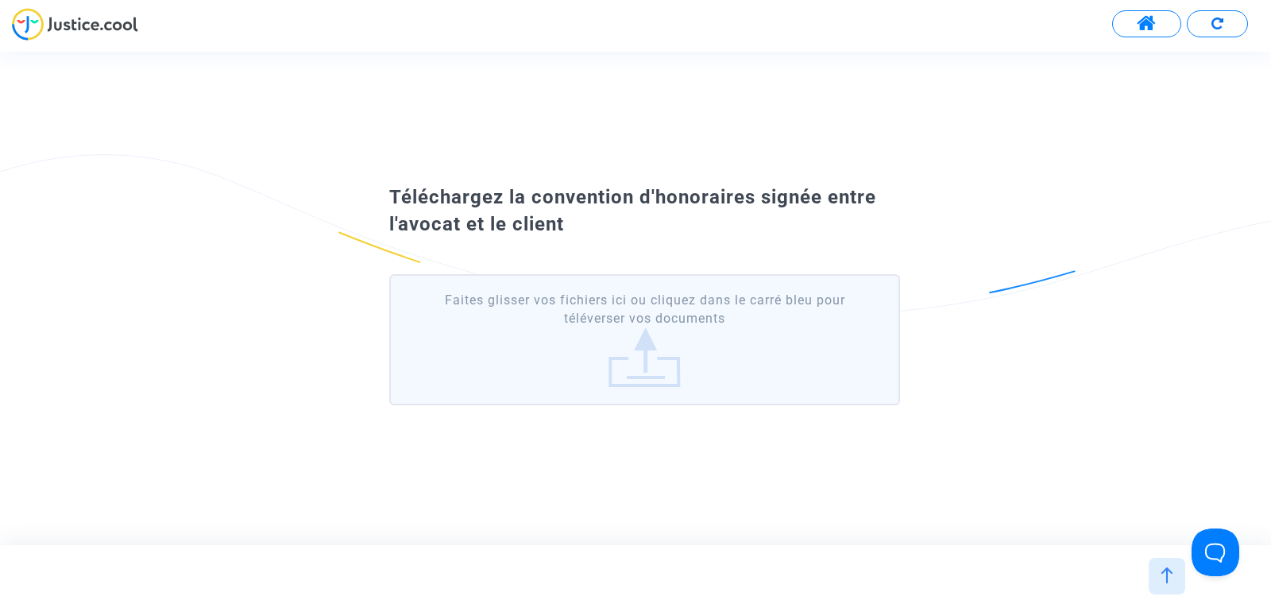
click at [631, 349] on label "Faites glisser vos fichiers ici ou cliquez dans le carré bleu pour téléverser v…" at bounding box center [644, 339] width 511 height 131
click at [0, 0] on input "Faites glisser vos fichiers ici ou cliquez dans le carré bleu pour téléverser v…" at bounding box center [0, 0] width 0 height 0
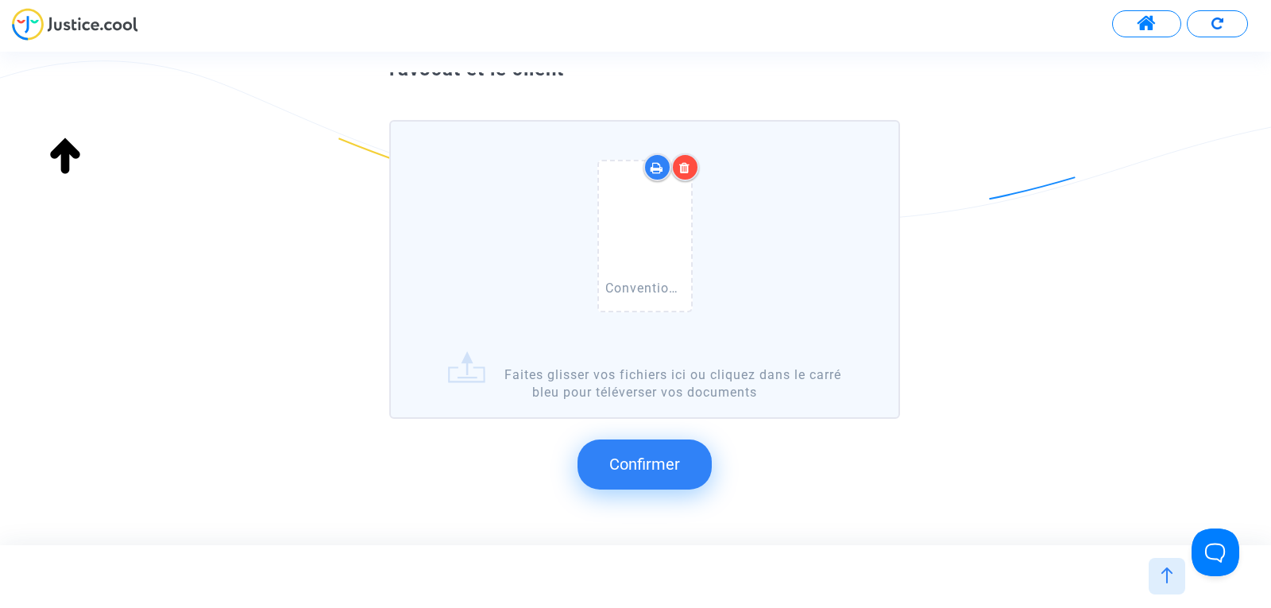
scroll to position [113, 0]
click at [668, 473] on button "Confirmer" at bounding box center [644, 462] width 134 height 49
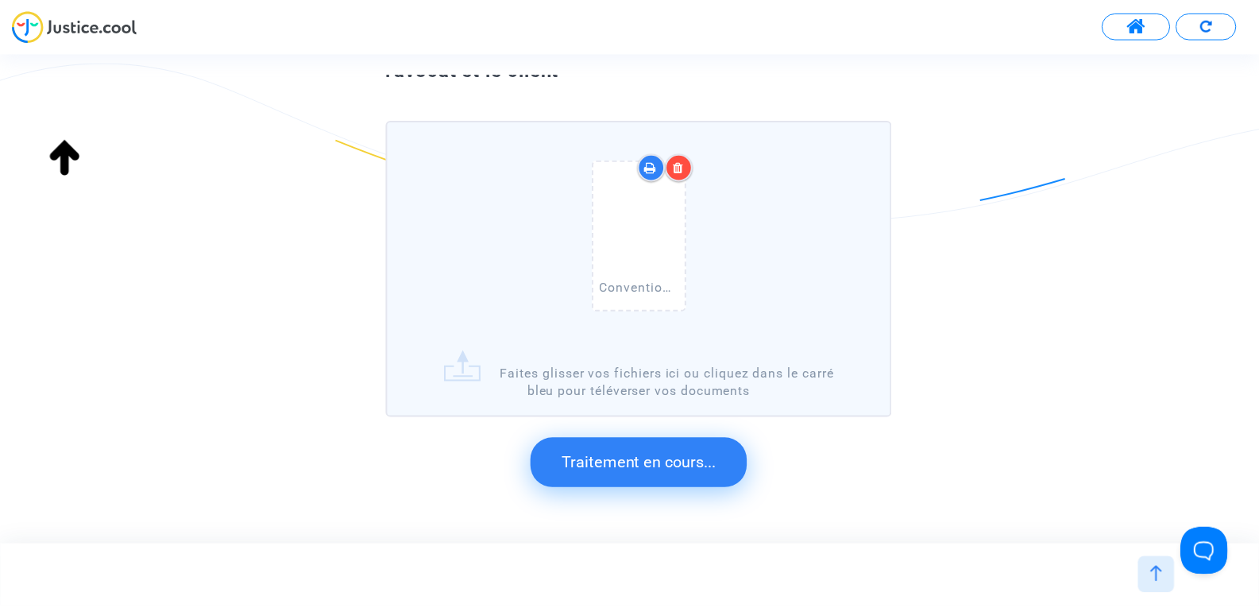
scroll to position [0, 0]
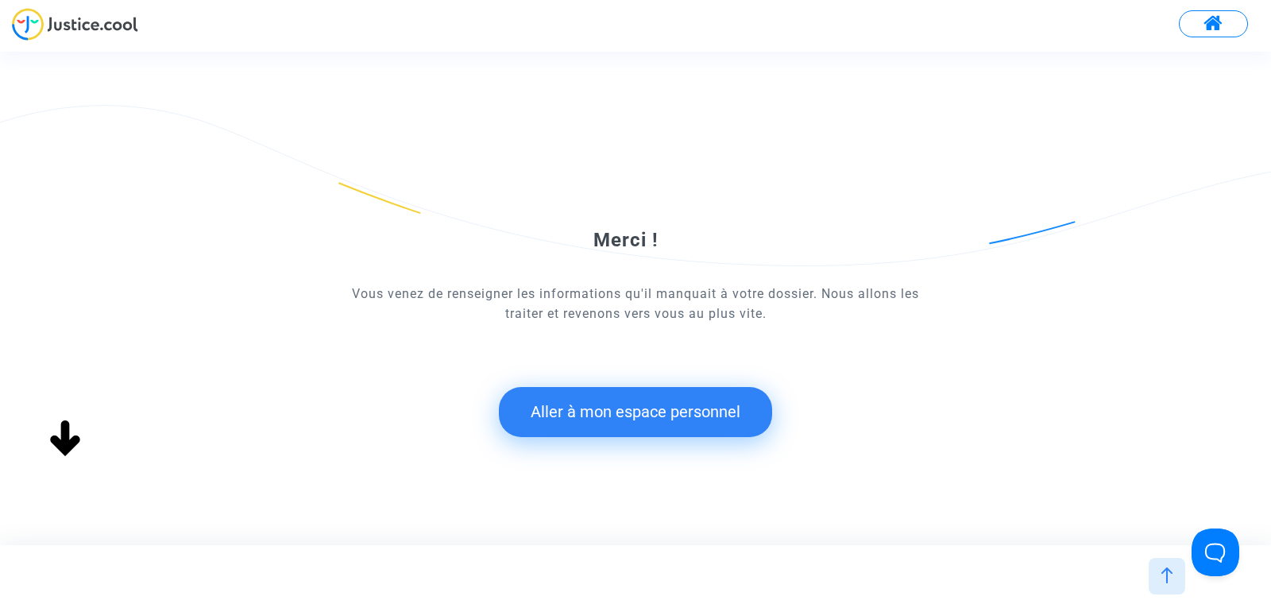
click at [614, 416] on button "Aller à mon espace personnel" at bounding box center [635, 411] width 273 height 49
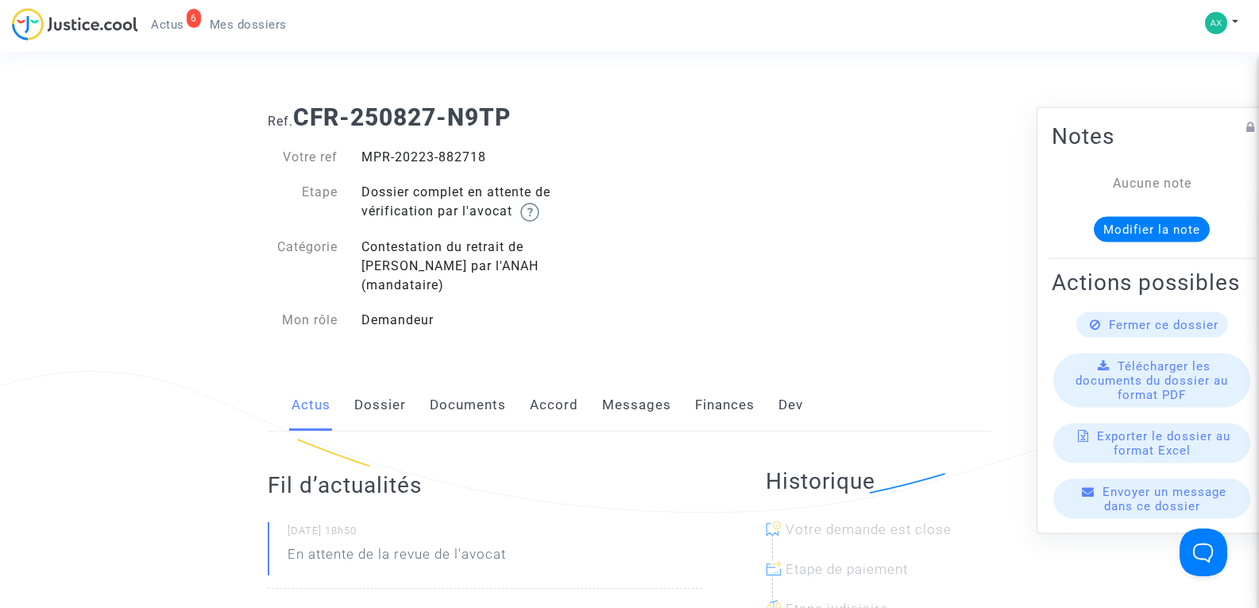
click at [239, 29] on span "Mes dossiers" at bounding box center [248, 24] width 77 height 14
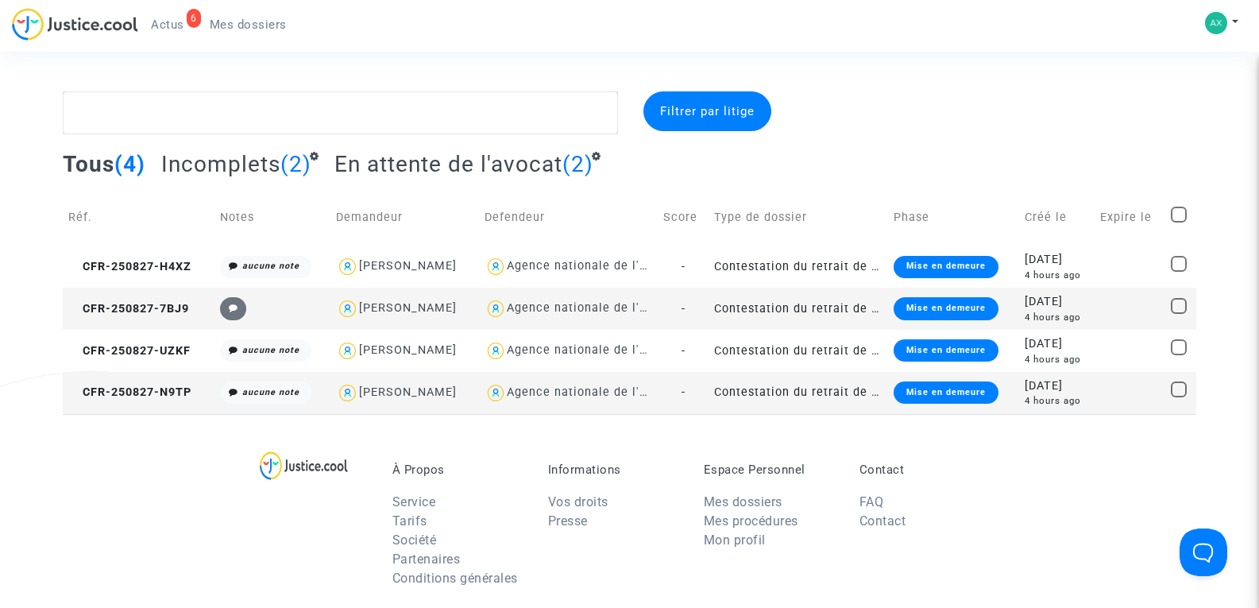
click at [165, 17] on span "Actus" at bounding box center [167, 24] width 33 height 14
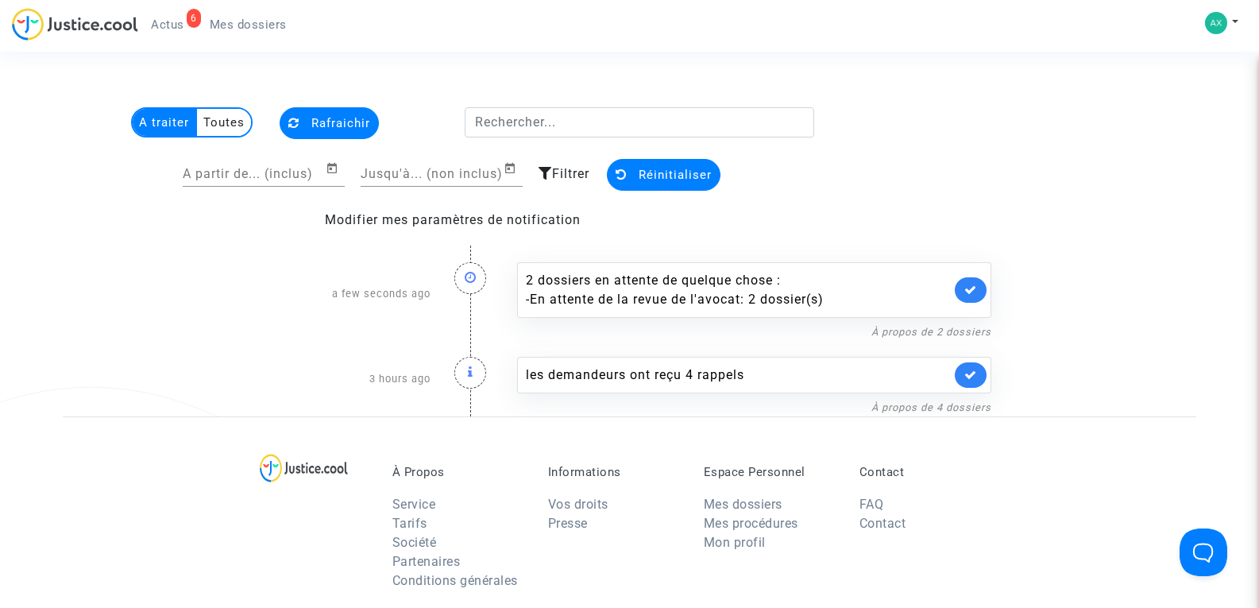
click at [232, 32] on link "Mes dossiers" at bounding box center [248, 25] width 102 height 24
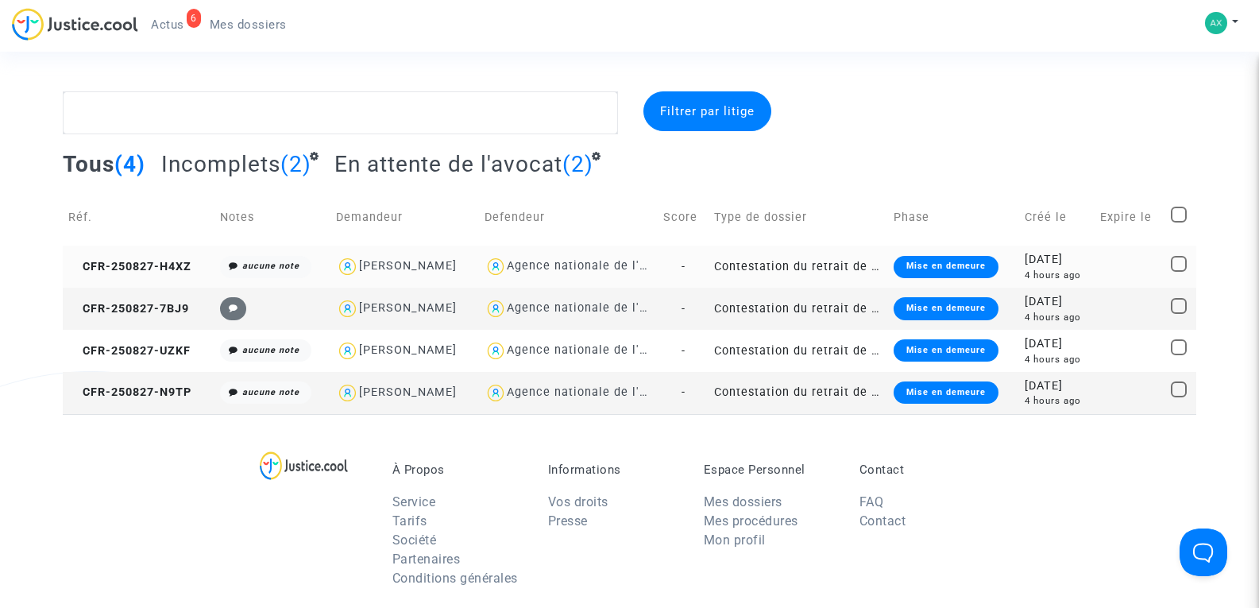
click at [391, 264] on div "Nicolas VARACHER" at bounding box center [408, 266] width 98 height 14
type textarea "@"Nicolas VARACHER" @"SOS MaPrimeRénov by Pitcher Avocat""
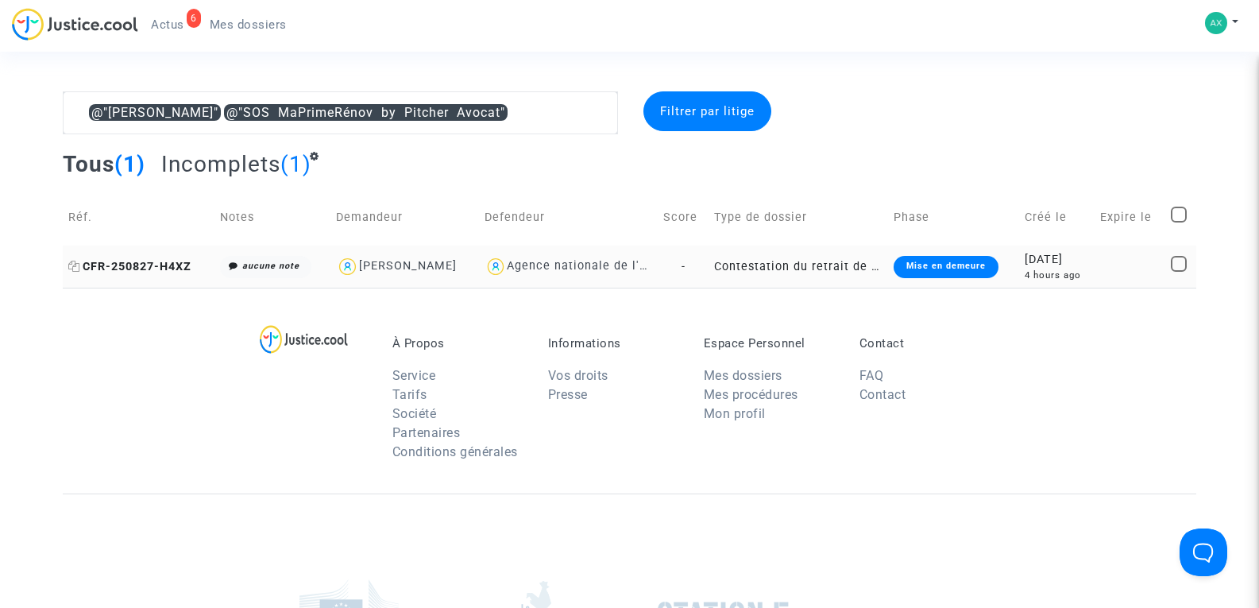
click at [161, 271] on span "CFR-250827-H4XZ" at bounding box center [129, 267] width 123 height 14
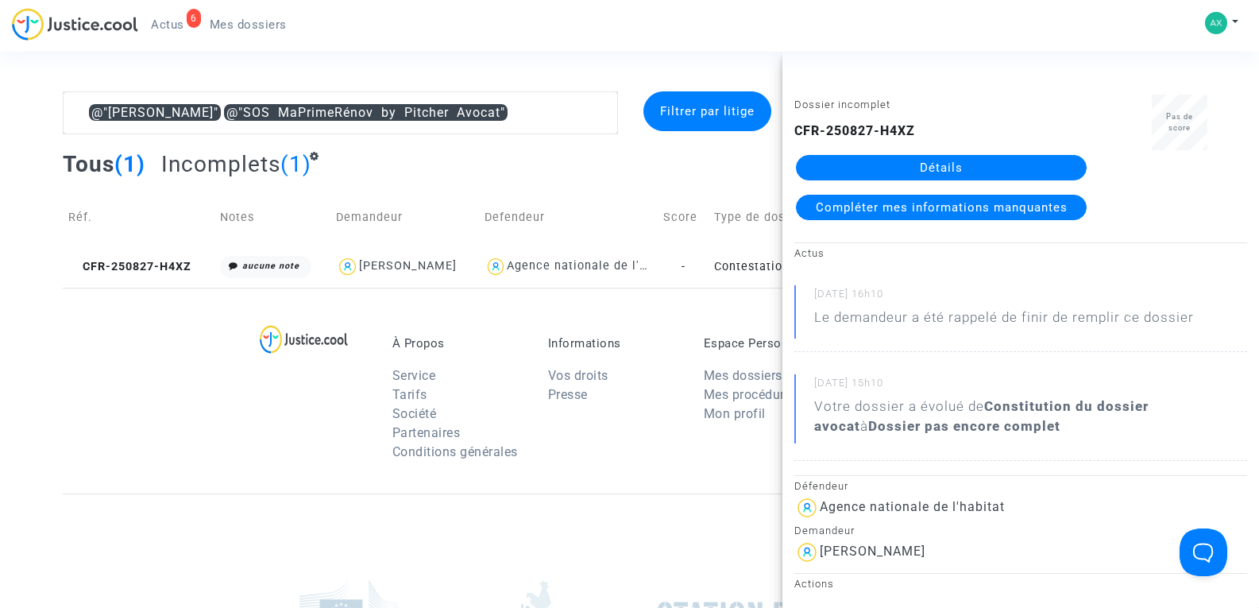
click at [936, 214] on span "Compléter mes informations manquantes" at bounding box center [942, 207] width 252 height 14
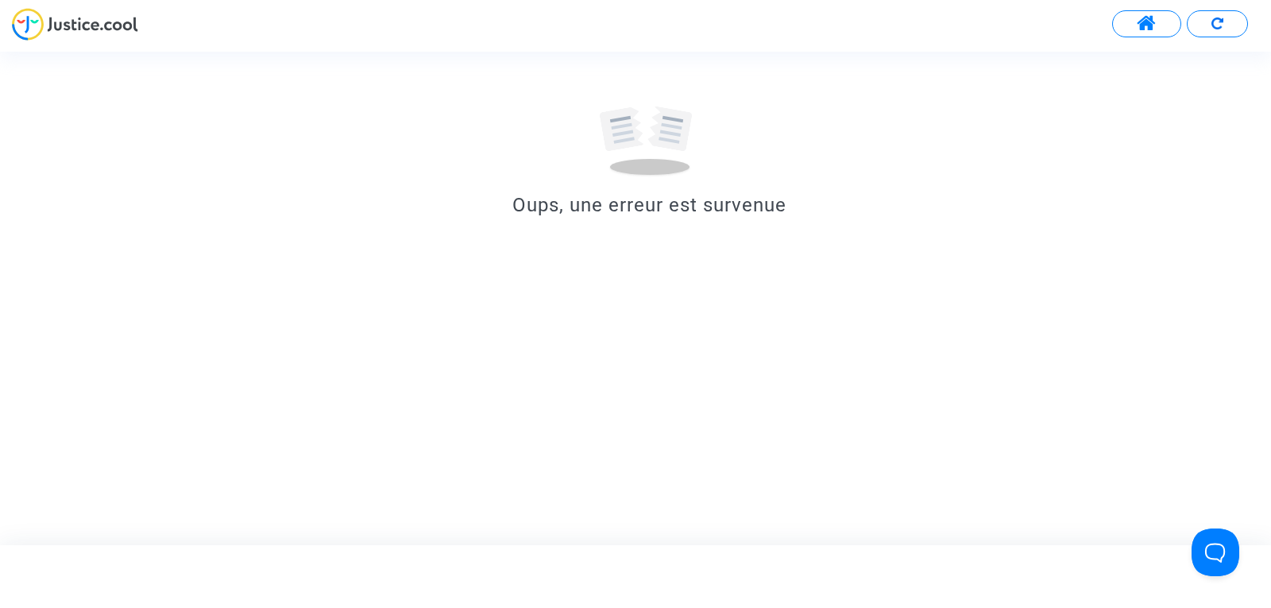
click at [1222, 30] on button at bounding box center [1217, 23] width 61 height 27
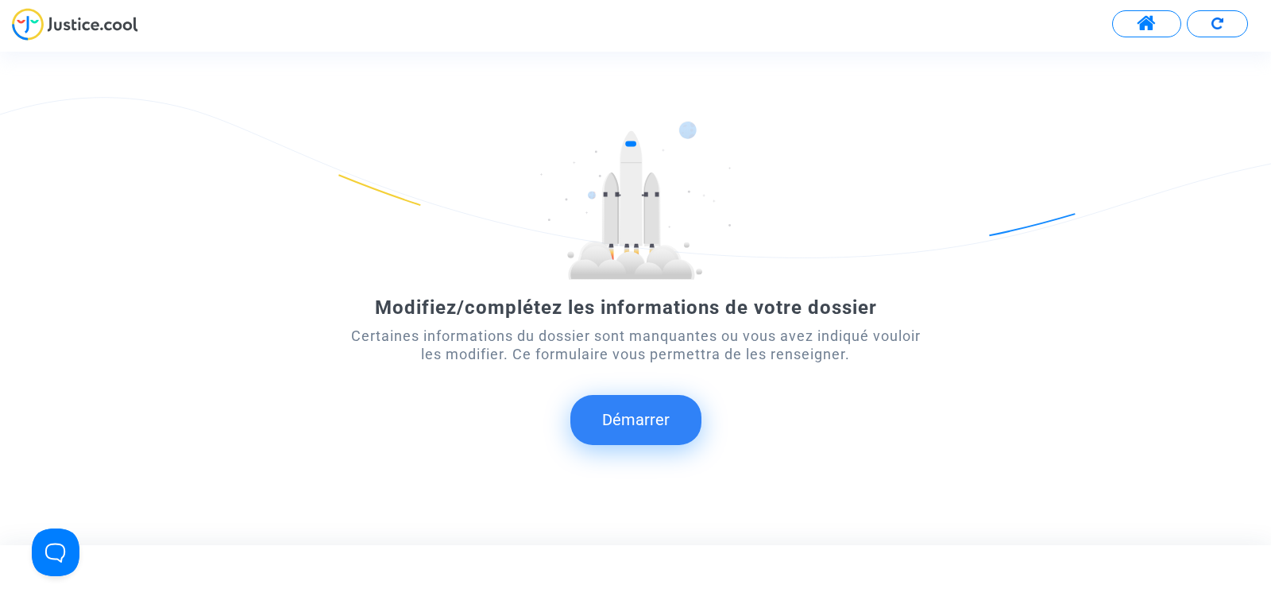
click at [625, 437] on button "Démarrer" at bounding box center [635, 419] width 131 height 49
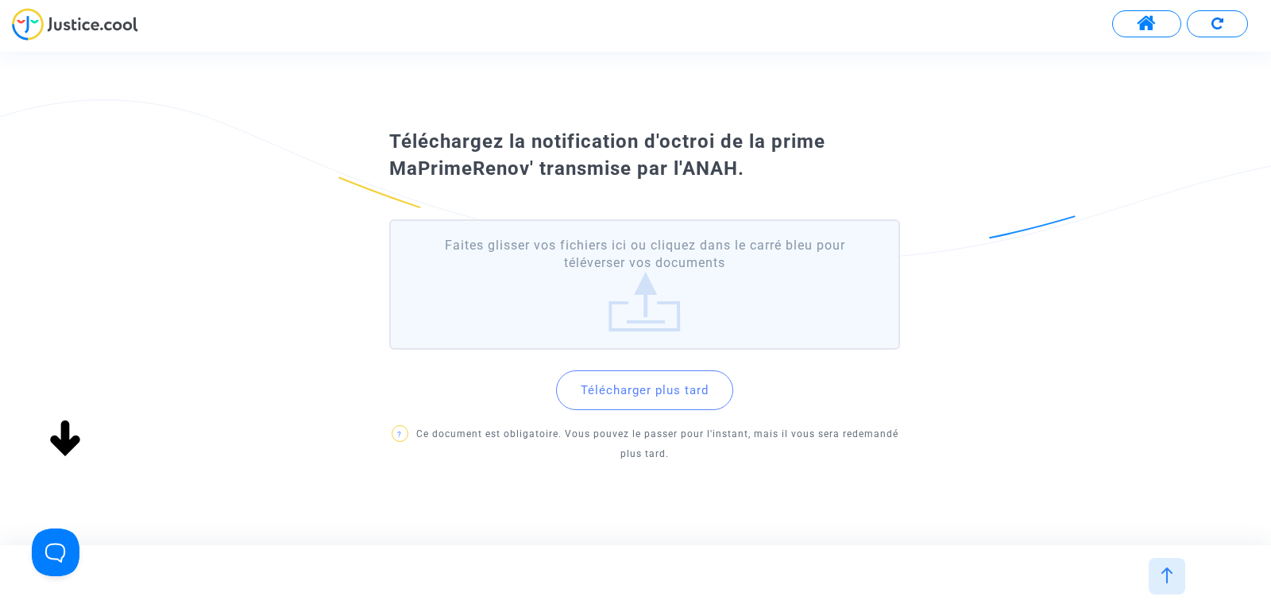
click at [767, 295] on label "Faites glisser vos fichiers ici ou cliquez dans le carré bleu pour téléverser v…" at bounding box center [644, 284] width 511 height 131
click at [0, 0] on input "Faites glisser vos fichiers ici ou cliquez dans le carré bleu pour téléverser v…" at bounding box center [0, 0] width 0 height 0
click at [639, 283] on label "Faites glisser vos fichiers ici ou cliquez dans le carré bleu pour téléverser v…" at bounding box center [644, 284] width 511 height 131
click at [0, 0] on input "Faites glisser vos fichiers ici ou cliquez dans le carré bleu pour téléverser v…" at bounding box center [0, 0] width 0 height 0
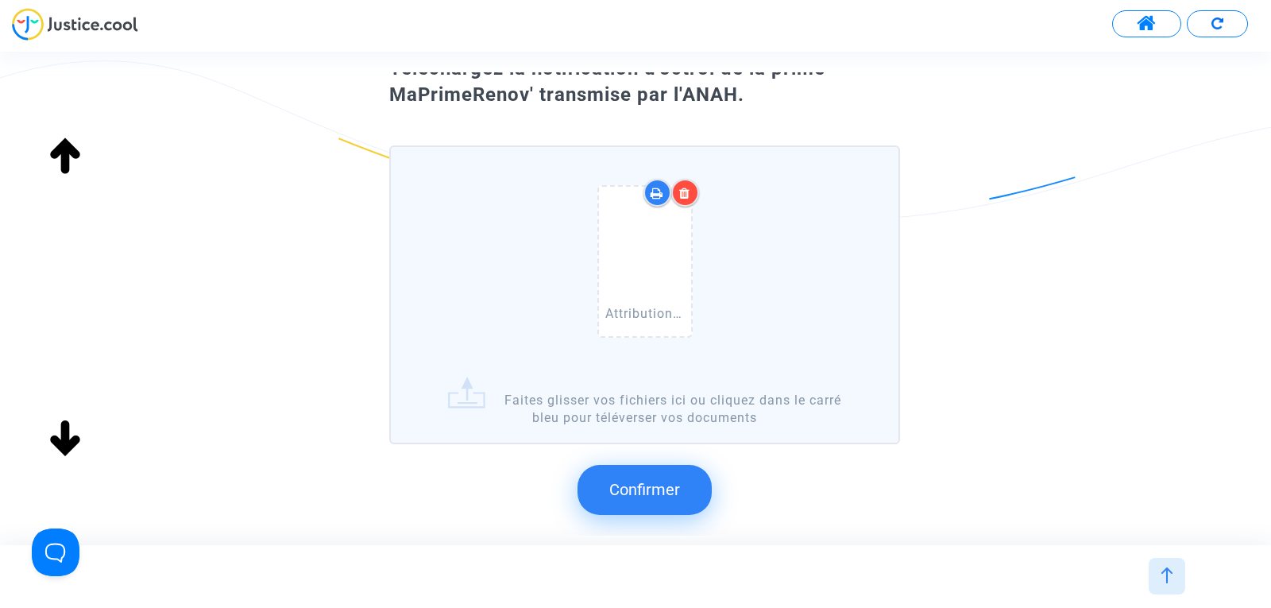
scroll to position [87, 0]
click at [640, 491] on span "Confirmer" at bounding box center [644, 488] width 71 height 19
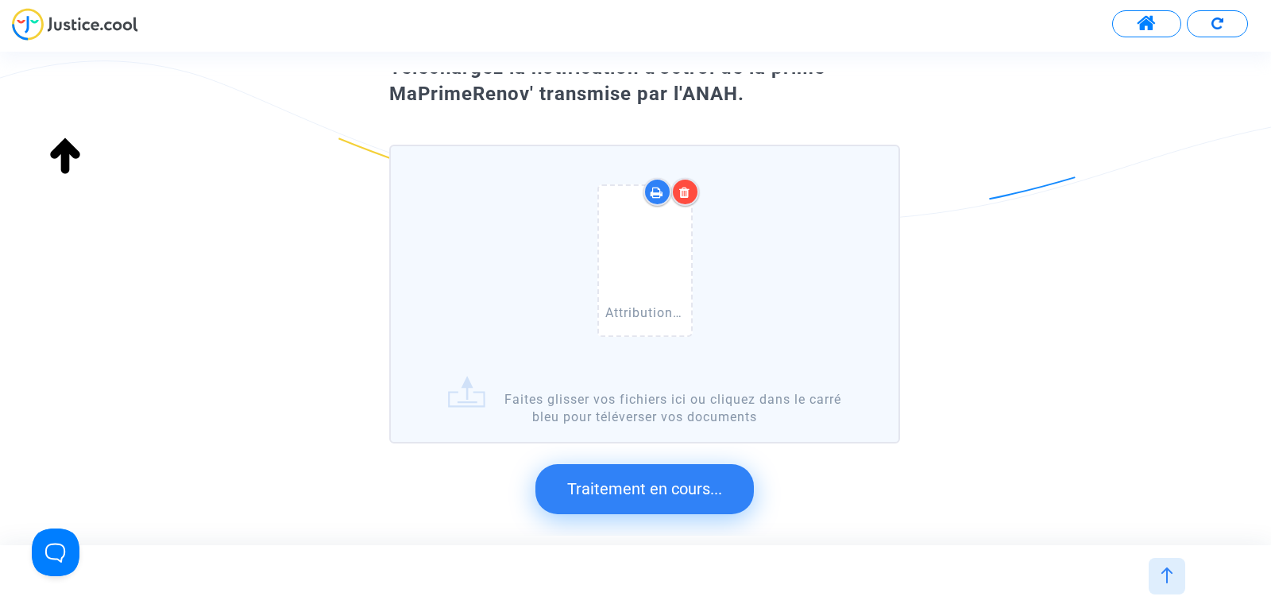
scroll to position [0, 0]
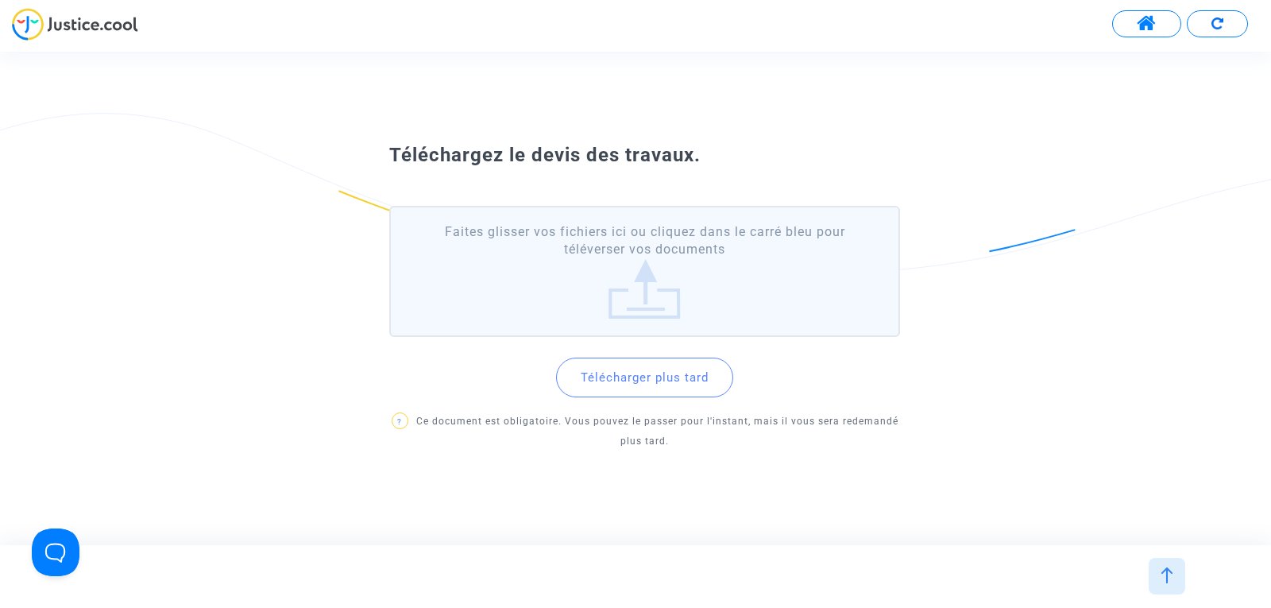
click at [727, 268] on label "Faites glisser vos fichiers ici ou cliquez dans le carré bleu pour téléverser v…" at bounding box center [644, 271] width 511 height 131
click at [0, 0] on input "Faites glisser vos fichiers ici ou cliquez dans le carré bleu pour téléverser v…" at bounding box center [0, 0] width 0 height 0
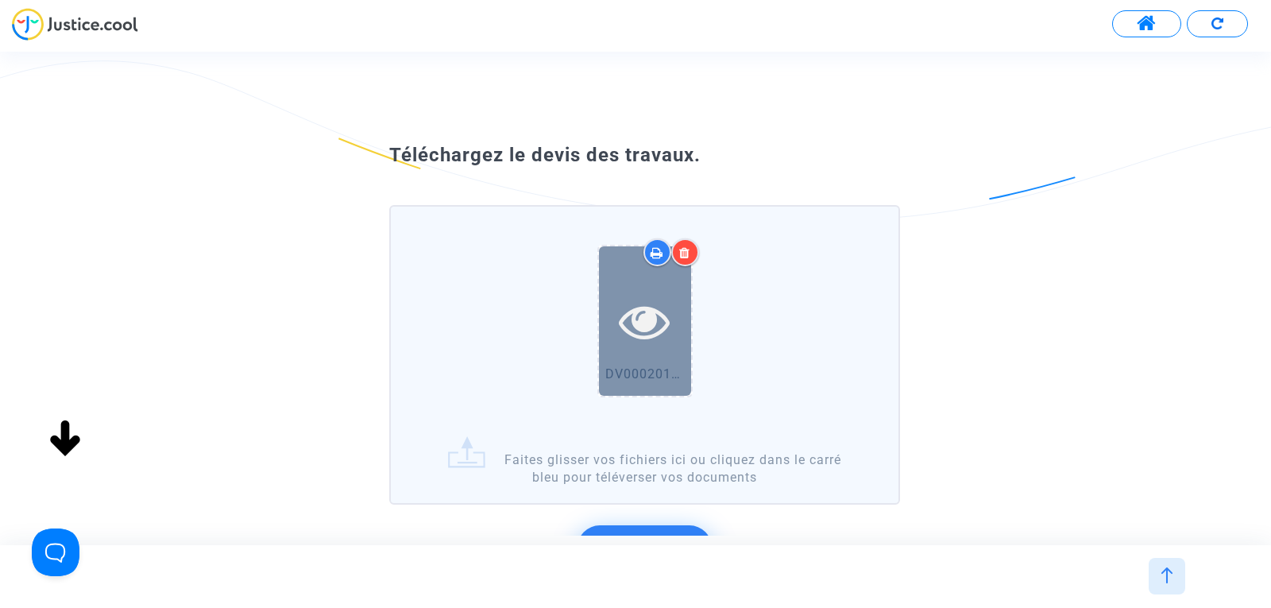
click at [663, 340] on icon at bounding box center [645, 320] width 52 height 51
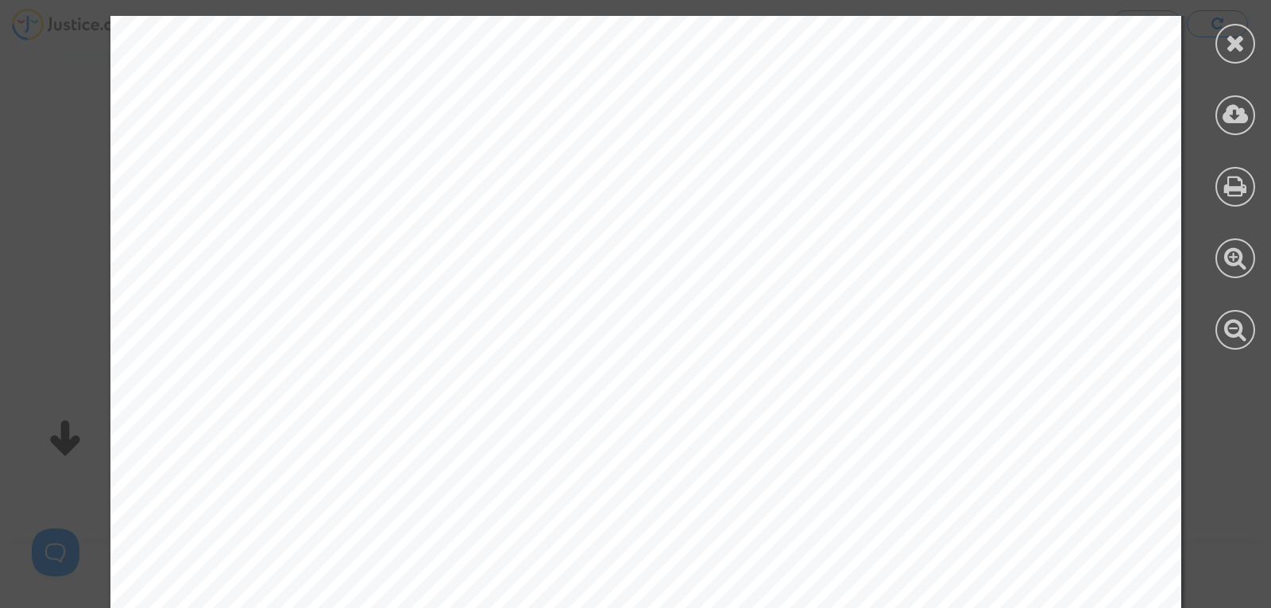
scroll to position [291, 0]
click at [1245, 31] on div at bounding box center [1235, 44] width 40 height 40
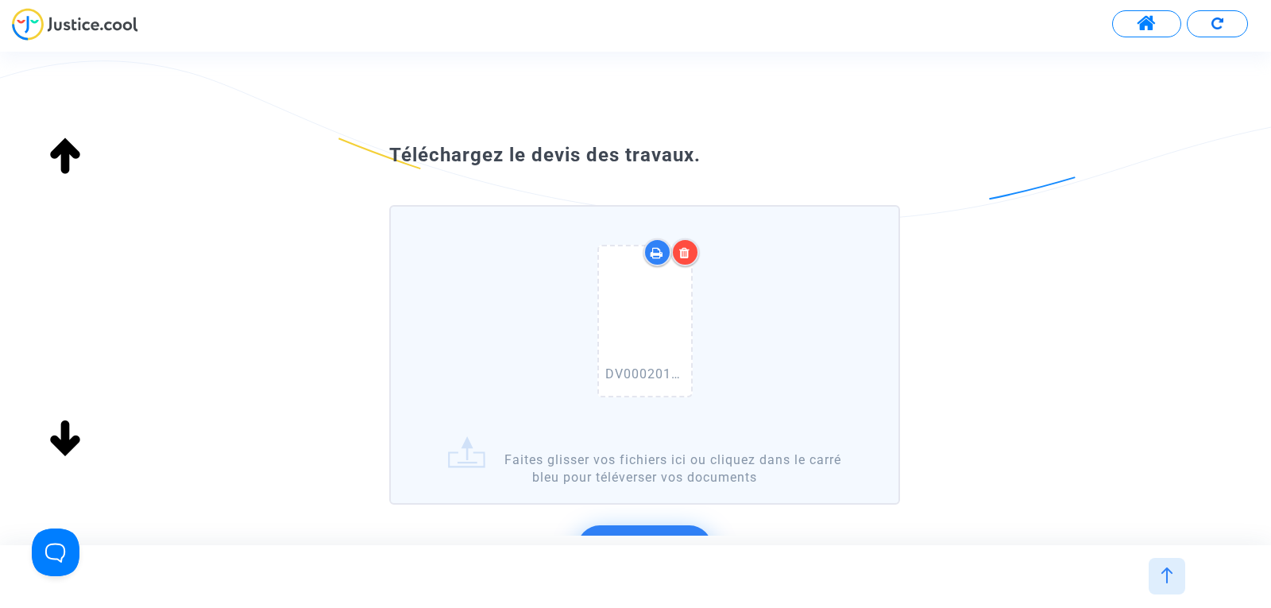
scroll to position [137, 0]
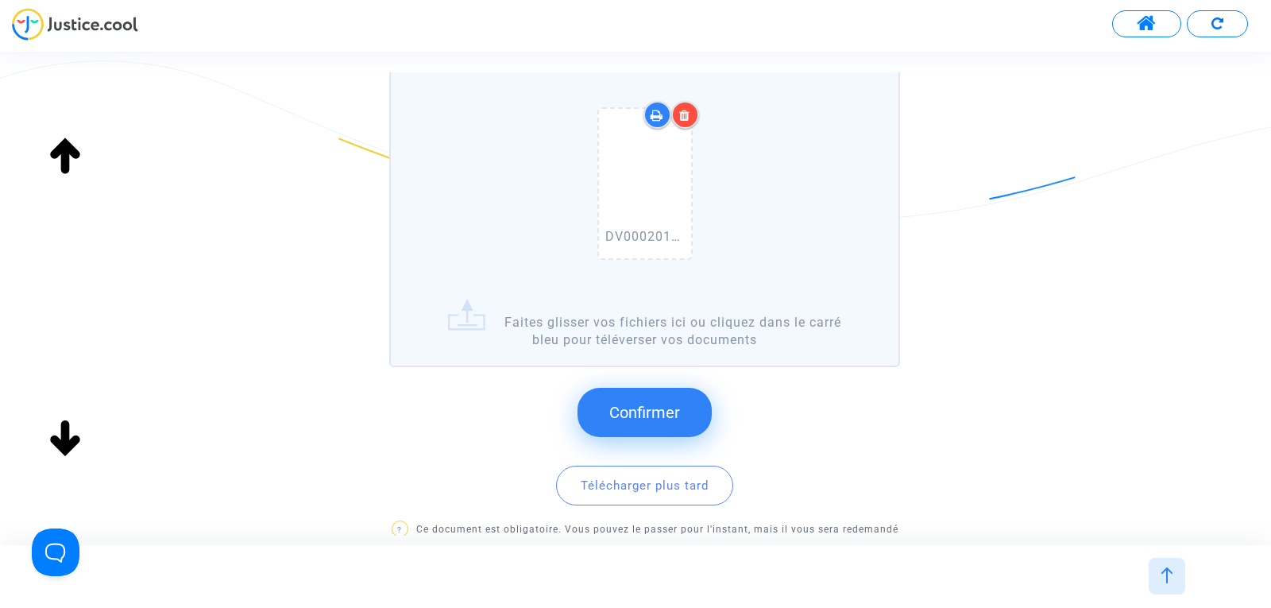
click at [652, 406] on span "Confirmer" at bounding box center [644, 412] width 71 height 19
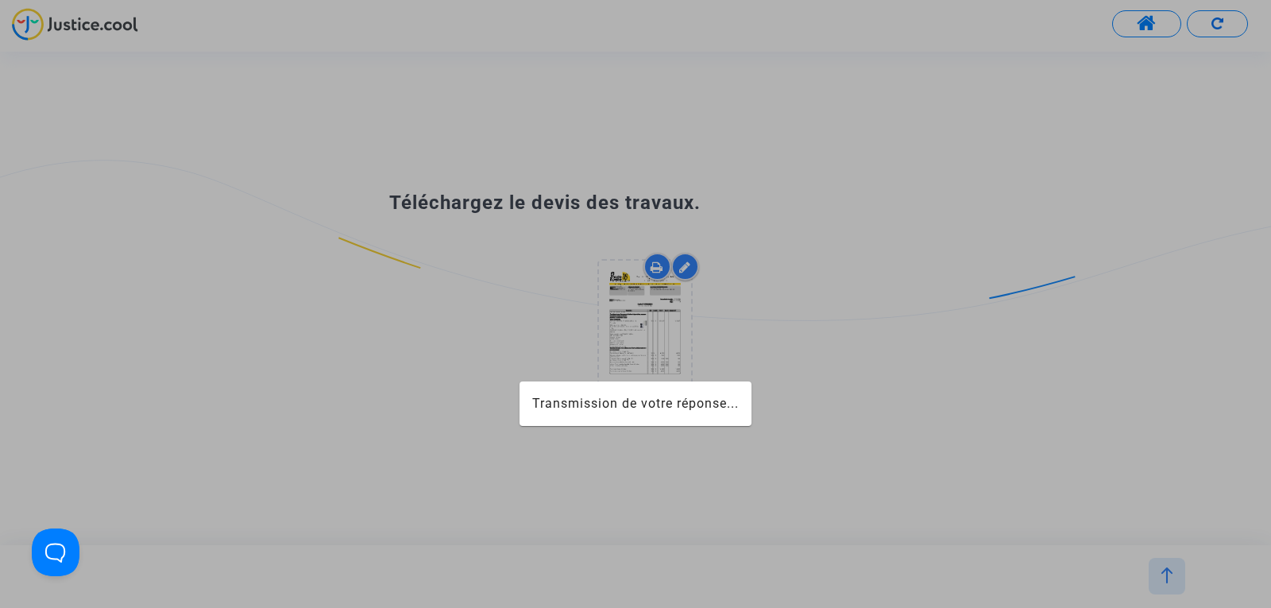
scroll to position [0, 0]
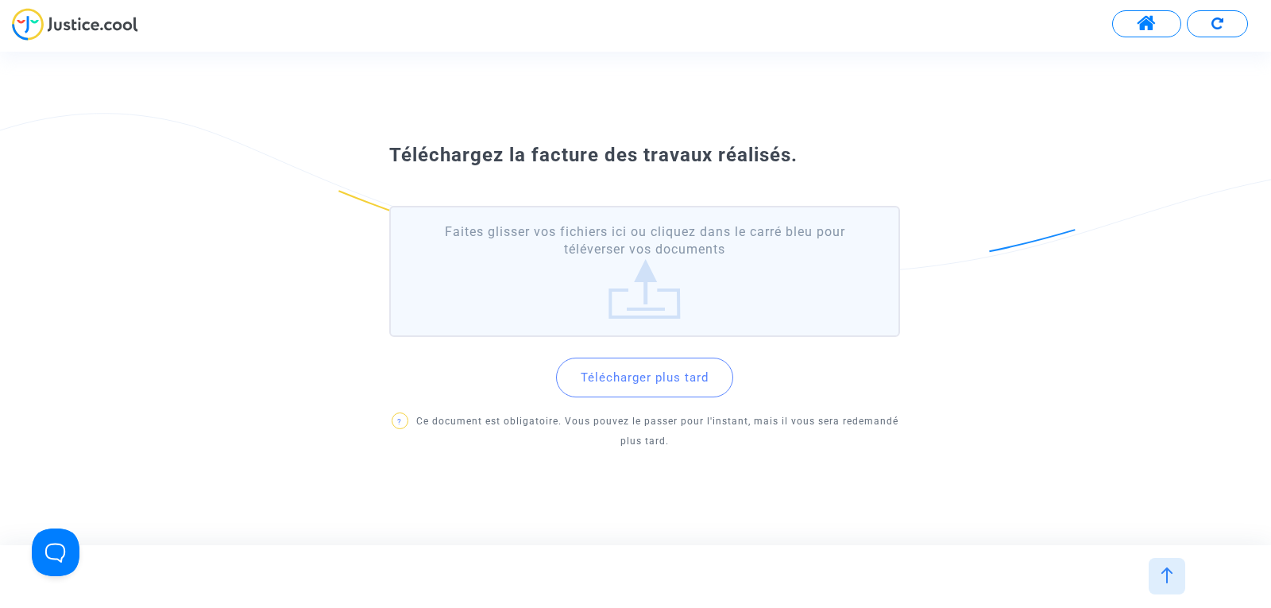
click at [687, 285] on label "Faites glisser vos fichiers ici ou cliquez dans le carré bleu pour téléverser v…" at bounding box center [644, 271] width 511 height 131
click at [0, 0] on input "Faites glisser vos fichiers ici ou cliquez dans le carré bleu pour téléverser v…" at bounding box center [0, 0] width 0 height 0
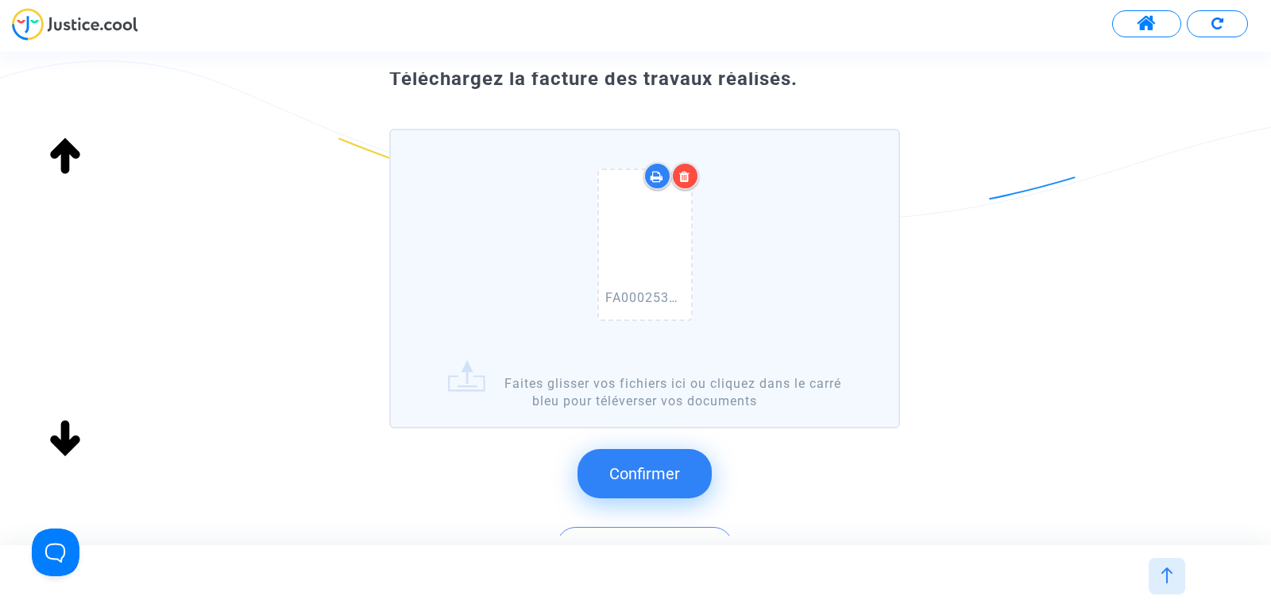
scroll to position [78, 0]
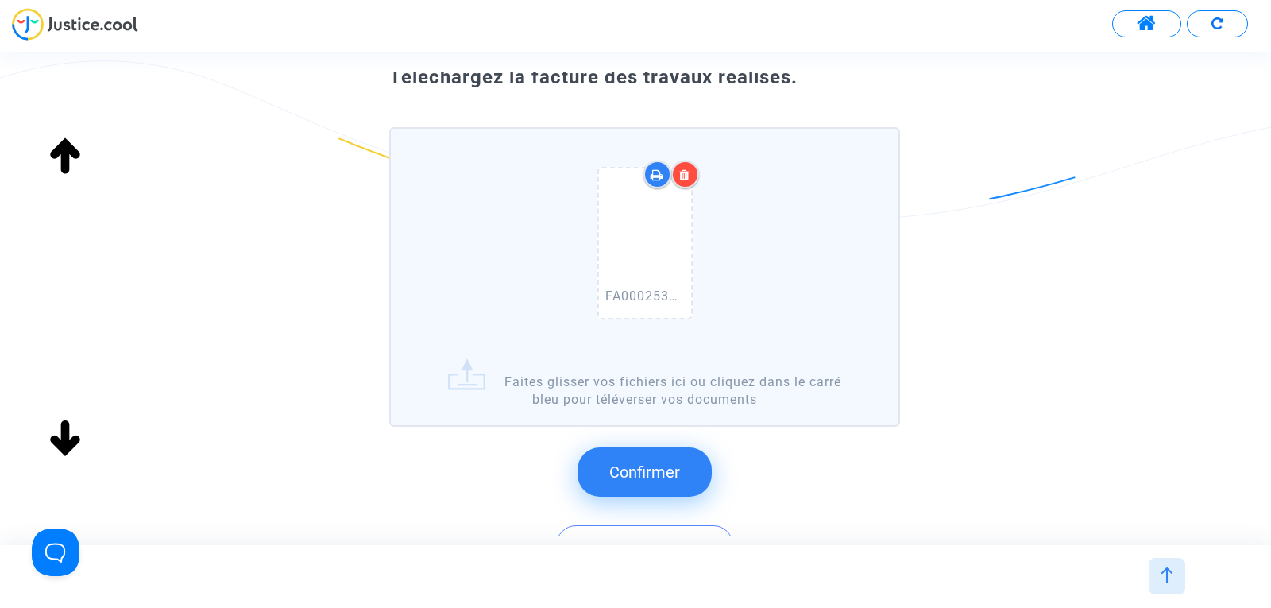
click at [611, 469] on span "Confirmer" at bounding box center [644, 471] width 71 height 19
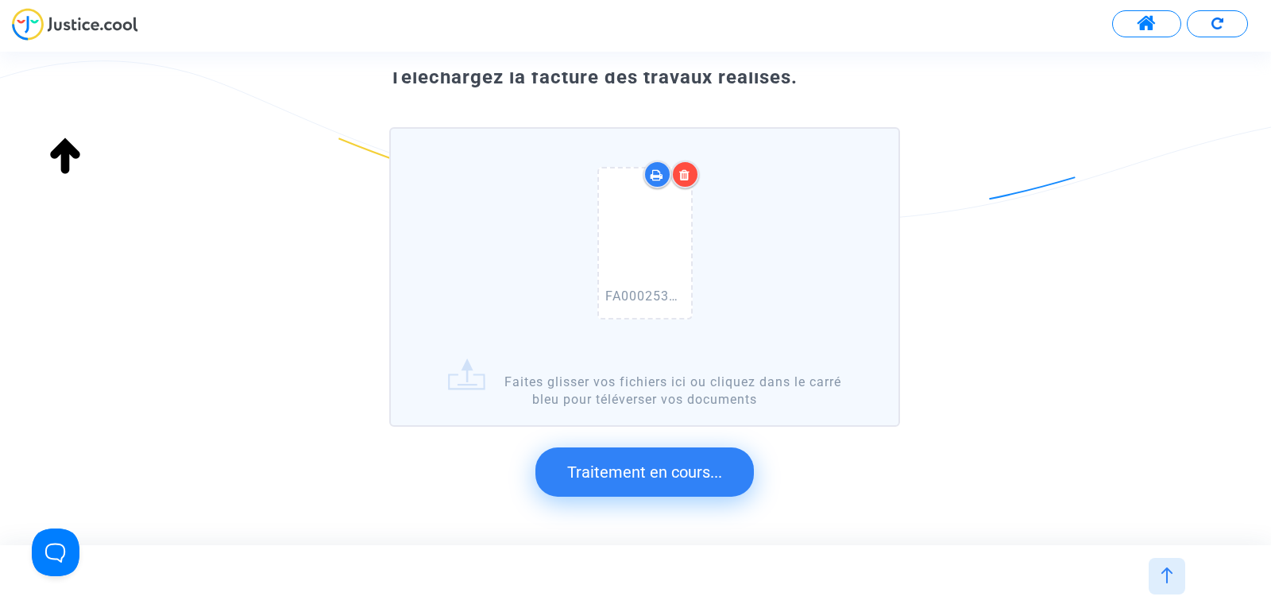
scroll to position [0, 0]
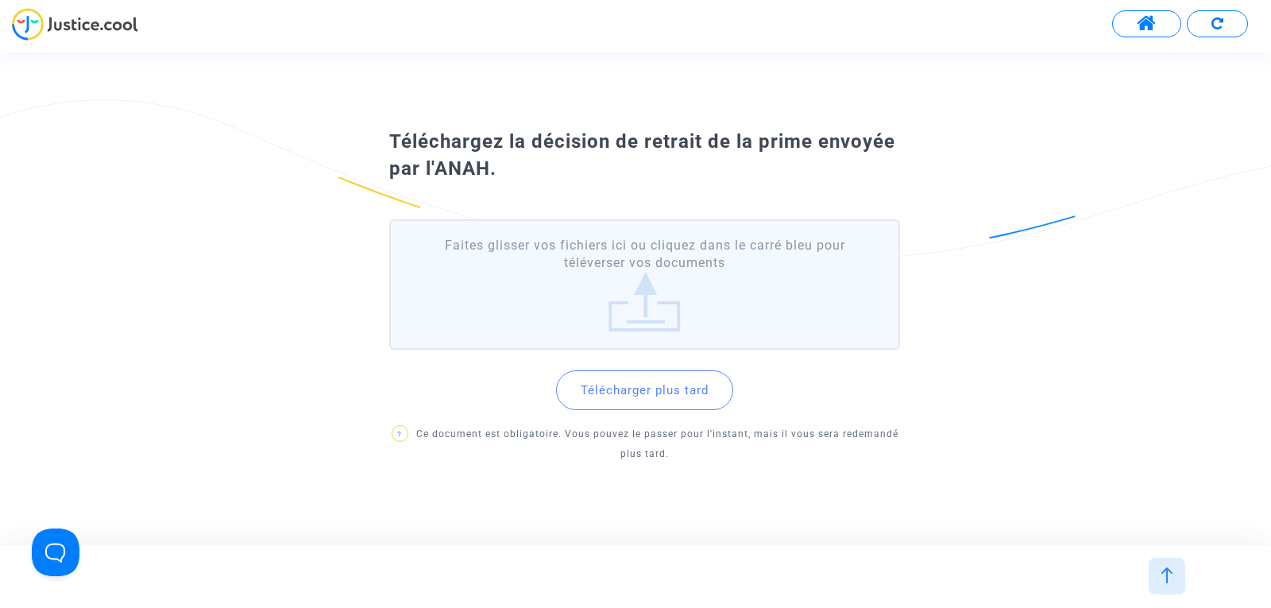
click at [629, 284] on label "Faites glisser vos fichiers ici ou cliquez dans le carré bleu pour téléverser v…" at bounding box center [644, 284] width 511 height 131
click at [0, 0] on input "Faites glisser vos fichiers ici ou cliquez dans le carré bleu pour téléverser v…" at bounding box center [0, 0] width 0 height 0
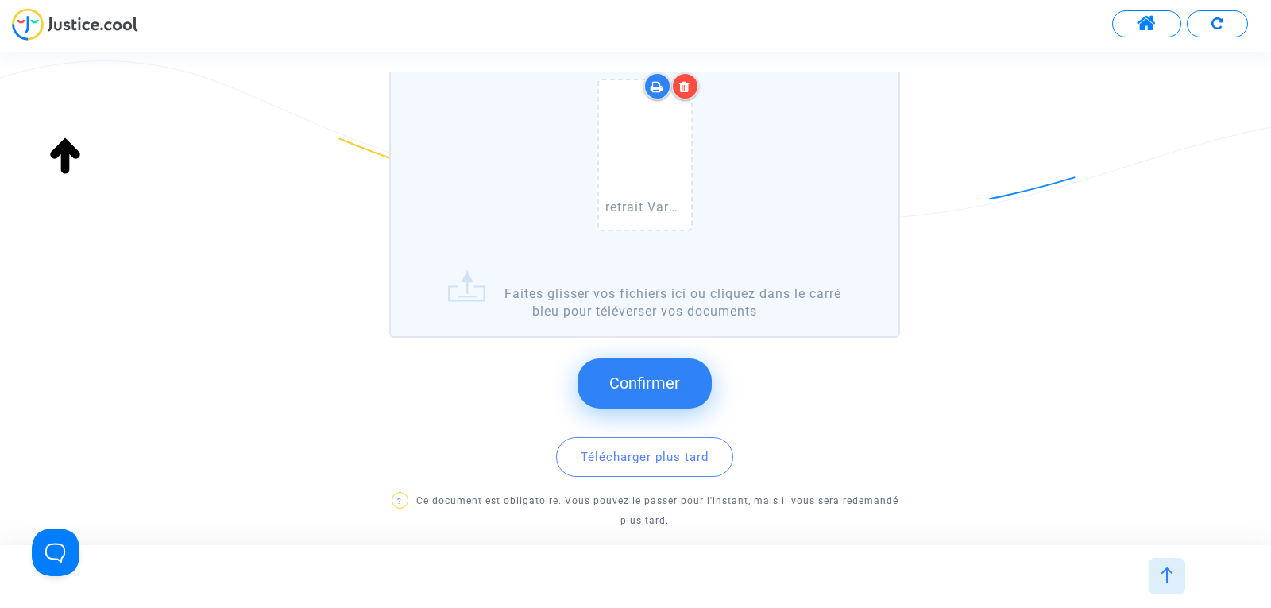
click at [666, 382] on span "Confirmer" at bounding box center [644, 382] width 71 height 19
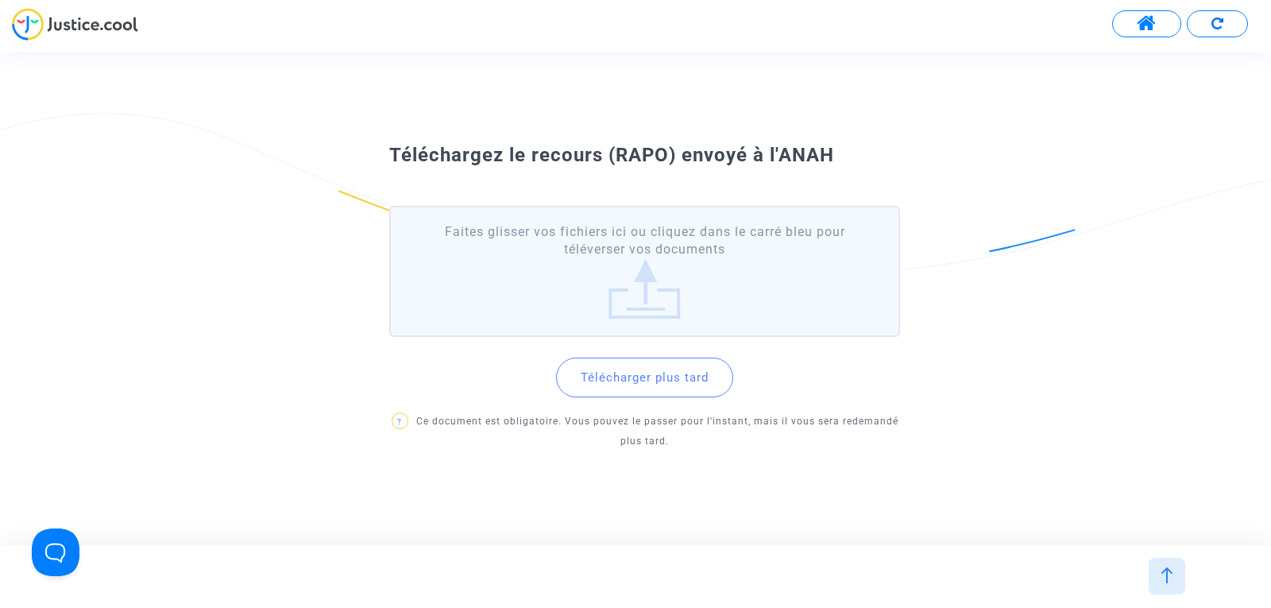
click at [636, 258] on label "Faites glisser vos fichiers ici ou cliquez dans le carré bleu pour téléverser v…" at bounding box center [644, 271] width 511 height 131
click at [0, 0] on input "Faites glisser vos fichiers ici ou cliquez dans le carré bleu pour téléverser v…" at bounding box center [0, 0] width 0 height 0
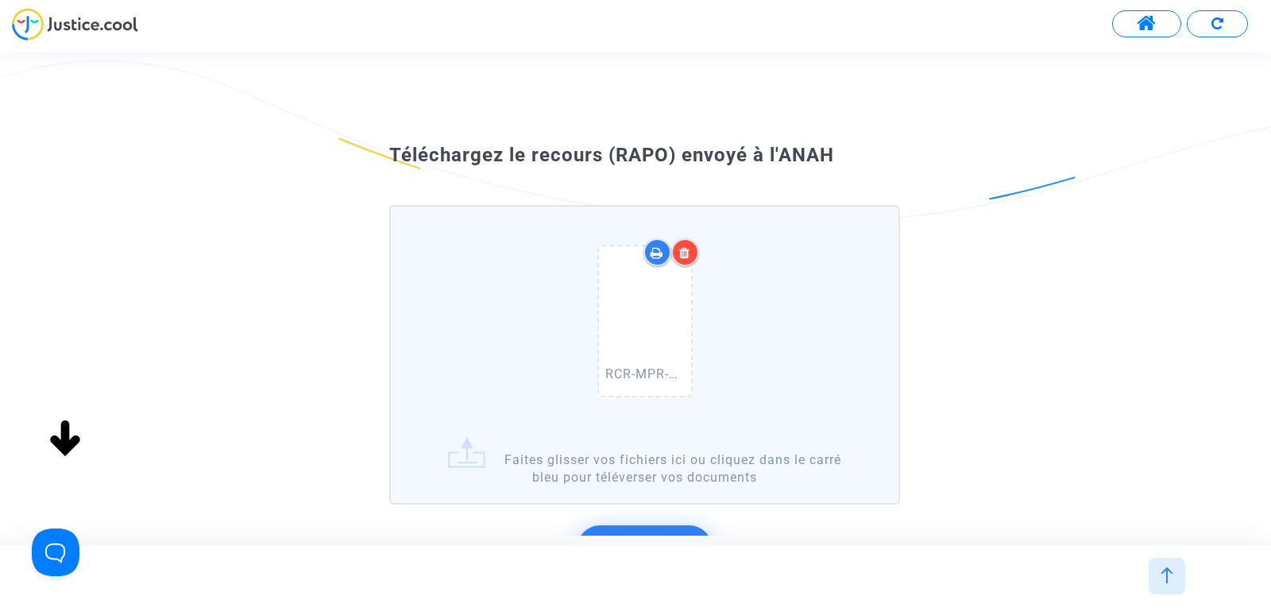
scroll to position [113, 0]
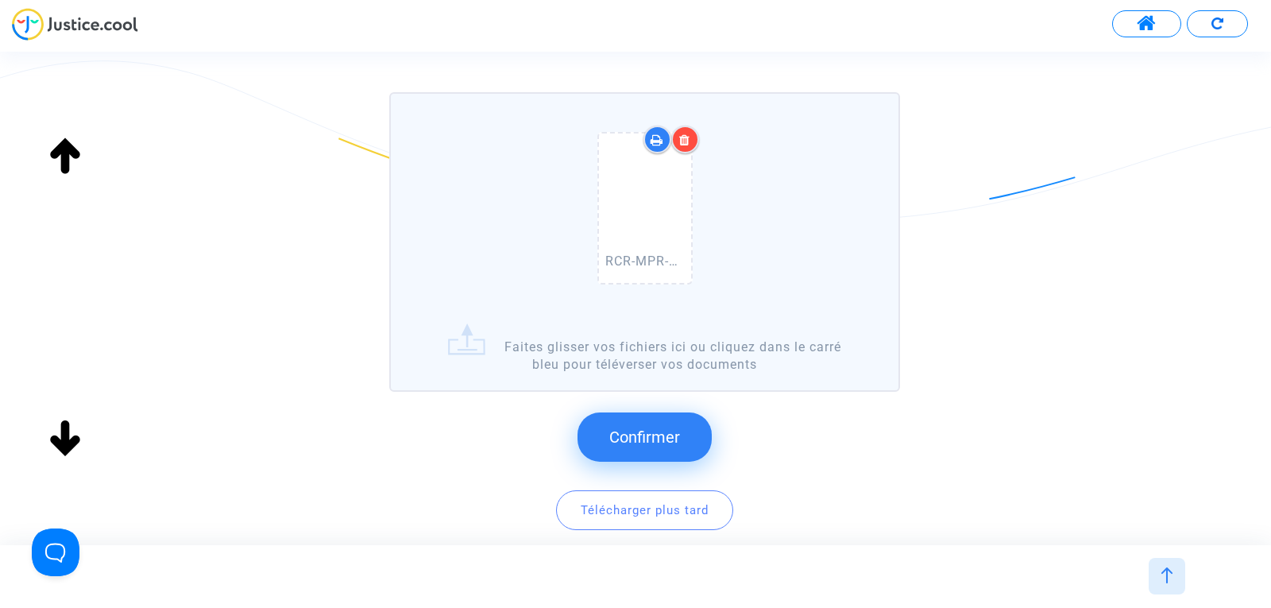
click at [655, 424] on button "Confirmer" at bounding box center [644, 436] width 134 height 49
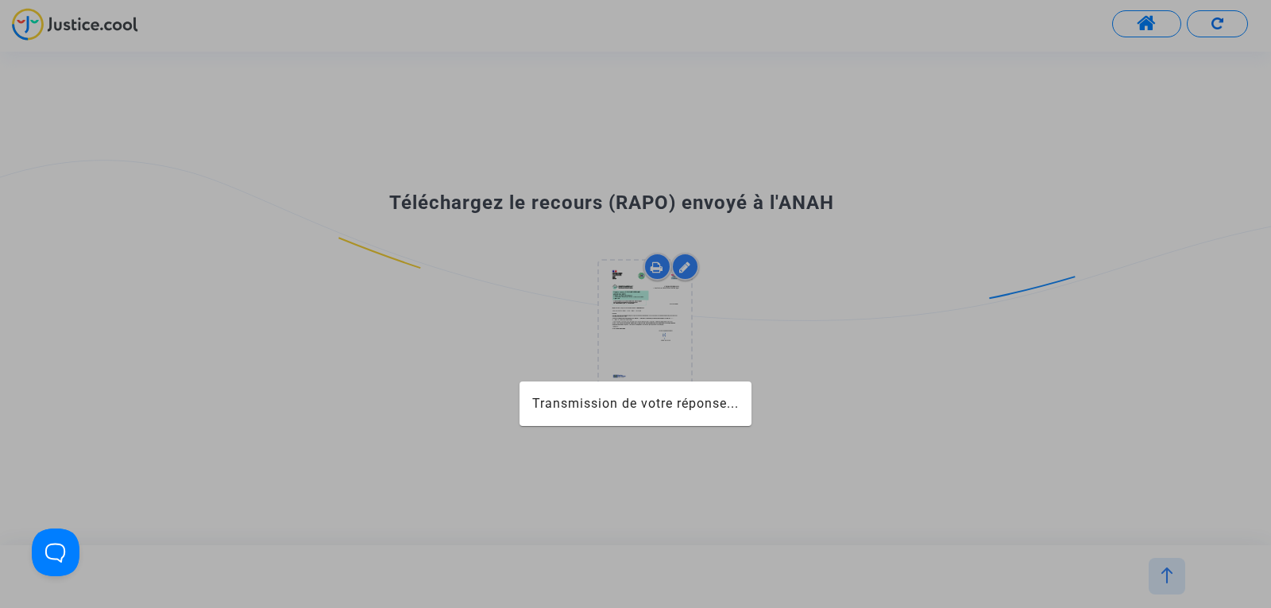
scroll to position [0, 0]
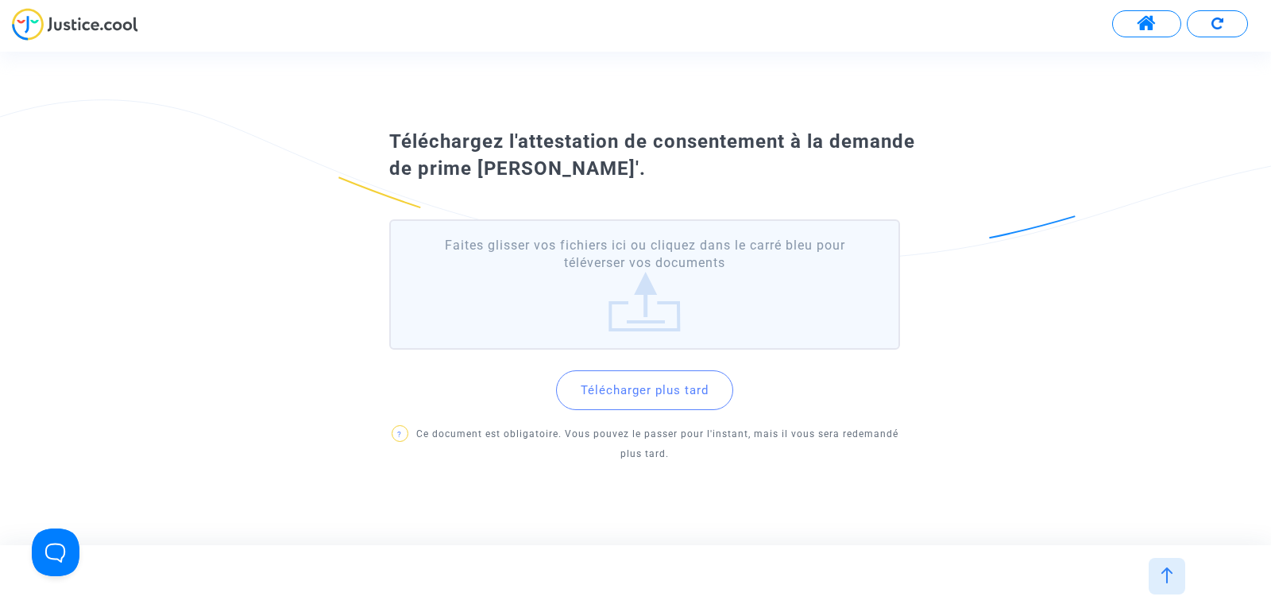
click at [623, 305] on label "Faites glisser vos fichiers ici ou cliquez dans le carré bleu pour téléverser v…" at bounding box center [644, 284] width 511 height 131
click at [0, 0] on input "Faites glisser vos fichiers ici ou cliquez dans le carré bleu pour téléverser v…" at bounding box center [0, 0] width 0 height 0
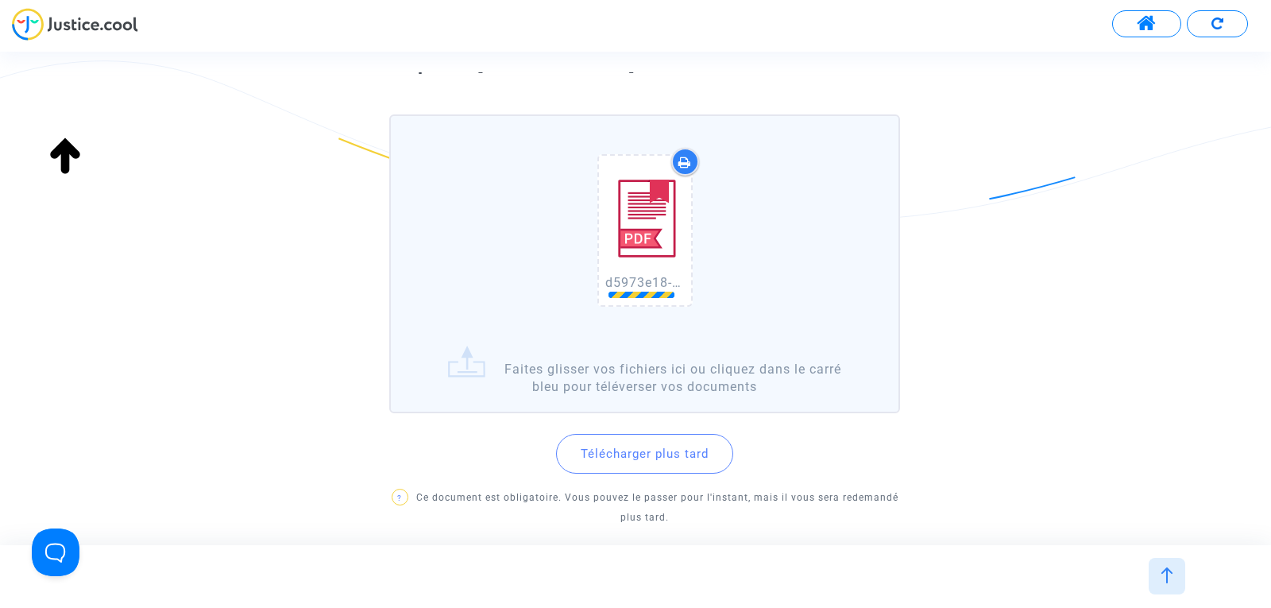
scroll to position [119, 0]
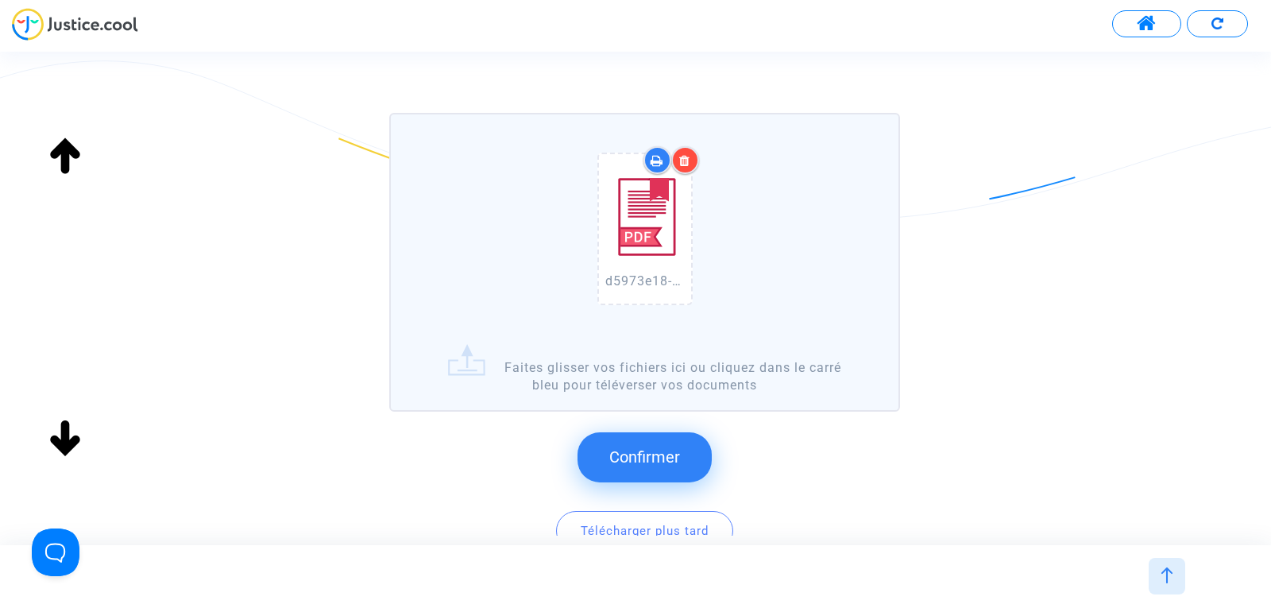
click at [634, 457] on span "Confirmer" at bounding box center [644, 456] width 71 height 19
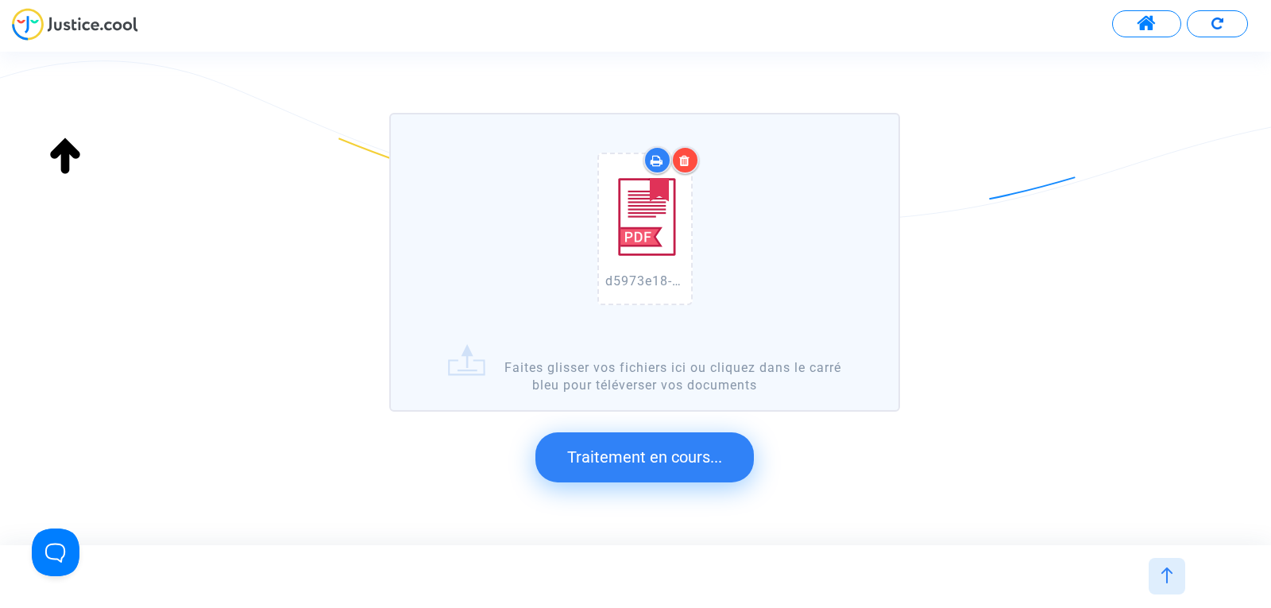
scroll to position [0, 0]
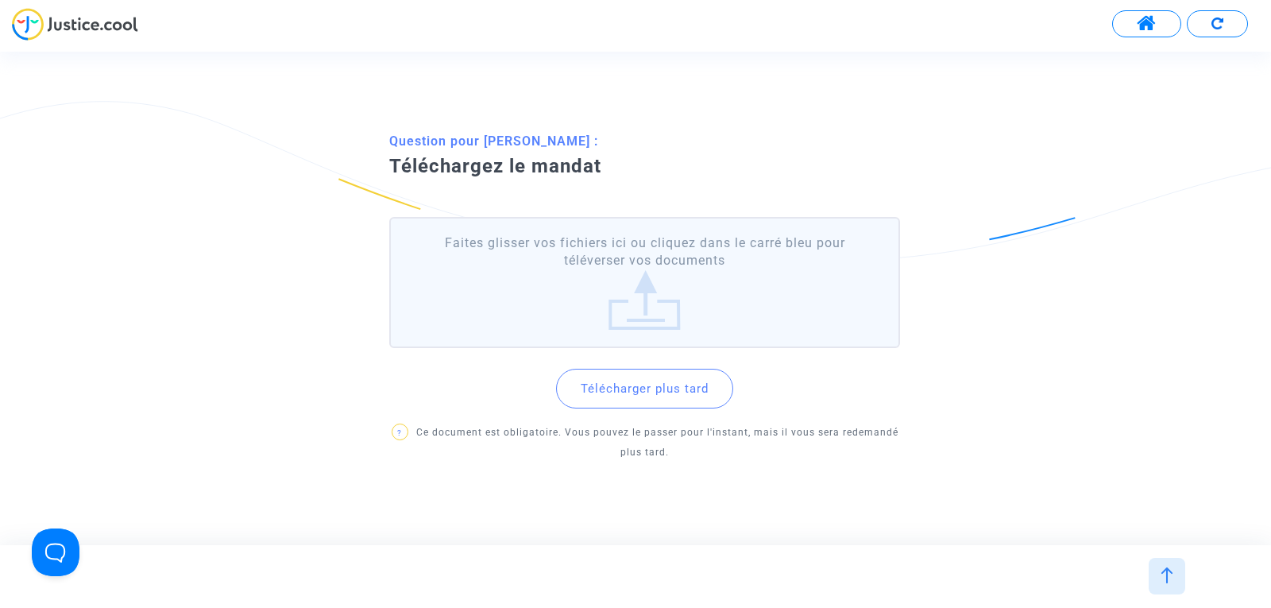
click at [693, 287] on label "Faites glisser vos fichiers ici ou cliquez dans le carré bleu pour téléverser v…" at bounding box center [644, 282] width 511 height 131
click at [0, 0] on input "Faites glisser vos fichiers ici ou cliquez dans le carré bleu pour téléverser v…" at bounding box center [0, 0] width 0 height 0
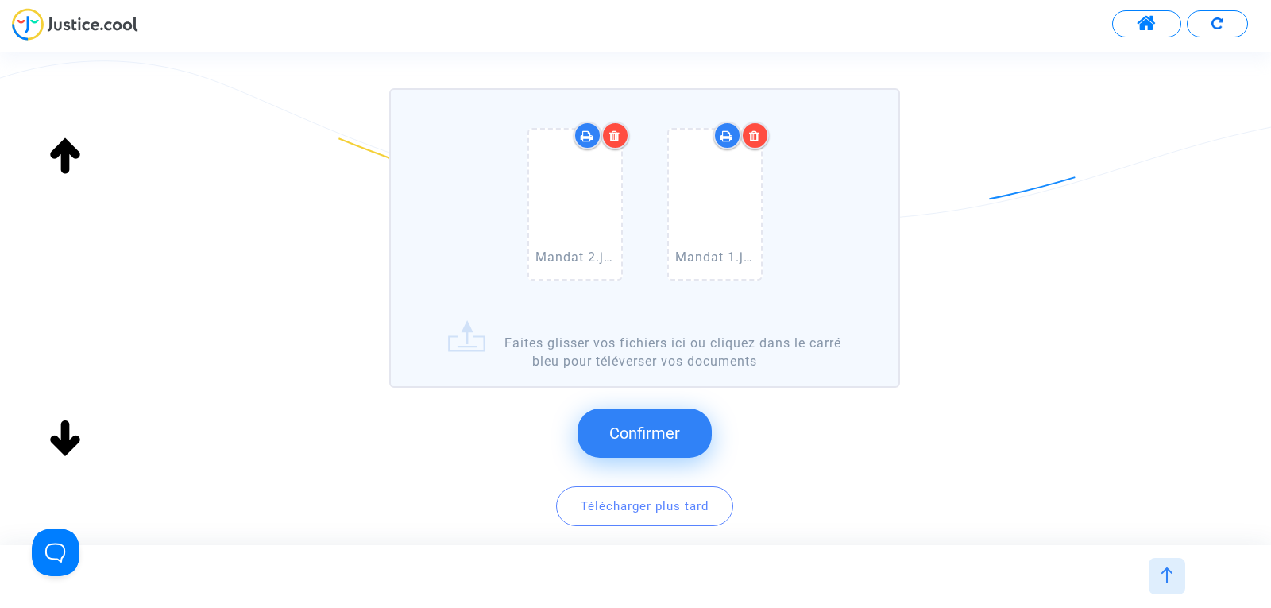
scroll to position [140, 0]
click at [632, 429] on span "Confirmer" at bounding box center [644, 432] width 71 height 19
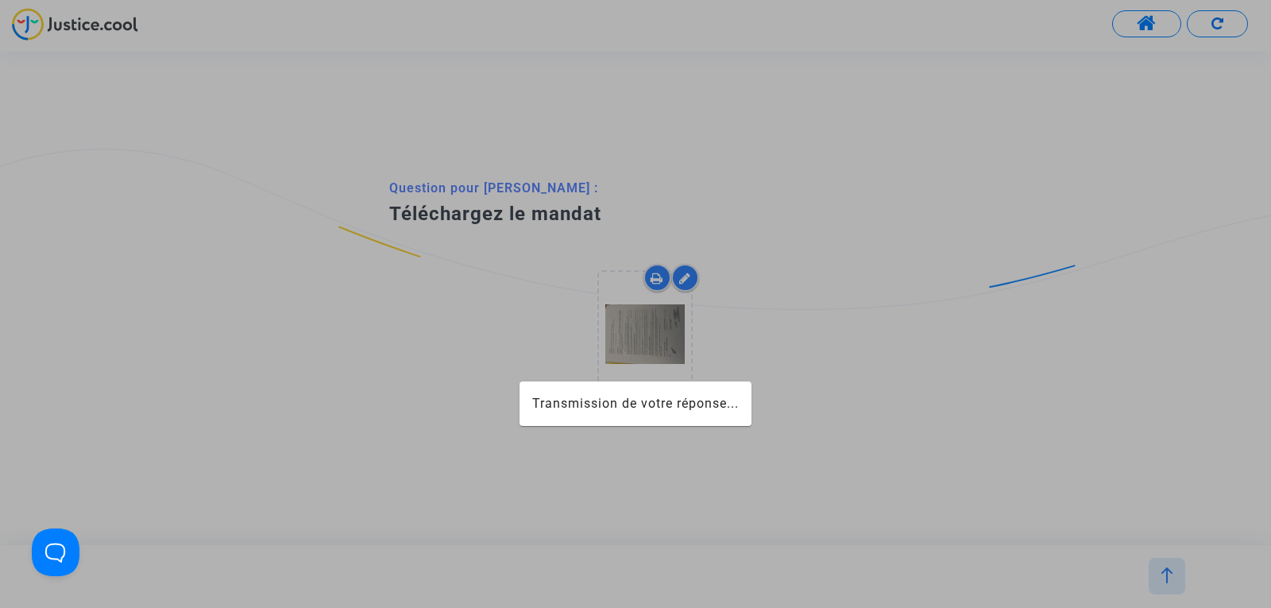
scroll to position [0, 0]
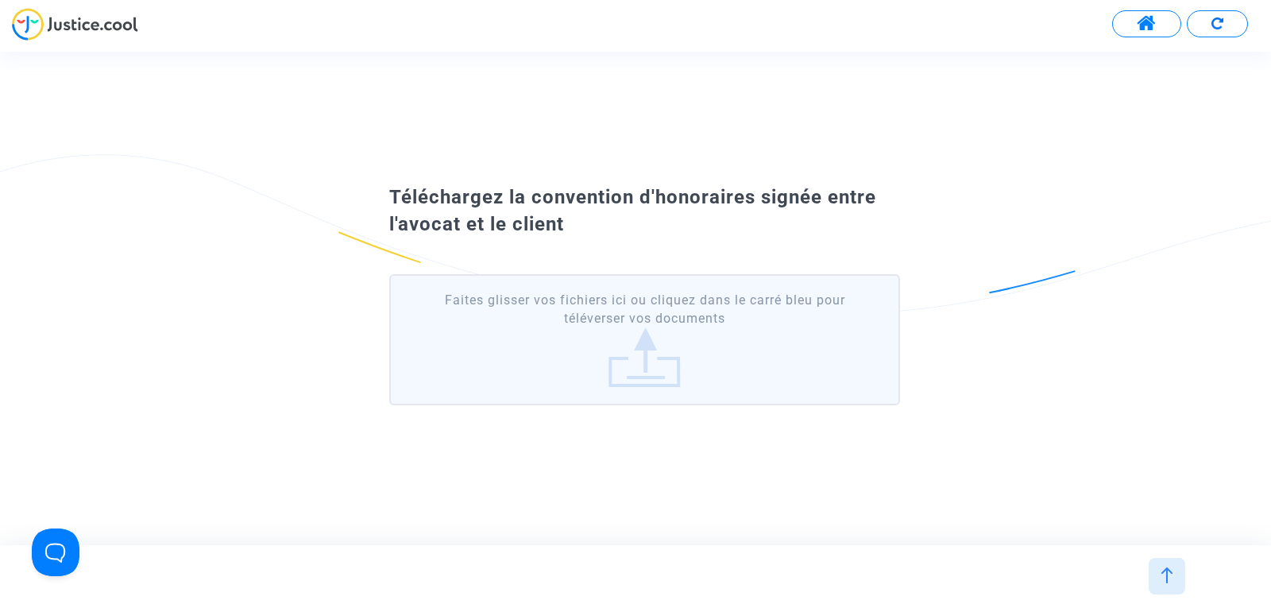
click at [702, 318] on label "Faites glisser vos fichiers ici ou cliquez dans le carré bleu pour téléverser v…" at bounding box center [644, 339] width 511 height 131
click at [0, 0] on input "Faites glisser vos fichiers ici ou cliquez dans le carré bleu pour téléverser v…" at bounding box center [0, 0] width 0 height 0
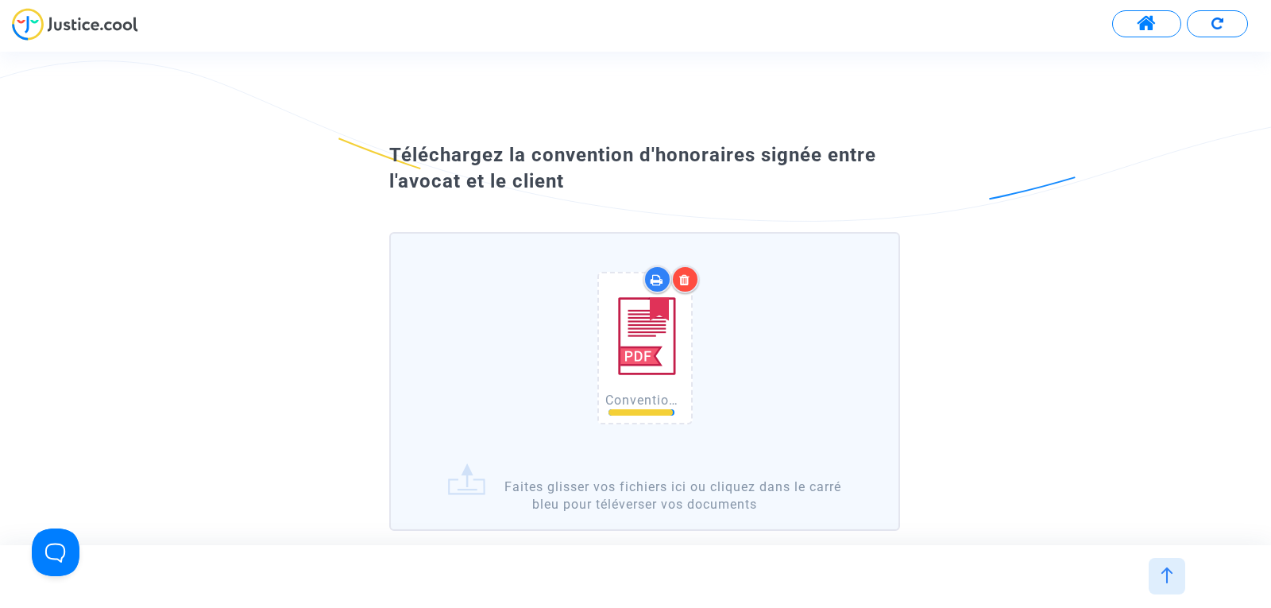
scroll to position [87, 0]
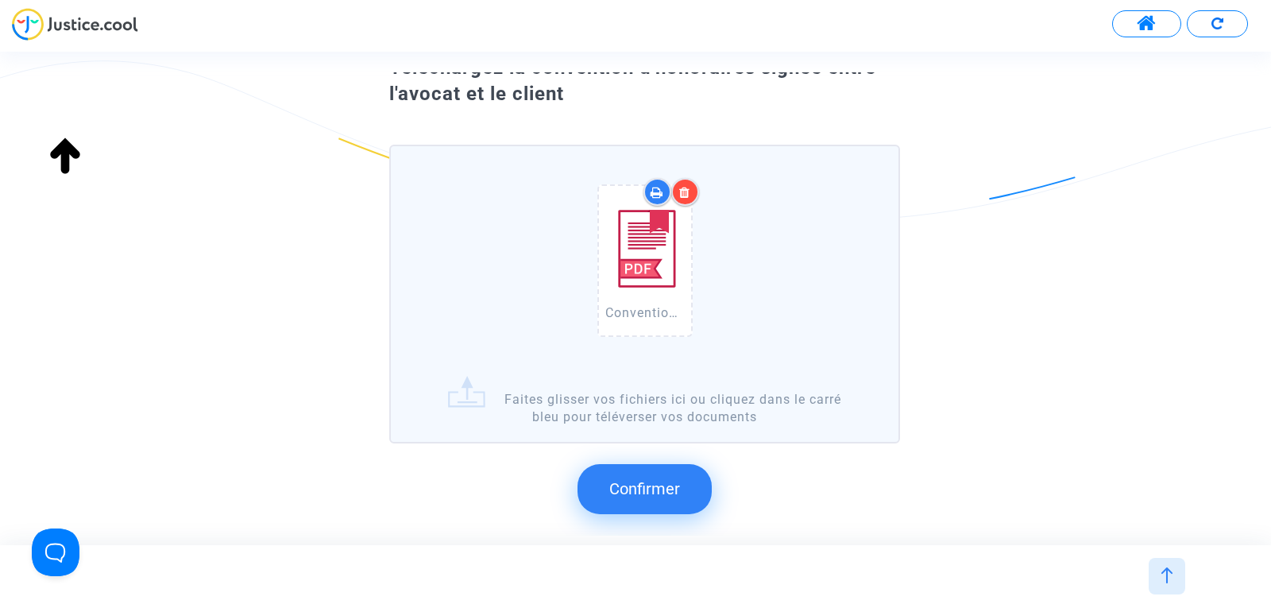
click at [612, 504] on button "Confirmer" at bounding box center [644, 488] width 134 height 49
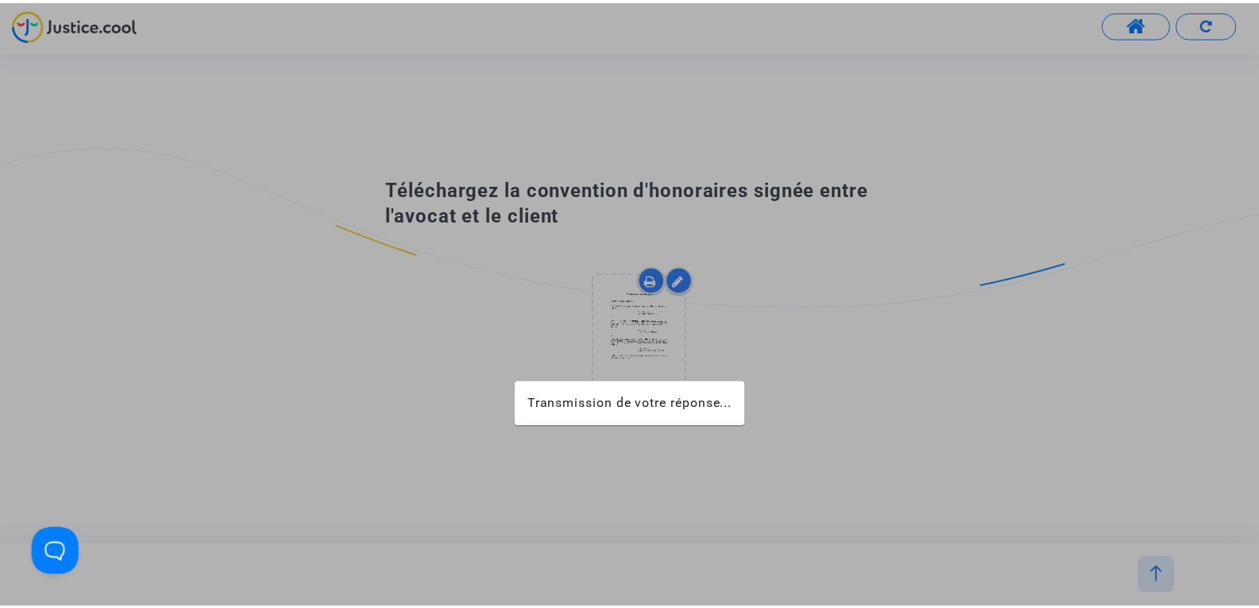
scroll to position [0, 0]
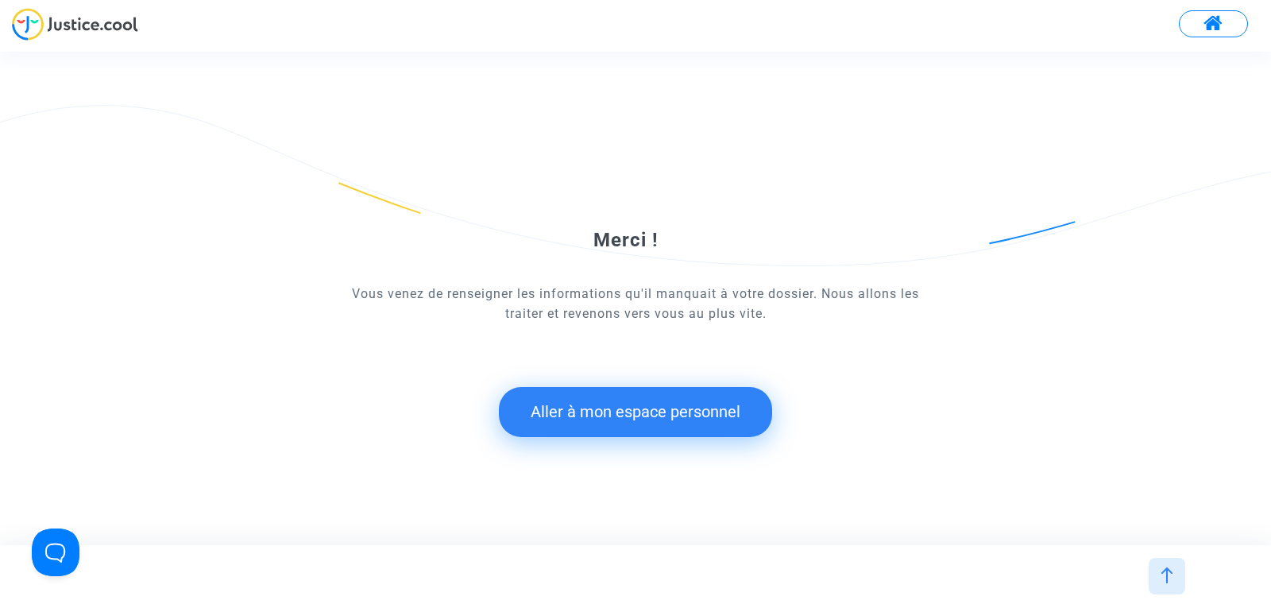
click at [576, 432] on button "Aller à mon espace personnel" at bounding box center [635, 411] width 273 height 49
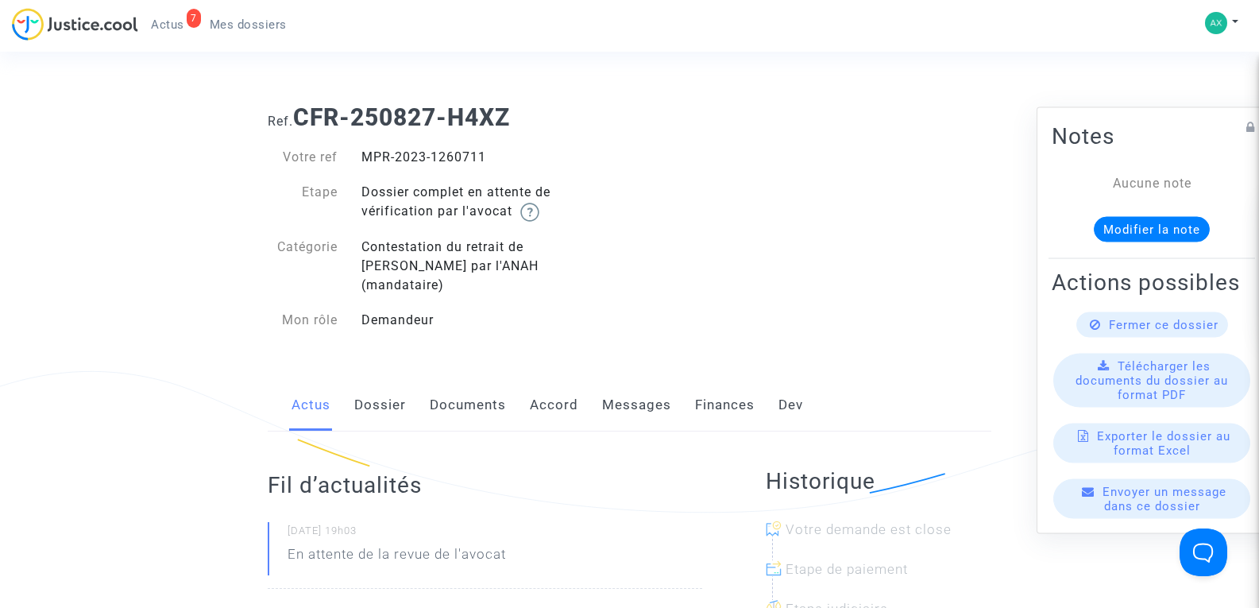
click at [179, 29] on span "Actus" at bounding box center [167, 24] width 33 height 14
